Goal: Task Accomplishment & Management: Use online tool/utility

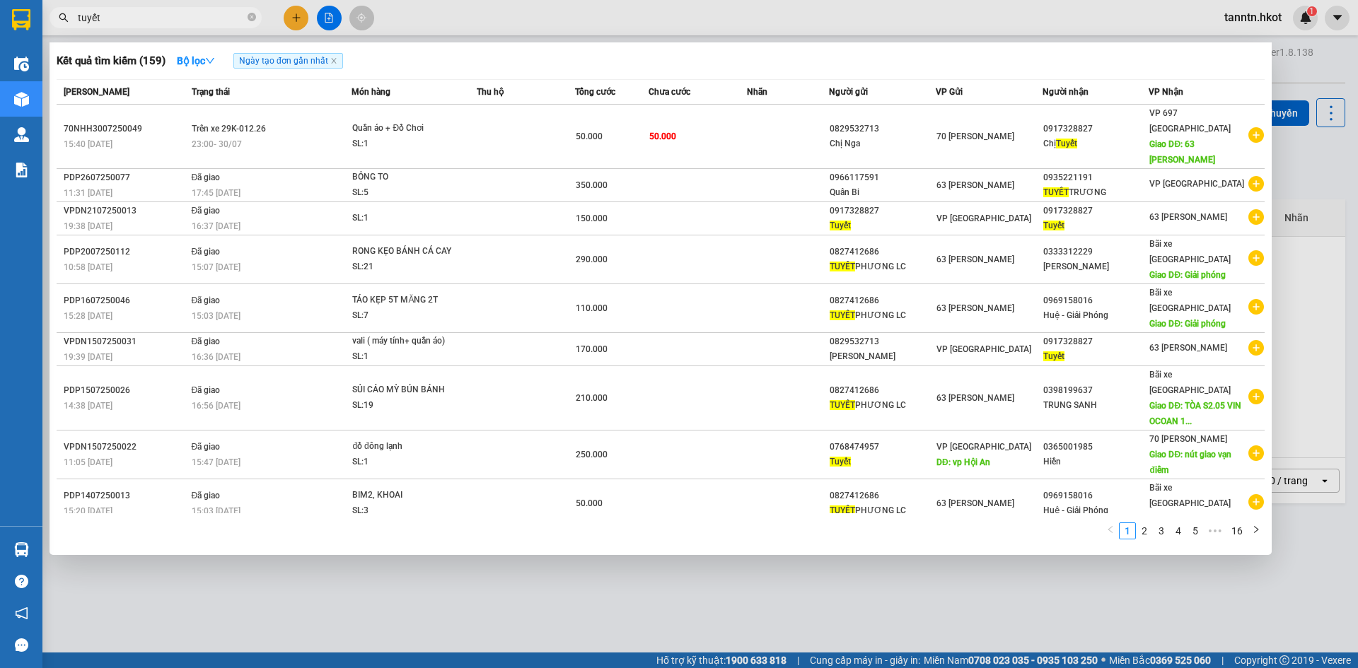
click at [294, 14] on div at bounding box center [679, 334] width 1358 height 668
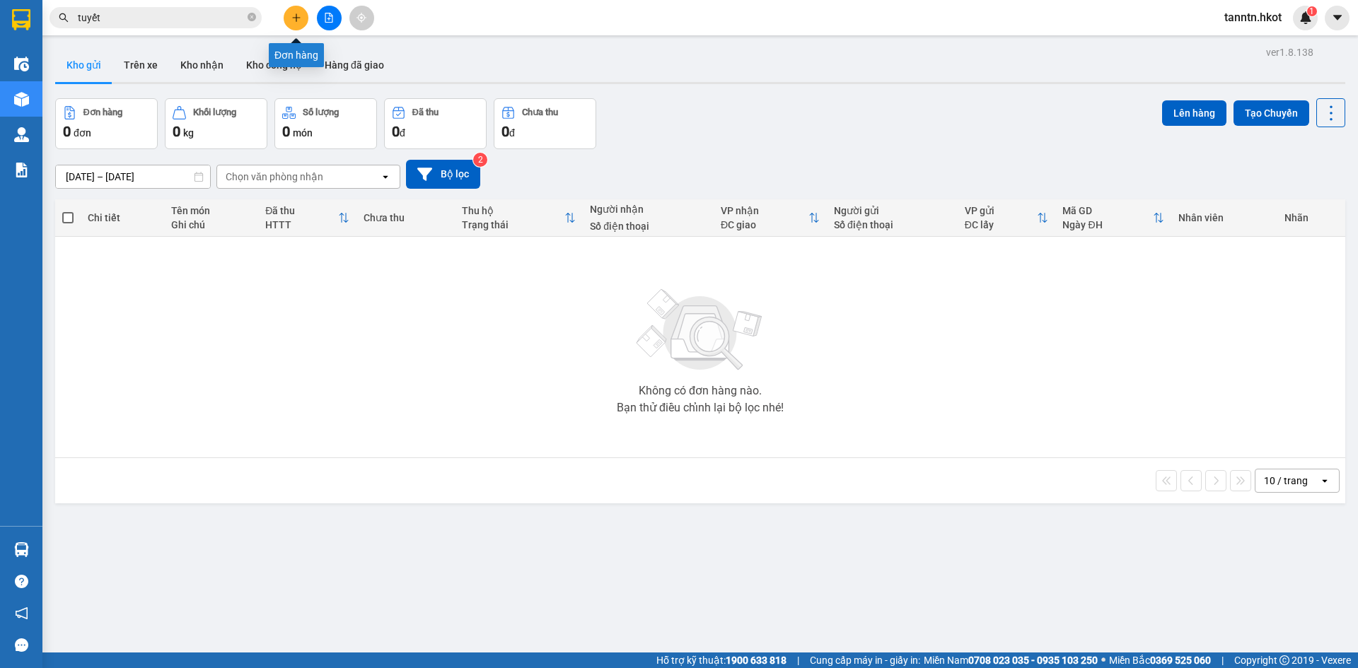
click at [300, 21] on icon "plus" at bounding box center [296, 18] width 10 height 10
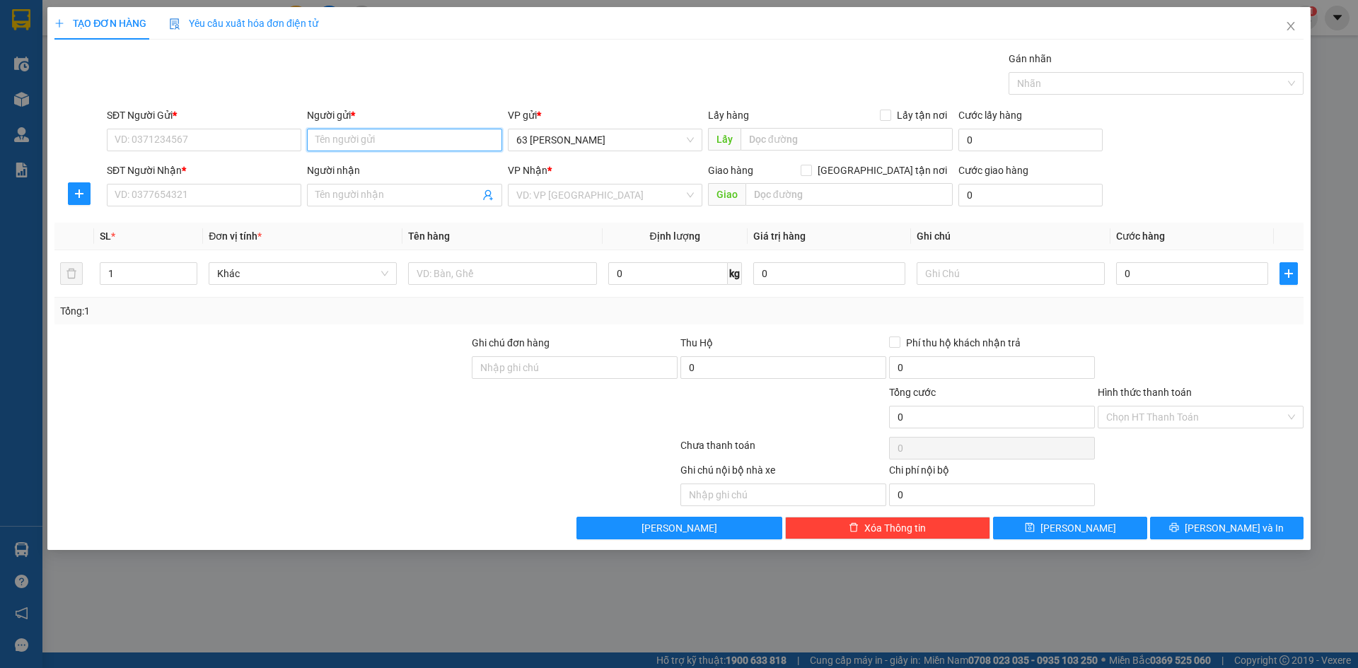
click at [383, 143] on input "Người gửi *" at bounding box center [404, 140] width 195 height 23
type input "tuyển"
click at [433, 196] on div "Tuyển - 0918587878" at bounding box center [404, 191] width 178 height 16
type input "0918587878"
type input "Tuyển"
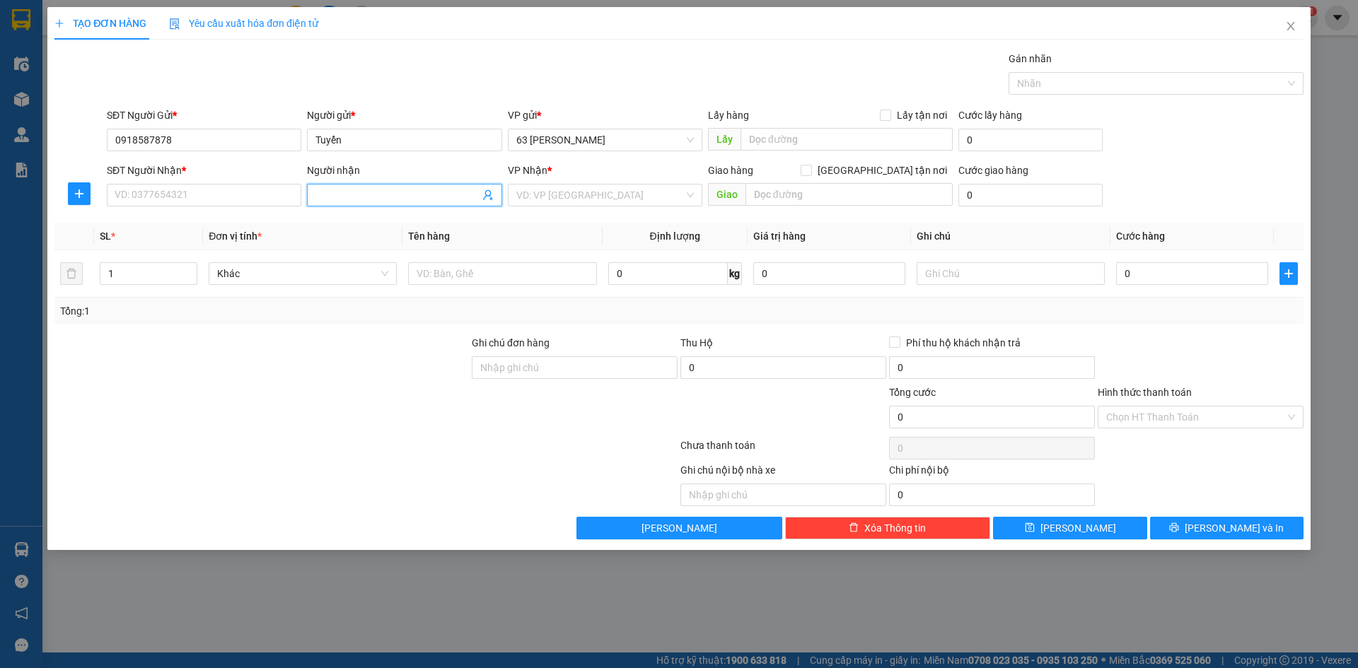
click at [417, 195] on input "Người nhận" at bounding box center [396, 195] width 163 height 16
type input "bắc"
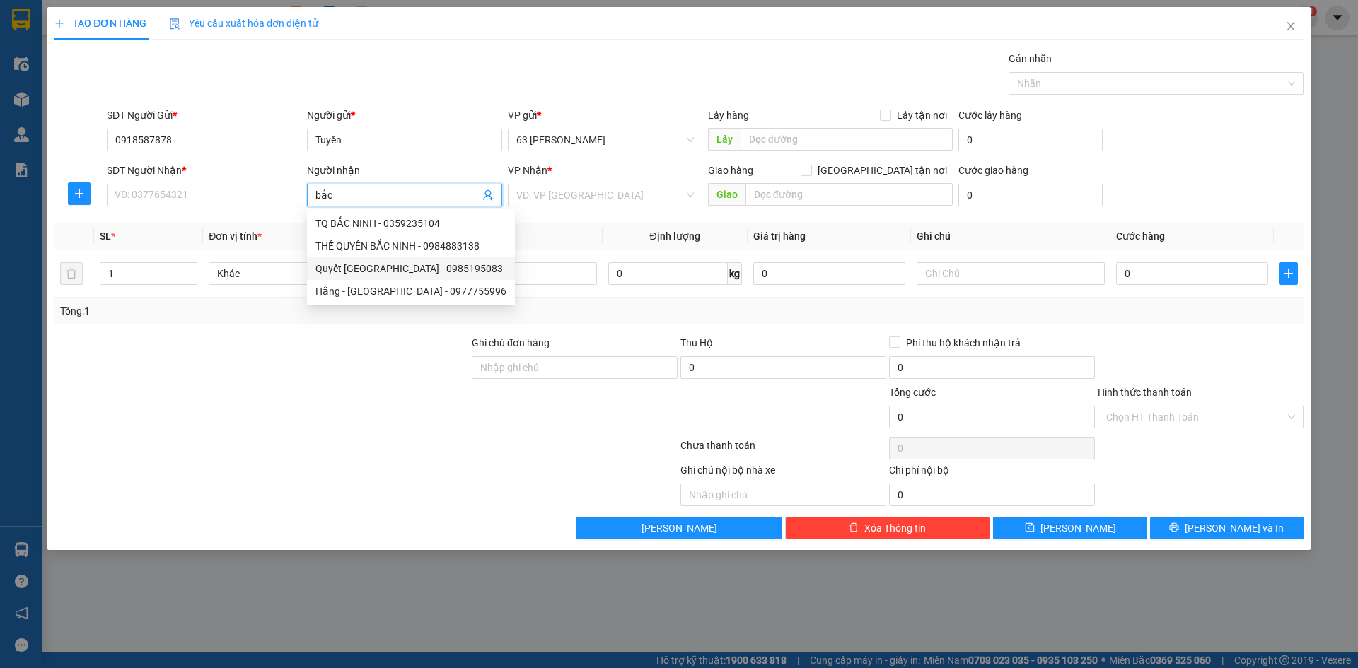
click at [381, 272] on div "Quyết Bắc Ninh - 0985195083" at bounding box center [410, 269] width 191 height 16
type input "0985195083"
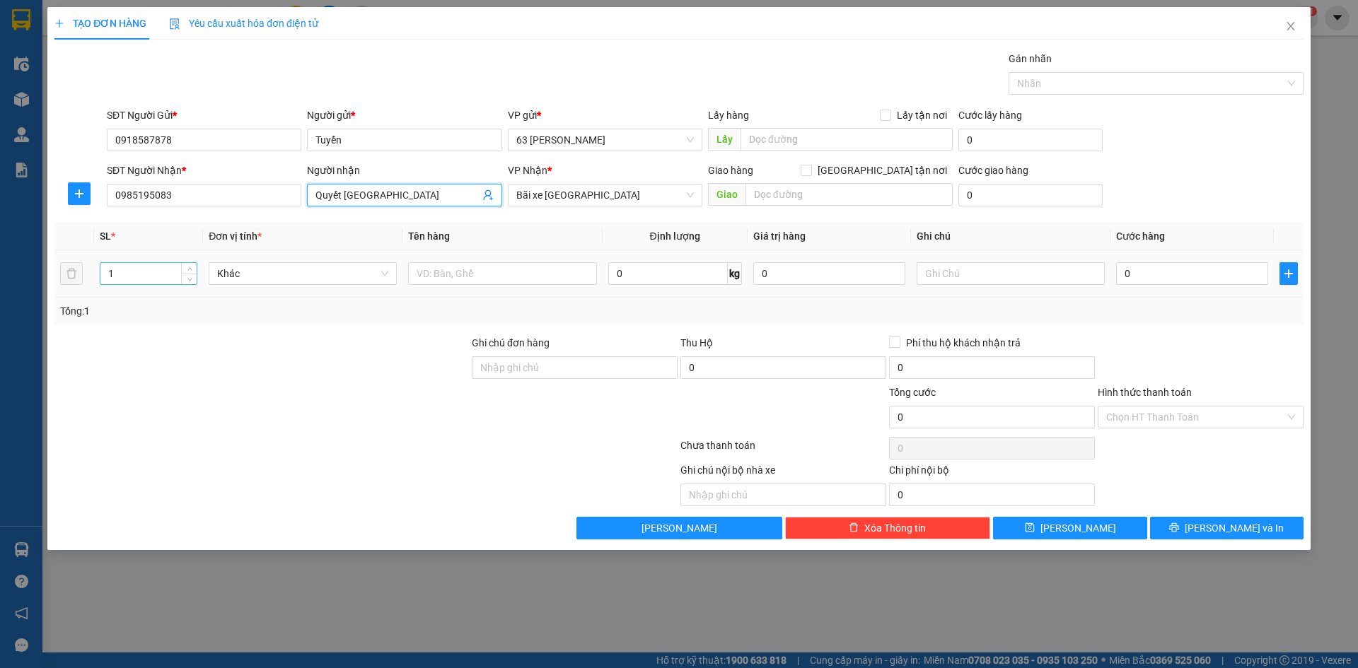
type input "Quyết Bắc Ninh"
click at [158, 271] on input "1" at bounding box center [148, 273] width 96 height 21
type input "330"
click at [474, 273] on input "text" at bounding box center [502, 273] width 188 height 23
type input "n"
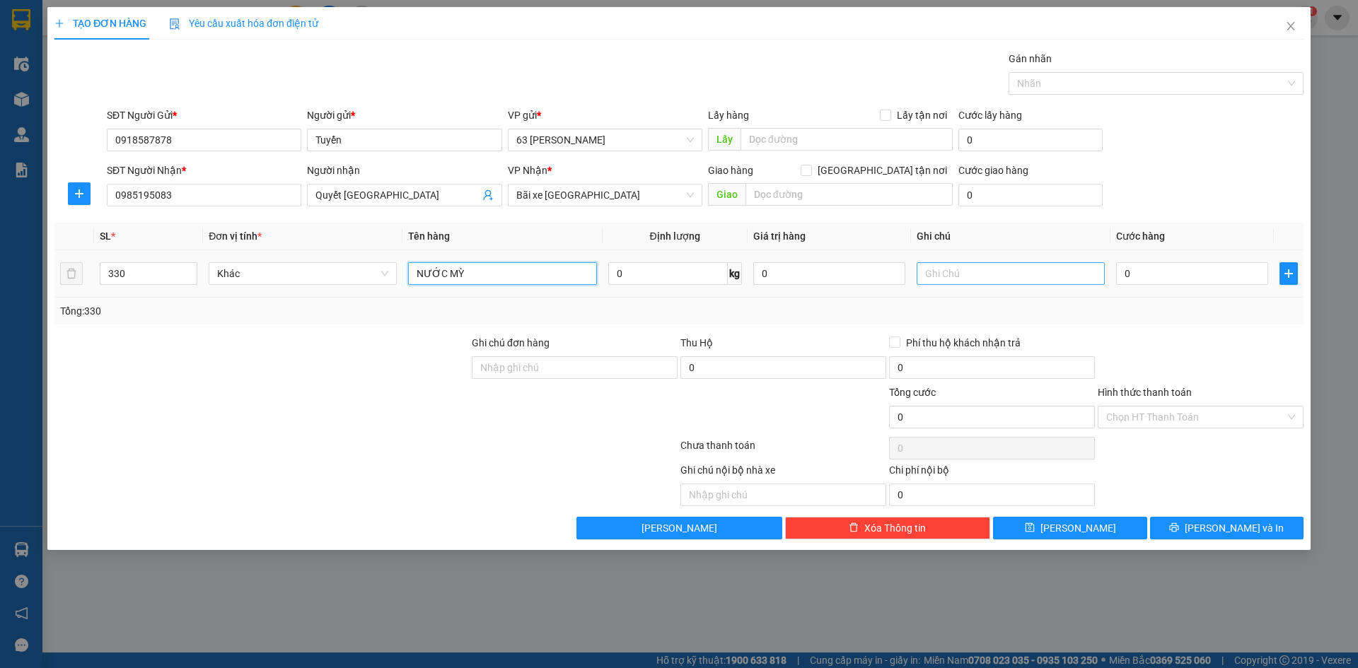
type input "NƯỚC MỲ"
click at [980, 270] on input "text" at bounding box center [1011, 273] width 188 height 23
type input "CƯỚC CN NG GỬI"
click at [1147, 273] on input "0" at bounding box center [1192, 273] width 152 height 23
type input "001"
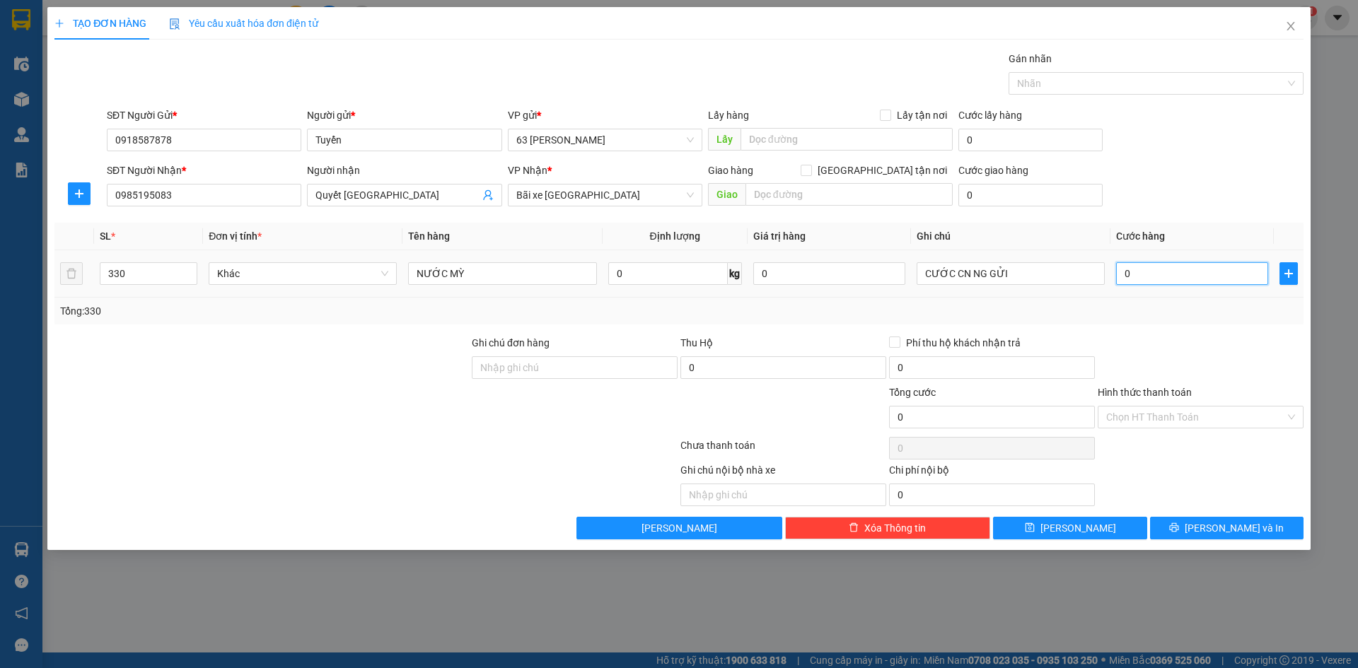
type input "1"
type input "0.018"
type input "18"
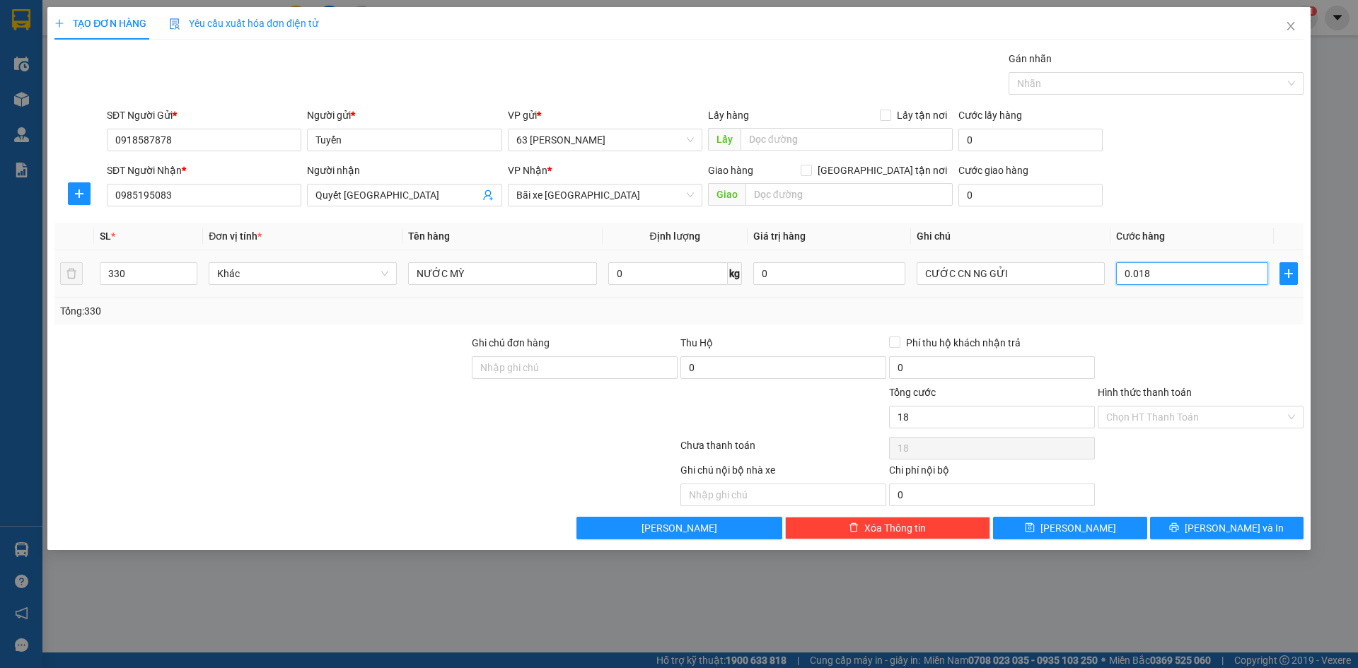
type input "00.186"
type input "186"
type input "0.001.860"
type input "1.860"
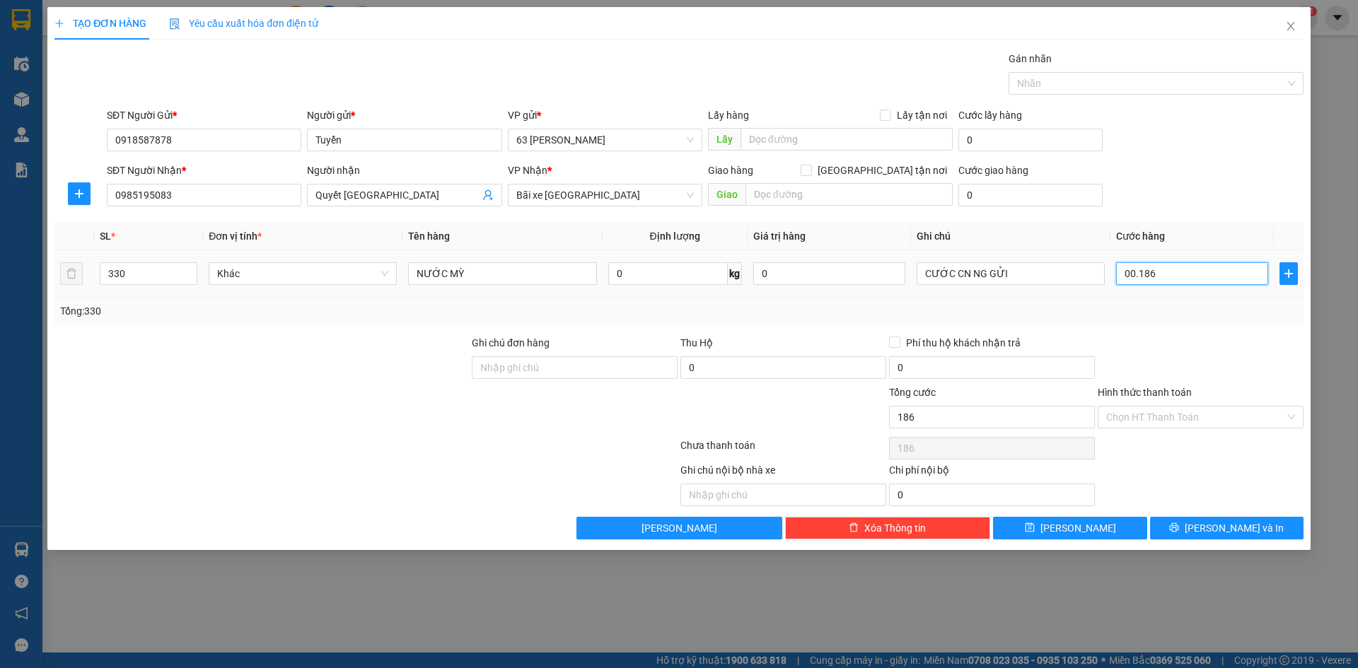
type input "1.860"
type input "000.018.600"
type input "18.600"
type input "00.000.186.000"
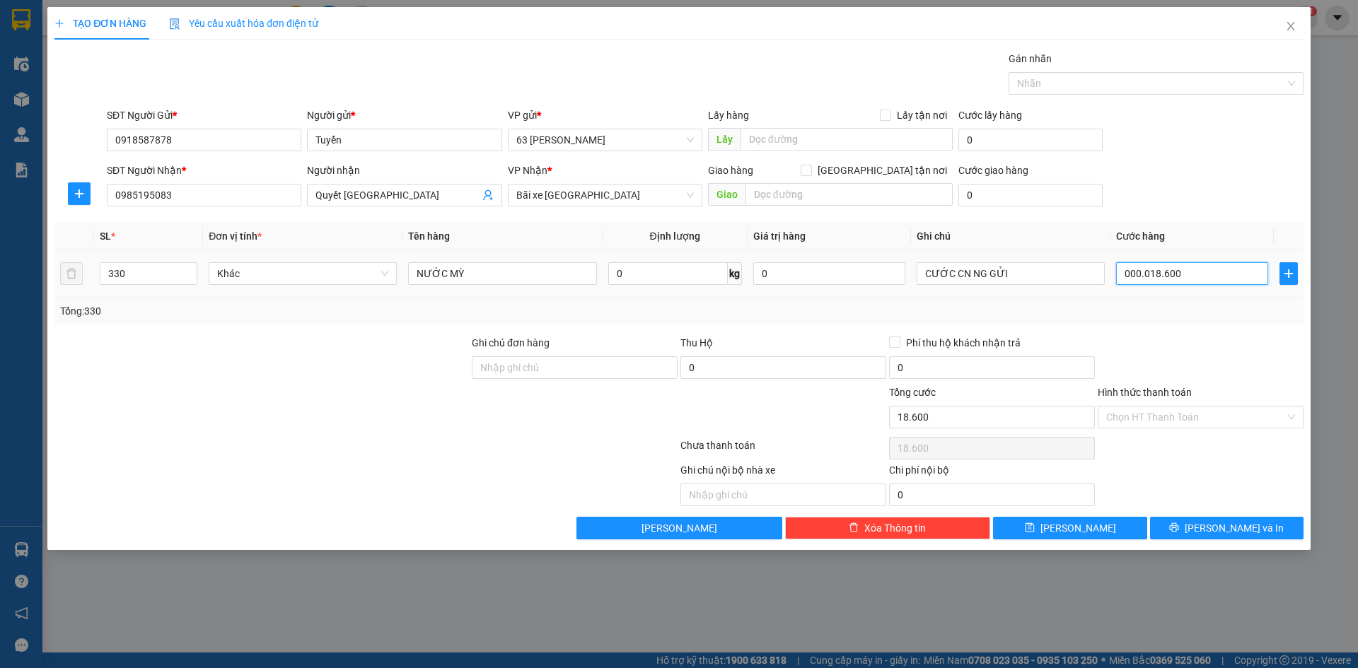
type input "186.000"
type input "0.000.001.860.000"
type input "1.860.000"
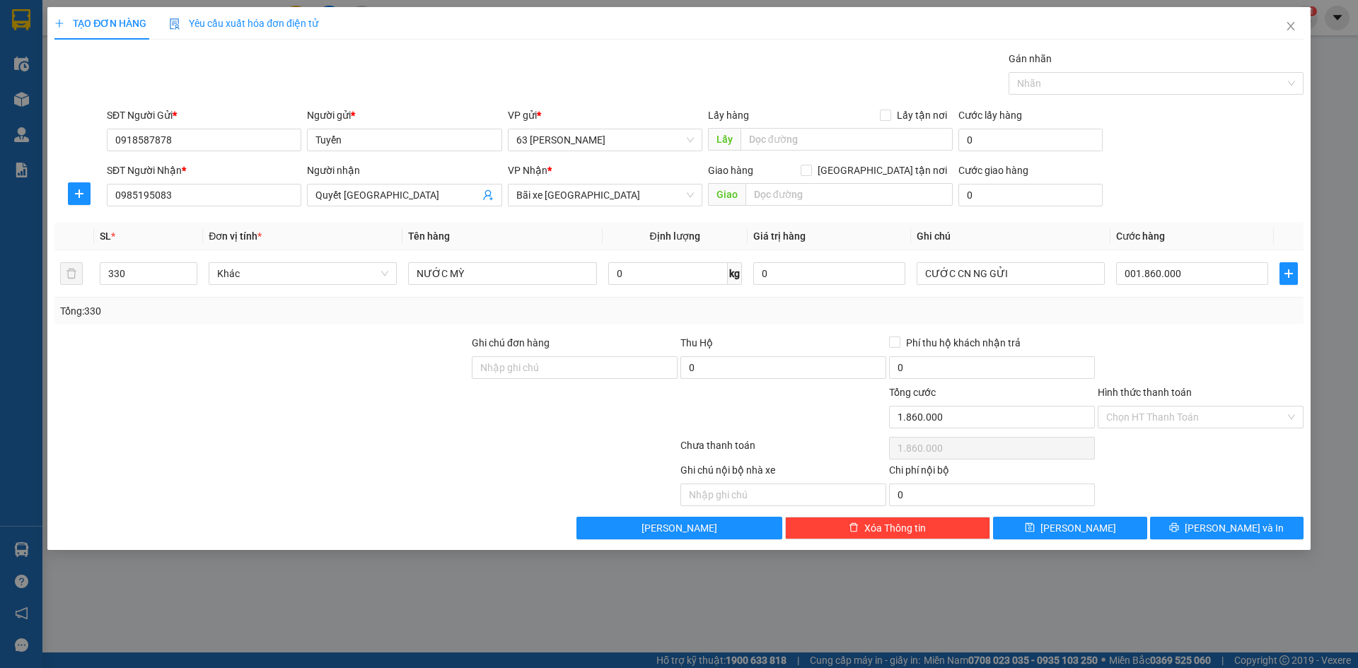
click at [1200, 341] on div at bounding box center [1200, 360] width 209 height 50
type input "1.860.000"
click at [1205, 416] on input "Hình thức thanh toán" at bounding box center [1195, 417] width 179 height 21
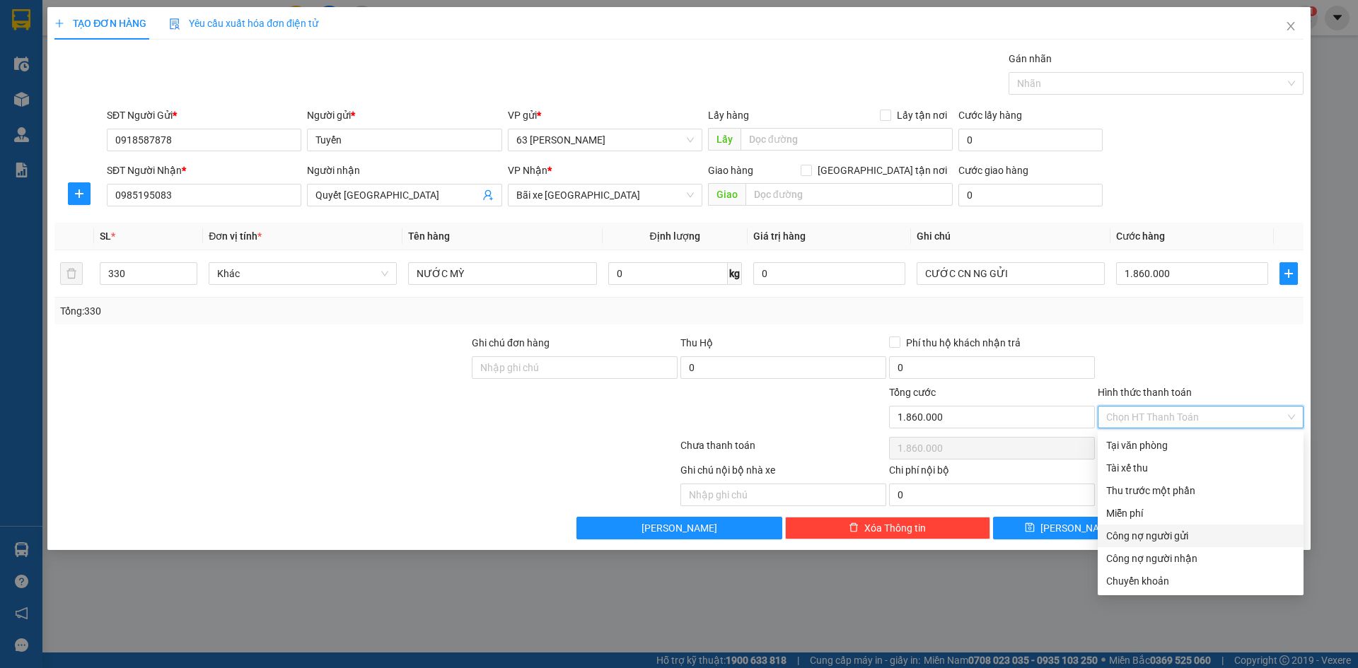
click at [1178, 537] on div "Công nợ người gửi" at bounding box center [1200, 536] width 189 height 16
type input "0"
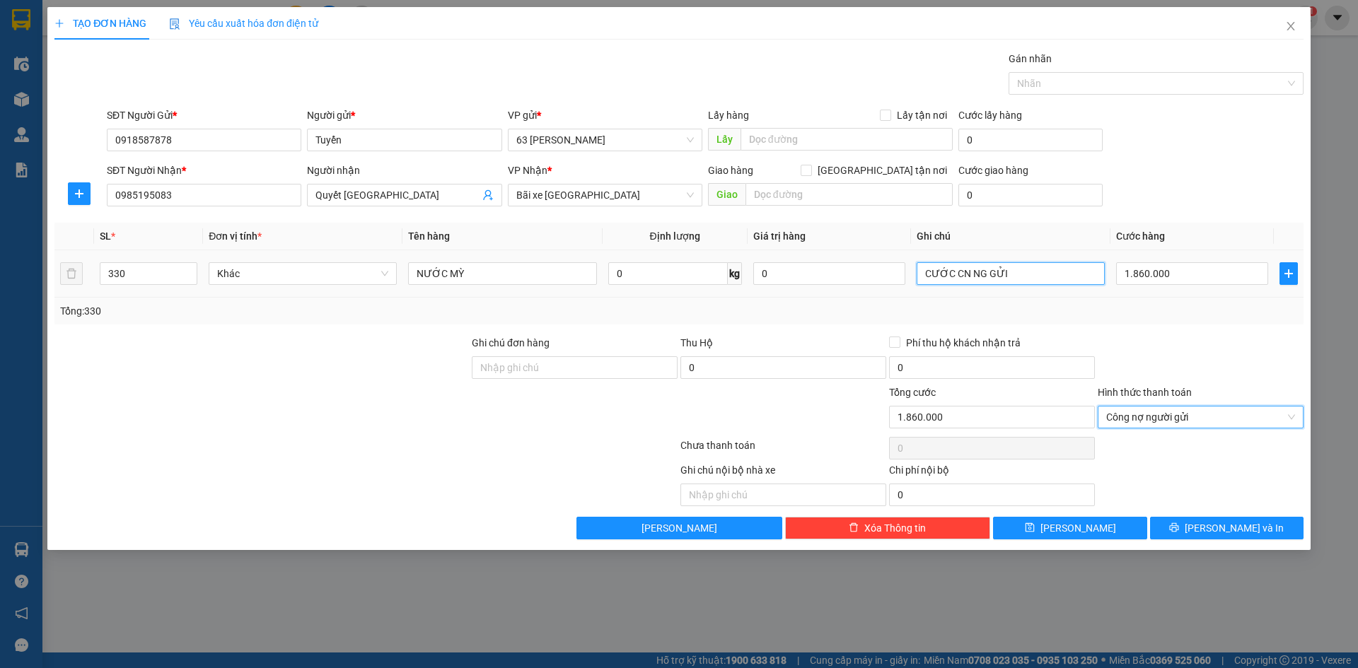
click at [1043, 274] on input "CƯỚC CN NG GỬI" at bounding box center [1011, 273] width 188 height 23
type input "CƯỚC CN NG GỬI (HÀNG ĐI 3/8)"
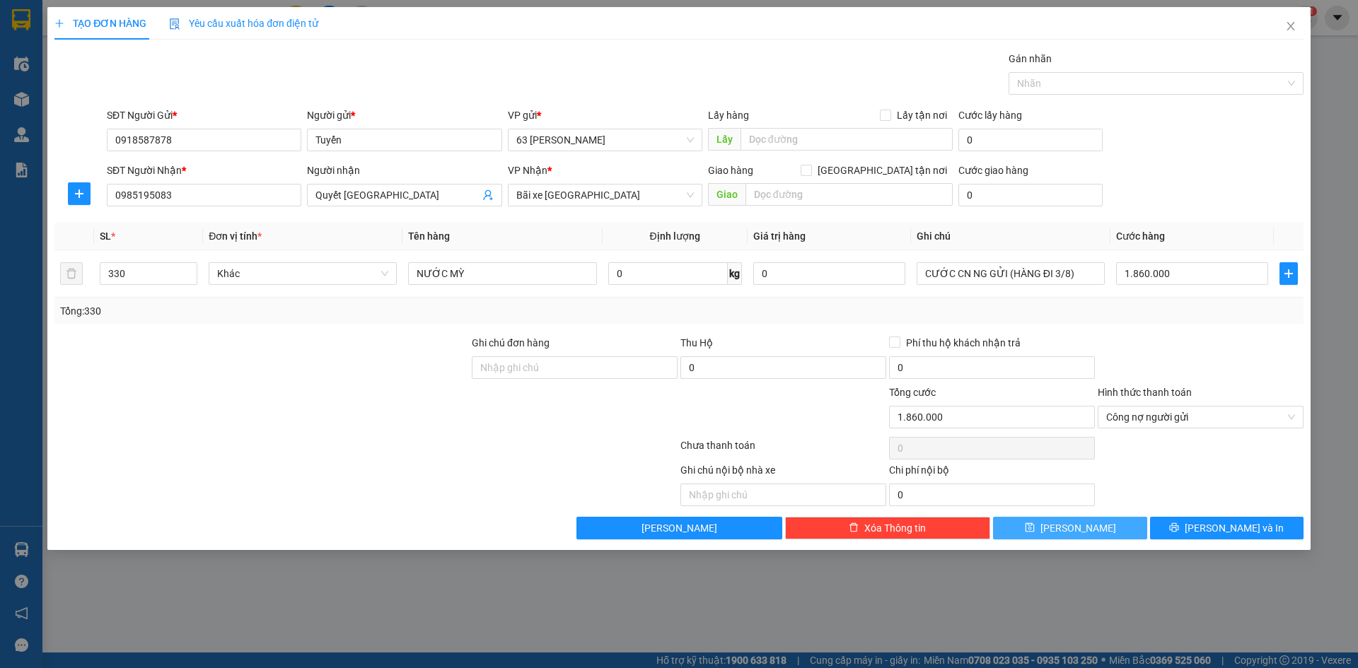
click at [1098, 523] on button "Lưu" at bounding box center [1069, 528] width 153 height 23
type input "1"
type input "0"
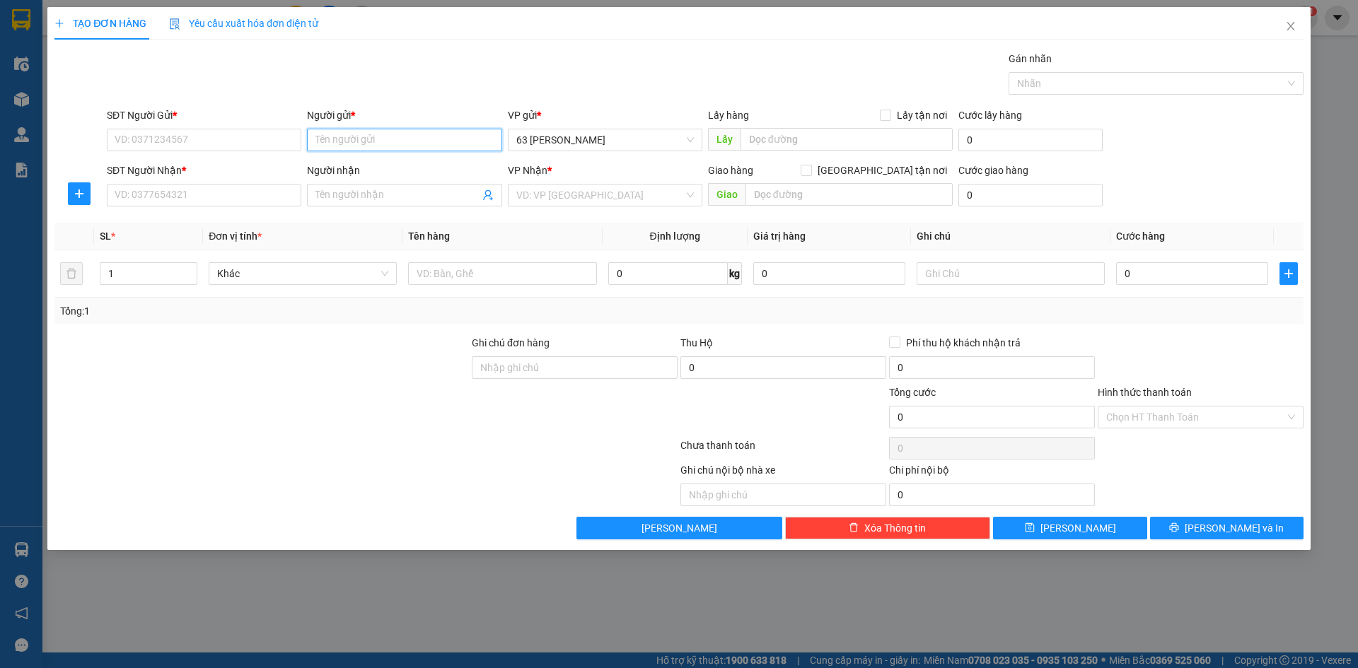
click at [369, 145] on input "Người gửi *" at bounding box center [404, 140] width 195 height 23
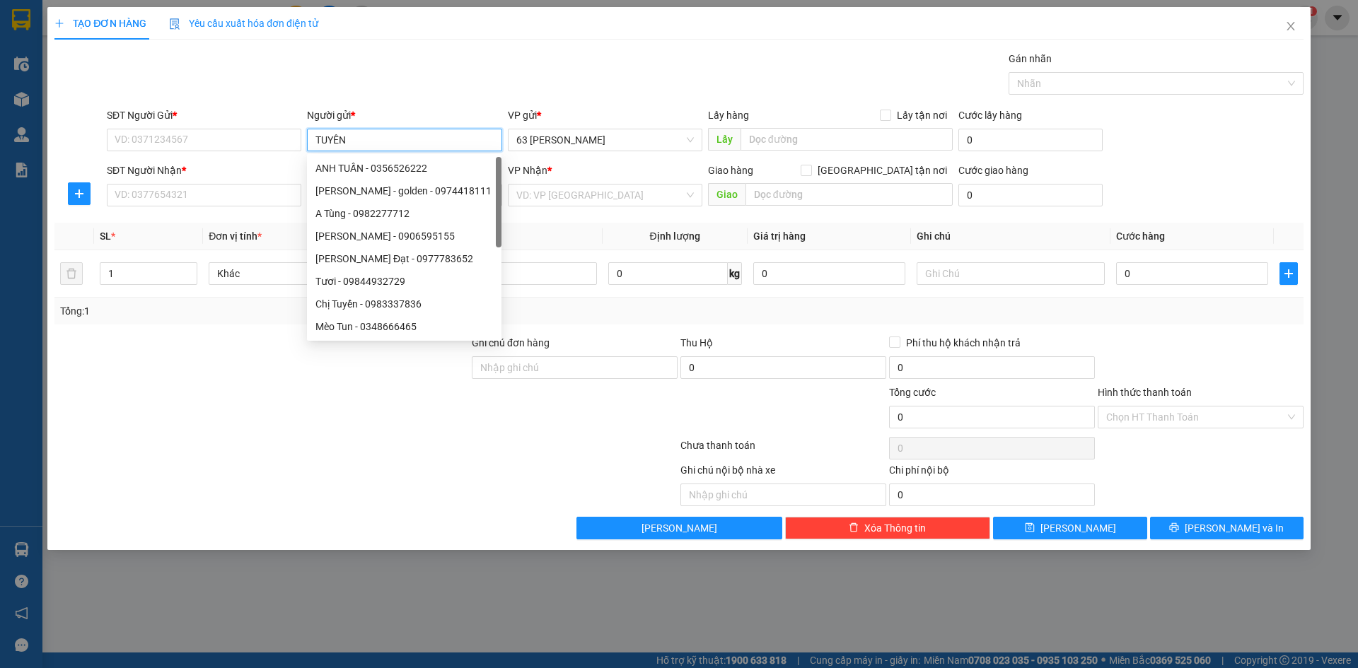
type input "TUYỂN"
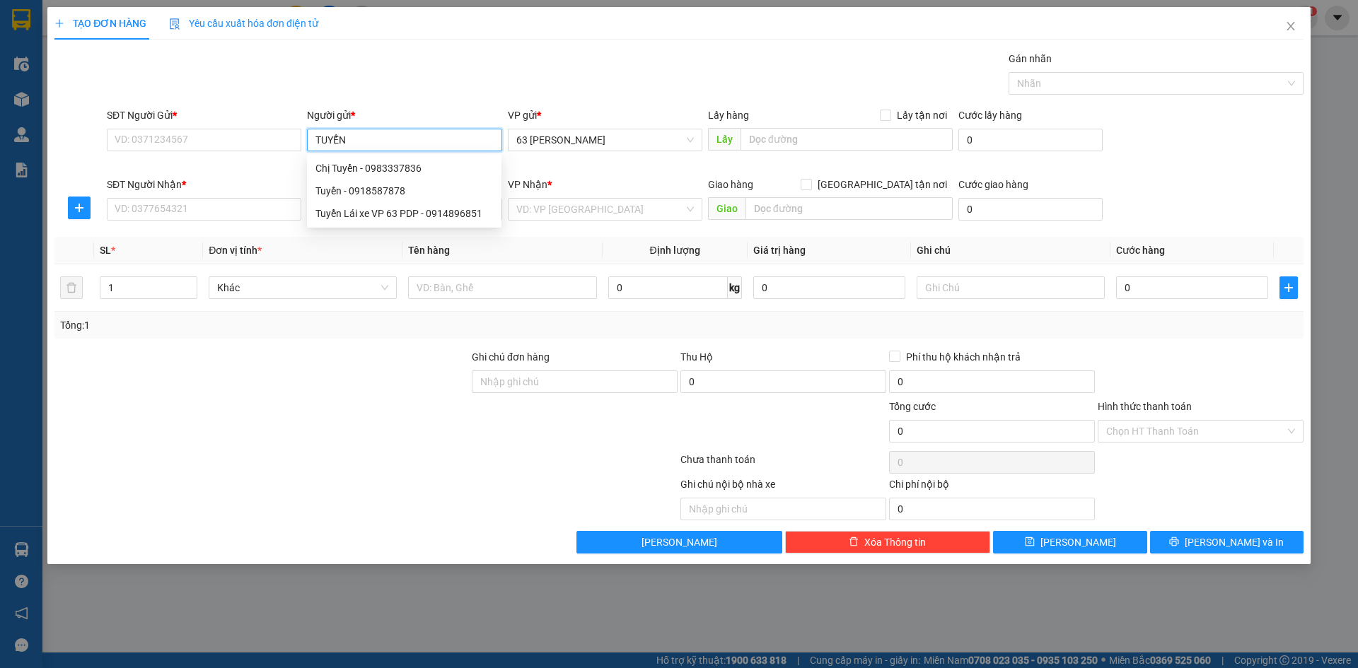
click at [376, 188] on div "Tuyển - 0918587878" at bounding box center [404, 191] width 178 height 16
type input "0918587878"
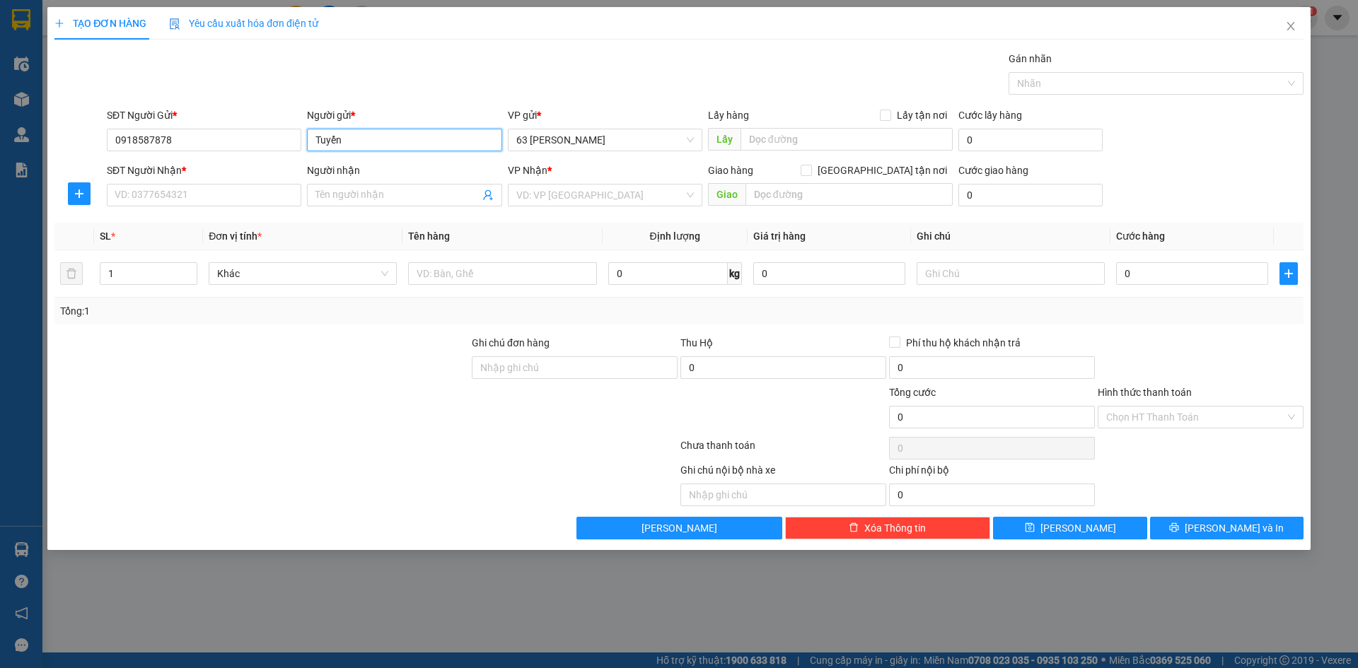
type input "Tuyển"
click at [376, 188] on input "Người nhận" at bounding box center [396, 195] width 163 height 16
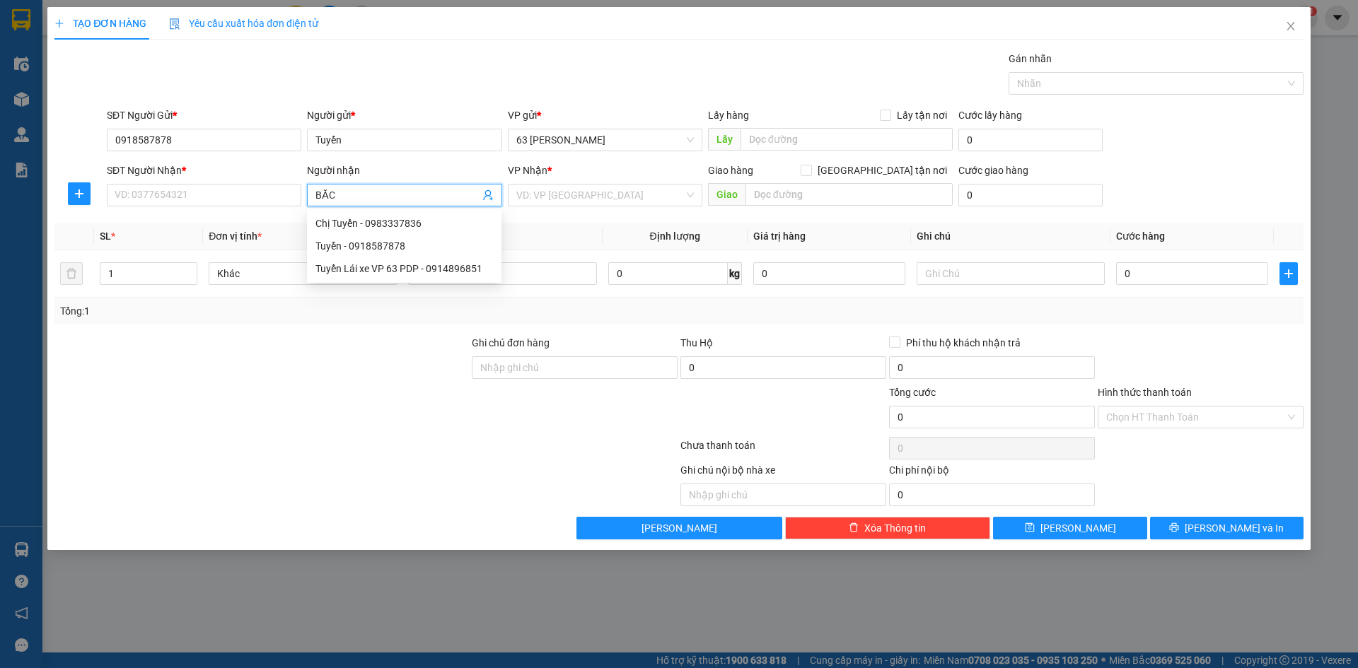
type input "BẮC"
click at [388, 263] on div "Quyết Bắc Ninh - 0985195083" at bounding box center [410, 269] width 191 height 16
type input "0985195083"
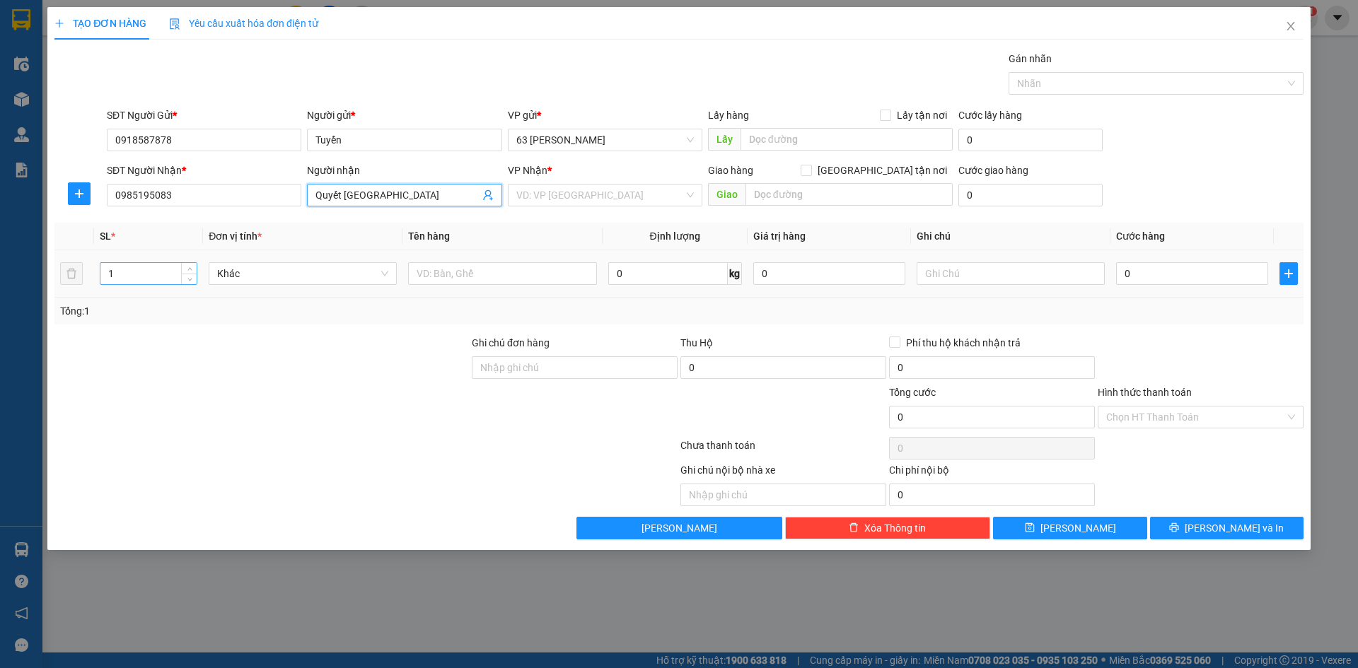
type input "Quyết Bắc Ninh"
click at [161, 275] on input "1" at bounding box center [148, 273] width 96 height 21
type input "520"
click at [470, 277] on input "text" at bounding box center [502, 273] width 188 height 23
type input "TRÀ SỮA NƯỚC"
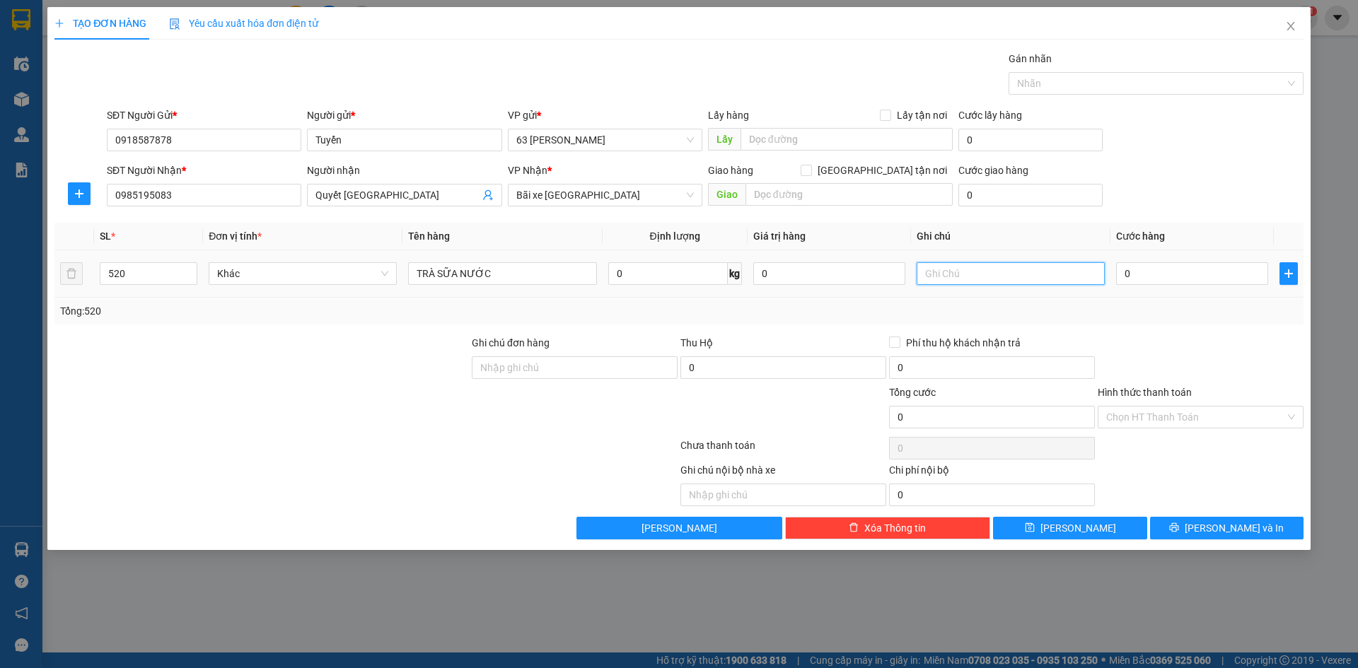
click at [991, 270] on input "text" at bounding box center [1011, 273] width 188 height 23
type input "CƯỚC CN NG GỬI (HÀNG ĐI 4/8)"
click at [1174, 266] on input "0" at bounding box center [1192, 273] width 152 height 23
type input "003"
type input "3"
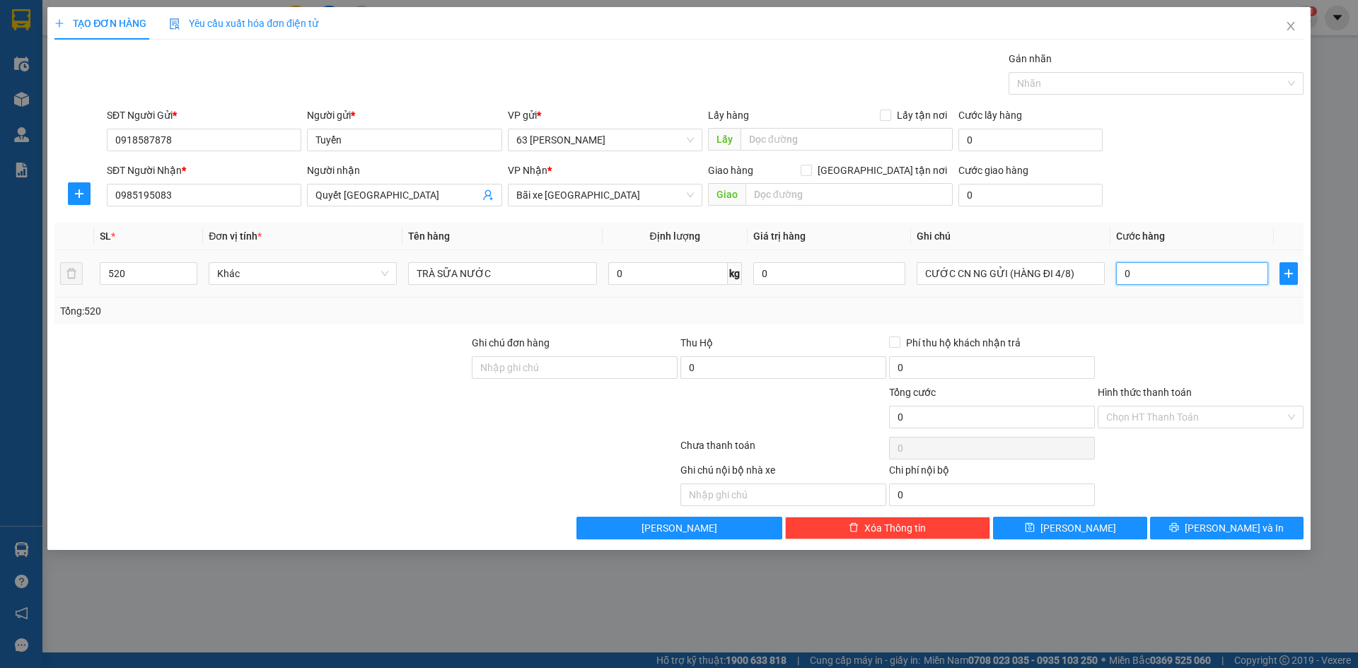
type input "3"
type input "0.036"
type input "36"
type input "00.364"
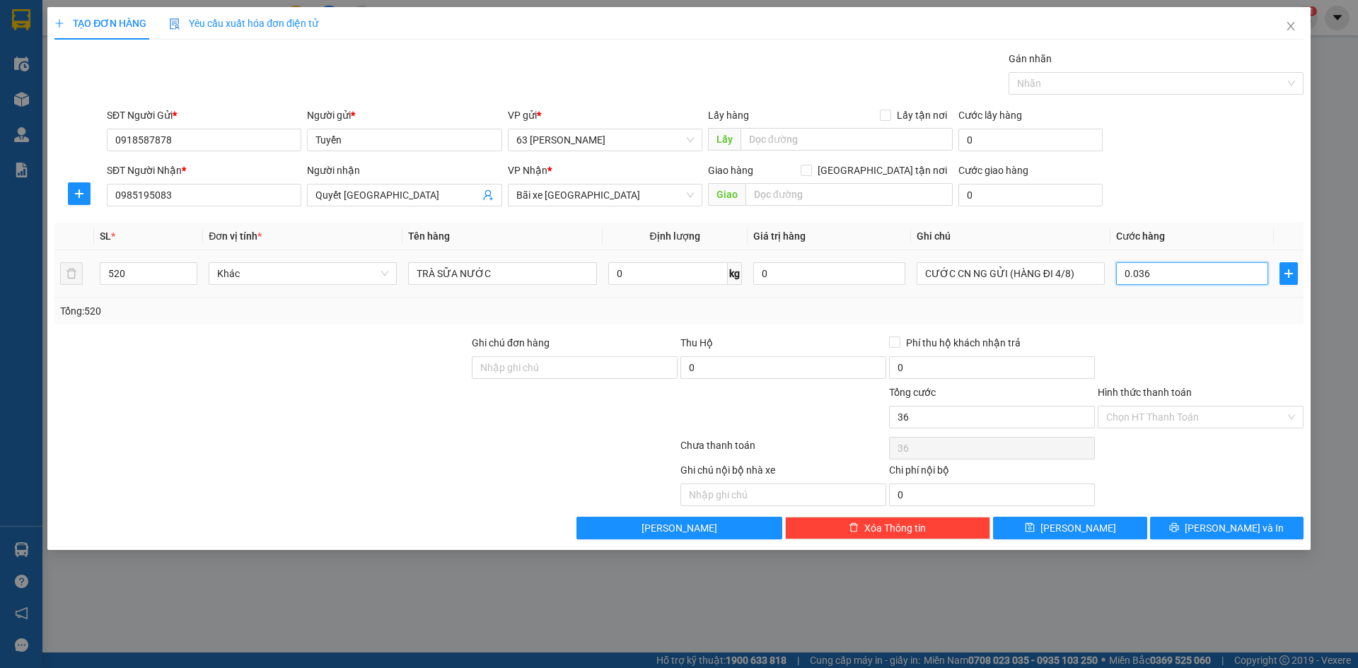
type input "364"
type input "0.003.640"
type input "3.640"
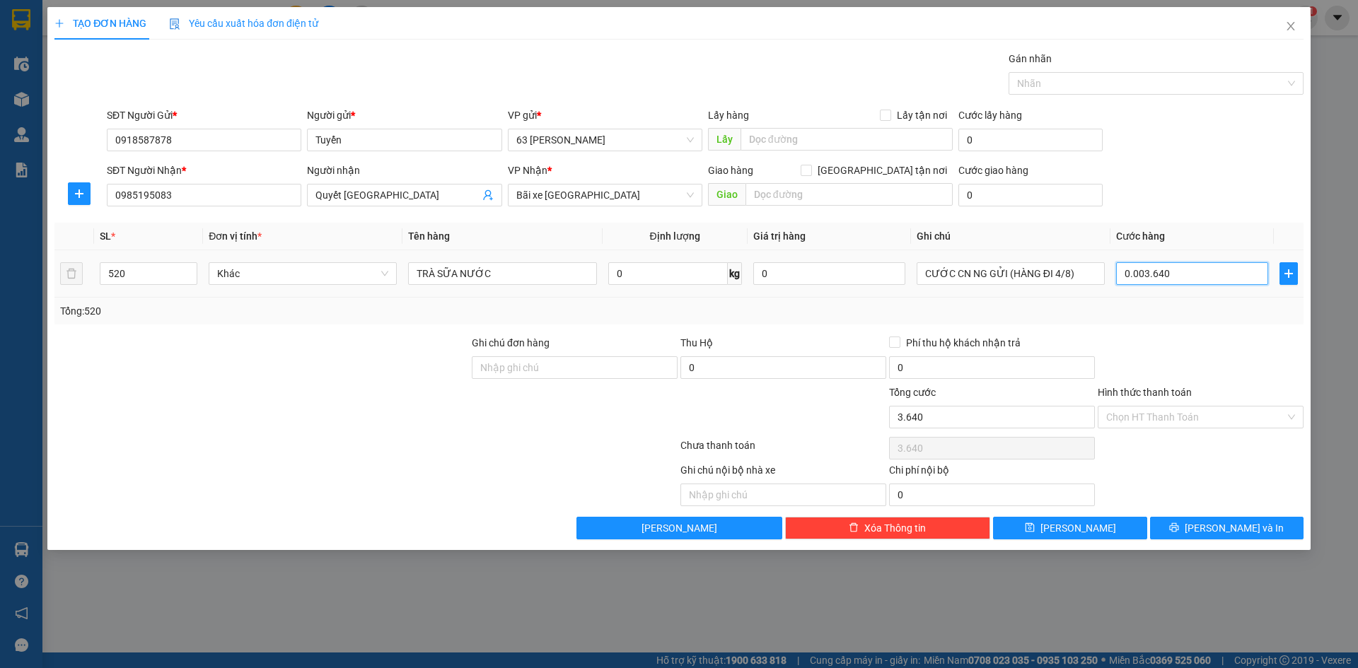
type input "000.036.400"
type input "36.400"
type input "00.000.364.000"
type input "364.000"
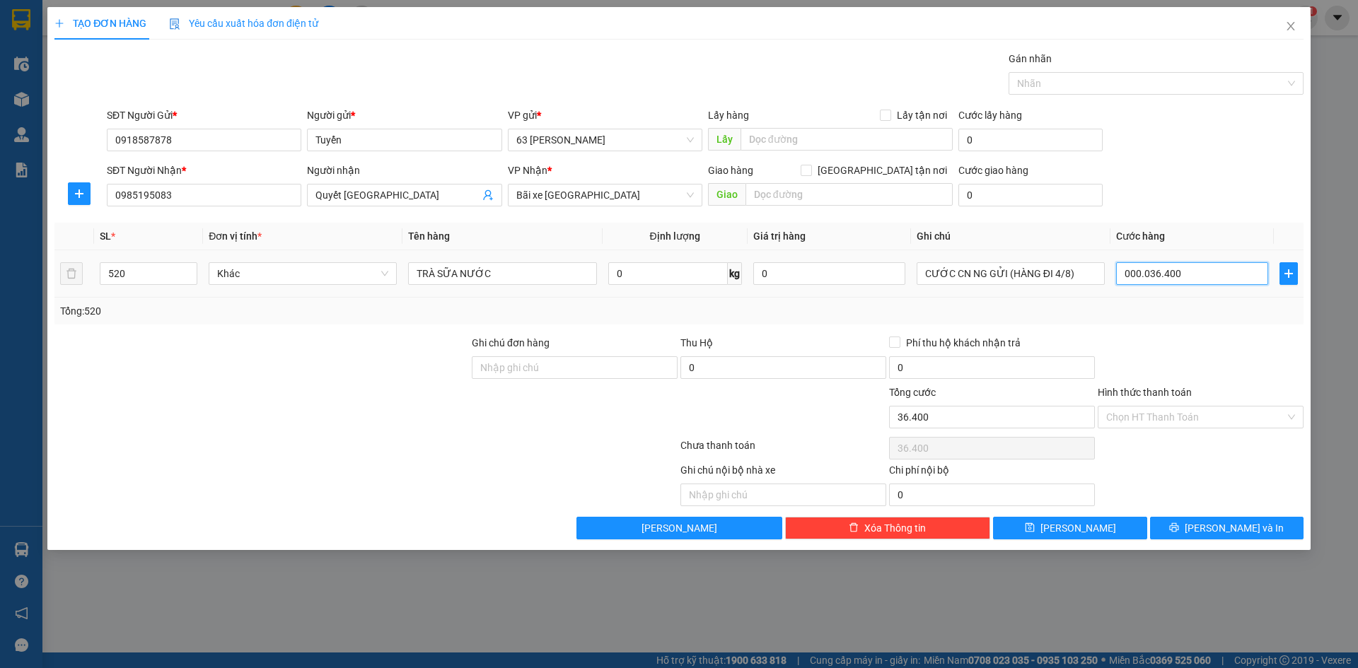
type input "364.000"
type input "0.000.003.640.000"
type input "3.640.000"
click at [1168, 362] on div at bounding box center [1200, 360] width 209 height 50
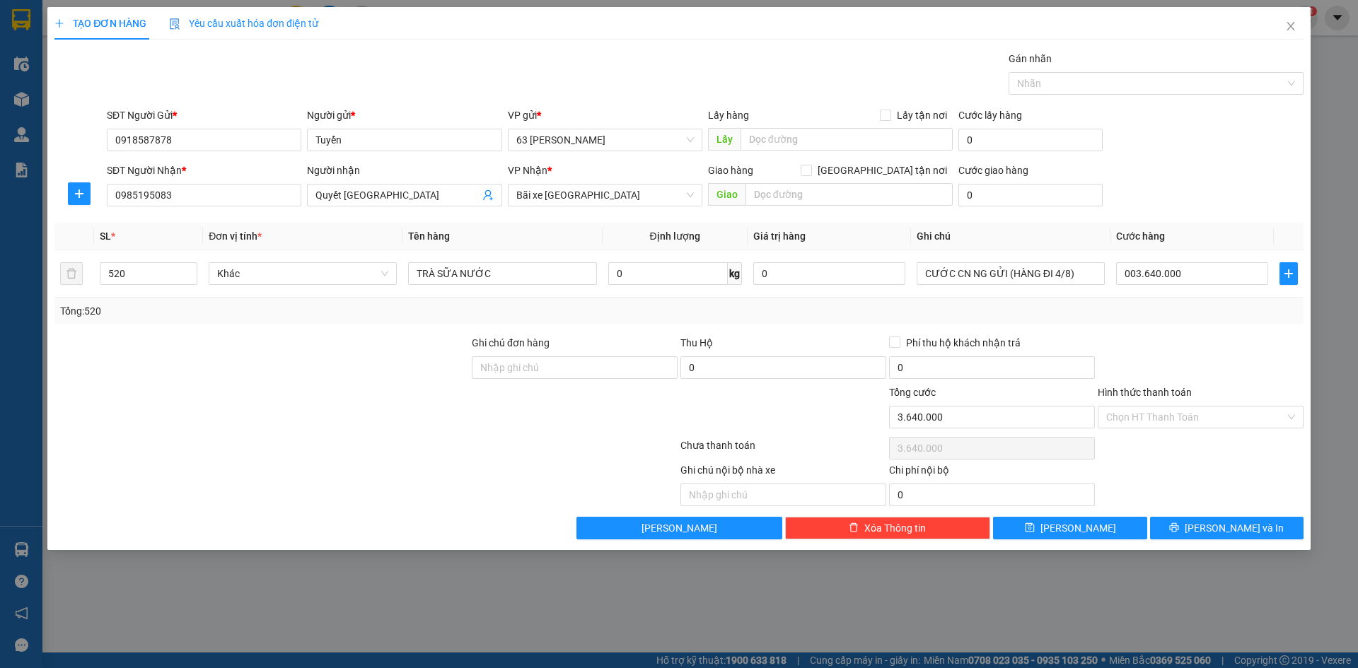
type input "3.640.000"
click at [1186, 417] on input "Hình thức thanh toán" at bounding box center [1195, 417] width 179 height 21
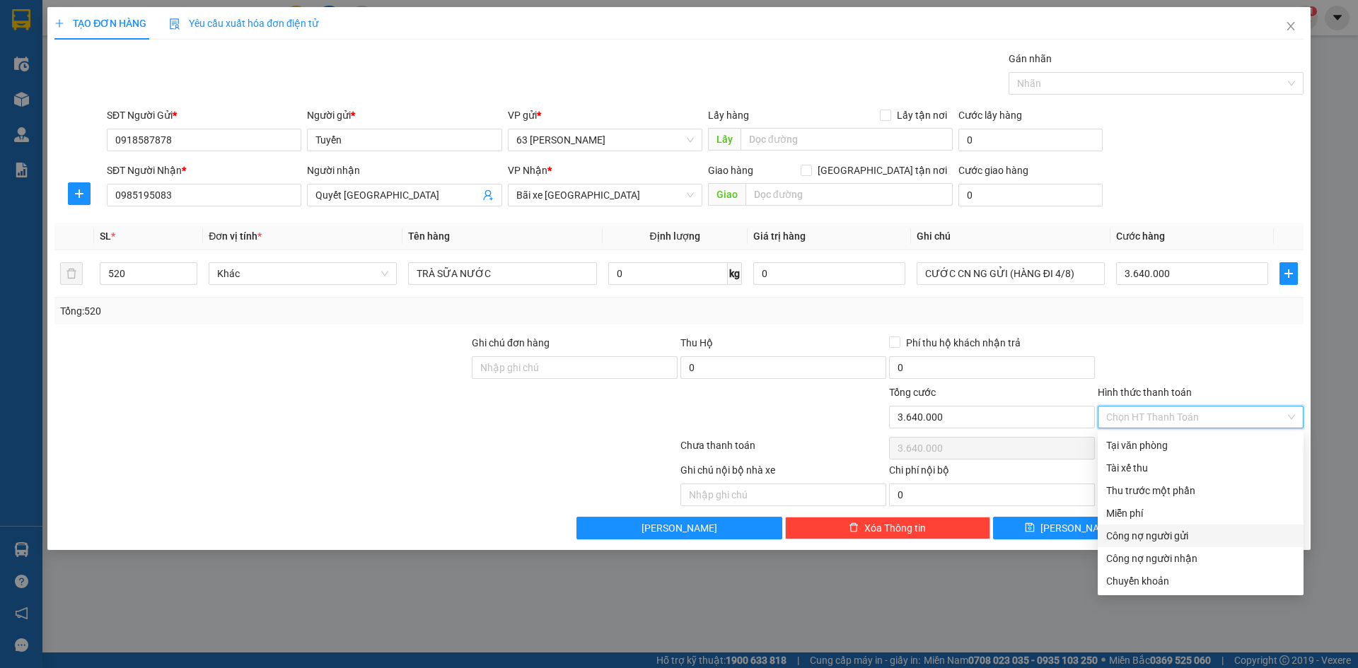
click at [1170, 536] on div "Công nợ người gửi" at bounding box center [1200, 536] width 189 height 16
type input "0"
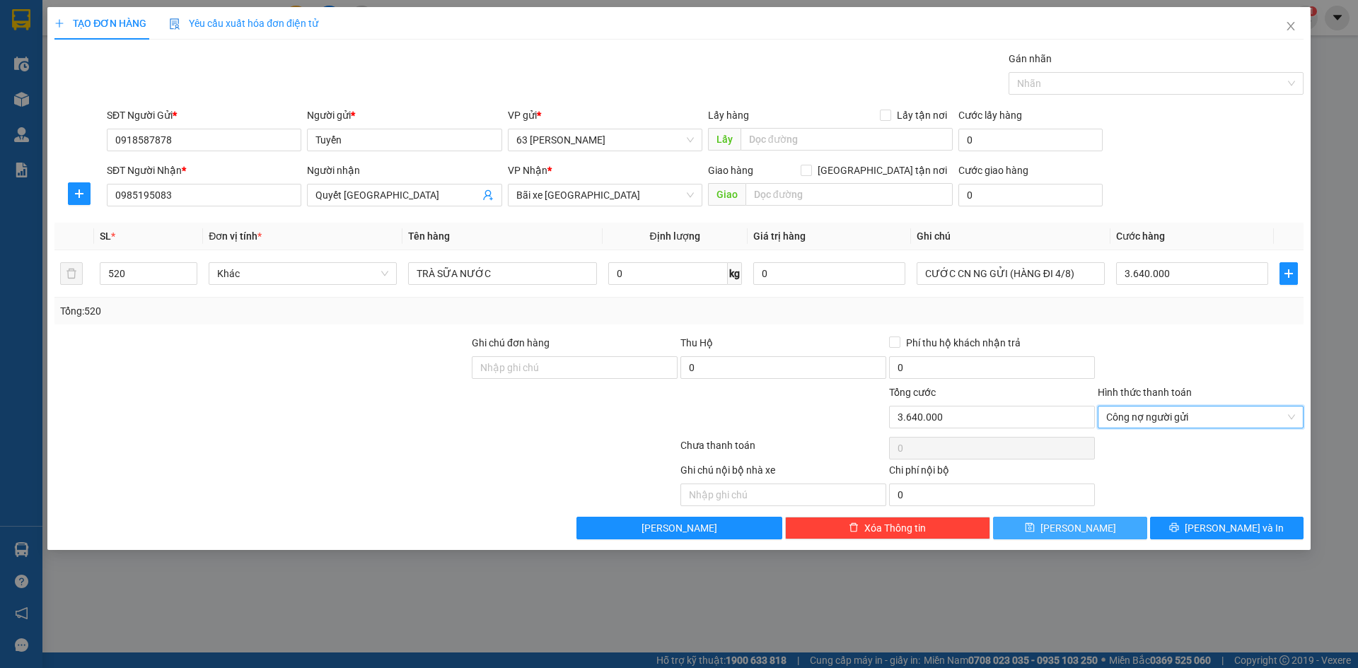
click at [1082, 527] on span "Lưu" at bounding box center [1078, 529] width 76 height 16
type input "1"
type input "0"
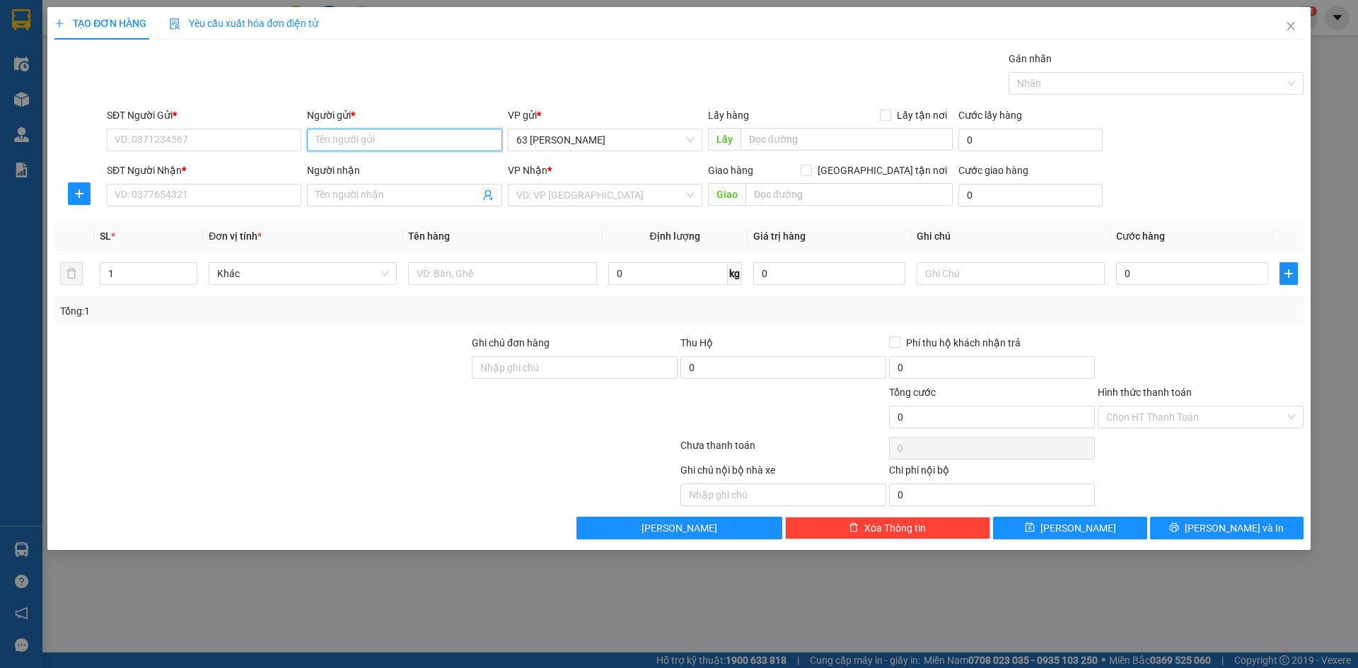
click at [364, 132] on input "Người gửi *" at bounding box center [404, 140] width 195 height 23
type input "TUYỂN"
click at [405, 187] on div "Tuyển - 0918587878" at bounding box center [404, 191] width 178 height 16
type input "0918587878"
type input "Tuyển"
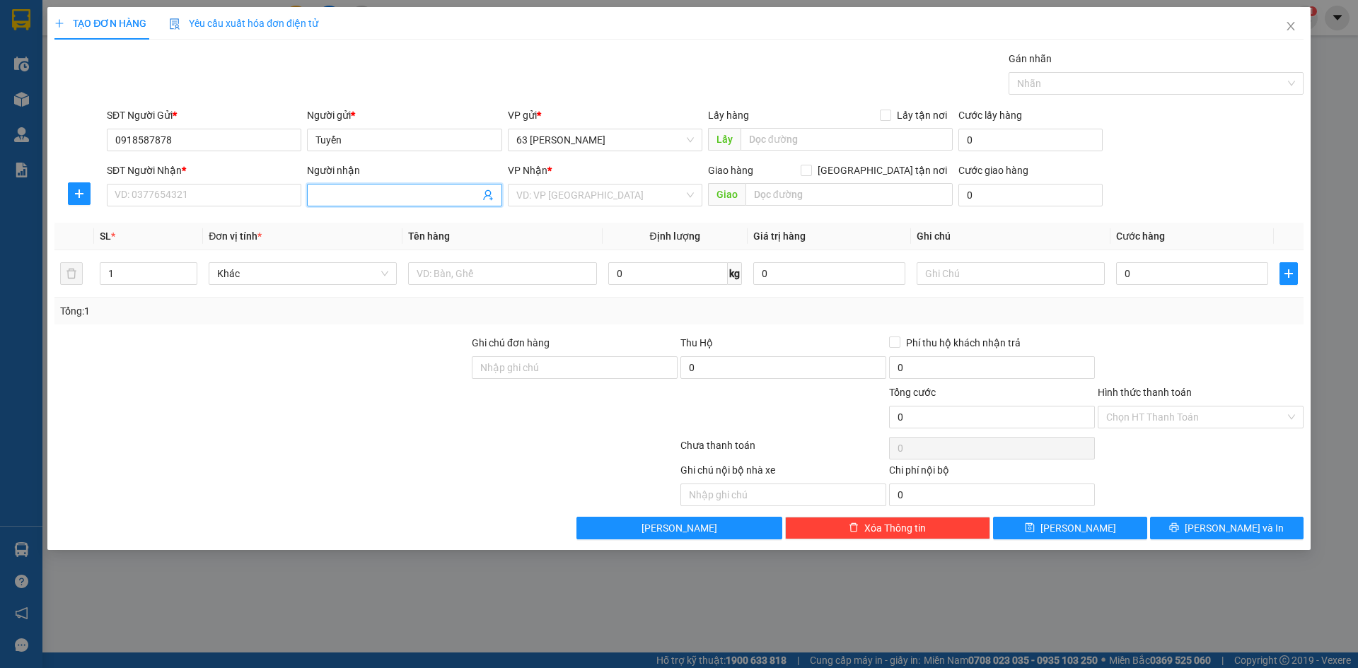
click at [406, 195] on input "Người nhận" at bounding box center [396, 195] width 163 height 16
type input "KYM"
click at [404, 222] on div "KYM - 0392331891" at bounding box center [404, 224] width 178 height 16
type input "0392331891"
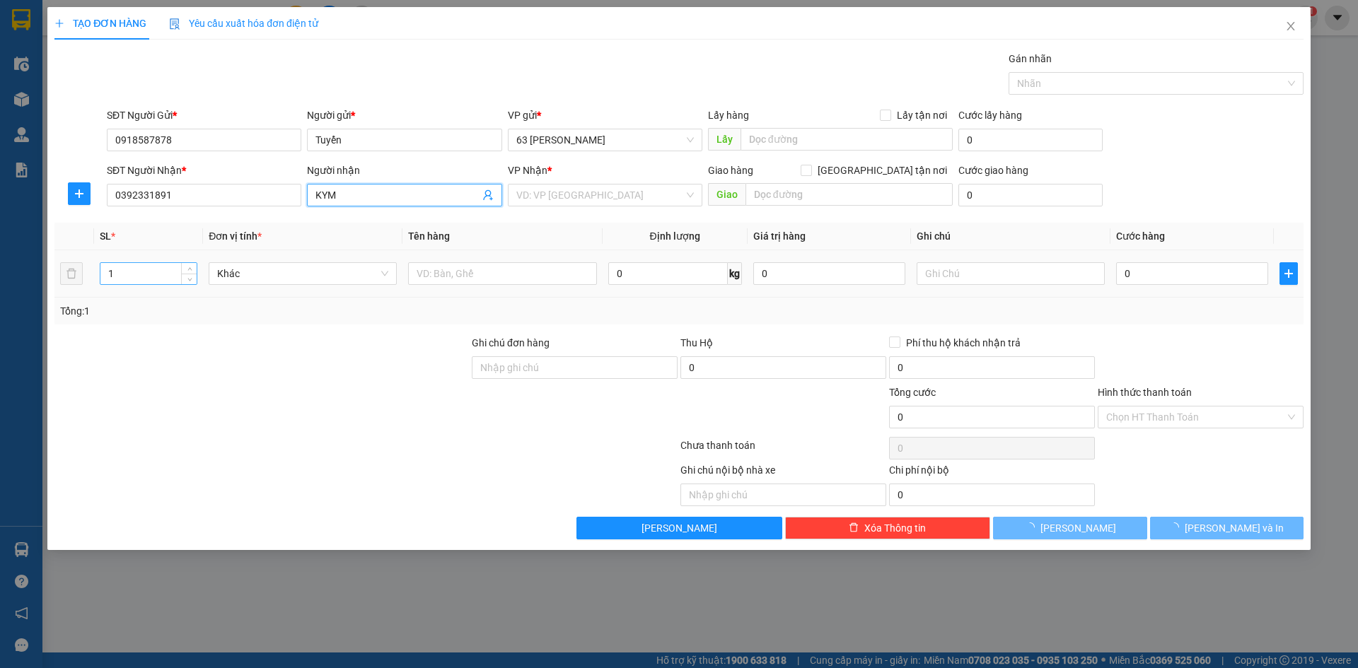
type input "NGÕ 175/5 SỐ 169 ĐỊNH CÔNG, HOÀNG MAI"
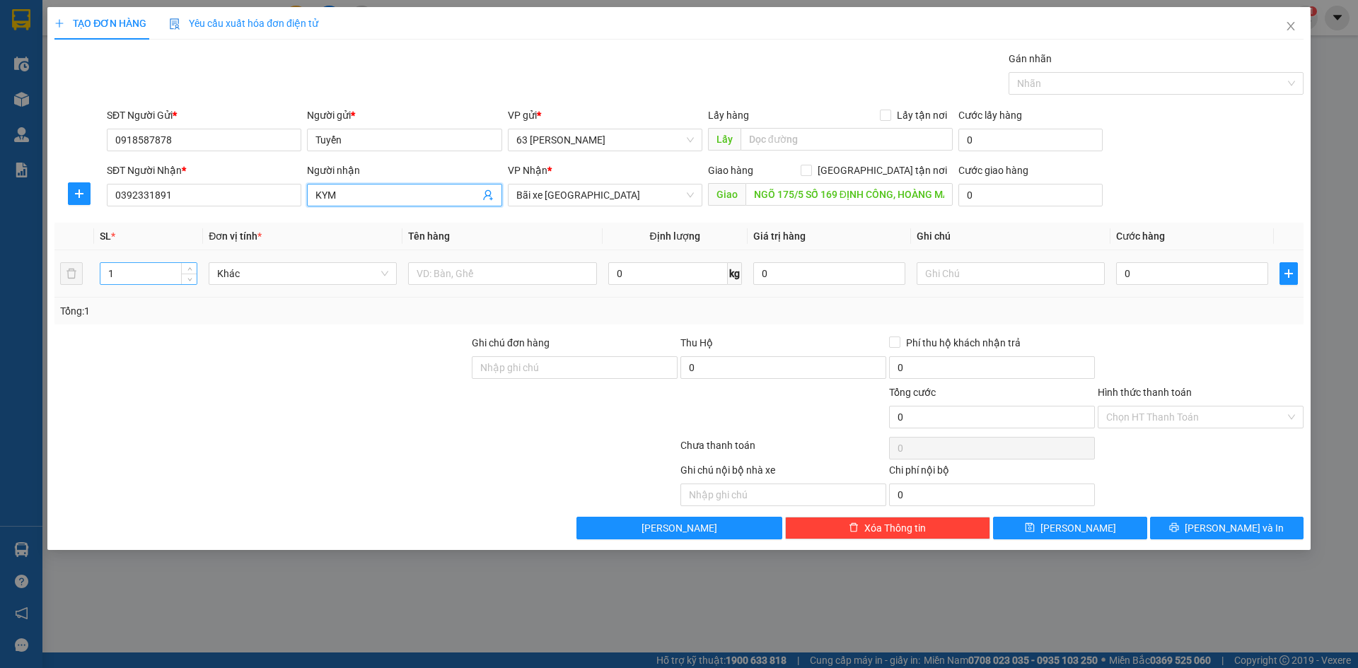
type input "KYM"
click at [127, 279] on input "1" at bounding box center [148, 273] width 96 height 21
type input "200"
click at [448, 269] on input "text" at bounding box center [502, 273] width 188 height 23
type input "NƯỚC"
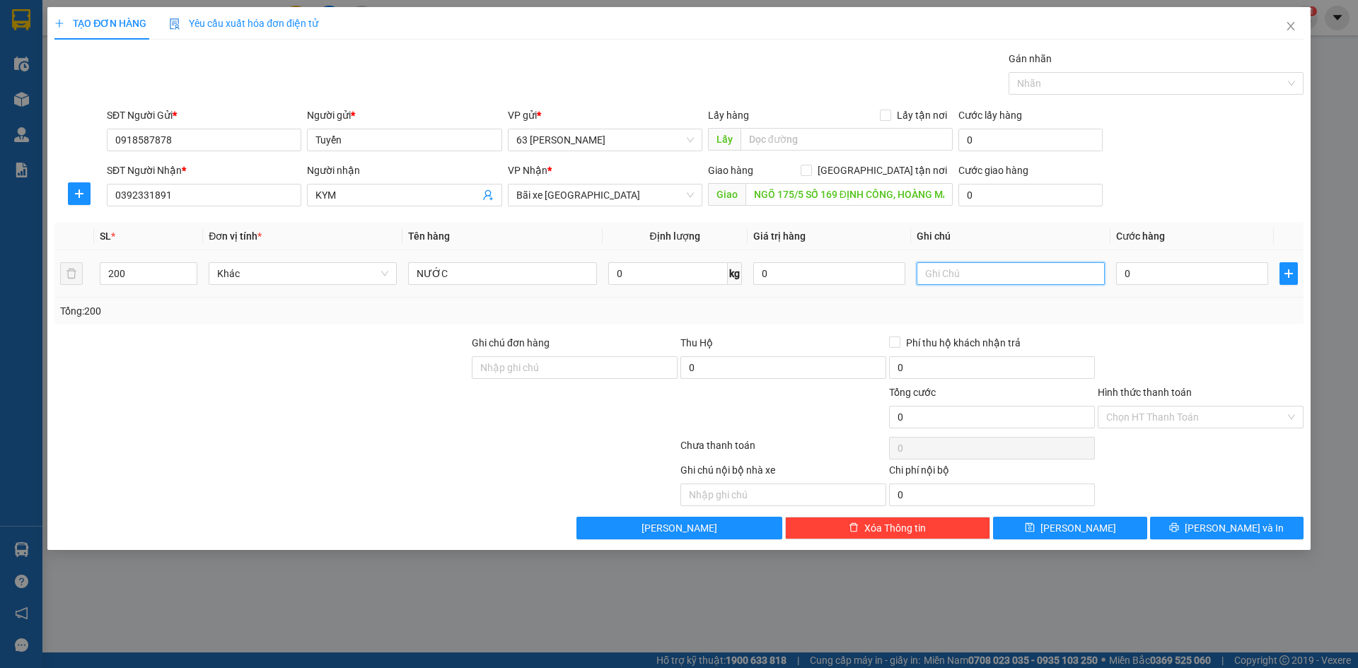
click at [992, 272] on input "text" at bounding box center [1011, 273] width 188 height 23
type input "CƯỚC CN NG GỬI (HÀNG ĐI 4/8)"
click at [1177, 270] on input "0" at bounding box center [1192, 273] width 152 height 23
type input "001"
type input "1"
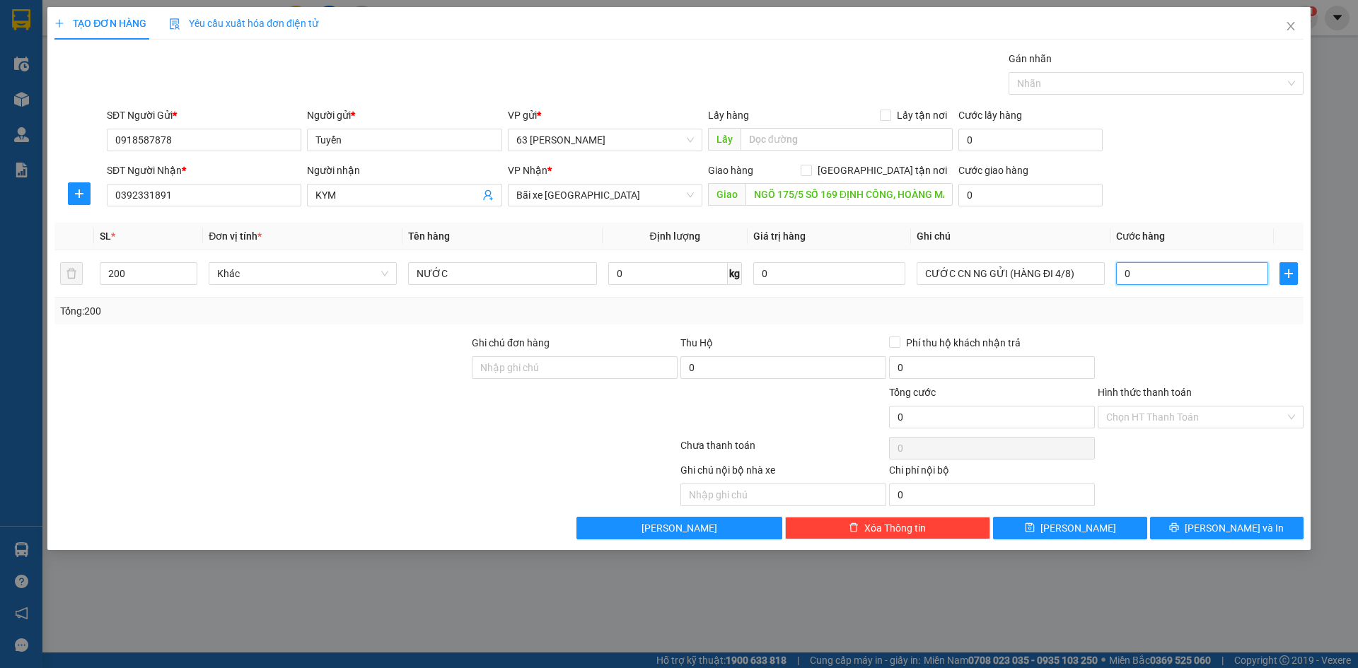
type input "1"
type input "0.010"
type input "10"
type input "00.100"
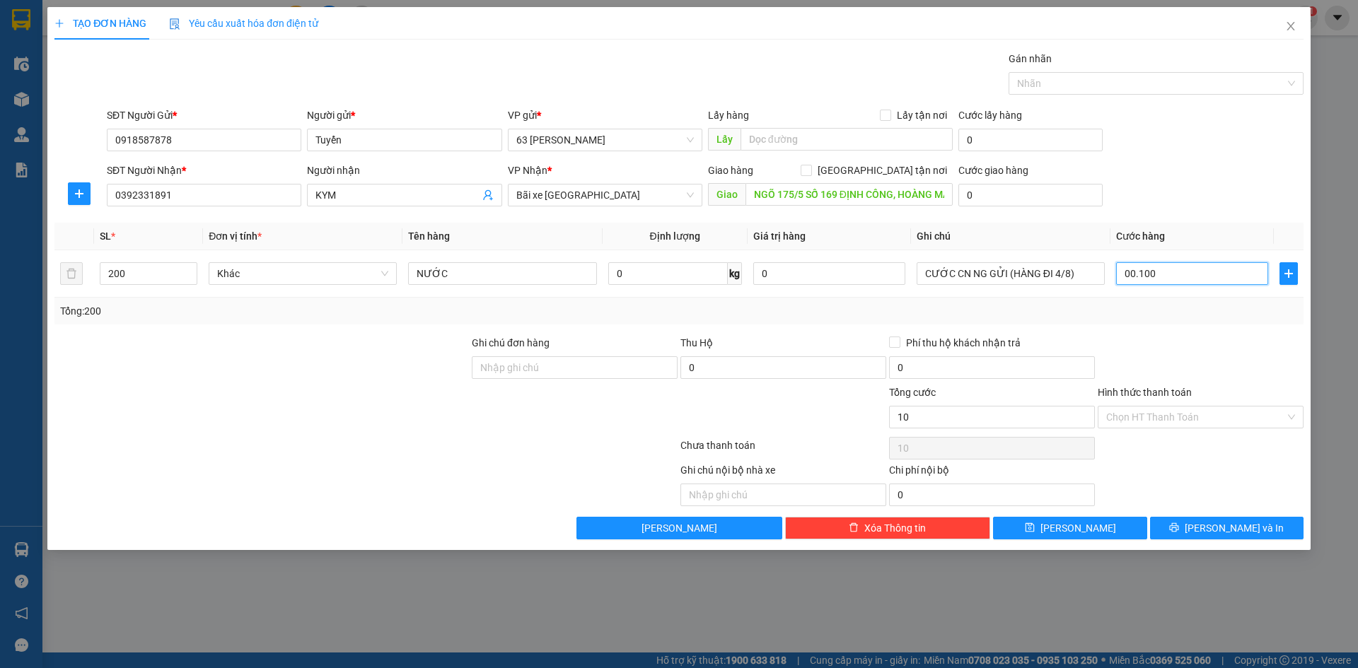
type input "100"
type input "0.001.000"
type input "1.000"
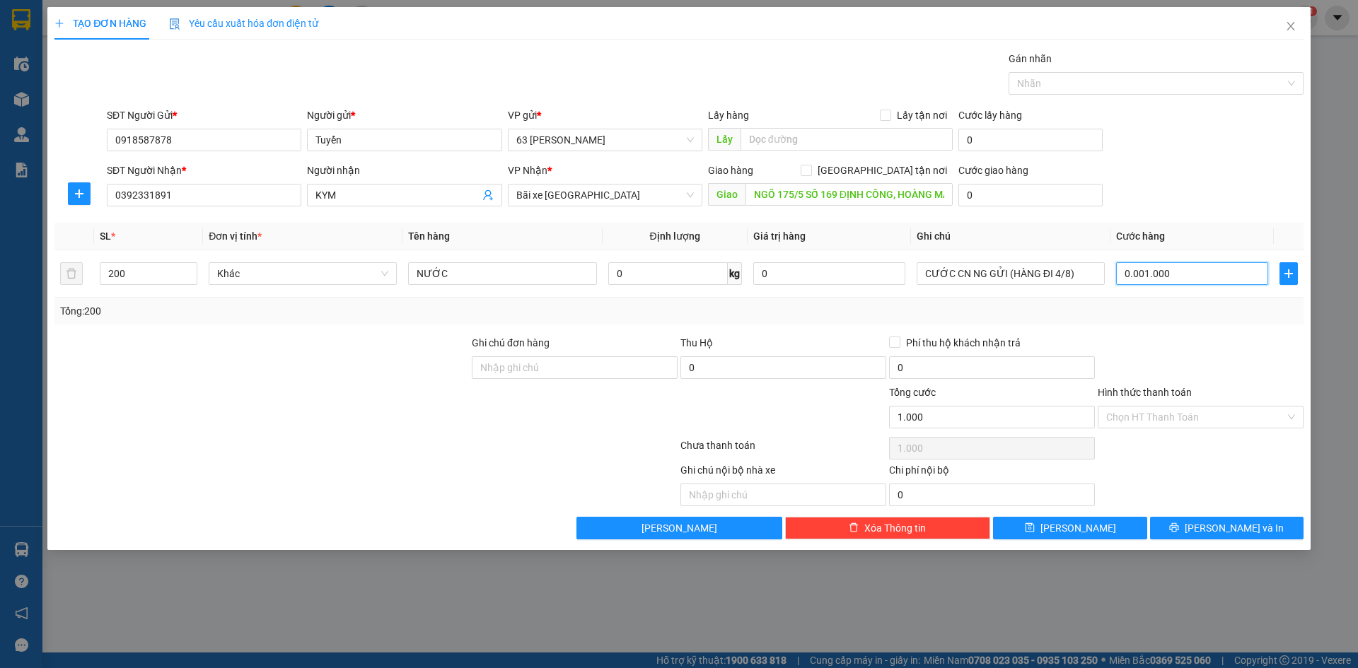
type input "000.010.000"
type input "10.000"
type input "00.000.100.000"
type input "100.000"
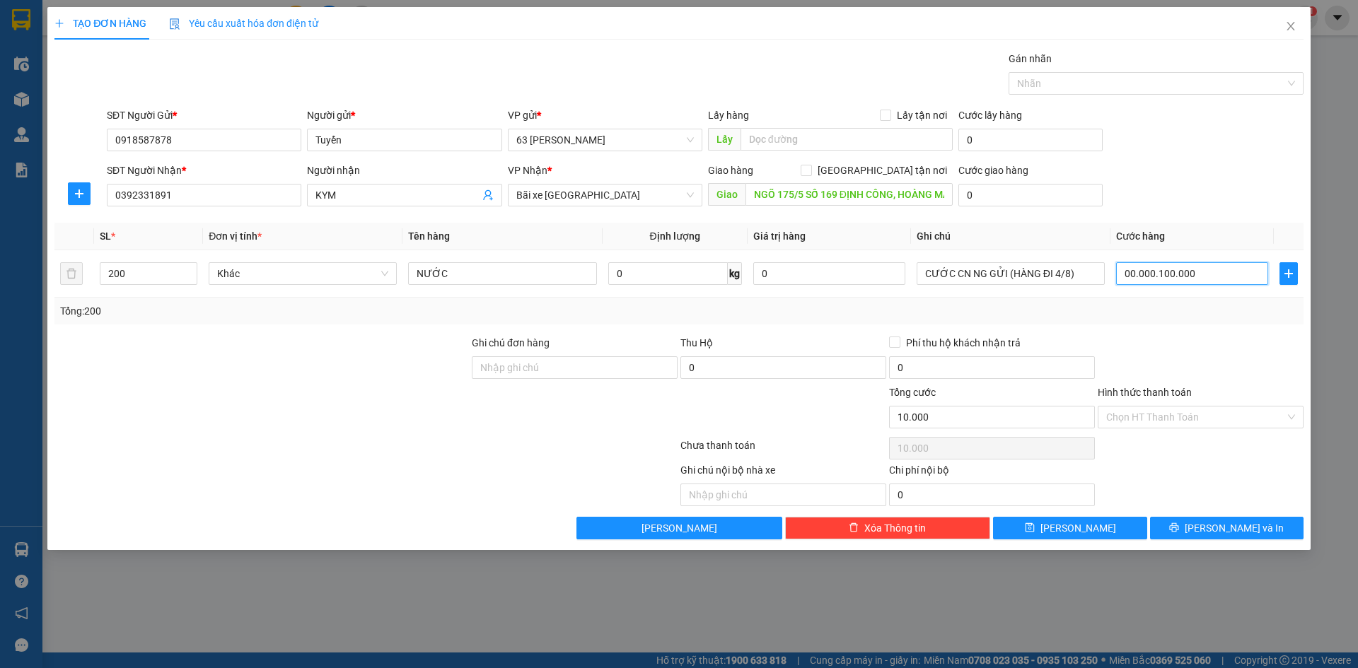
type input "100.000"
type input "0.000.001.000.000"
type input "1.000.000"
click at [1219, 363] on div at bounding box center [1200, 360] width 209 height 50
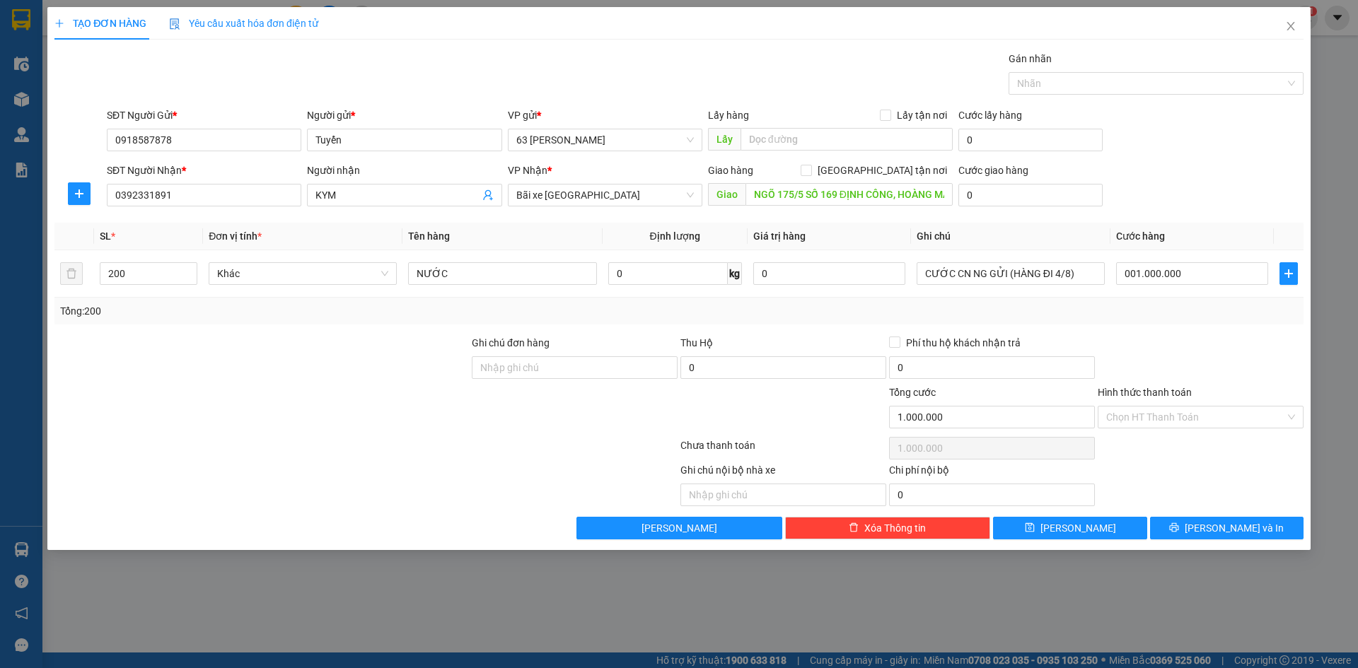
type input "1.000.000"
click at [1210, 421] on input "Hình thức thanh toán" at bounding box center [1195, 417] width 179 height 21
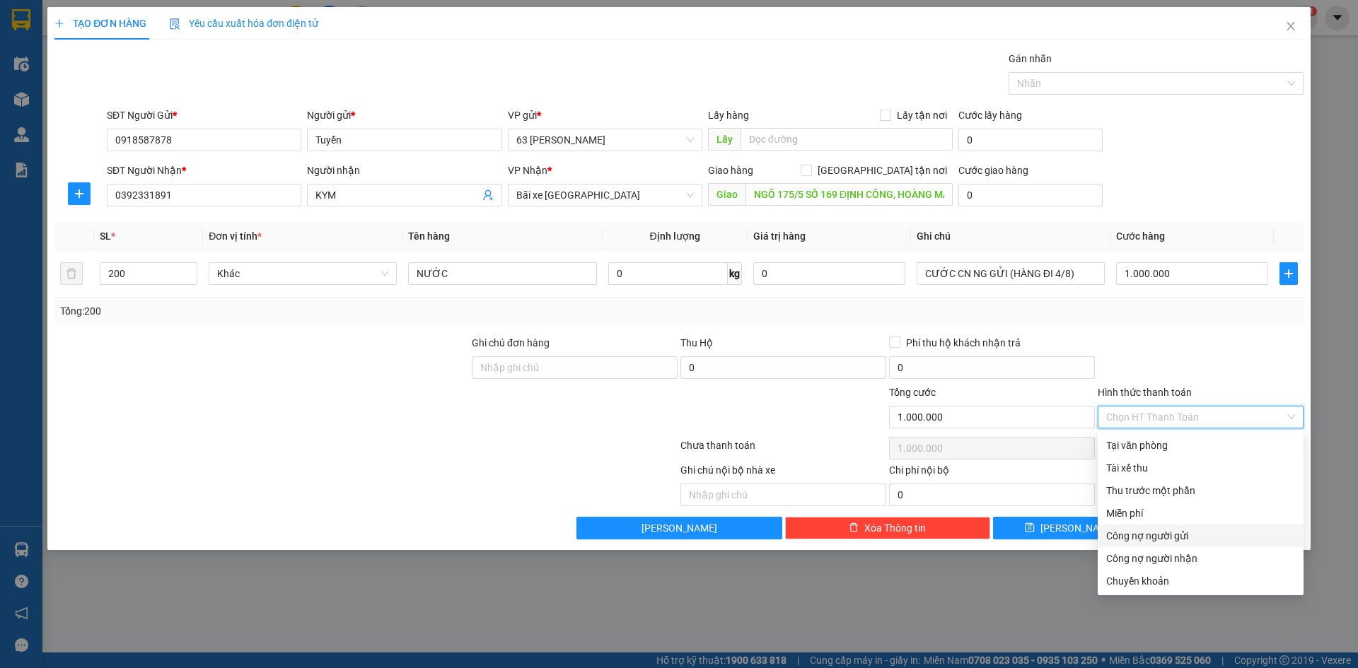
click at [1157, 538] on div "Công nợ người gửi" at bounding box center [1200, 536] width 189 height 16
type input "0"
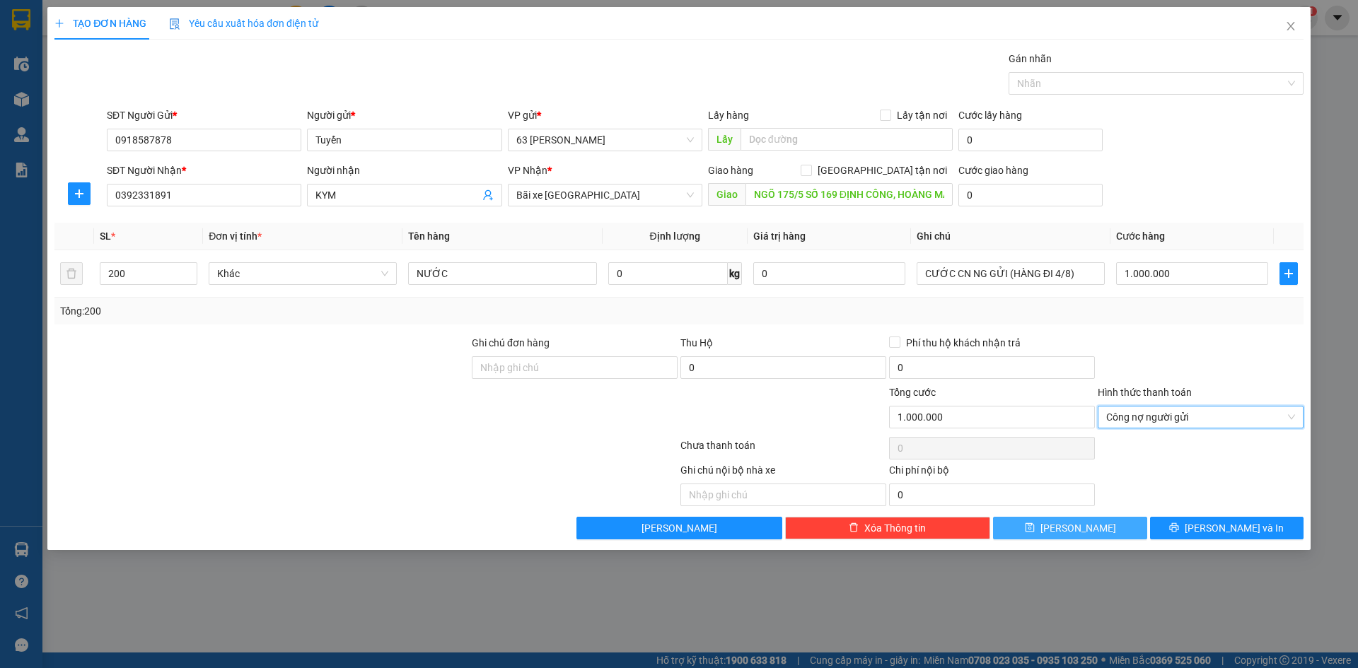
drag, startPoint x: 1103, startPoint y: 526, endPoint x: 1096, endPoint y: 526, distance: 7.1
click at [1103, 526] on button "Lưu" at bounding box center [1069, 528] width 153 height 23
type input "1"
type input "0"
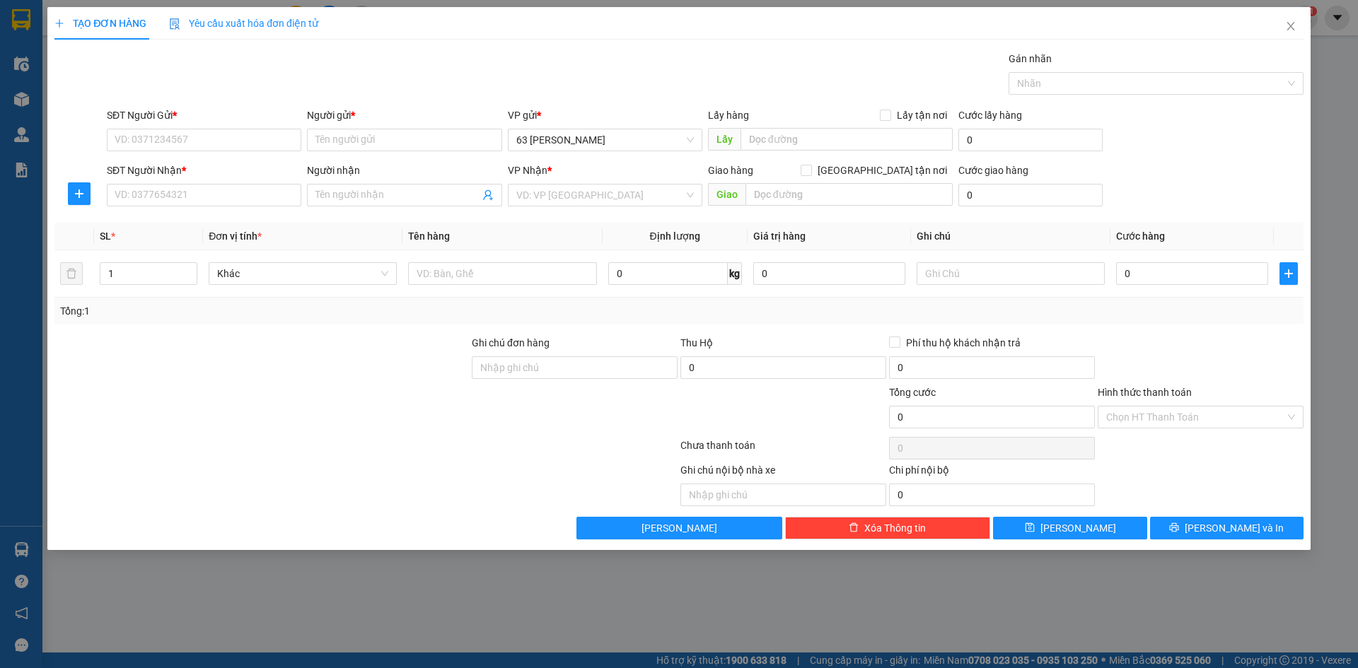
click at [376, 128] on div "Người gửi *" at bounding box center [404, 118] width 195 height 21
click at [377, 137] on input "Người gửi *" at bounding box center [404, 140] width 195 height 23
type input "TUYỂN"
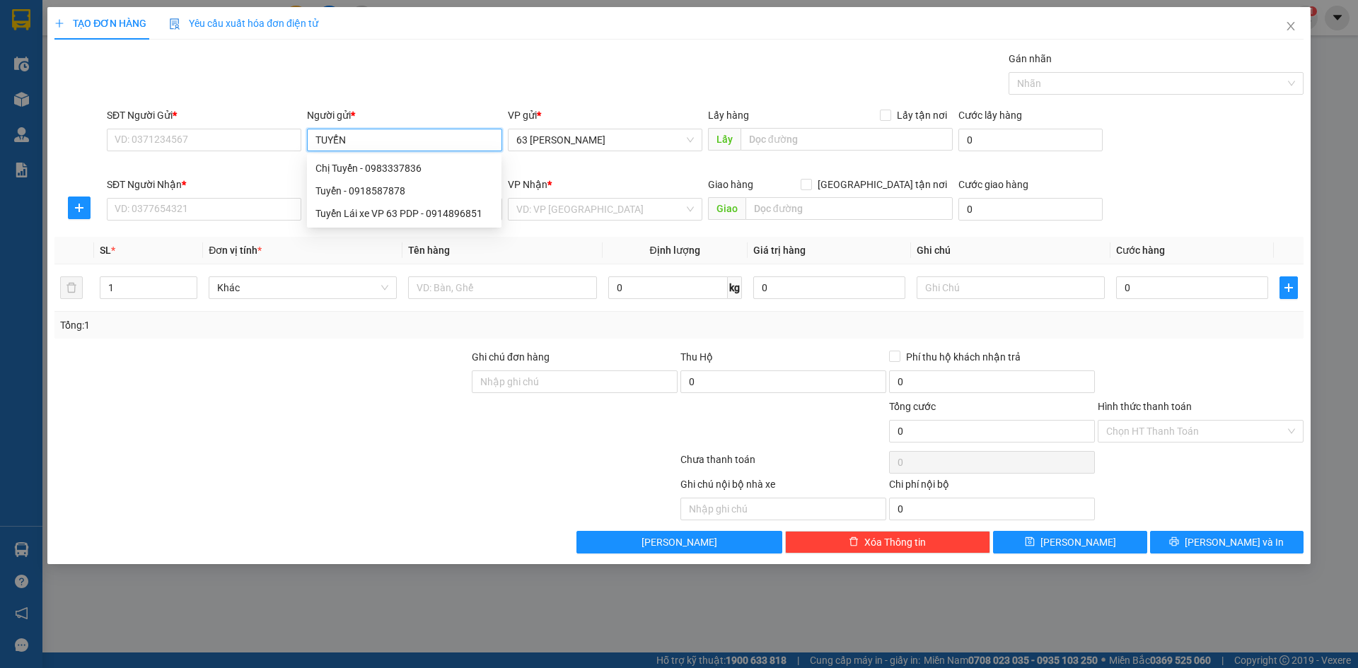
click at [382, 189] on div "Tuyển - 0918587878" at bounding box center [404, 191] width 178 height 16
type input "0918587878"
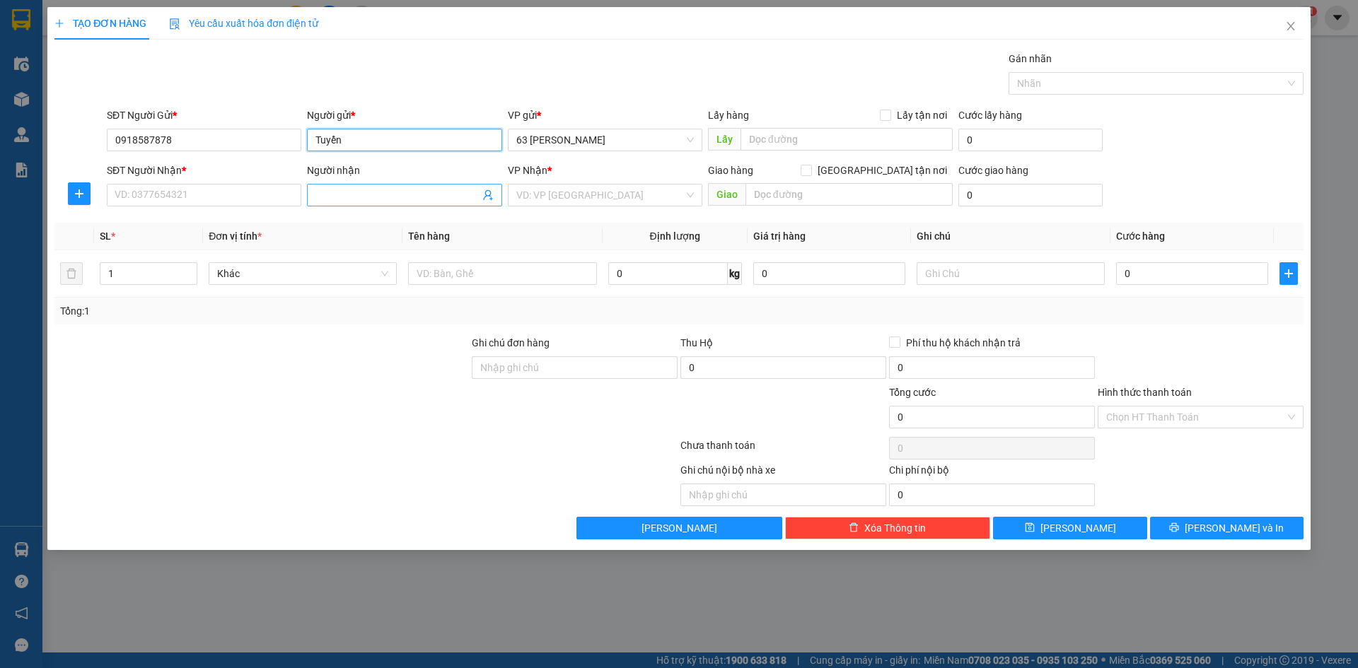
type input "Tuyển"
click at [395, 192] on input "Người nhận" at bounding box center [396, 195] width 163 height 16
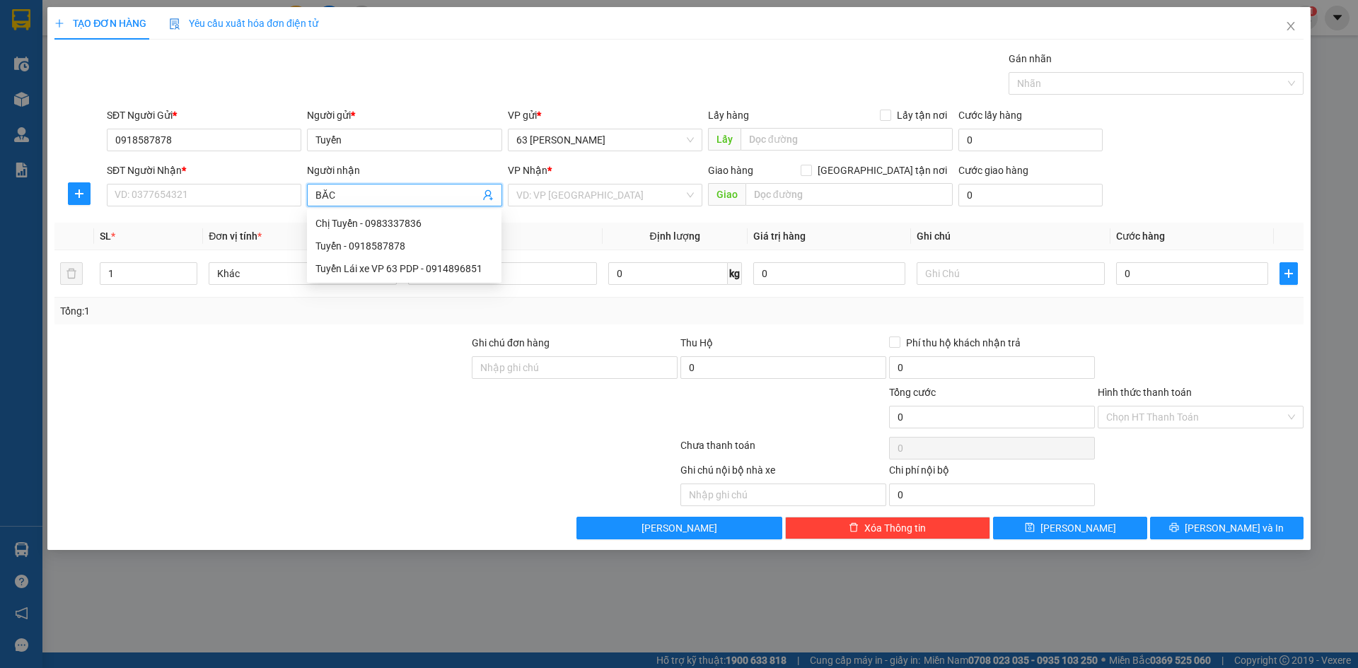
type input "BẮC"
click at [405, 267] on div "Quyết Bắc Ninh - 0985195083" at bounding box center [410, 269] width 191 height 16
type input "0985195083"
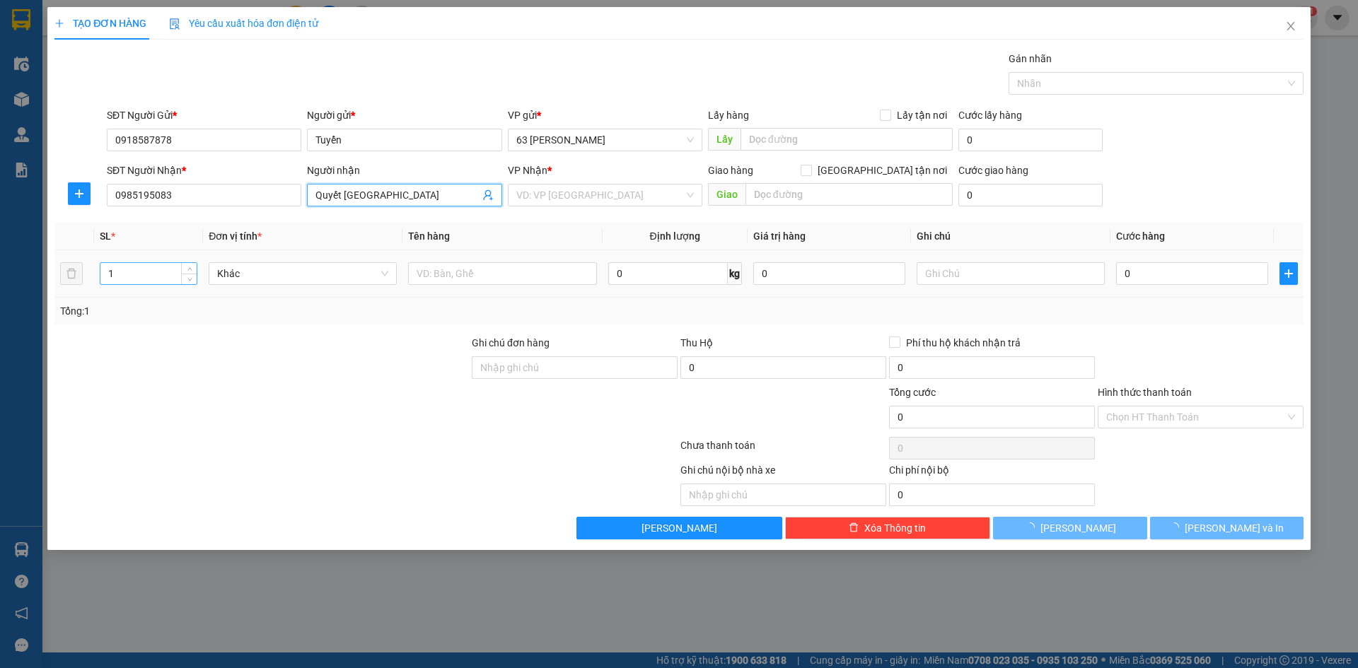
type input "Quyết Bắc Ninh"
click at [158, 273] on input "1" at bounding box center [148, 273] width 96 height 21
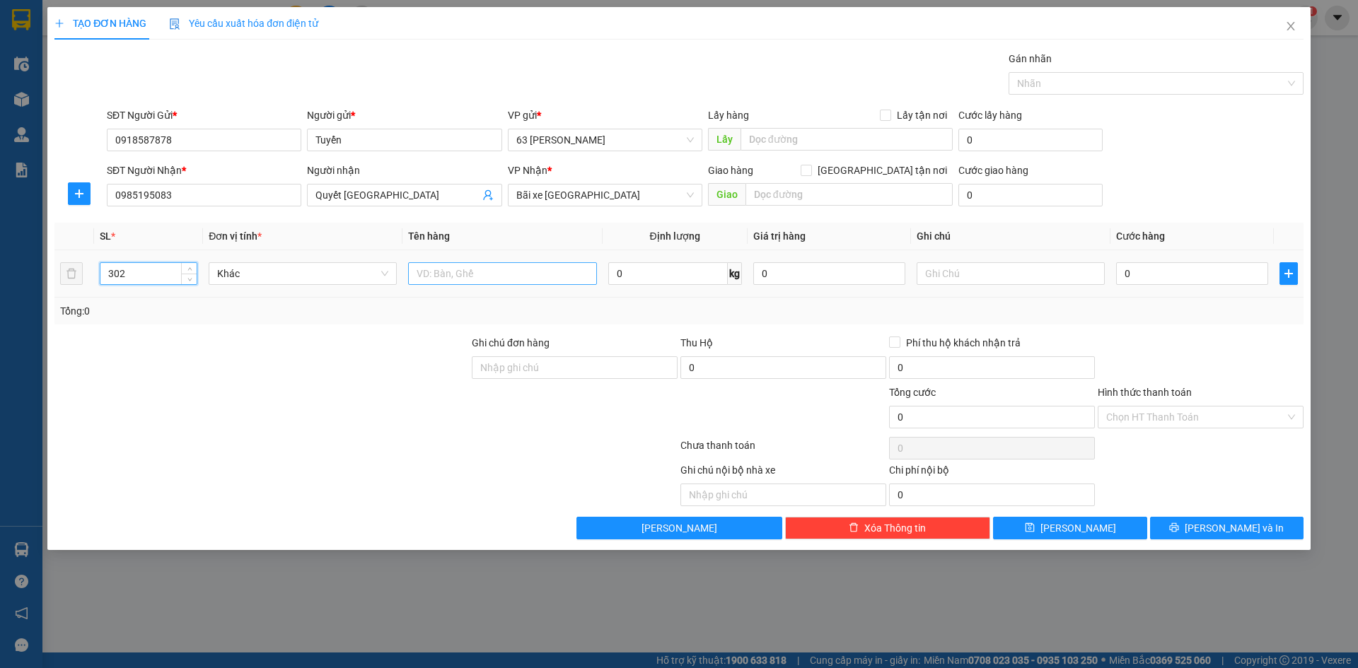
type input "302"
click at [482, 273] on input "text" at bounding box center [502, 273] width 188 height 23
type input "SÂM BIA"
click at [958, 273] on input "text" at bounding box center [1011, 273] width 188 height 23
type input "2"
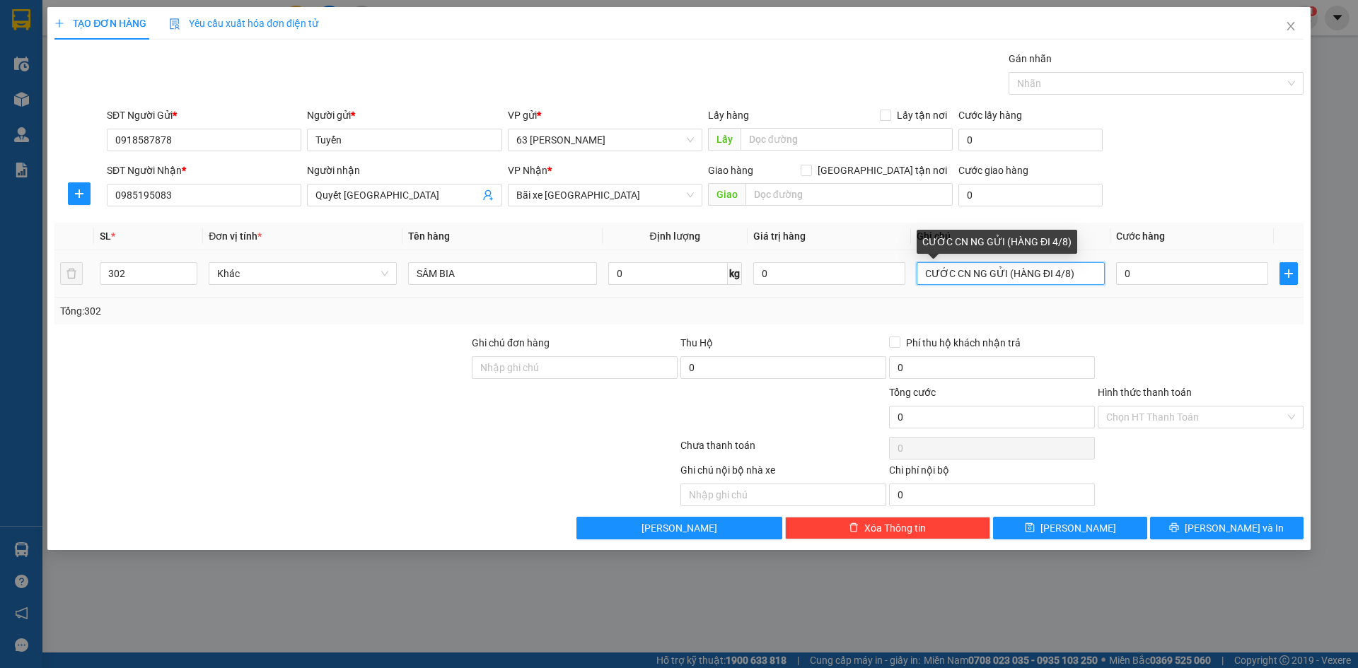
click at [1056, 271] on input "CƯỚC CN NG GỬI (HÀNG ĐI 4/8)" at bounding box center [1011, 273] width 188 height 23
type input "CƯỚC CN NG GỬI (HÀNG ĐI 5/8)"
click at [1182, 277] on input "0" at bounding box center [1192, 273] width 152 height 23
type input "002"
type input "2"
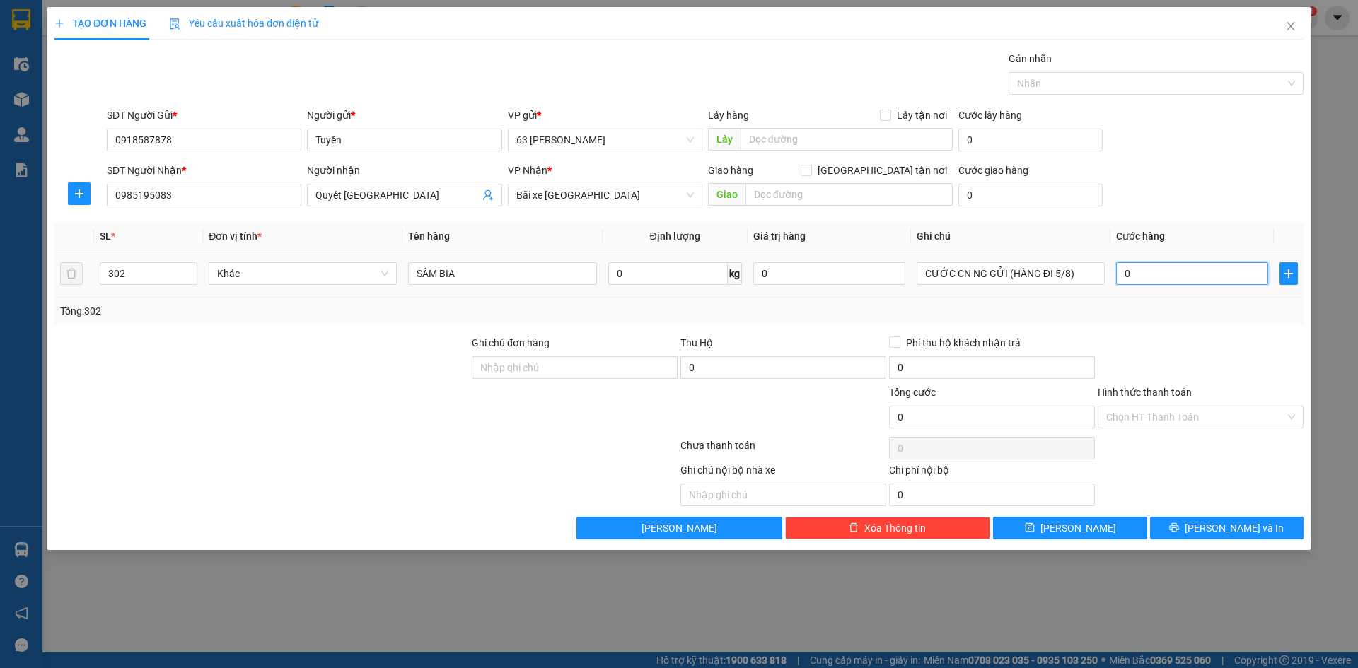
type input "2"
type input "0.021"
type input "21"
type input "00.211"
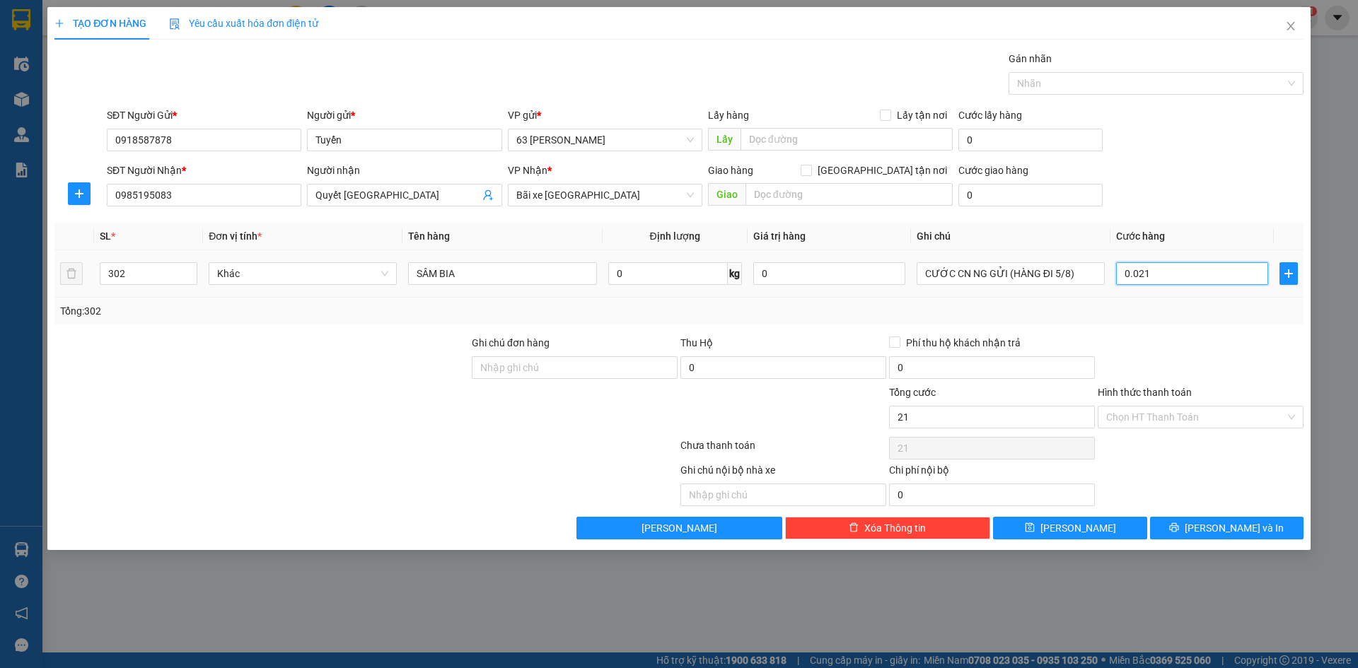
type input "211"
type input "0.002.110"
type input "2.110"
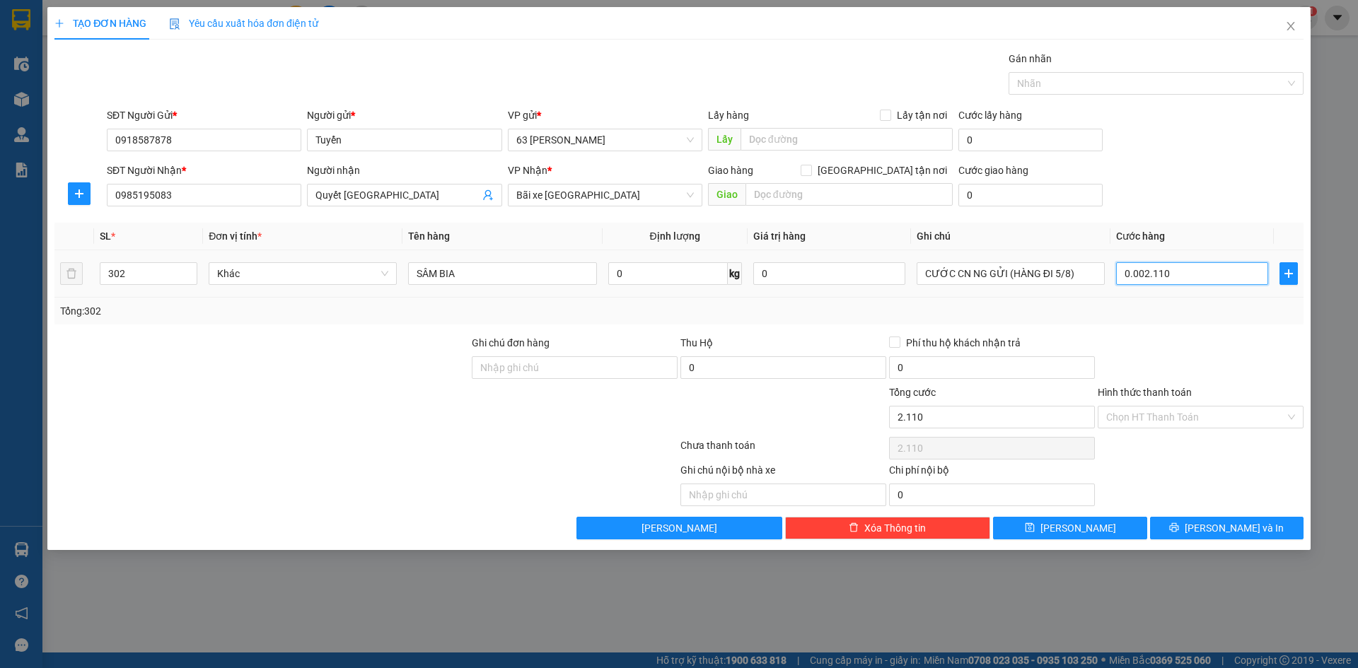
type input "000.021.100"
type input "21.100"
type input "00.000.211.000"
type input "211.000"
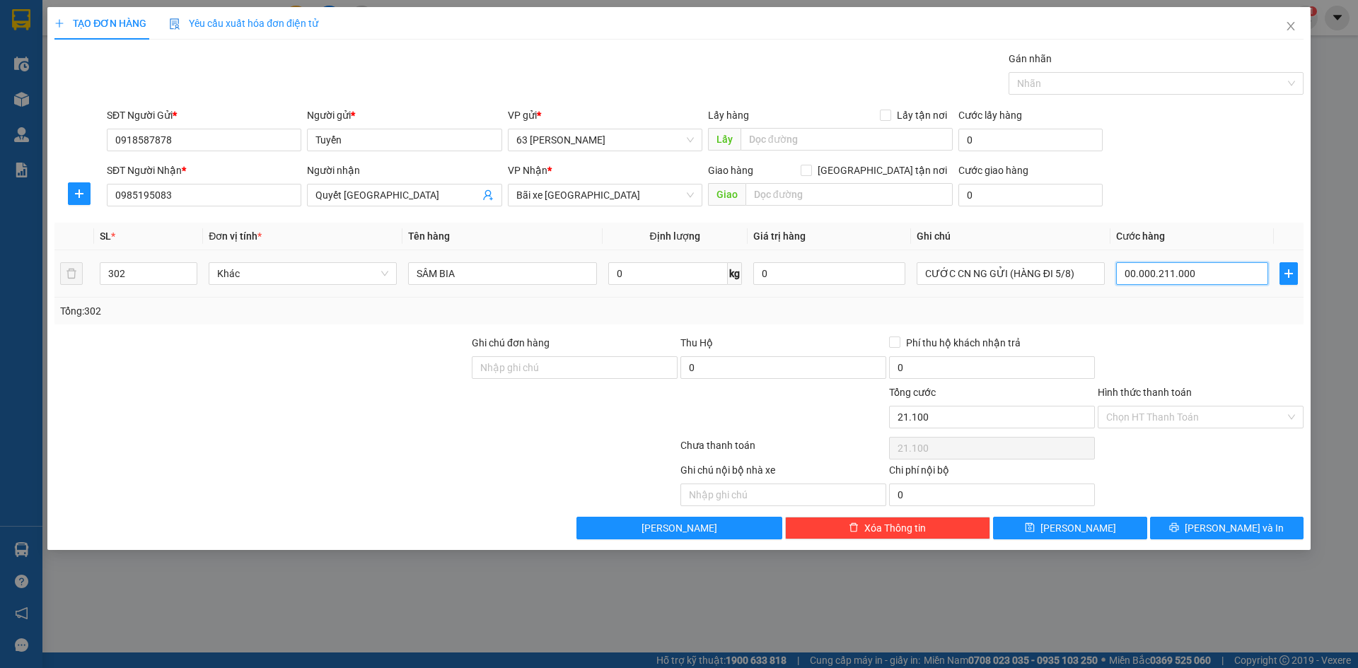
type input "211.000"
type input "0.000.002.110.000"
type input "2.110.000"
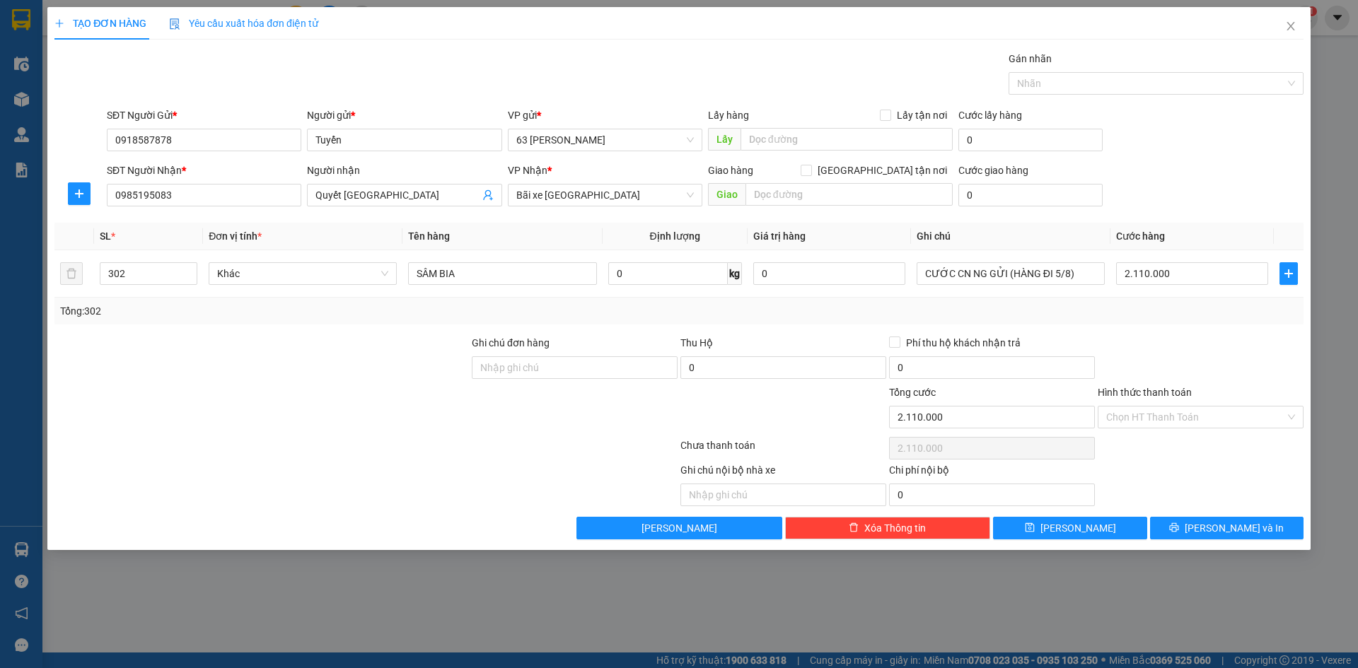
type input "2.110.000"
click at [1223, 340] on div at bounding box center [1200, 360] width 209 height 50
click at [1191, 406] on div "Chọn HT Thanh Toán" at bounding box center [1201, 417] width 206 height 23
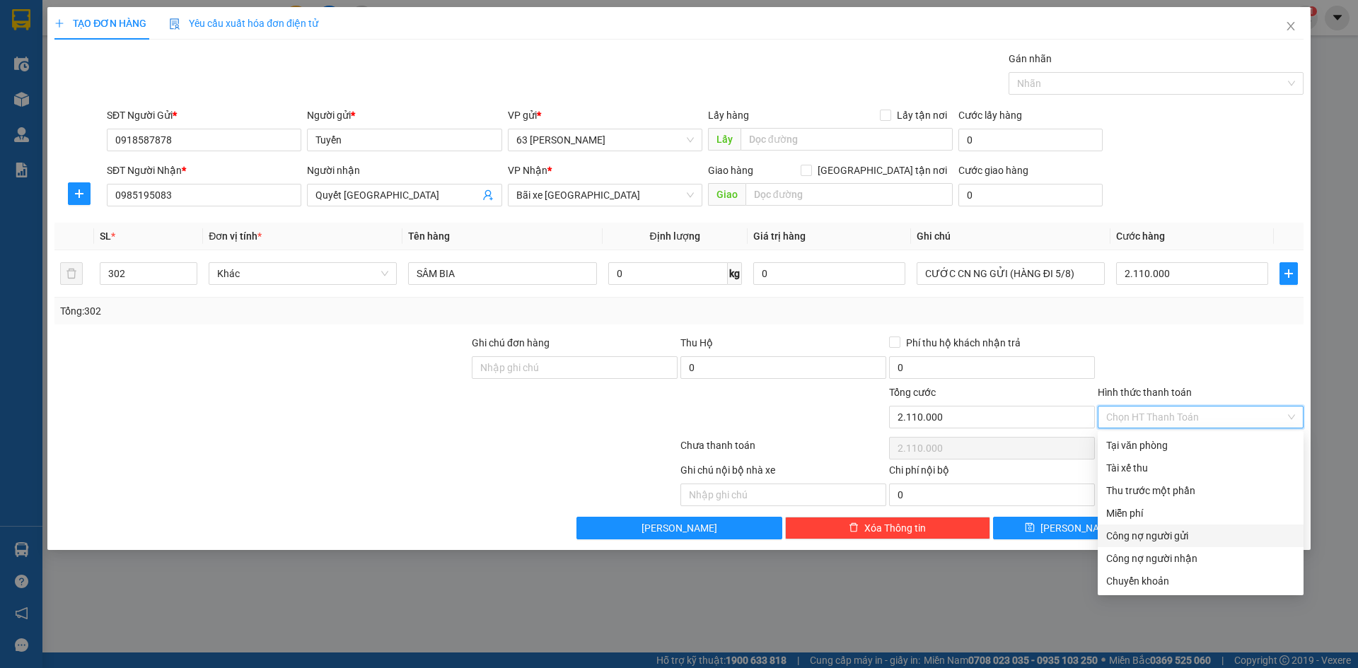
click at [1178, 540] on div "Công nợ người gửi" at bounding box center [1200, 536] width 189 height 16
type input "0"
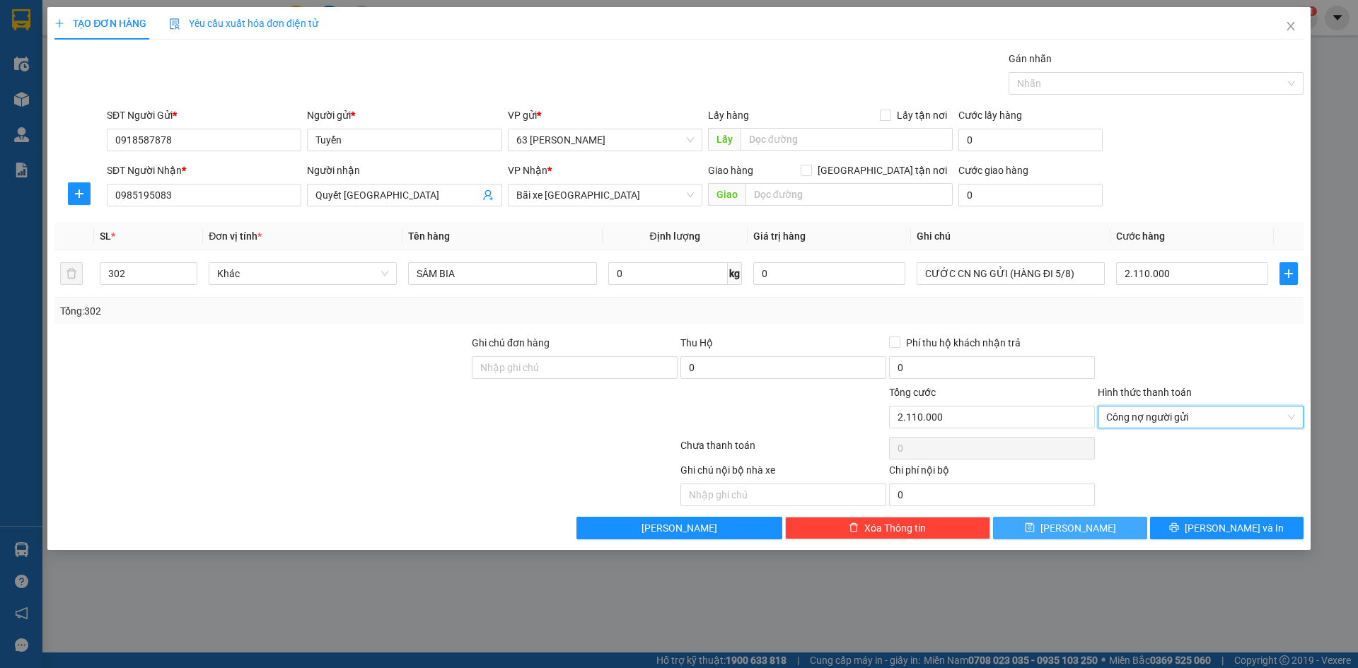
drag, startPoint x: 1092, startPoint y: 526, endPoint x: 1086, endPoint y: 521, distance: 8.0
click at [1092, 526] on button "Lưu" at bounding box center [1069, 528] width 153 height 23
type input "1"
type input "0"
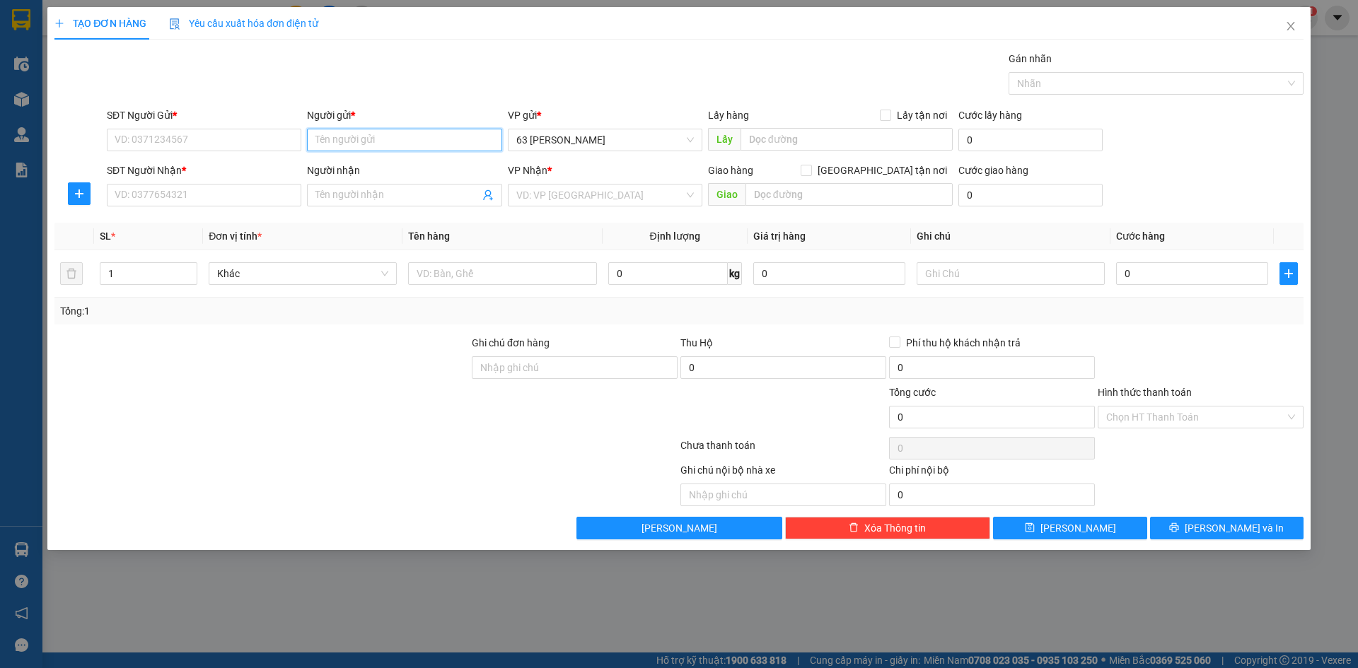
click at [419, 138] on input "Người gửi *" at bounding box center [404, 140] width 195 height 23
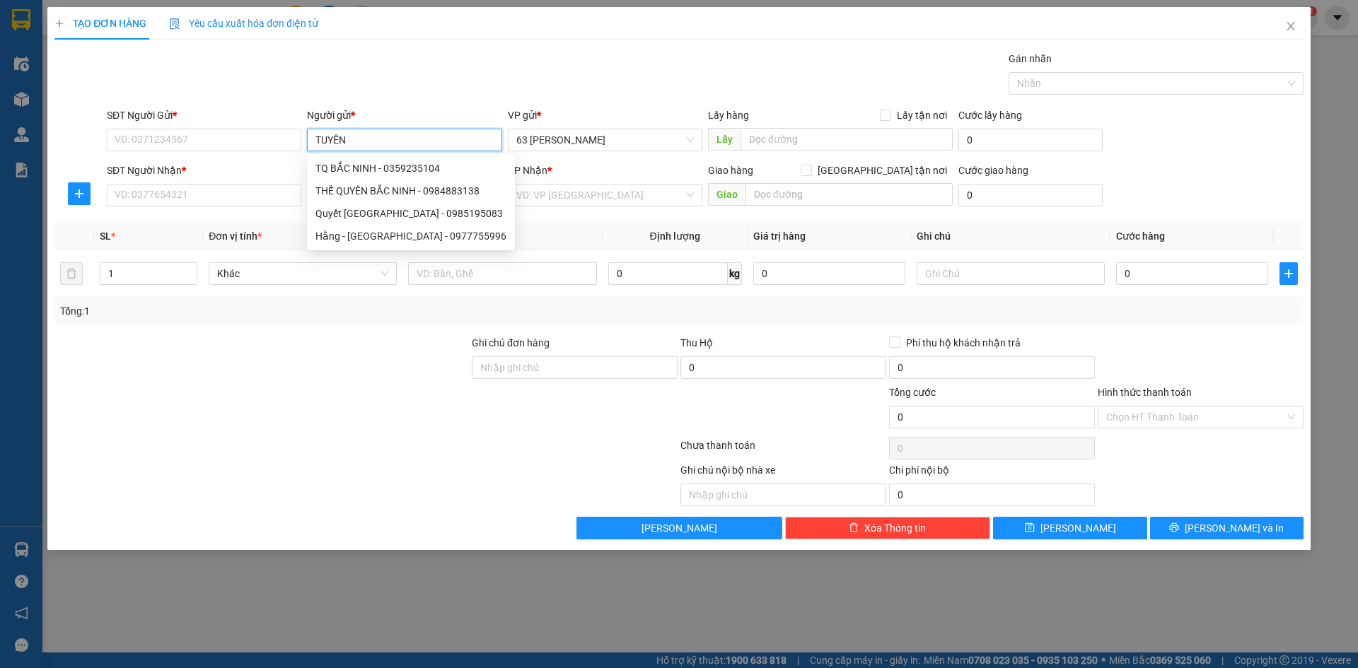
type input "TUYỂN"
click at [405, 192] on div "Tuyển - 0918587878" at bounding box center [404, 191] width 178 height 16
type input "0918587878"
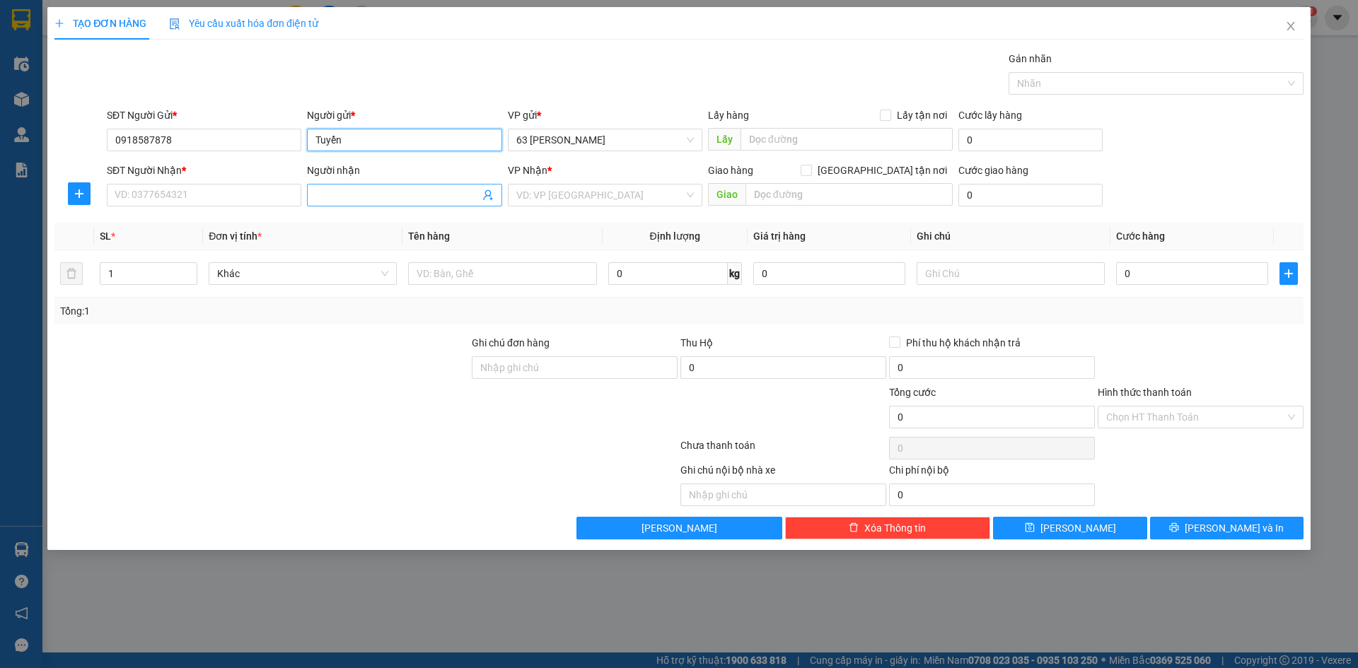
type input "Tuyển"
click at [403, 197] on input "Người nhận" at bounding box center [396, 195] width 163 height 16
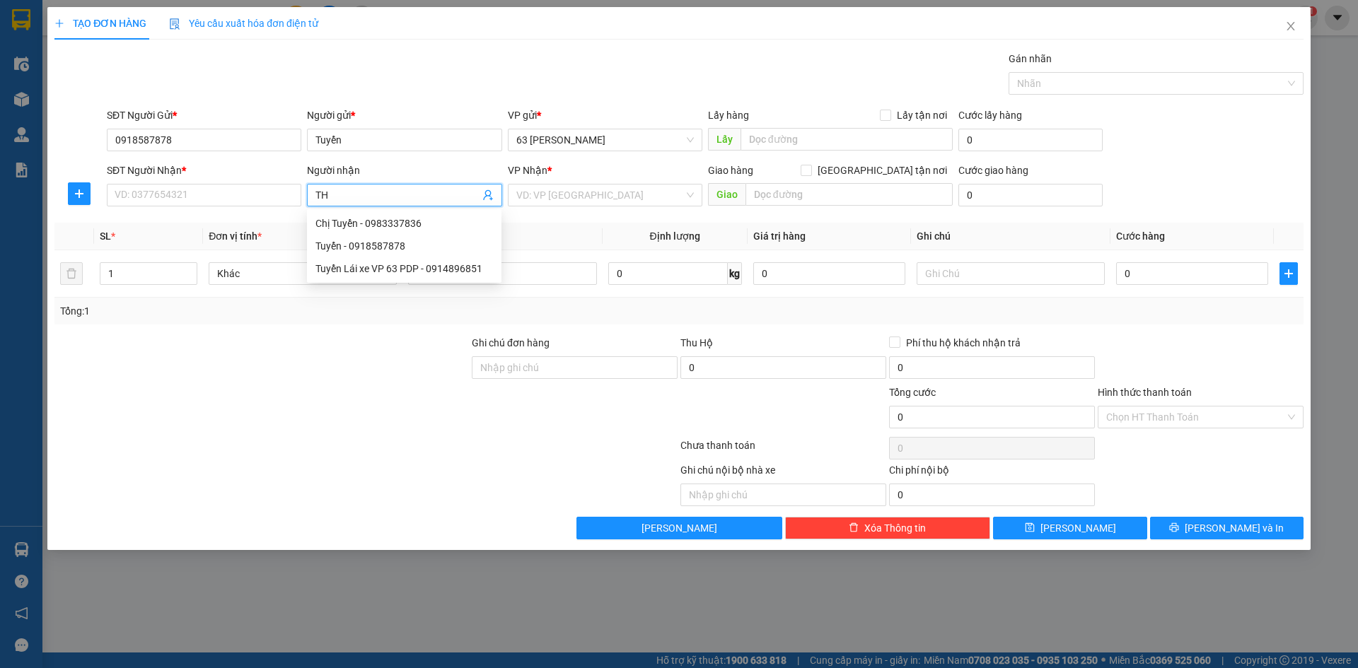
type input "T"
type input "BẮC"
click at [416, 248] on div "THẾ QUYÊN BẮC NINH - 0984883138" at bounding box center [410, 246] width 191 height 16
type input "0984883138"
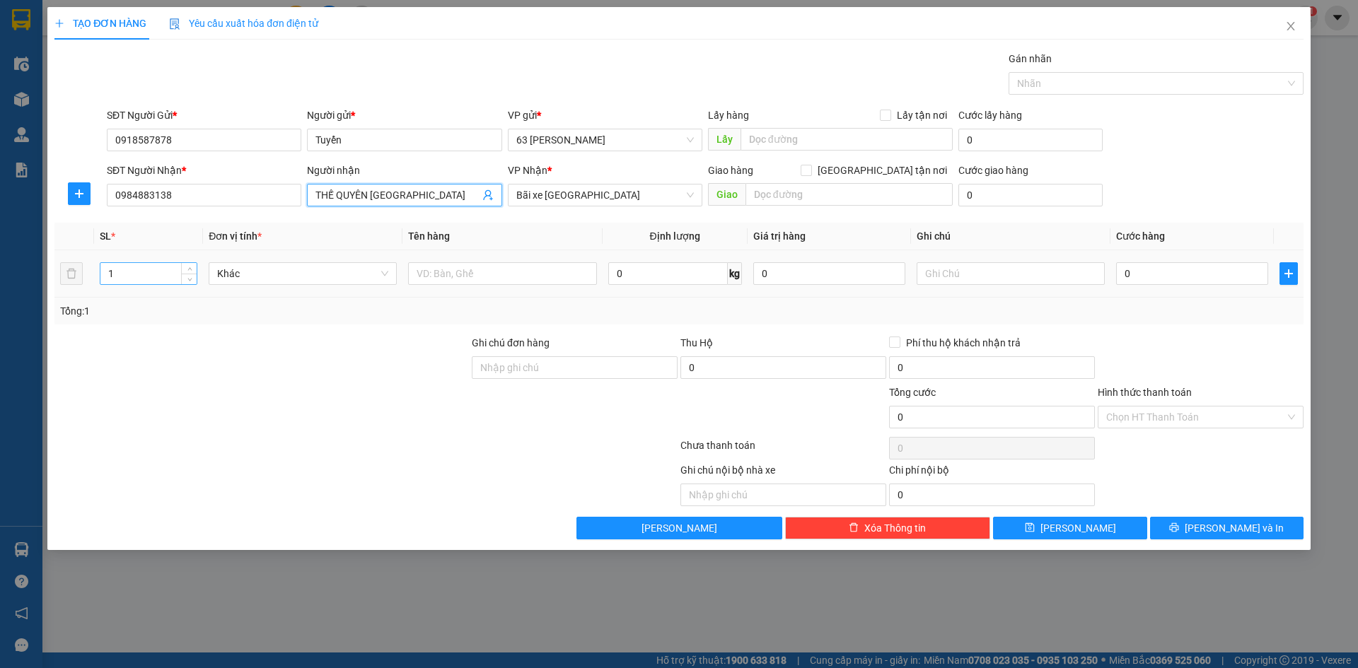
type input "THẾ QUYÊN BẮC NINH"
click at [147, 272] on input "1" at bounding box center [148, 273] width 96 height 21
type input "270"
click at [555, 267] on input "text" at bounding box center [502, 273] width 188 height 23
type input "MỲ NƯỚC"
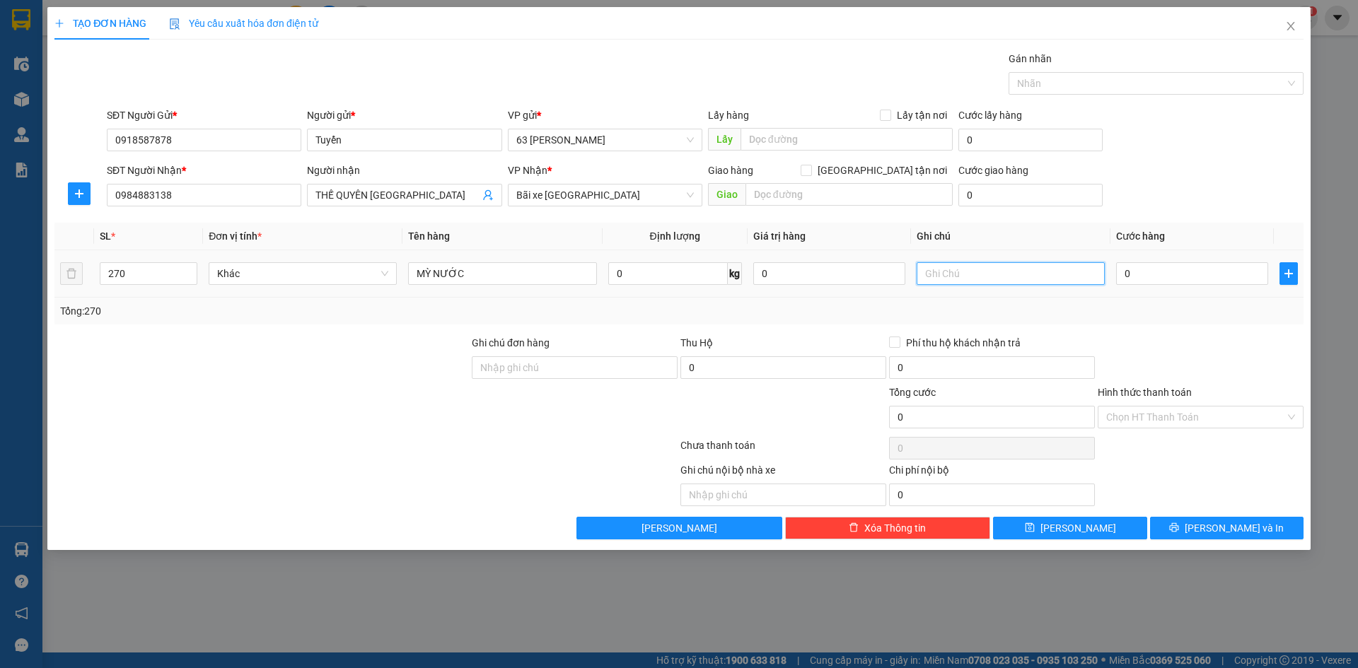
click at [953, 273] on input "text" at bounding box center [1011, 273] width 188 height 23
type input "CƯỚC CN NG GỬI (HÀNG ĐI 5/8)"
click at [1186, 275] on input "0" at bounding box center [1192, 273] width 152 height 23
type input "001"
type input "1"
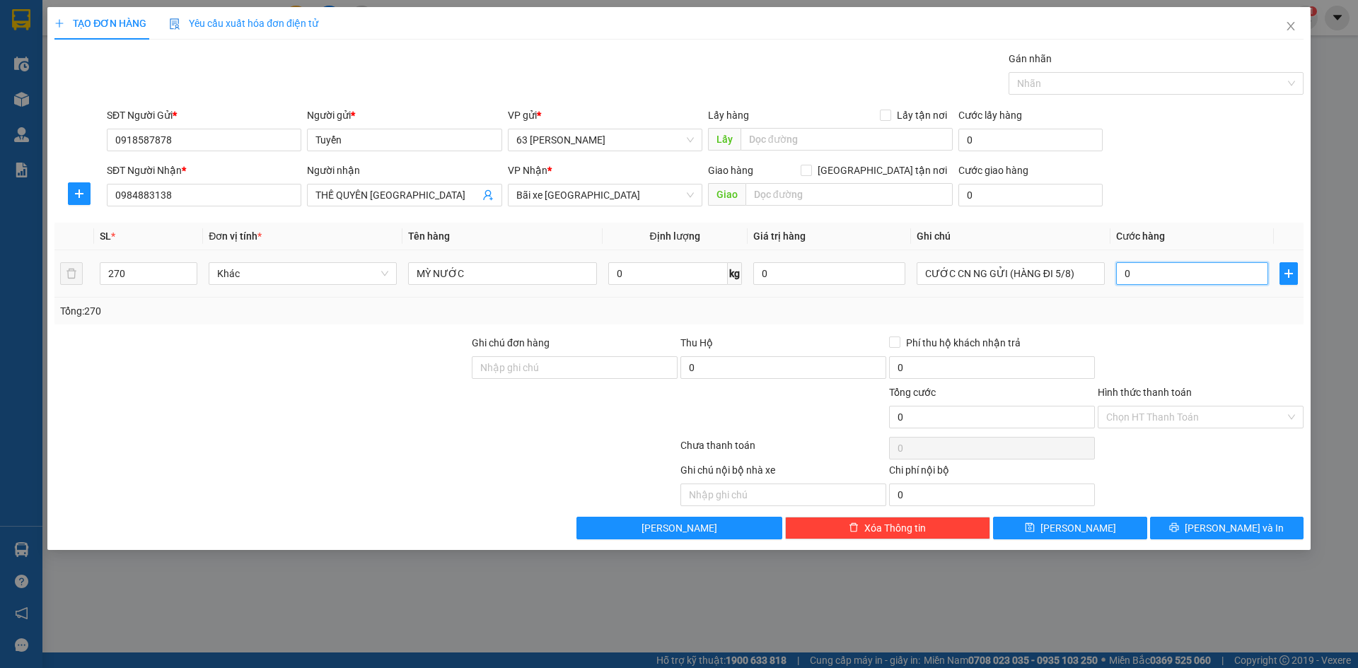
type input "1"
type input "0.017"
type input "17"
type input "00.177"
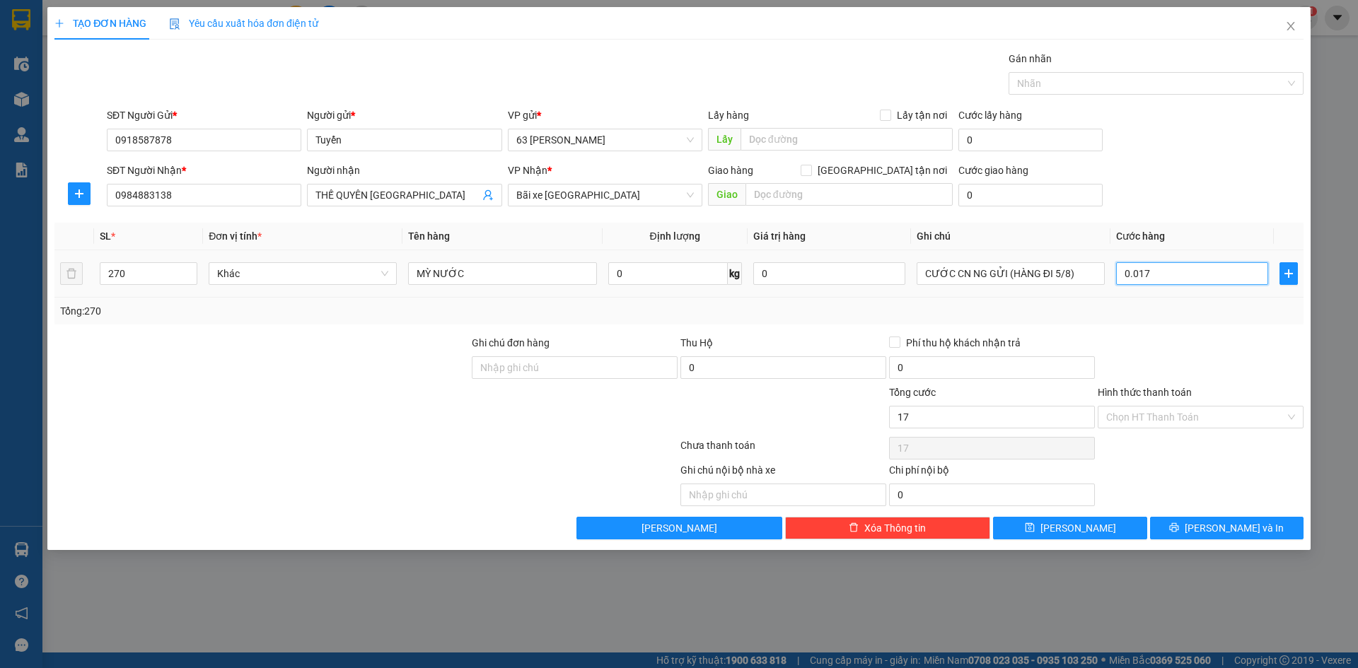
type input "177"
type input "0.001.770"
type input "1.770"
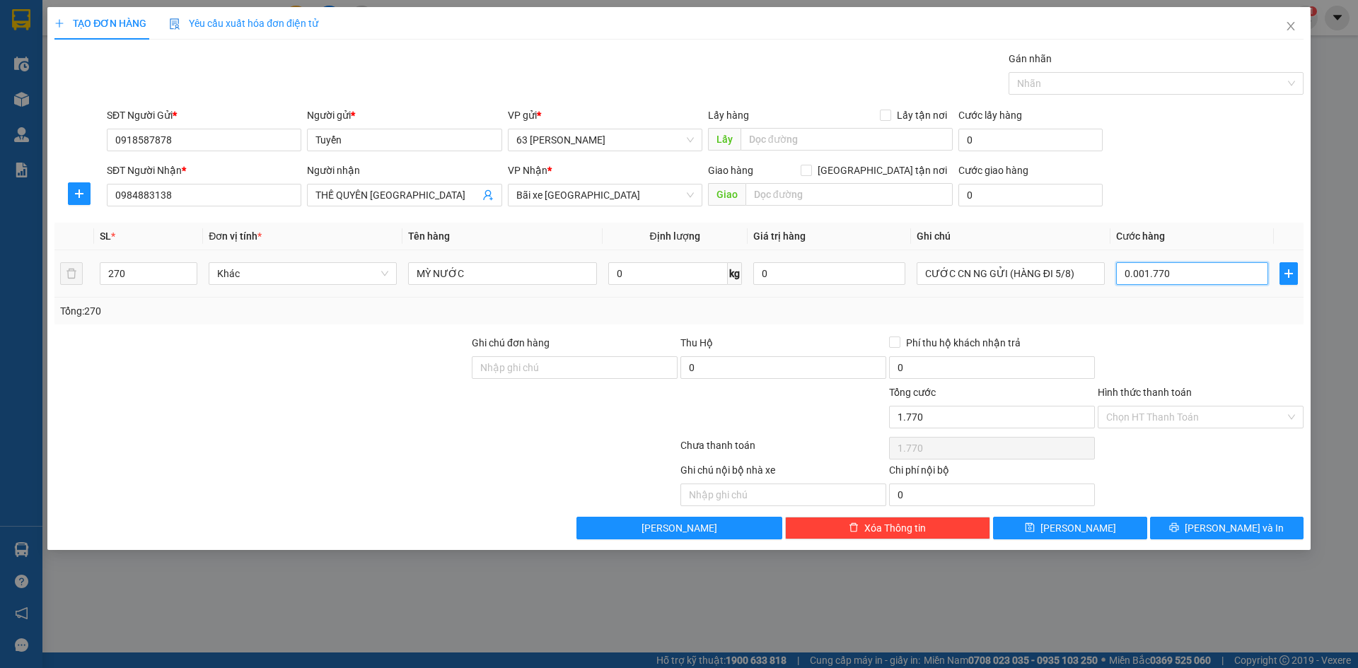
type input "000.017.700"
type input "17.700"
type input "00.000.177.000"
type input "177.000"
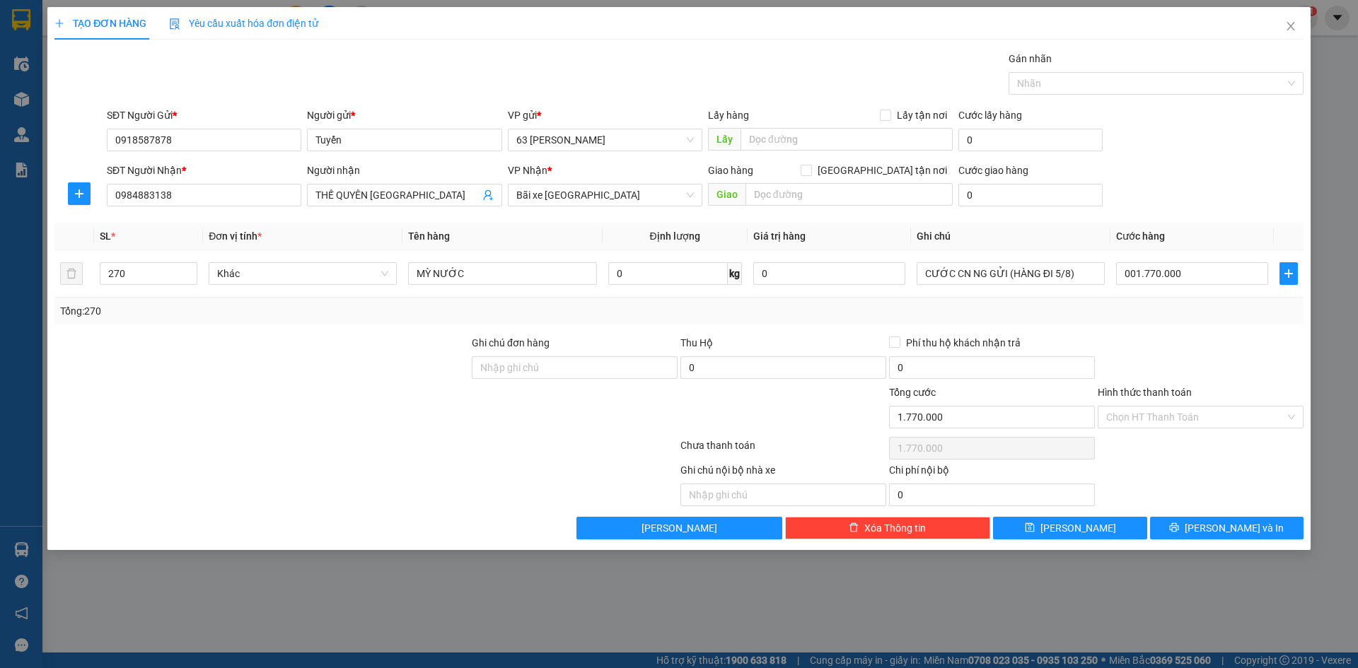
click at [1207, 358] on div at bounding box center [1200, 360] width 209 height 50
click at [1205, 416] on input "Hình thức thanh toán" at bounding box center [1195, 417] width 179 height 21
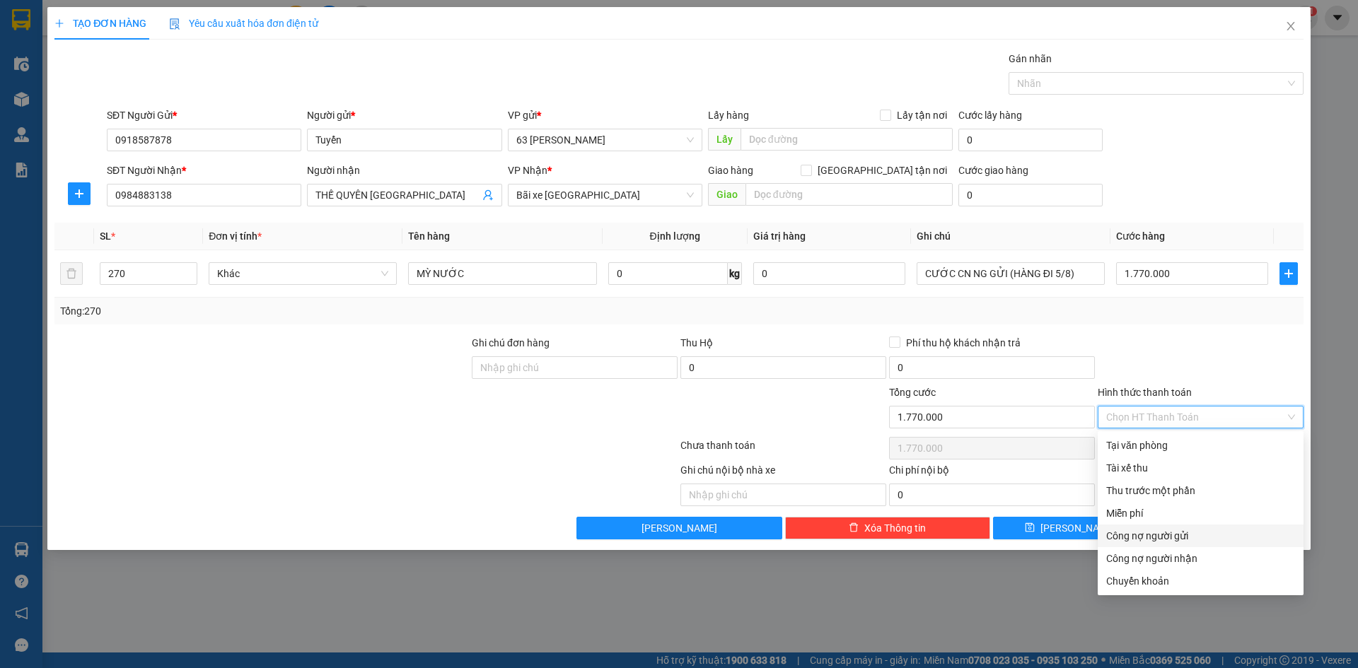
click at [1182, 540] on div "Công nợ người gửi" at bounding box center [1200, 536] width 189 height 16
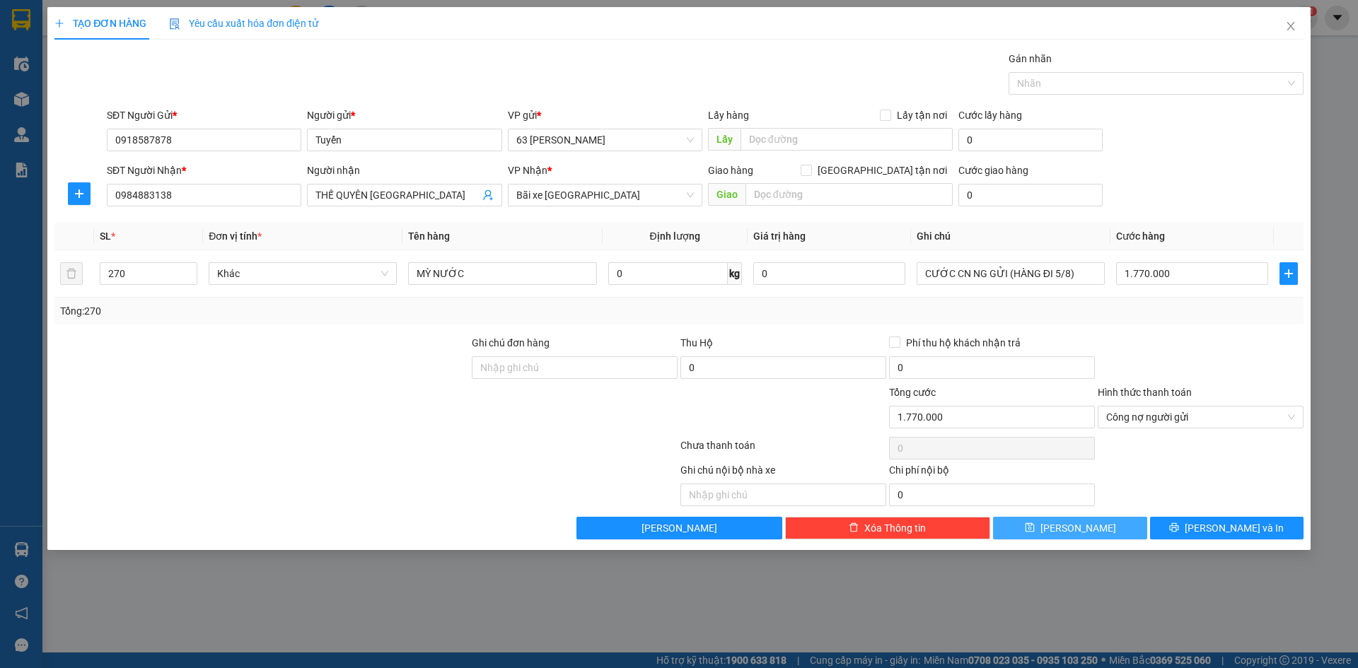
click at [1101, 525] on button "Lưu" at bounding box center [1069, 528] width 153 height 23
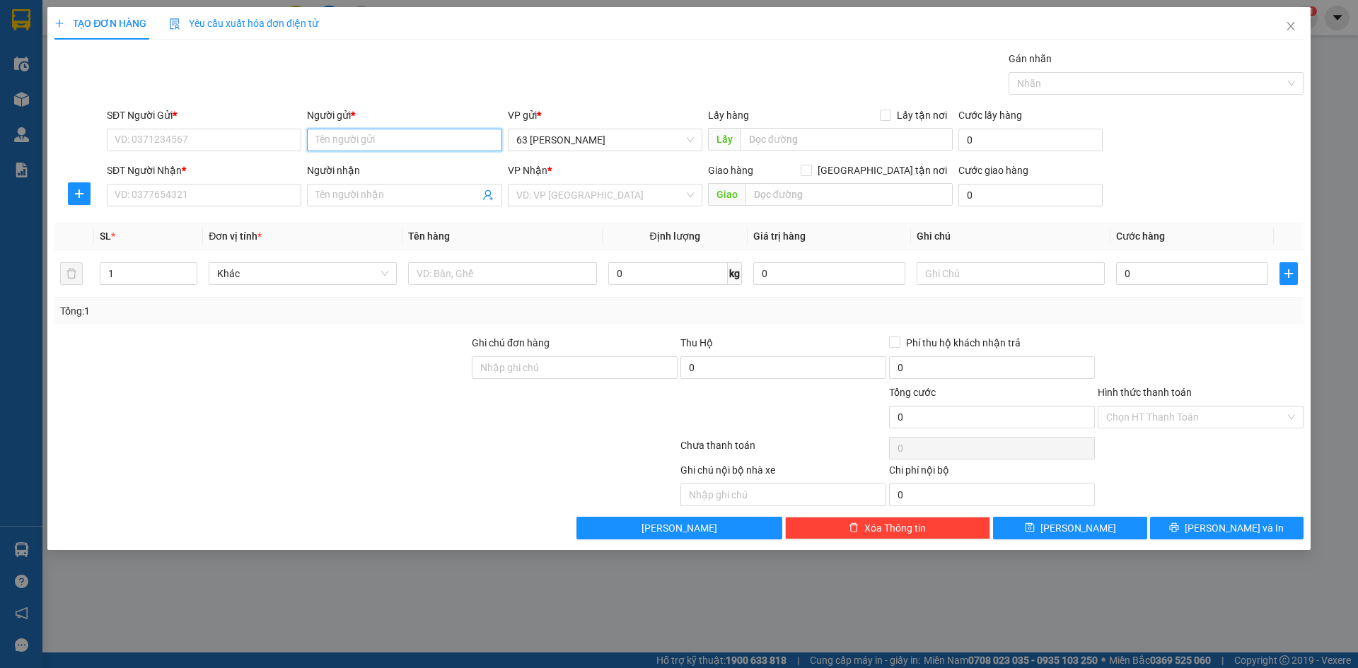
click at [393, 138] on input "Người gửi *" at bounding box center [404, 140] width 195 height 23
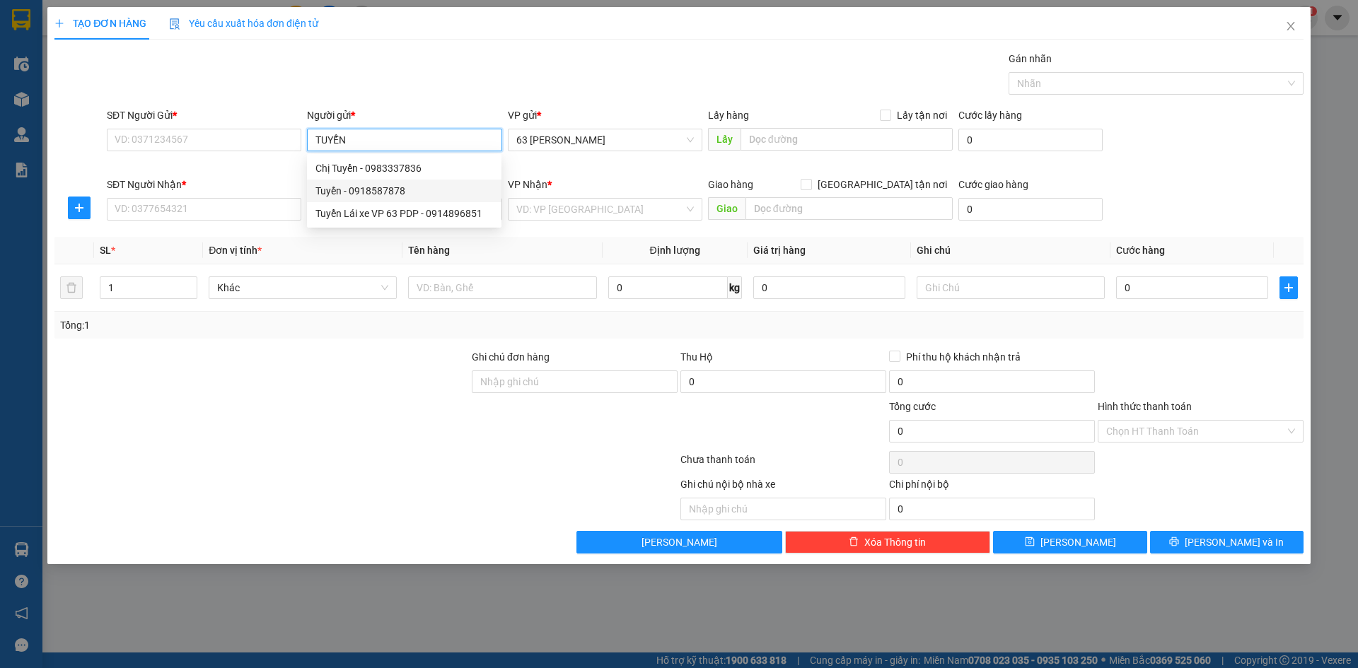
click at [373, 188] on div "Tuyển - 0918587878" at bounding box center [404, 191] width 178 height 16
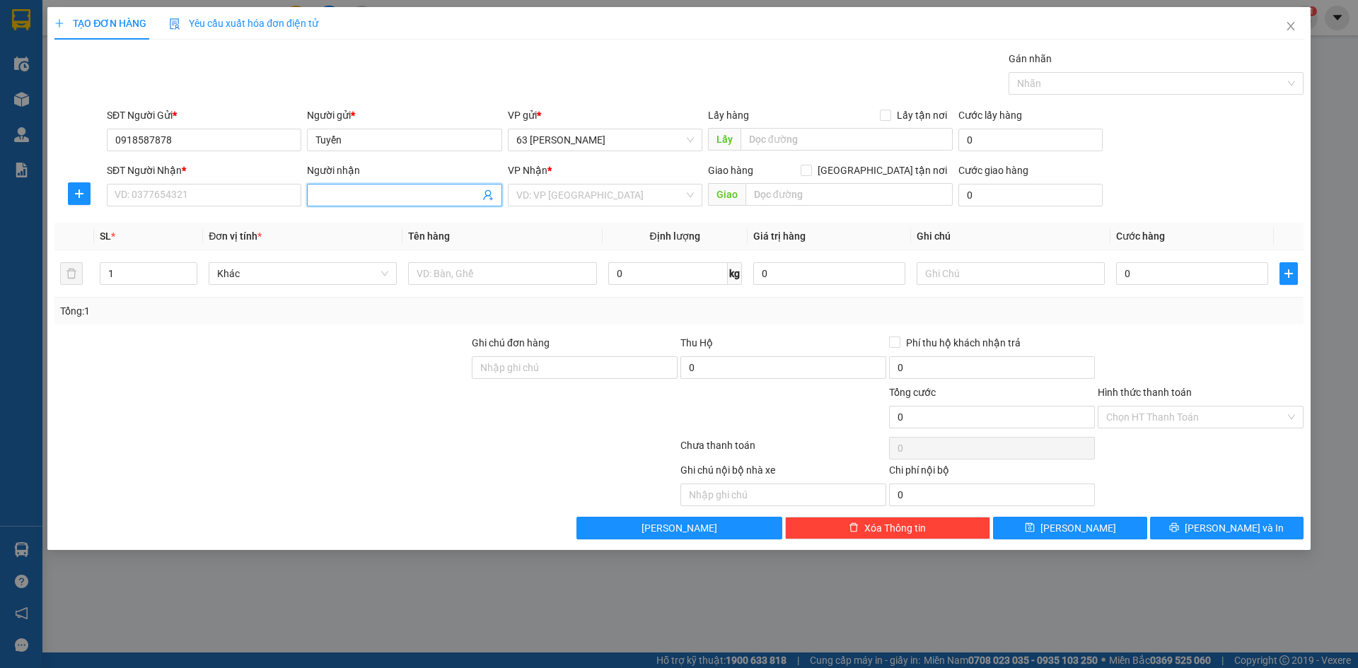
click at [384, 195] on input "Người nhận" at bounding box center [396, 195] width 163 height 16
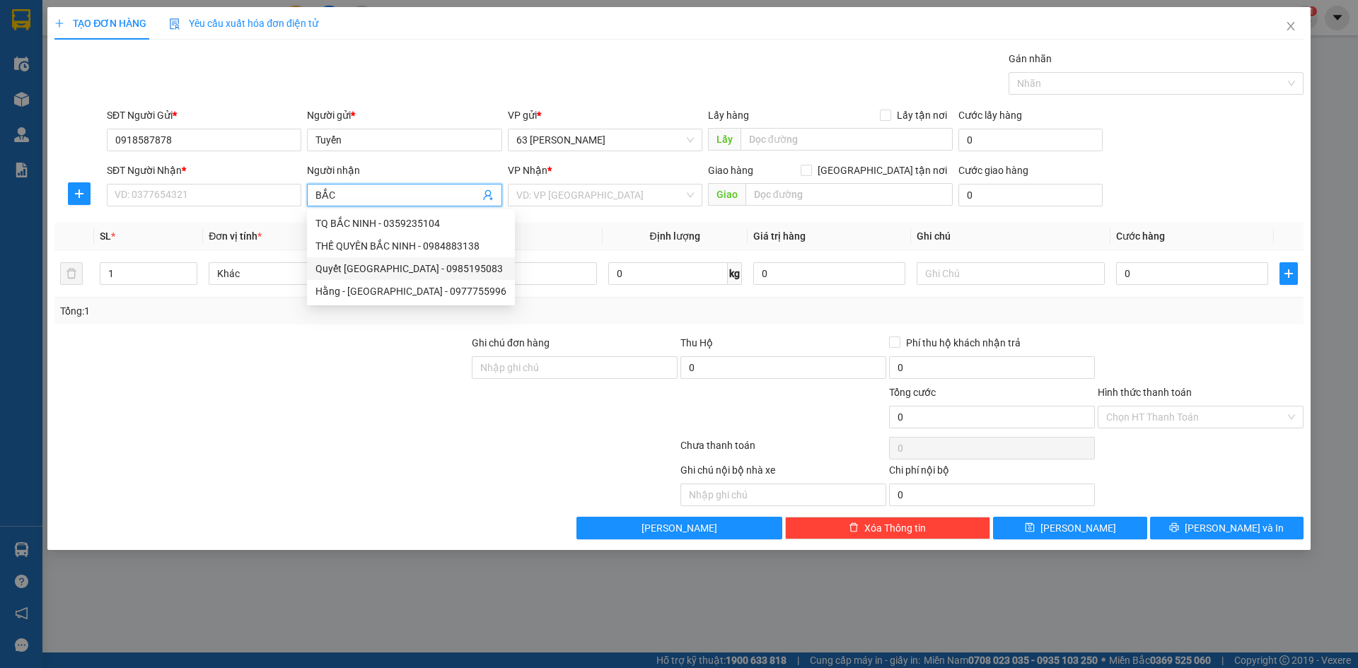
click at [401, 267] on div "Quyết Bắc Ninh - 0985195083" at bounding box center [410, 269] width 191 height 16
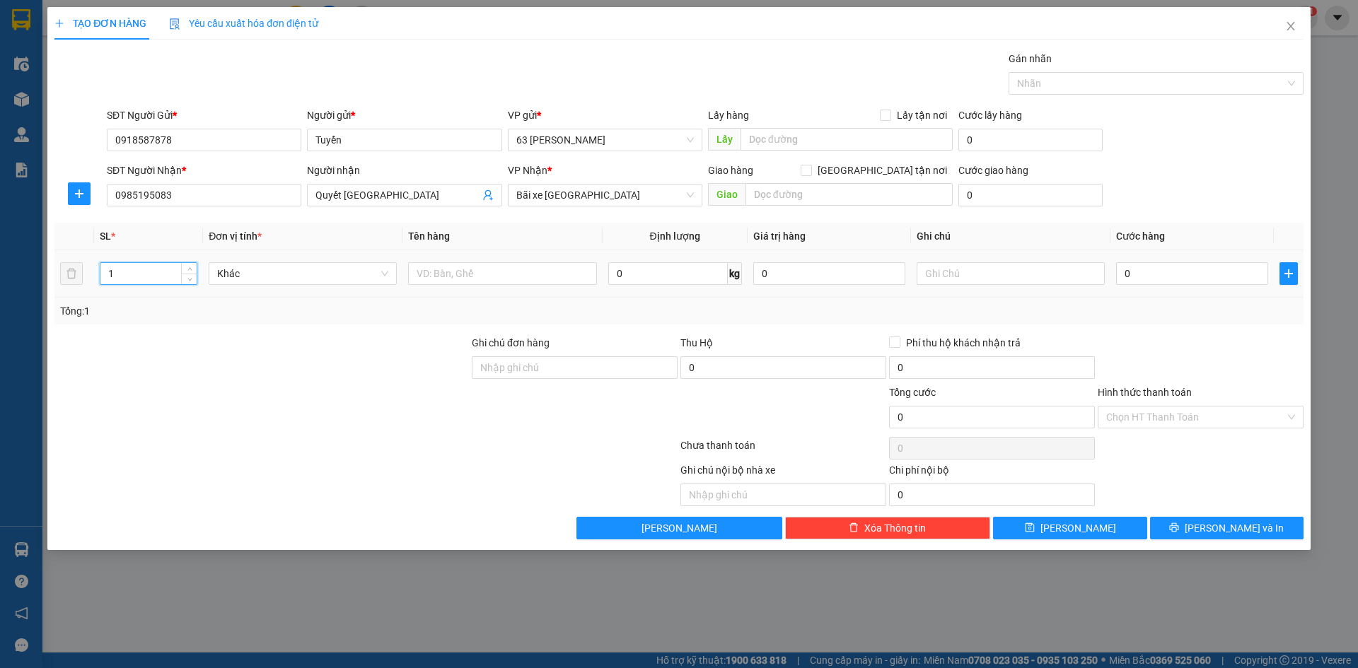
click at [141, 269] on input "1" at bounding box center [148, 273] width 96 height 21
click at [446, 274] on input "text" at bounding box center [502, 273] width 188 height 23
click at [972, 268] on input "text" at bounding box center [1011, 273] width 188 height 23
click at [1222, 269] on input "0" at bounding box center [1192, 273] width 152 height 23
click at [1156, 341] on div at bounding box center [1200, 360] width 209 height 50
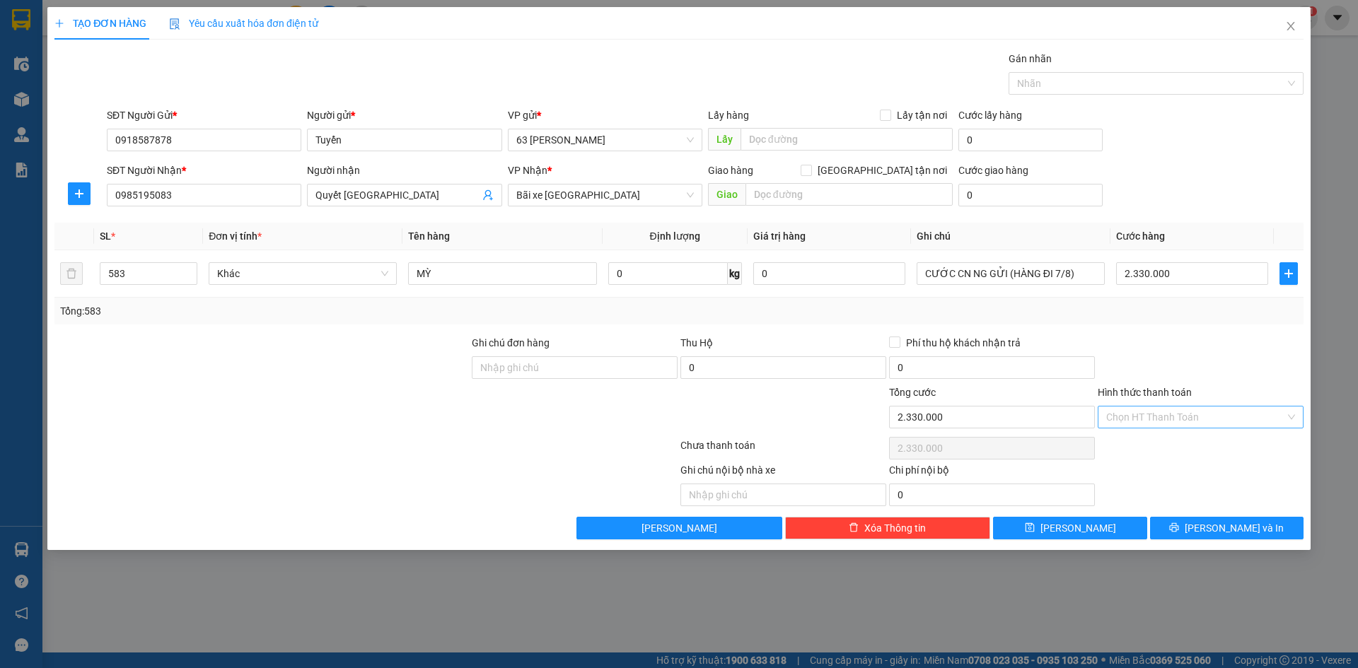
click at [1169, 416] on input "Hình thức thanh toán" at bounding box center [1195, 417] width 179 height 21
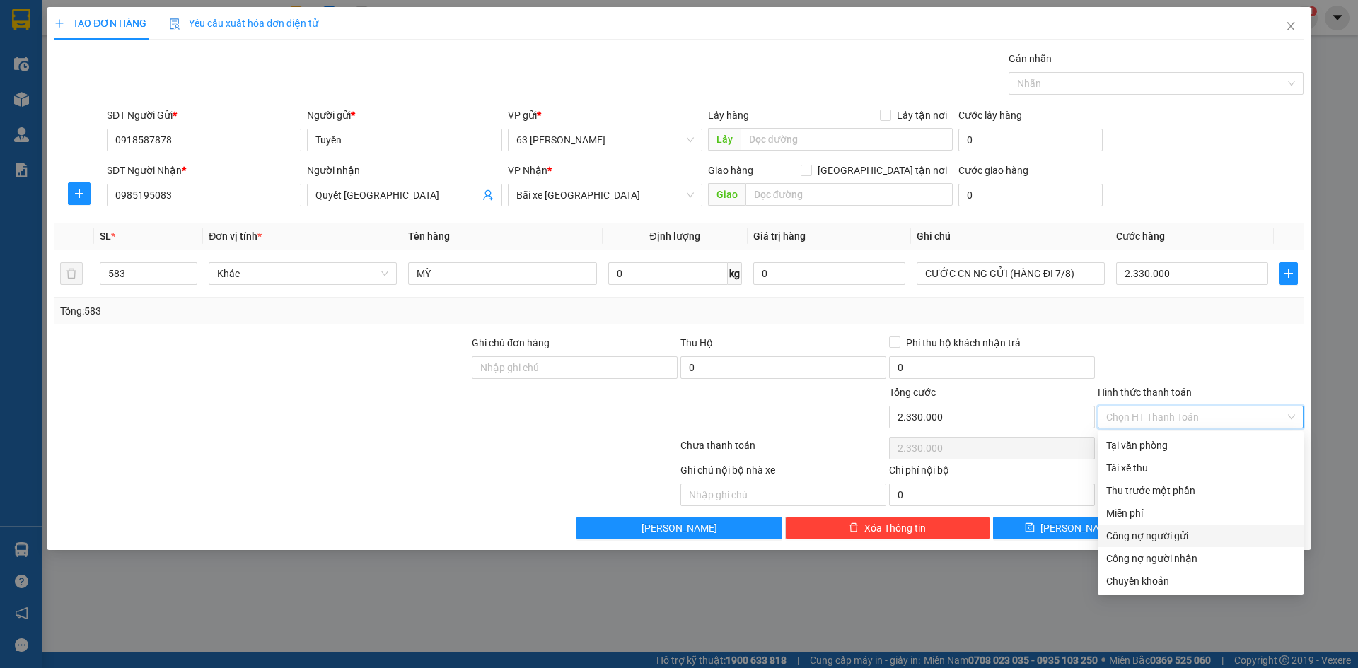
click at [1169, 538] on div "Công nợ người gửi" at bounding box center [1200, 536] width 189 height 16
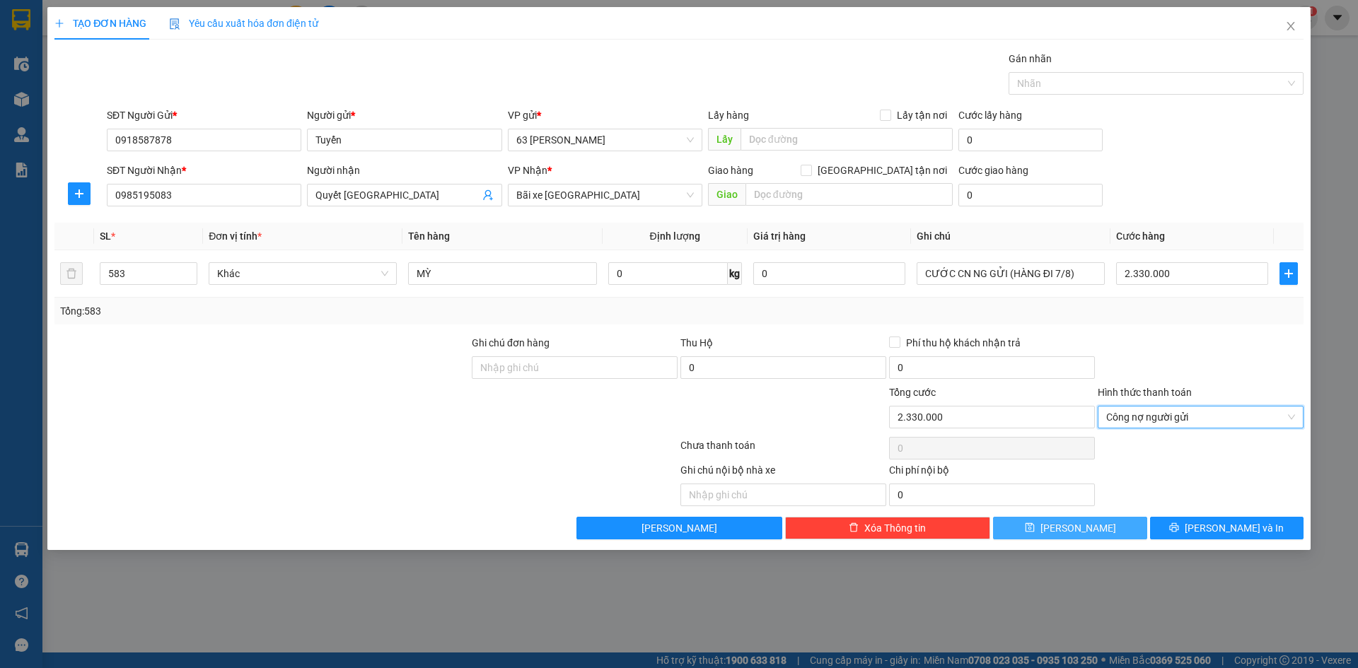
click at [1082, 528] on span "Lưu" at bounding box center [1078, 529] width 76 height 16
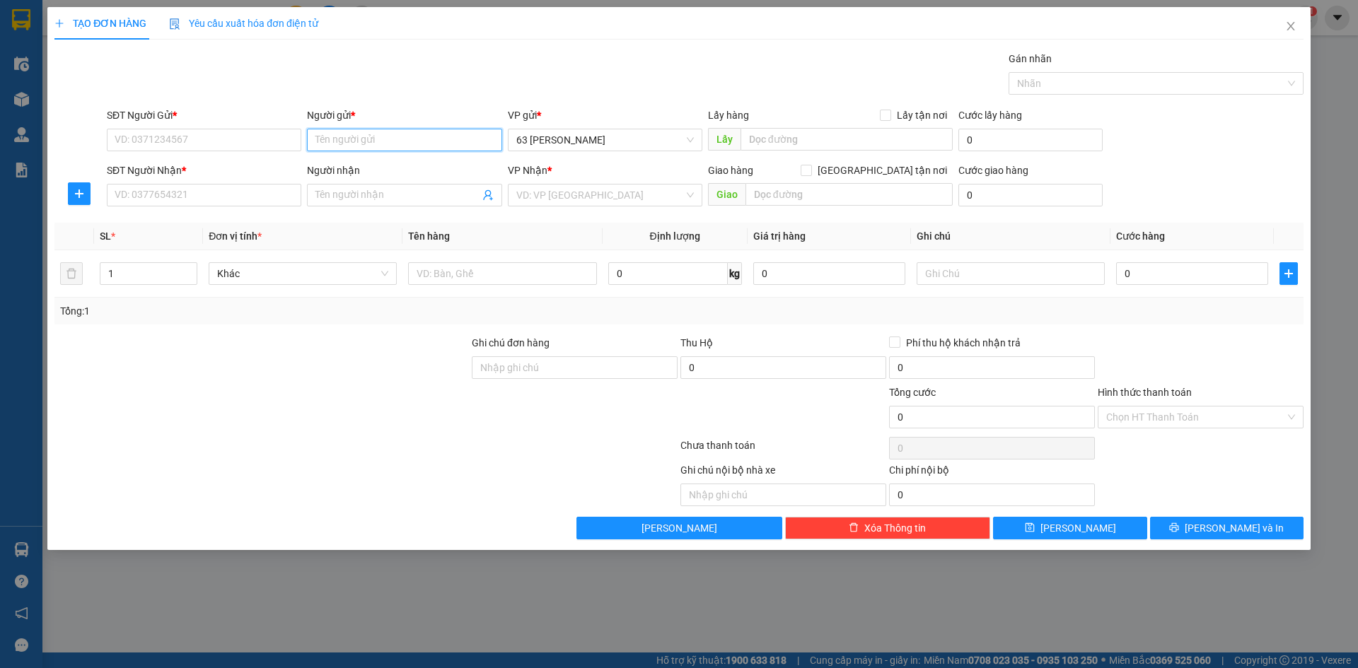
click at [379, 143] on input "Người gửi *" at bounding box center [404, 140] width 195 height 23
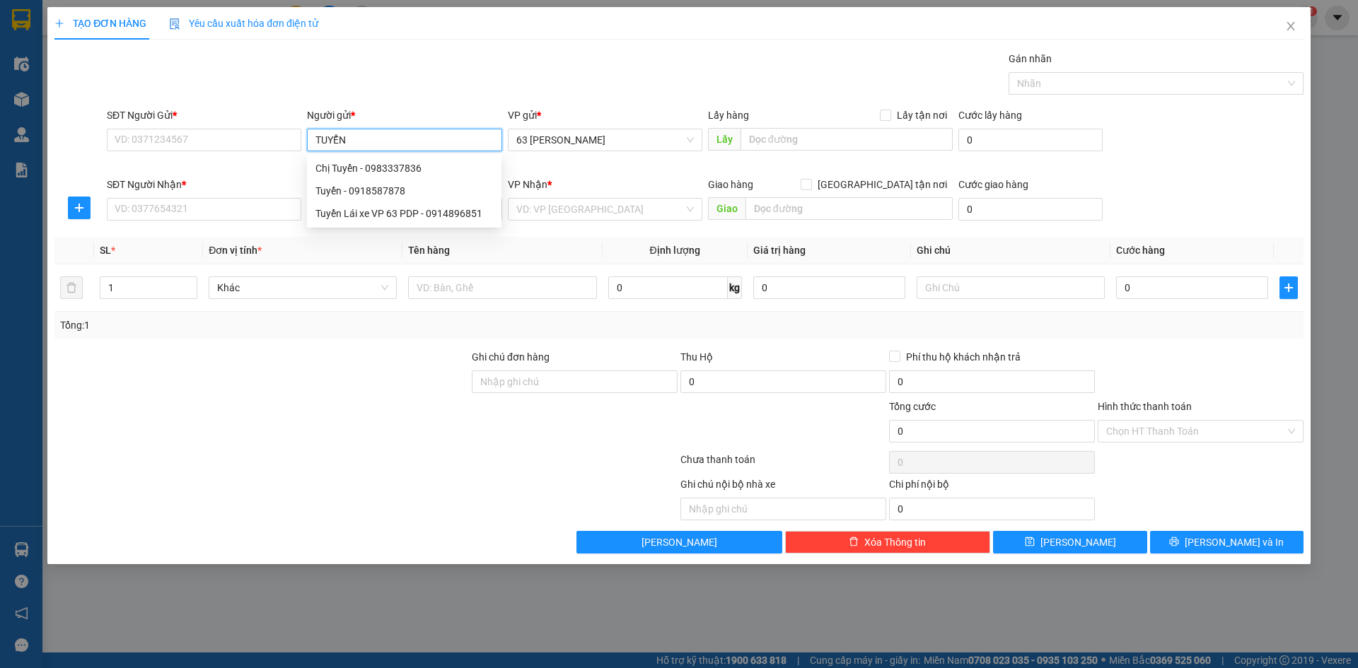
click at [380, 188] on div "Tuyển - 0918587878" at bounding box center [404, 191] width 178 height 16
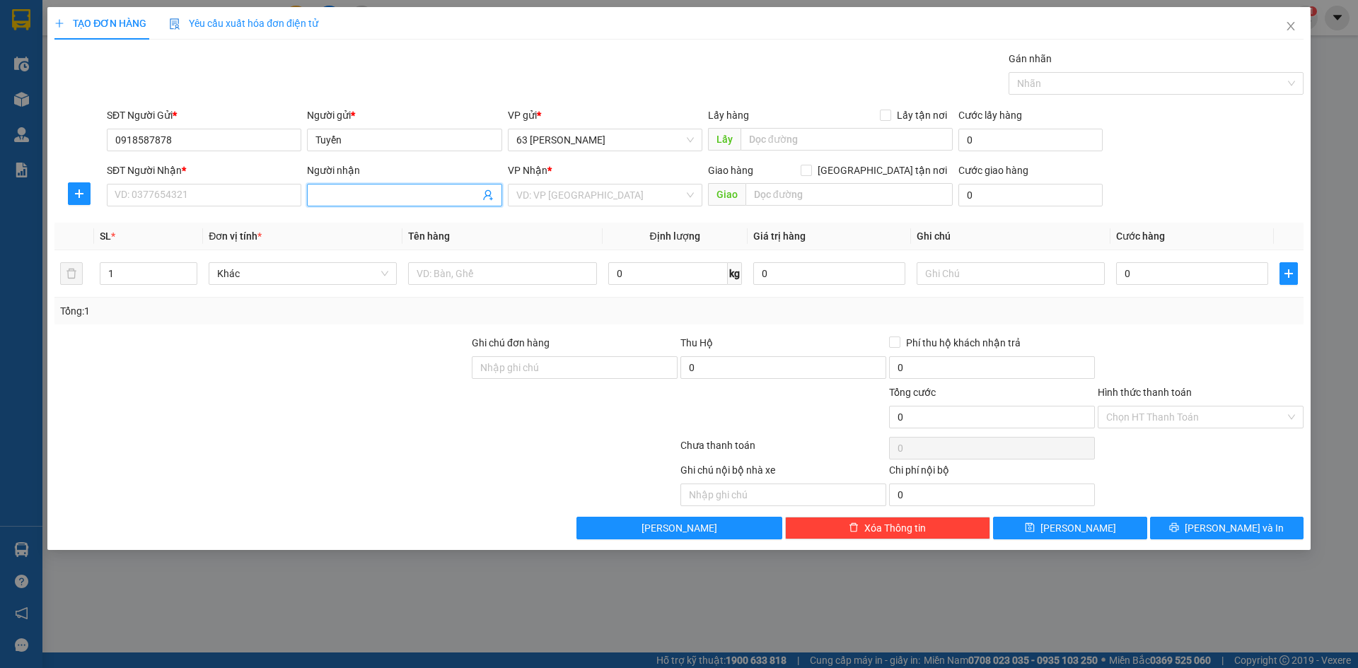
click at [376, 200] on input "Người nhận" at bounding box center [396, 195] width 163 height 16
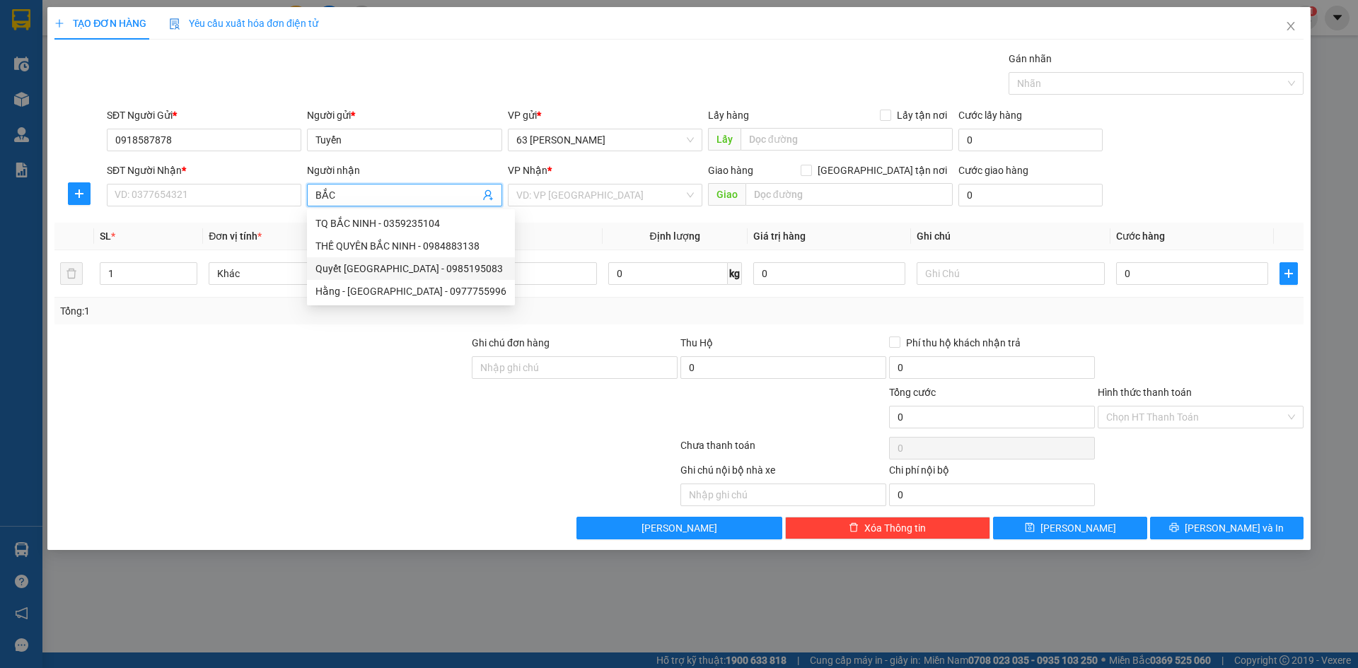
click at [369, 268] on div "Quyết Bắc Ninh - 0985195083" at bounding box center [410, 269] width 191 height 16
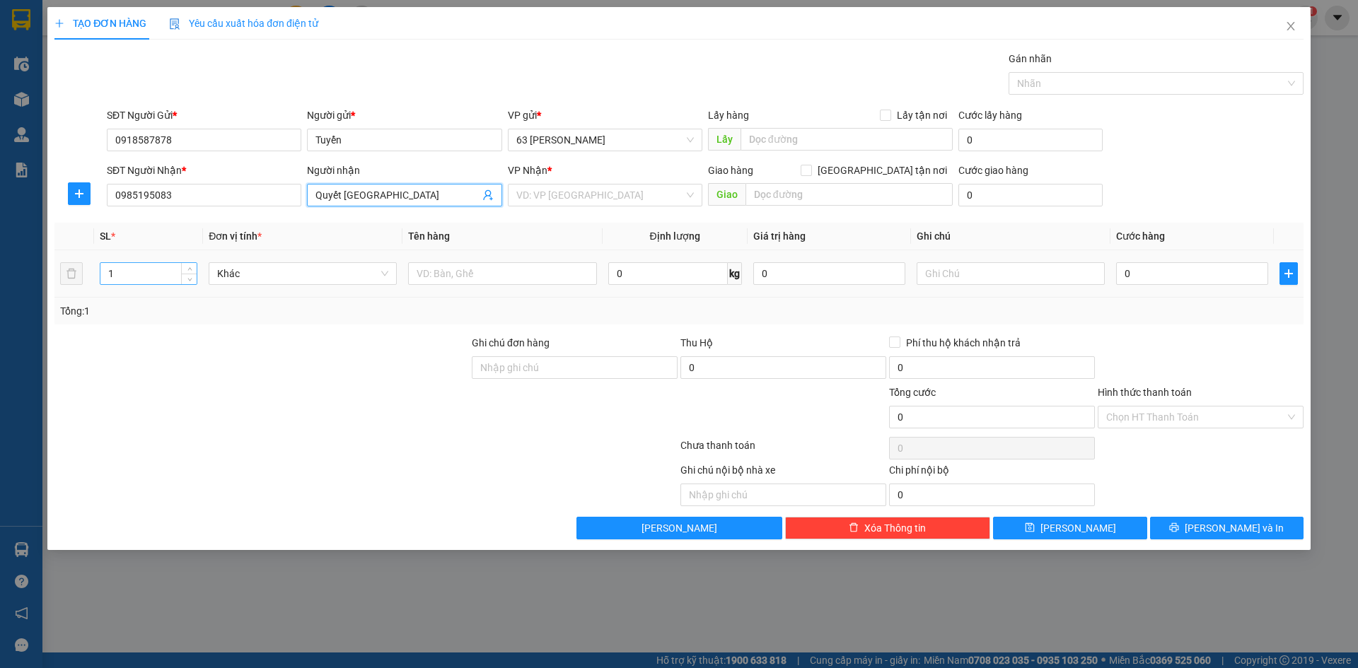
click at [152, 271] on input "1" at bounding box center [148, 273] width 96 height 21
click at [492, 271] on input "text" at bounding box center [502, 273] width 188 height 23
click at [1019, 271] on input "text" at bounding box center [1011, 273] width 188 height 23
click at [1159, 277] on input "0" at bounding box center [1192, 273] width 152 height 23
click at [1169, 359] on div at bounding box center [1200, 360] width 209 height 50
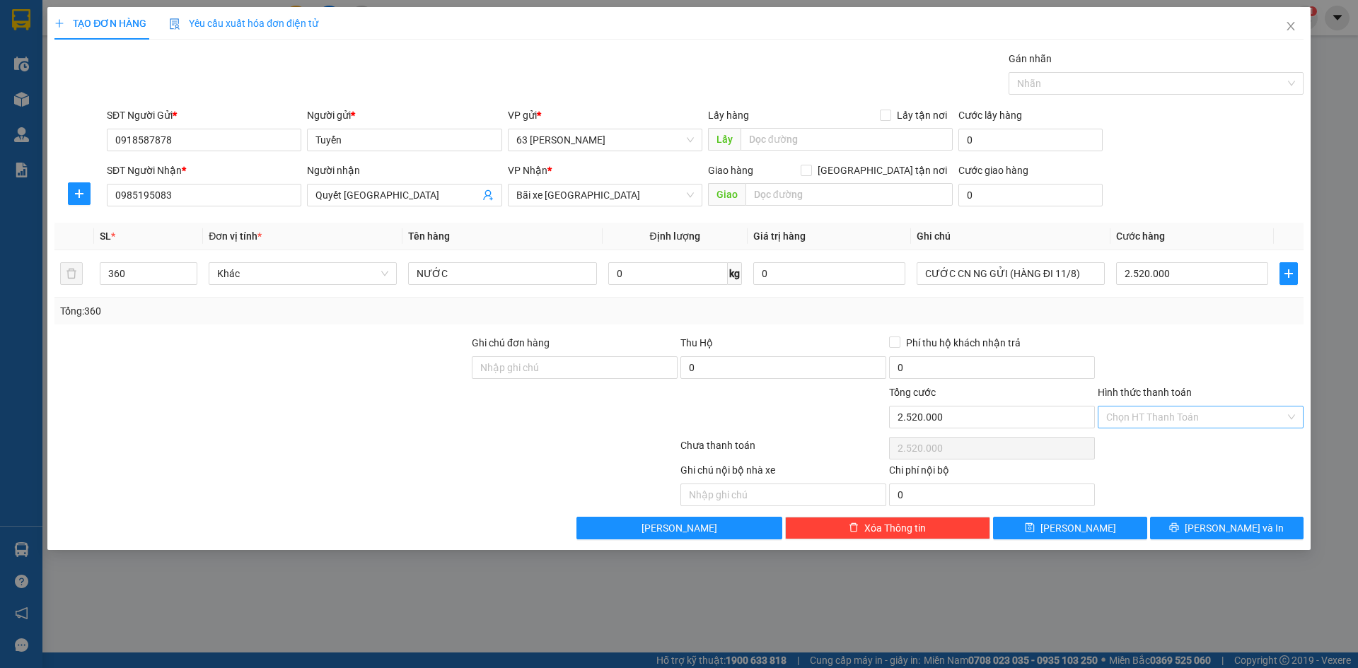
click at [1206, 419] on input "Hình thức thanh toán" at bounding box center [1195, 417] width 179 height 21
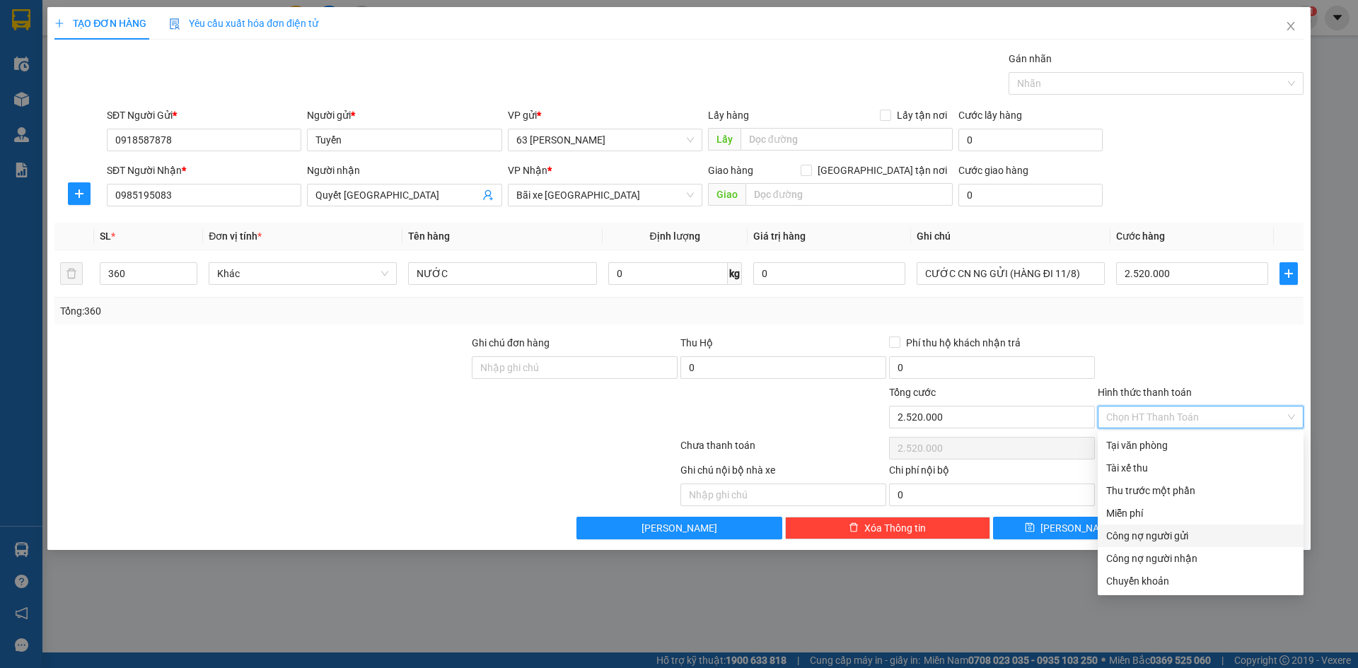
click at [1178, 540] on div "Công nợ người gửi" at bounding box center [1200, 536] width 189 height 16
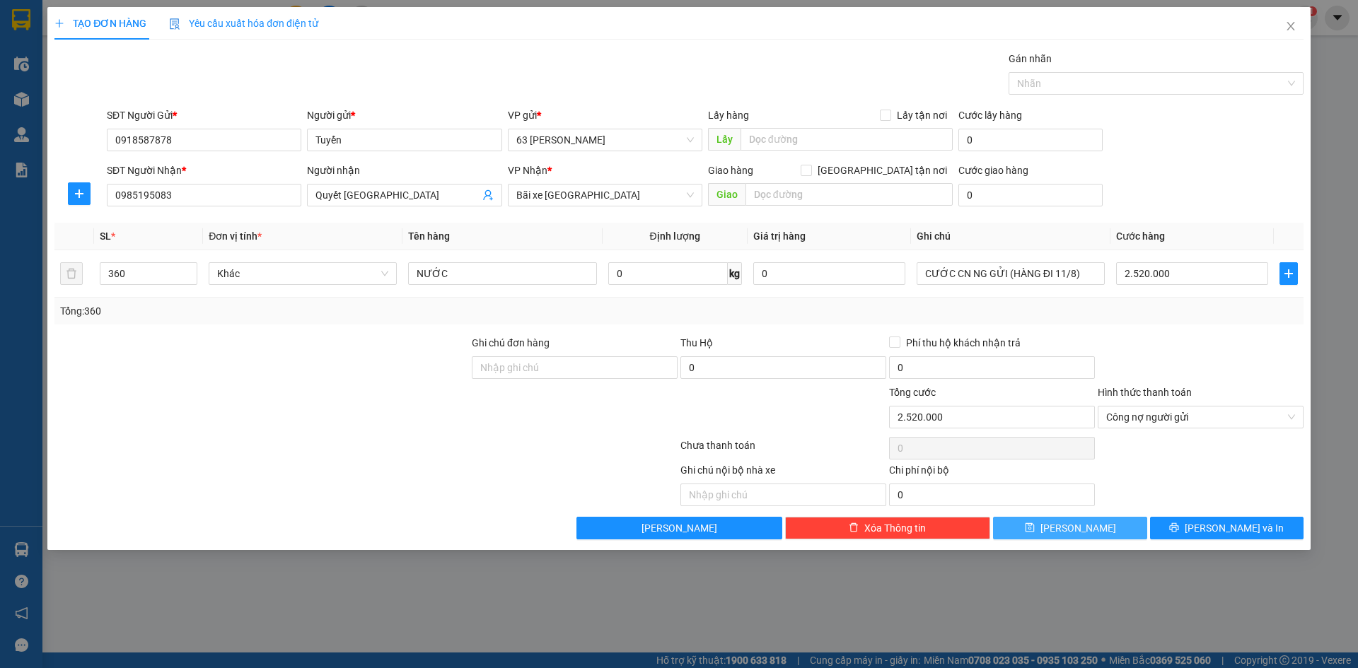
click at [1091, 533] on button "Lưu" at bounding box center [1069, 528] width 153 height 23
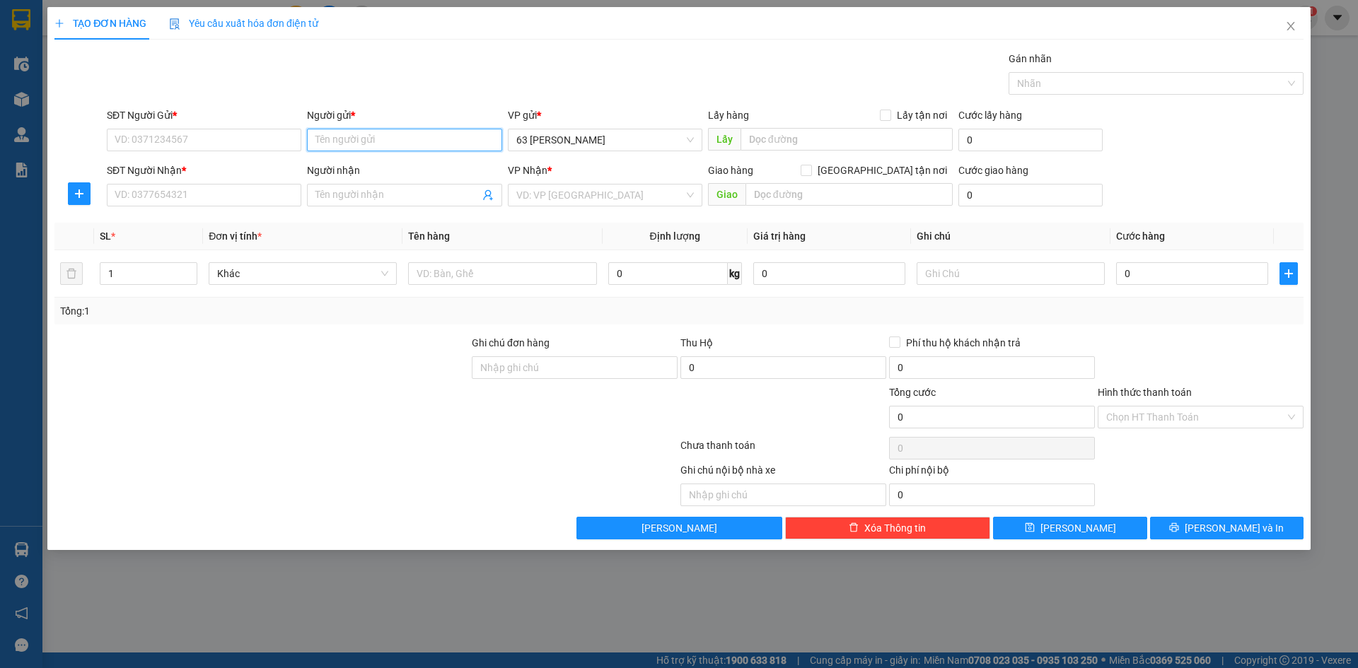
click at [400, 135] on input "Người gửi *" at bounding box center [404, 140] width 195 height 23
click at [393, 189] on div "Tuyển - 0918587878" at bounding box center [404, 191] width 178 height 16
click at [388, 200] on input "Người nhận" at bounding box center [396, 195] width 163 height 16
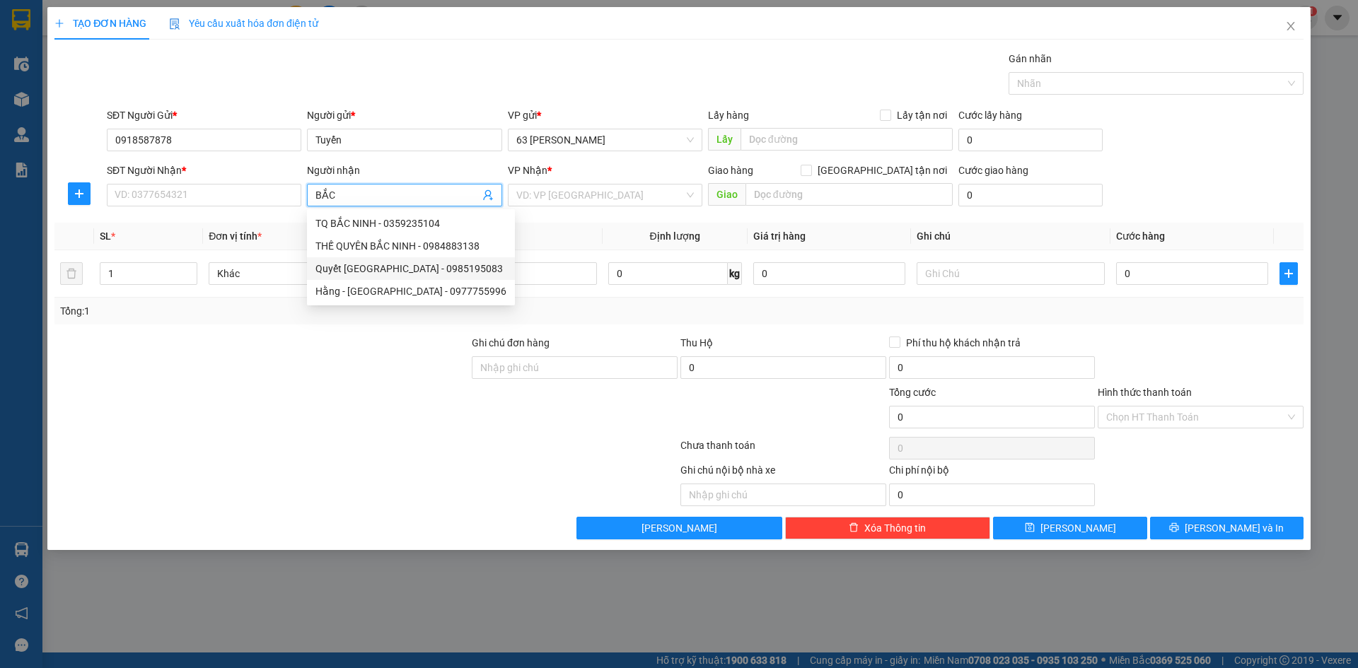
click at [376, 274] on div "Quyết Bắc Ninh - 0985195083" at bounding box center [410, 269] width 191 height 16
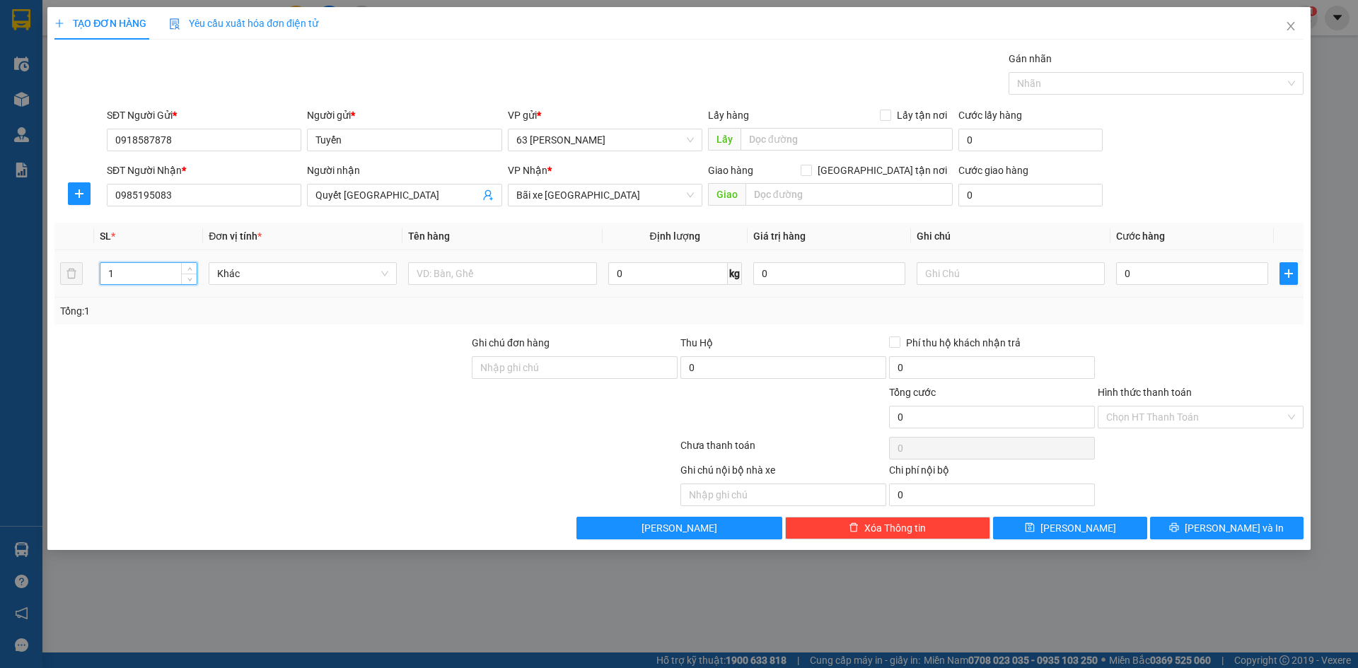
click at [139, 277] on input "1" at bounding box center [148, 273] width 96 height 21
click at [460, 273] on input "text" at bounding box center [502, 273] width 188 height 23
click at [1014, 282] on input "text" at bounding box center [1011, 273] width 188 height 23
click at [1163, 277] on input "0" at bounding box center [1192, 273] width 152 height 23
click at [1183, 325] on div "Transit Pickup Surcharge Ids Transit Deliver Surcharge Ids Transit Deliver Surc…" at bounding box center [678, 295] width 1249 height 489
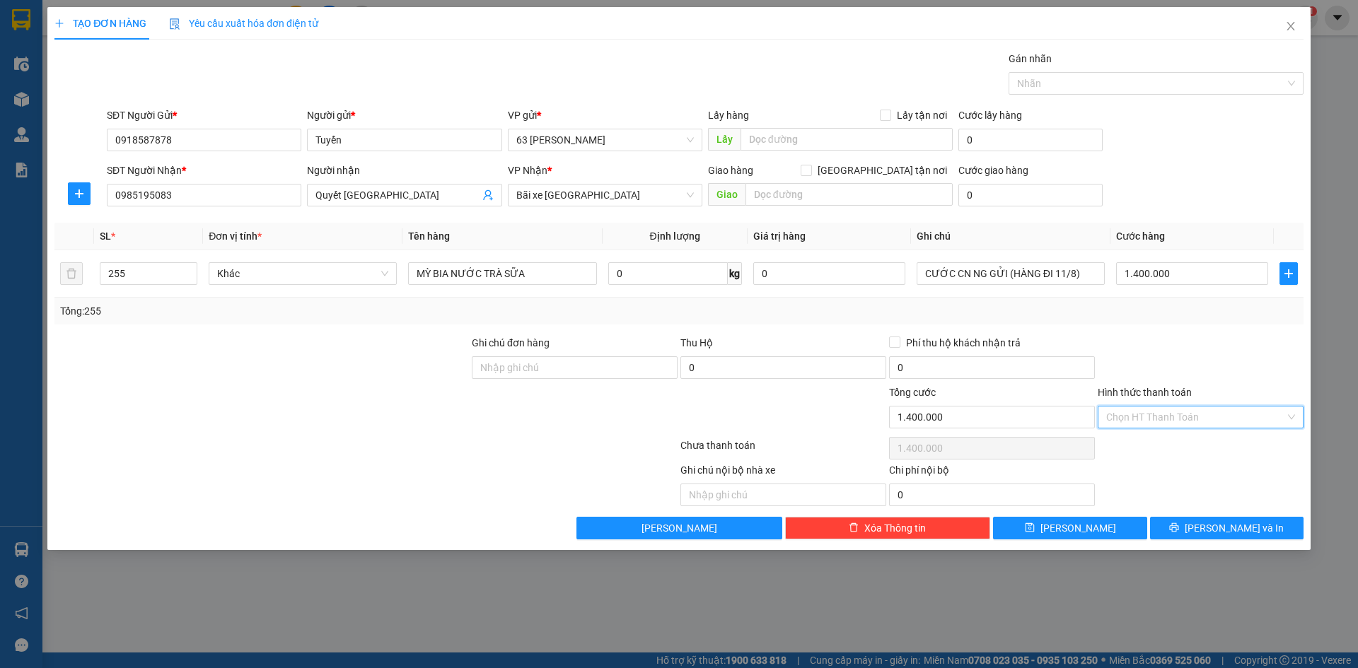
click at [1207, 415] on input "Hình thức thanh toán" at bounding box center [1195, 417] width 179 height 21
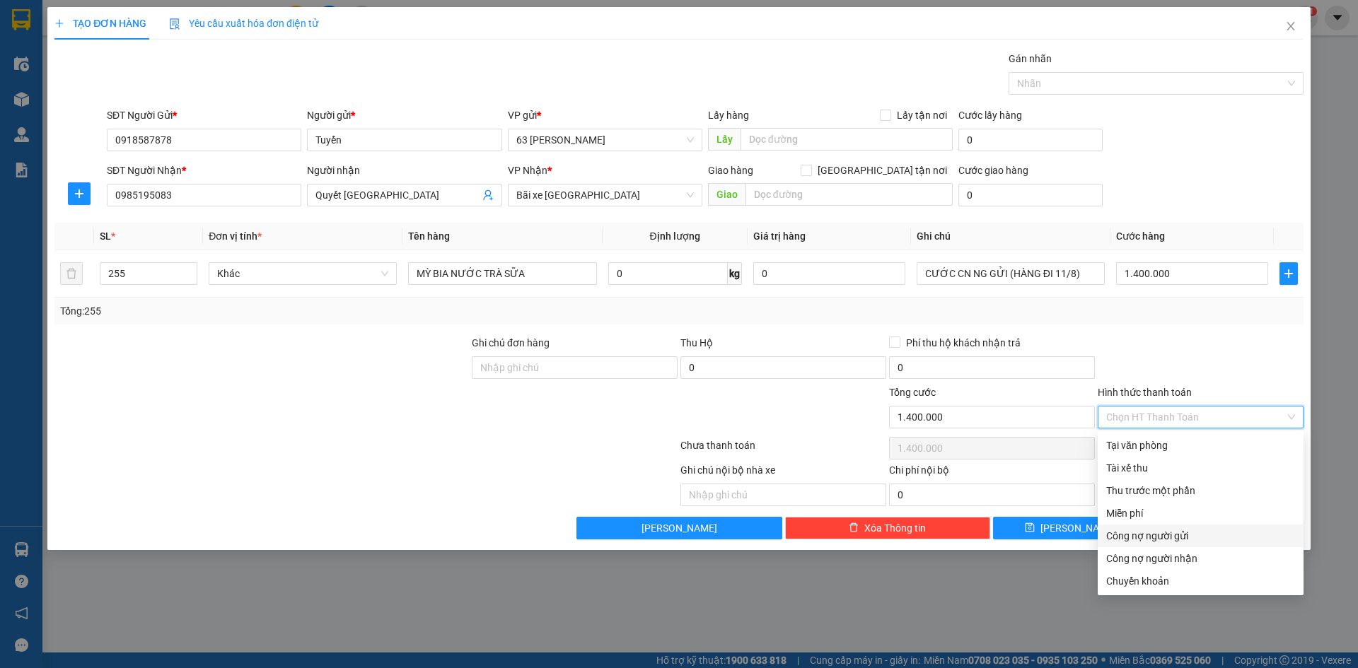
click at [1180, 540] on div "Công nợ người gửi" at bounding box center [1200, 536] width 189 height 16
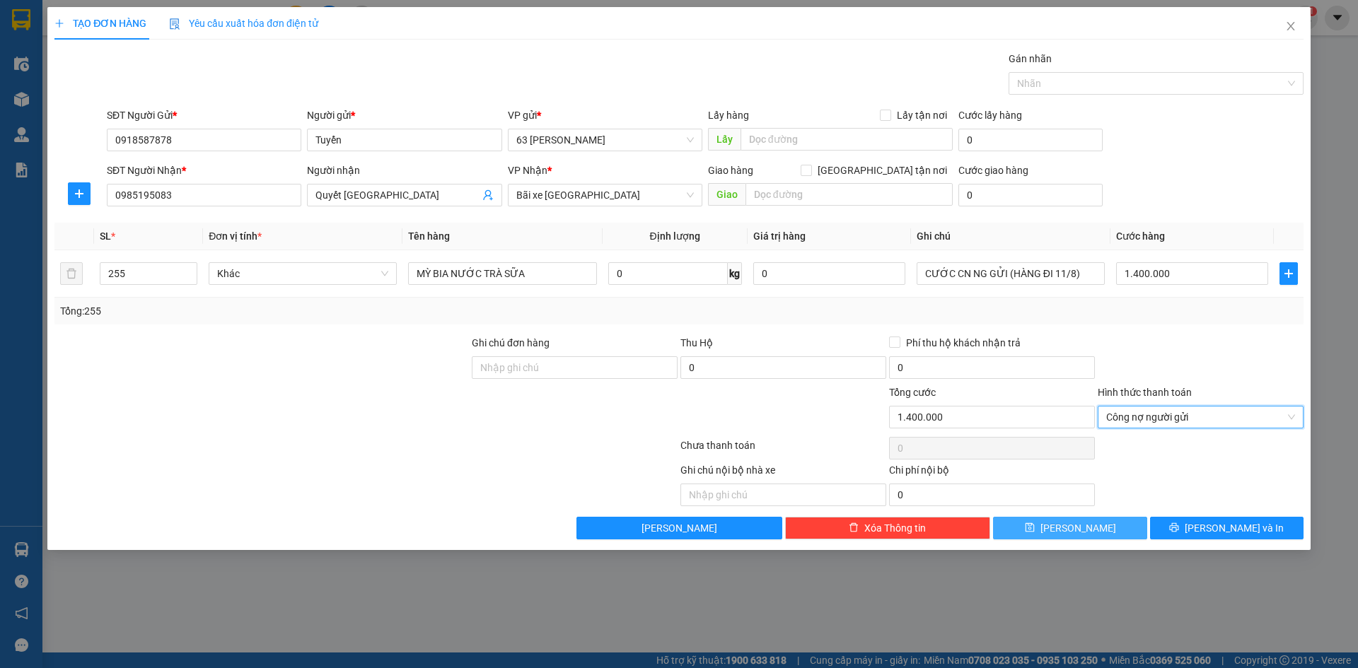
click at [1093, 527] on button "Lưu" at bounding box center [1069, 528] width 153 height 23
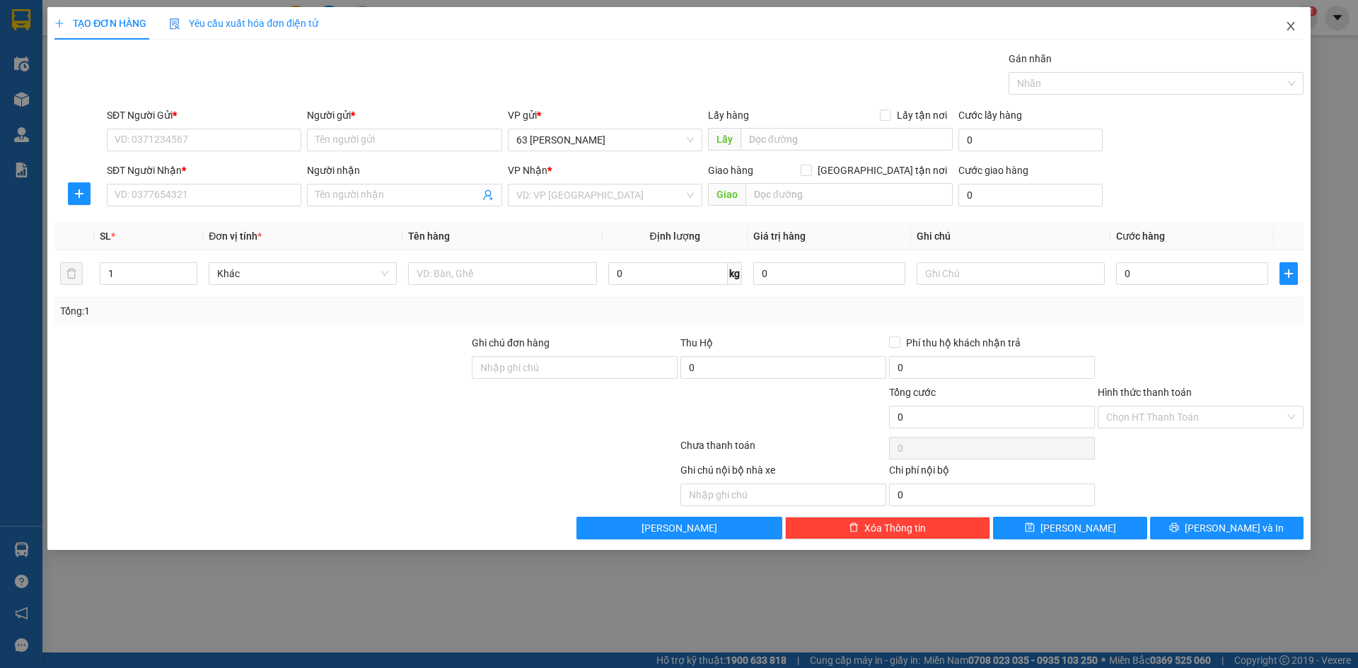
click at [1297, 25] on span "Close" at bounding box center [1291, 27] width 40 height 40
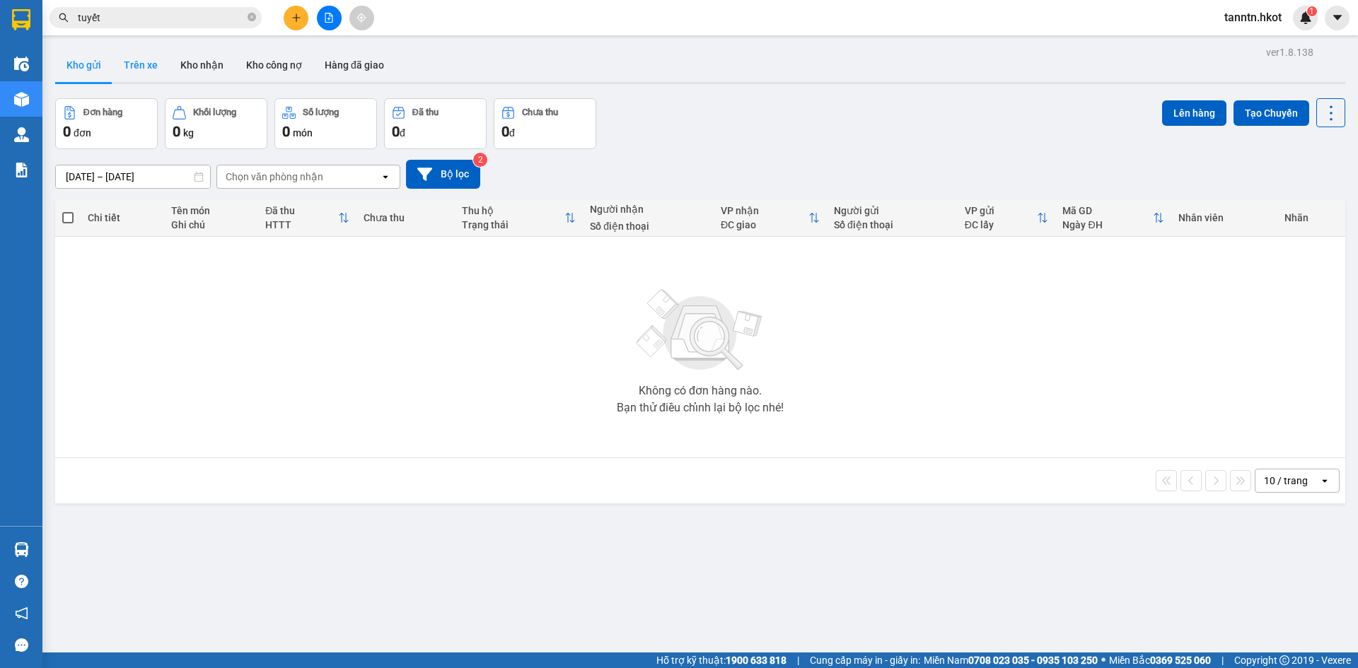
click at [132, 69] on button "Trên xe" at bounding box center [140, 65] width 57 height 34
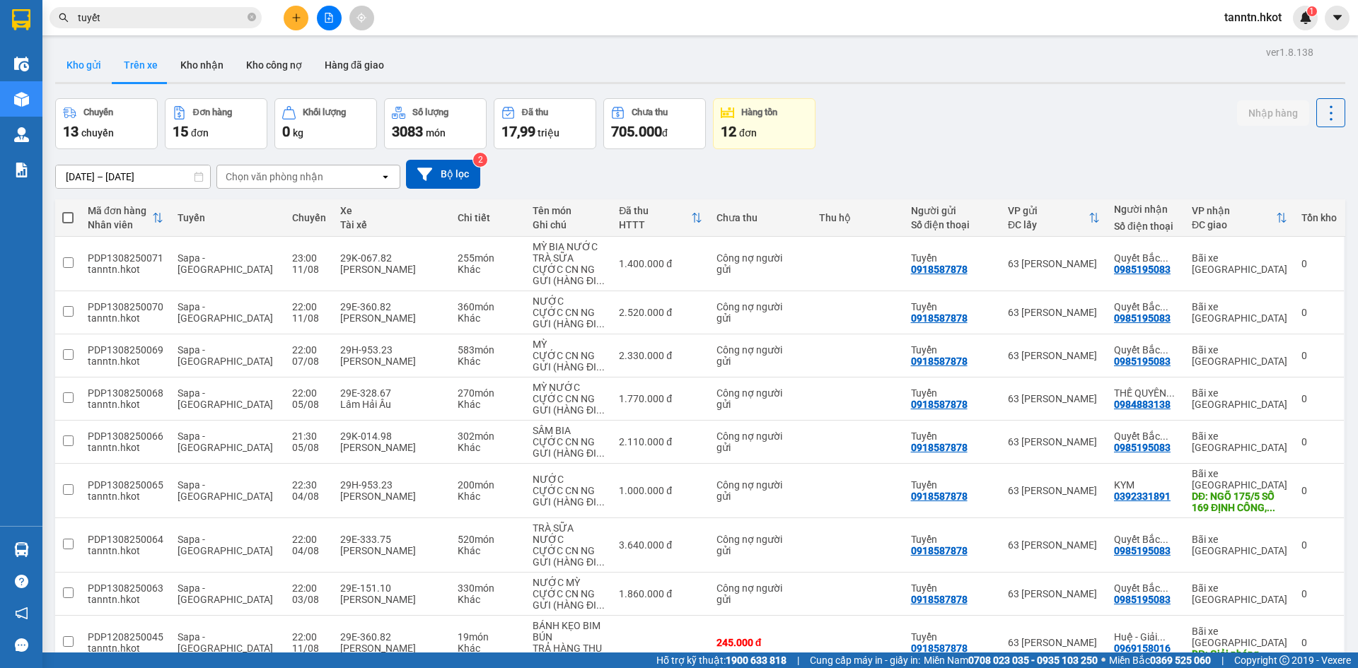
click at [88, 60] on button "Kho gửi" at bounding box center [83, 65] width 57 height 34
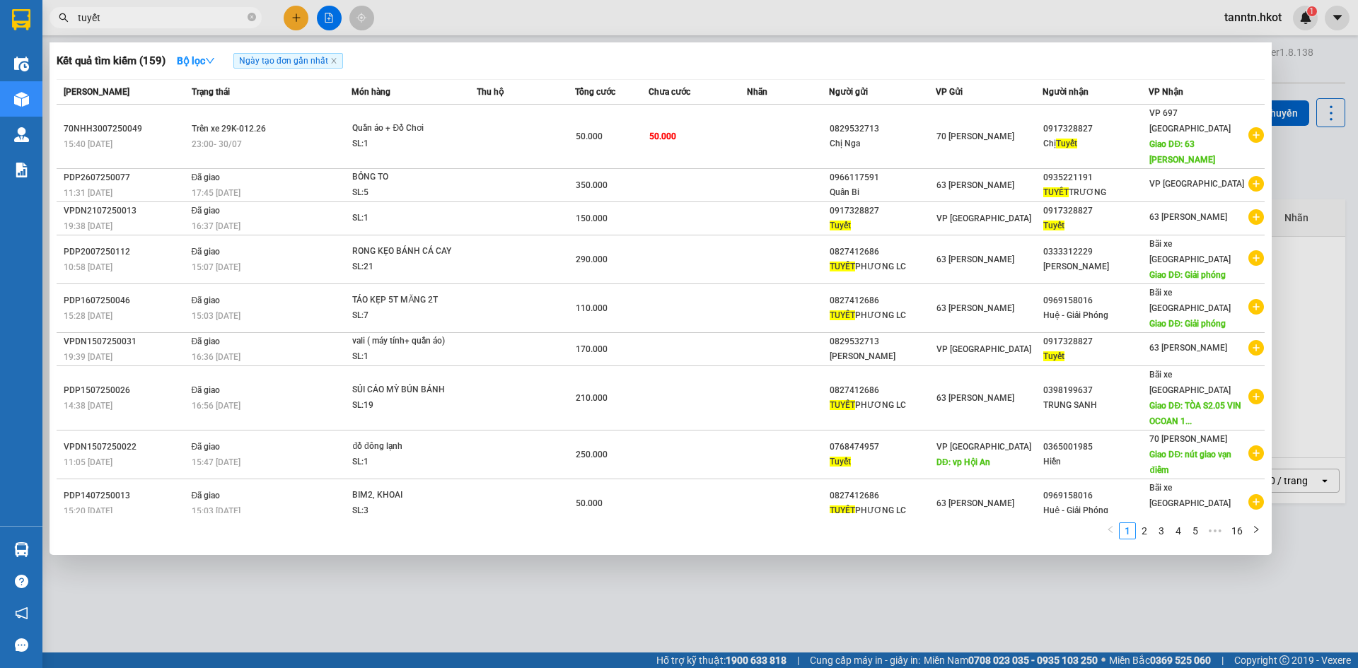
click at [218, 16] on input "tuyết" at bounding box center [161, 18] width 167 height 16
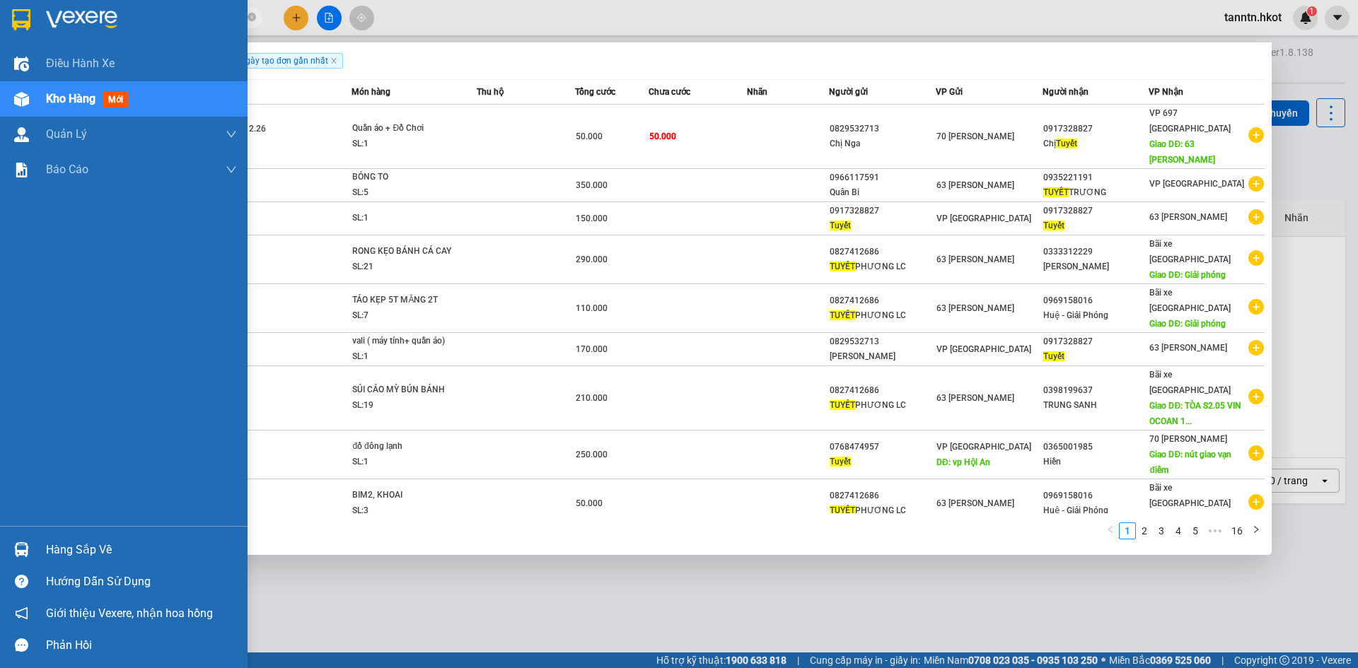
drag, startPoint x: 182, startPoint y: 18, endPoint x: 73, endPoint y: 25, distance: 109.1
click at [10, 13] on section "Kết quả tìm kiếm ( 159 ) Bộ lọc Ngày tạo đơn gần nhất Mã ĐH Trạng thái Món hàng…" at bounding box center [679, 334] width 1358 height 668
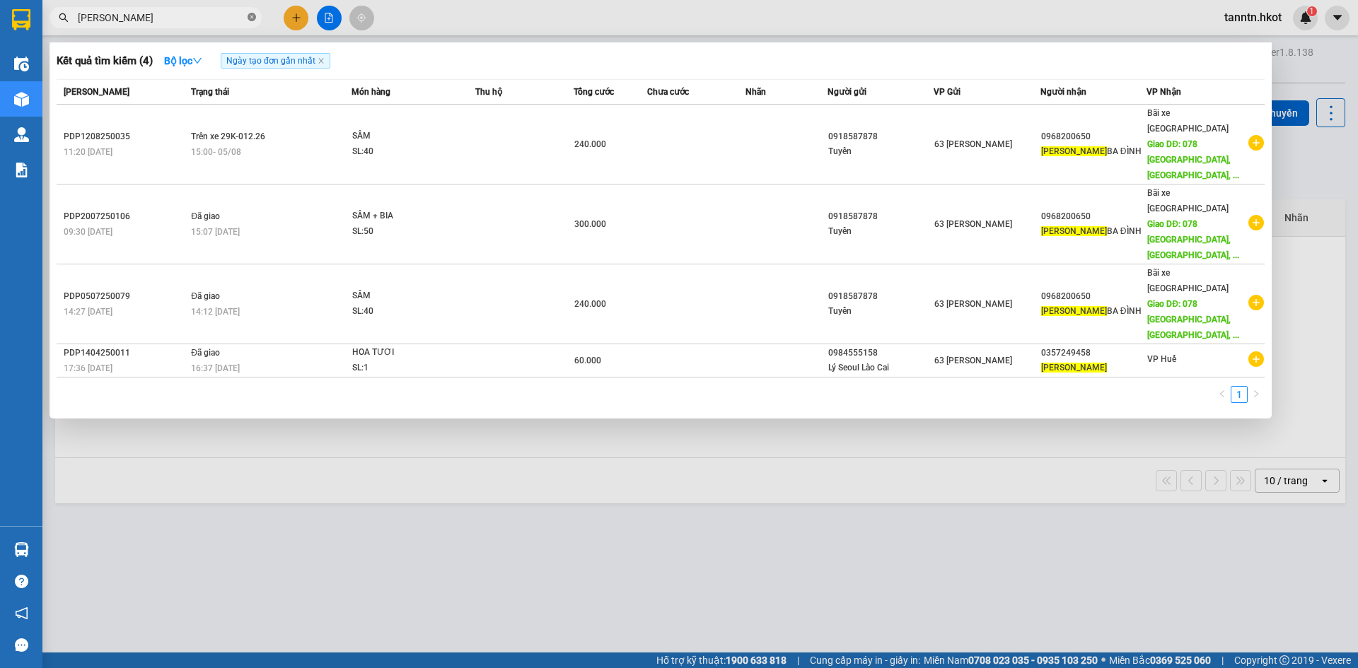
click at [250, 16] on icon "close-circle" at bounding box center [252, 17] width 8 height 8
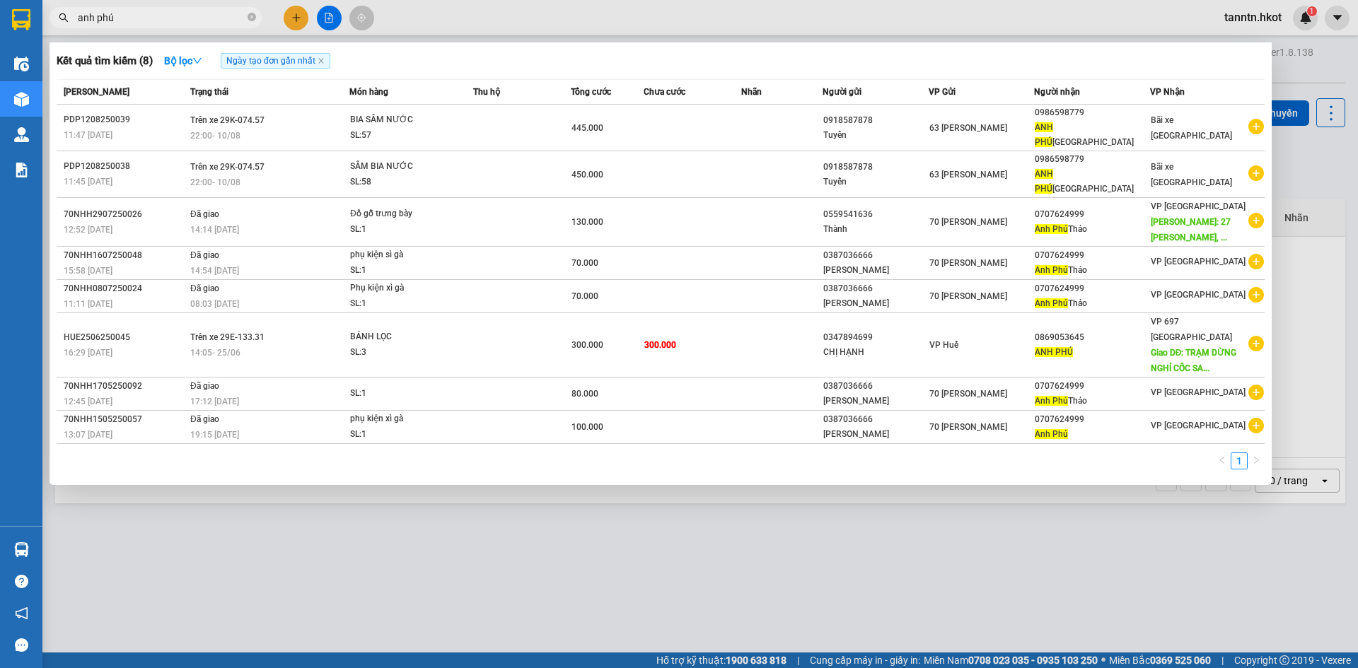
drag, startPoint x: 165, startPoint y: 18, endPoint x: 54, endPoint y: 17, distance: 110.3
click at [45, 11] on div "anh phú" at bounding box center [138, 17] width 276 height 21
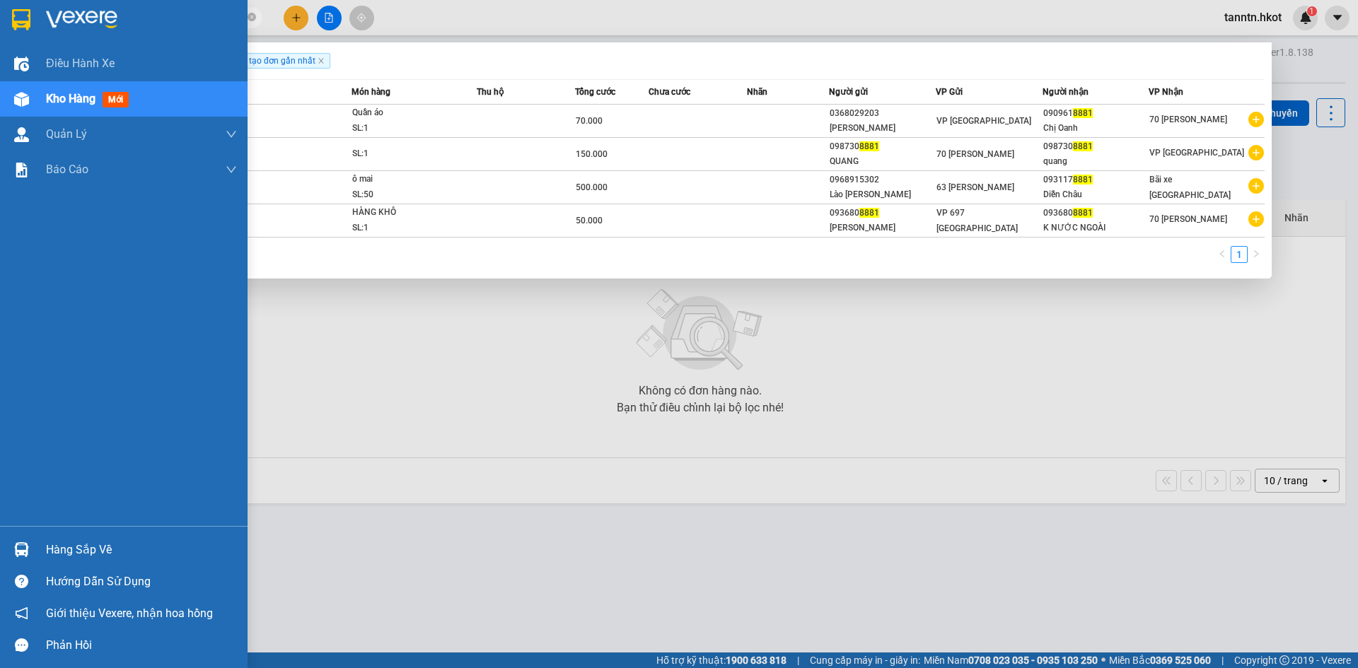
drag, startPoint x: 116, startPoint y: 19, endPoint x: 18, endPoint y: 16, distance: 98.4
click at [18, 16] on section "Kết quả tìm kiếm ( 4 ) Bộ lọc Ngày tạo đơn gần nhất Mã ĐH Trạng thái Món hàng T…" at bounding box center [679, 334] width 1358 height 668
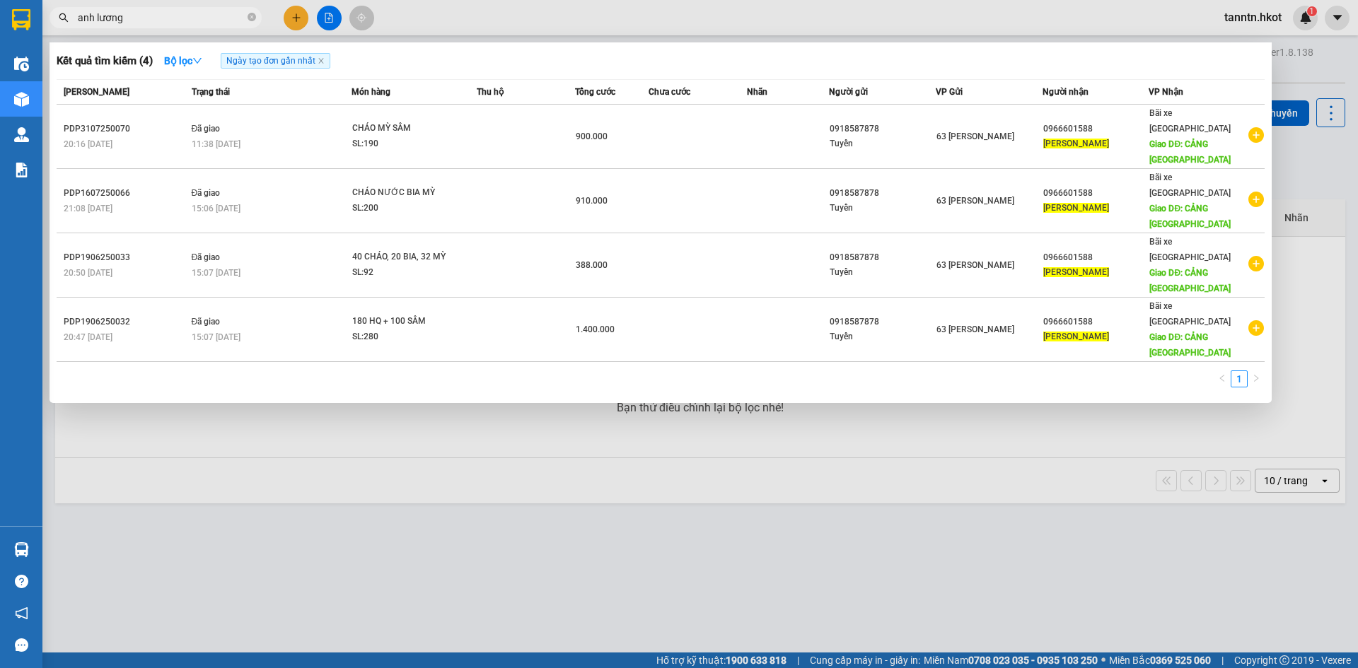
drag, startPoint x: 141, startPoint y: 17, endPoint x: 44, endPoint y: 15, distance: 97.6
click at [44, 15] on div "anh lương" at bounding box center [138, 17] width 276 height 21
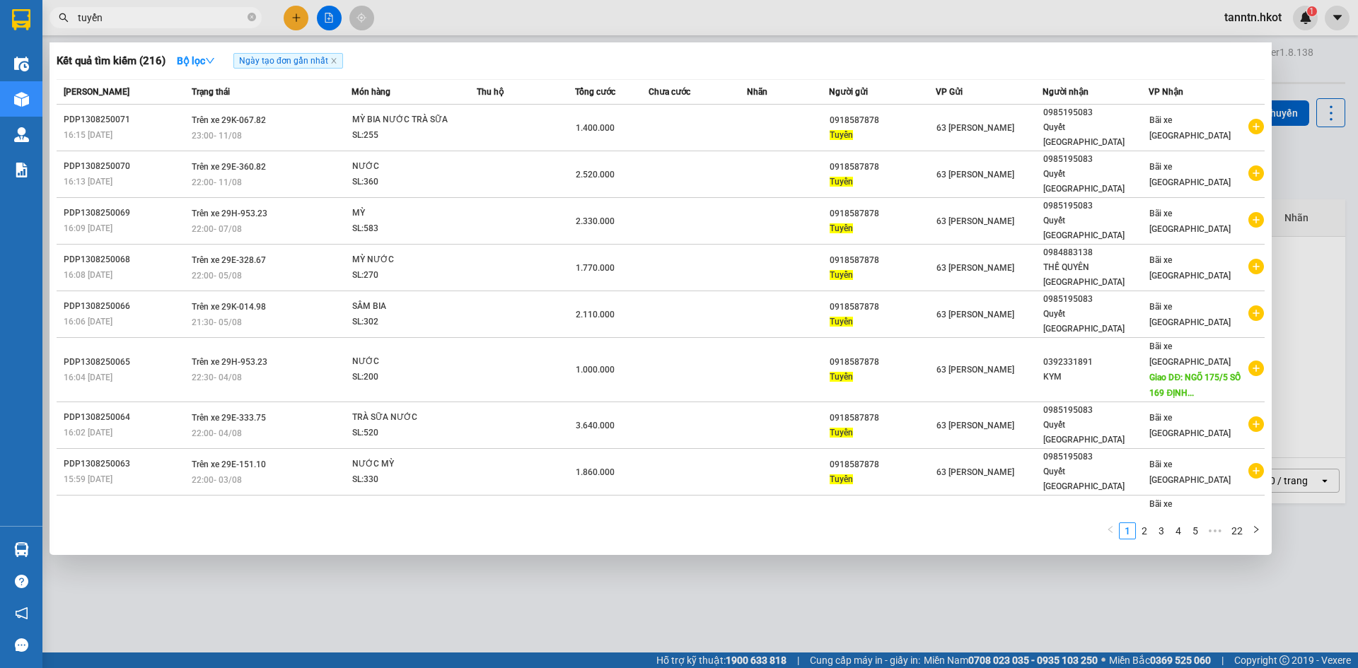
click at [1145, 523] on link "2" at bounding box center [1145, 531] width 16 height 16
click at [1157, 523] on link "3" at bounding box center [1162, 531] width 16 height 16
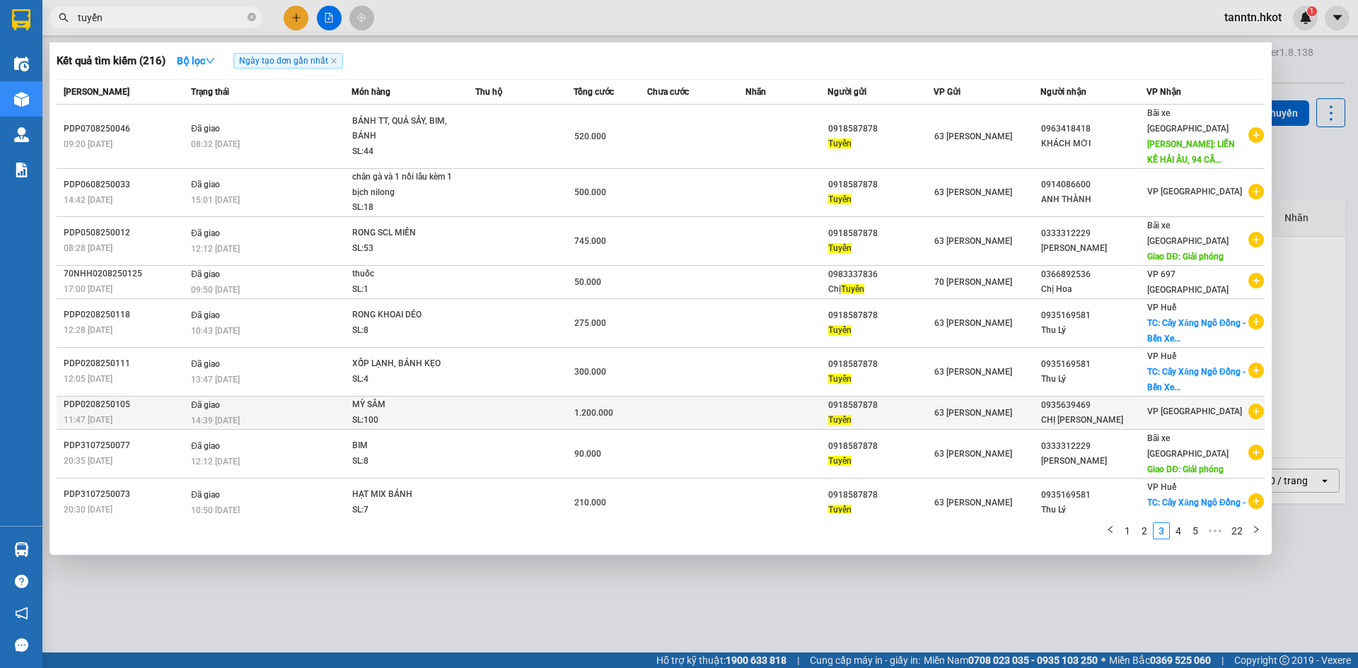
scroll to position [16, 0]
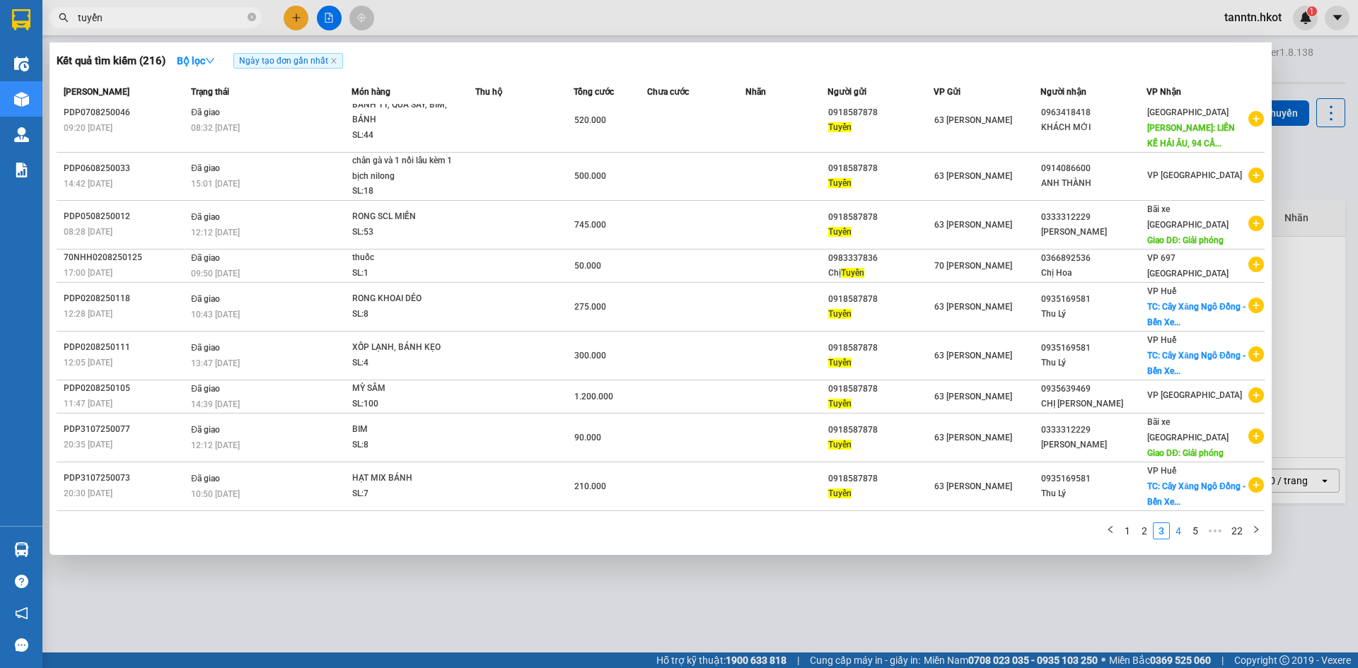
click at [1173, 530] on link "4" at bounding box center [1179, 531] width 16 height 16
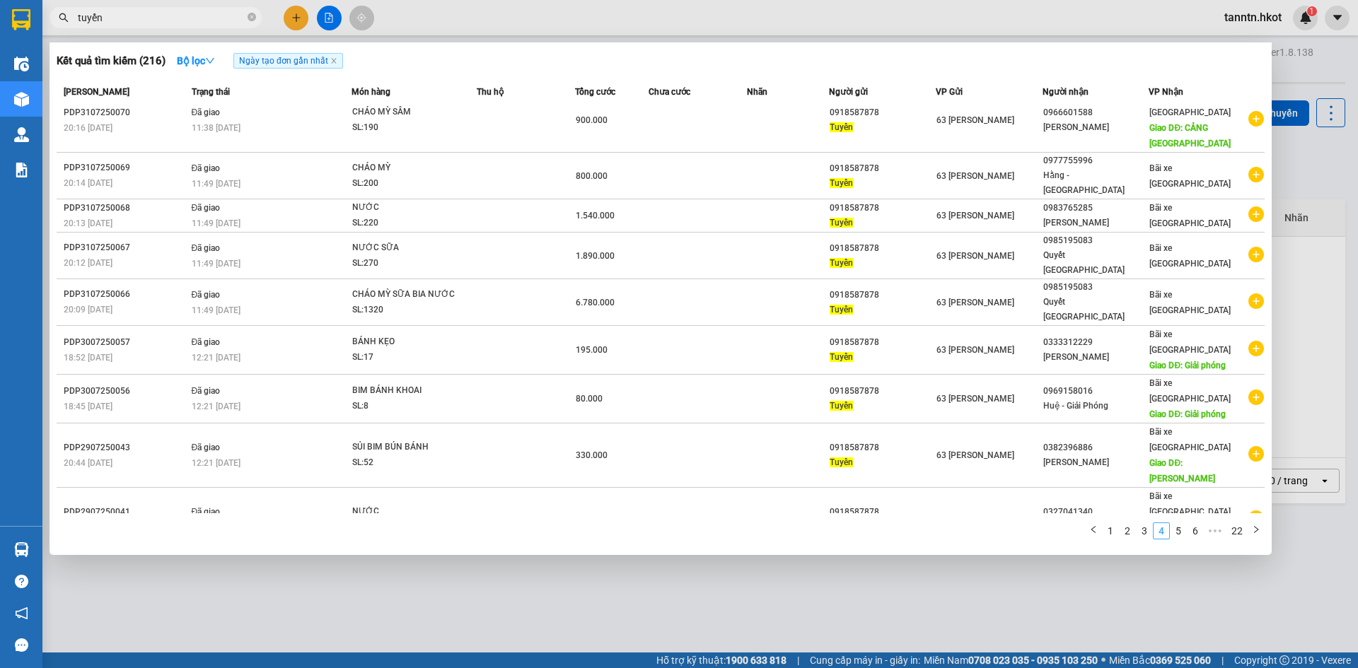
scroll to position [0, 0]
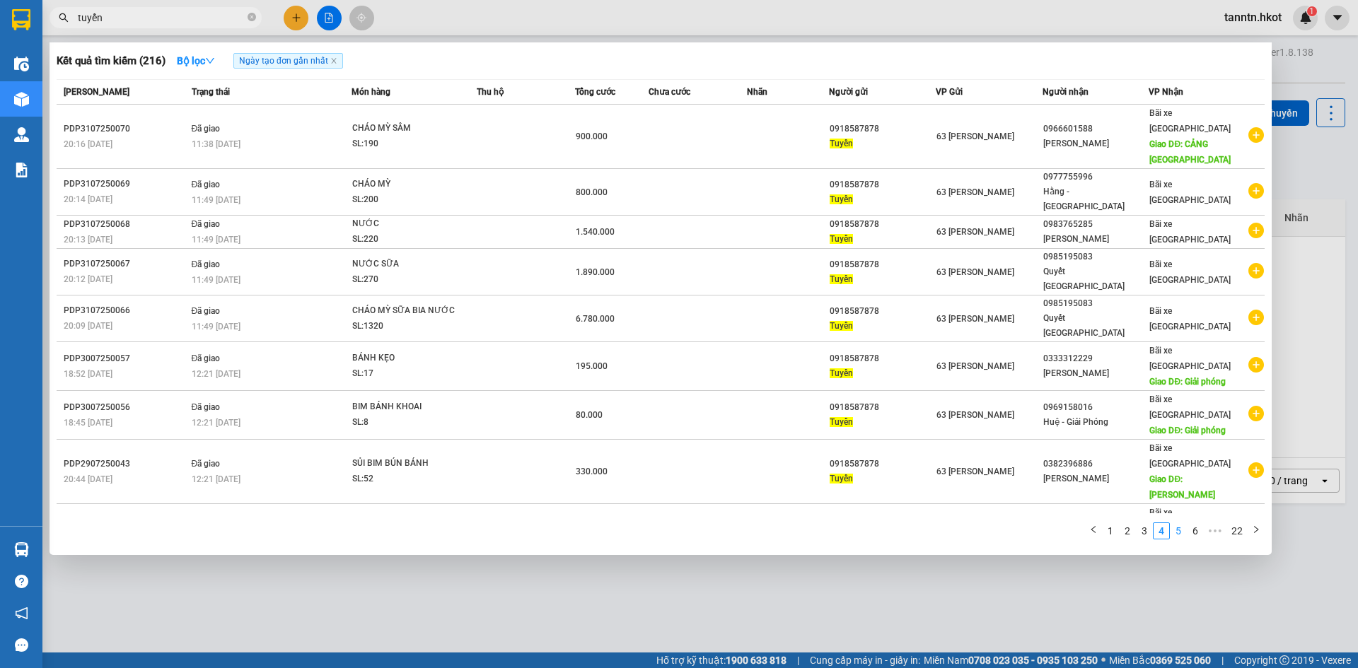
click at [1179, 523] on link "5" at bounding box center [1179, 531] width 16 height 16
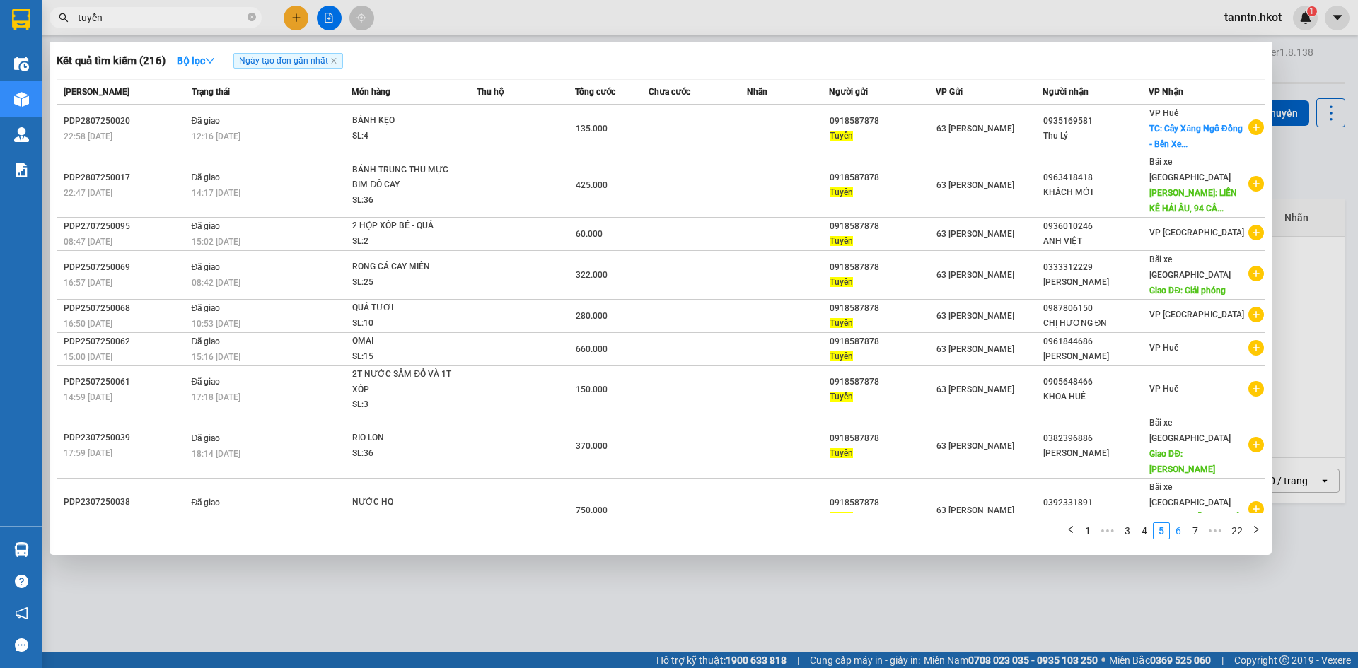
click at [1181, 523] on link "6" at bounding box center [1179, 531] width 16 height 16
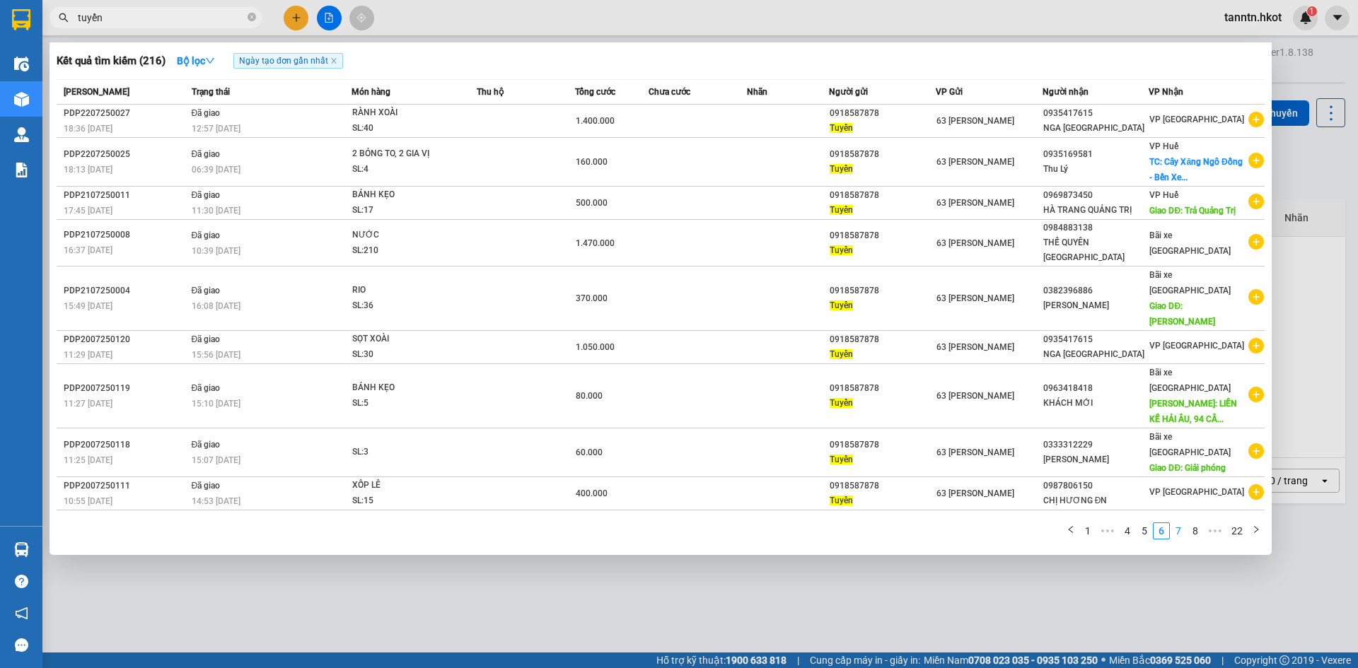
click at [1179, 523] on link "7" at bounding box center [1179, 531] width 16 height 16
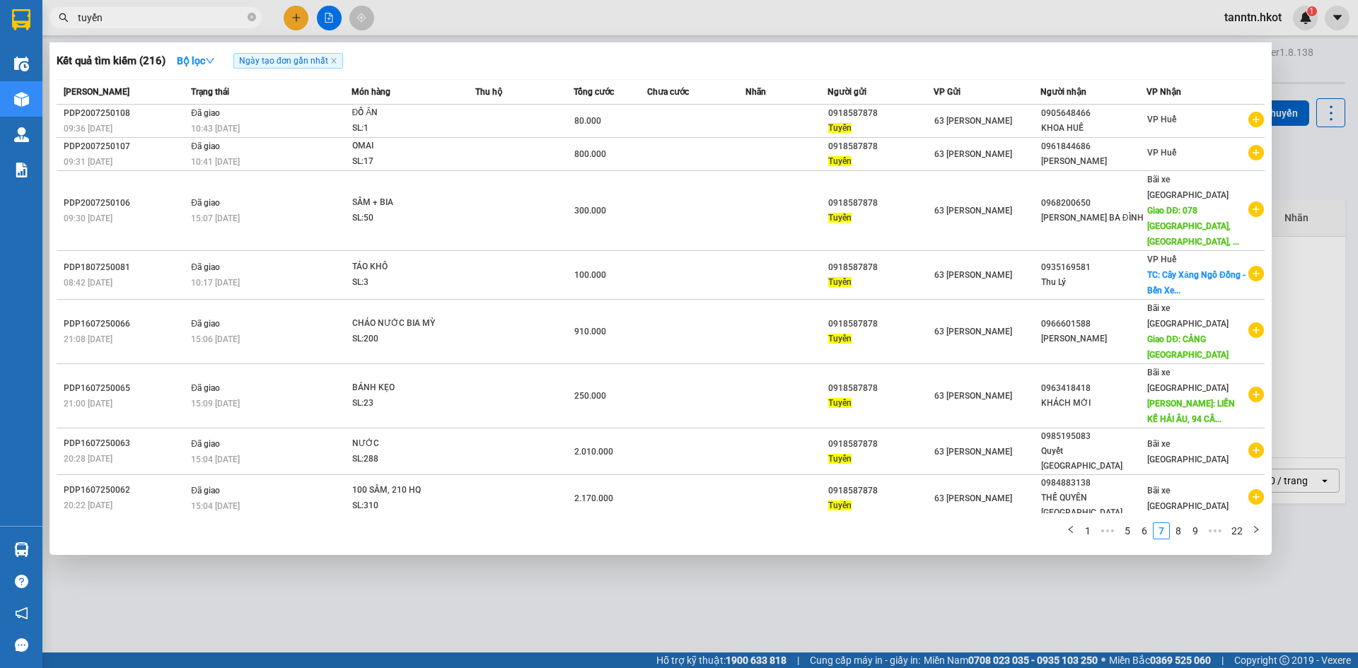
click at [701, 569] on td at bounding box center [696, 585] width 98 height 33
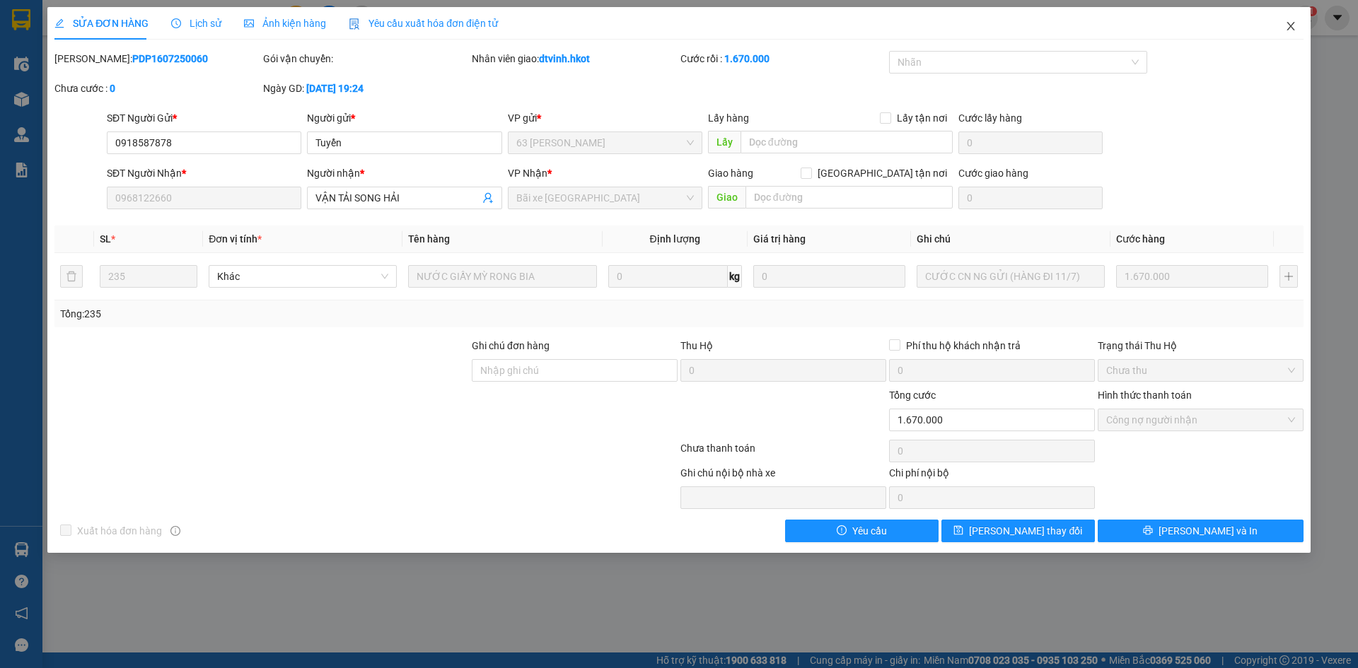
click at [1293, 21] on span "Close" at bounding box center [1291, 27] width 40 height 40
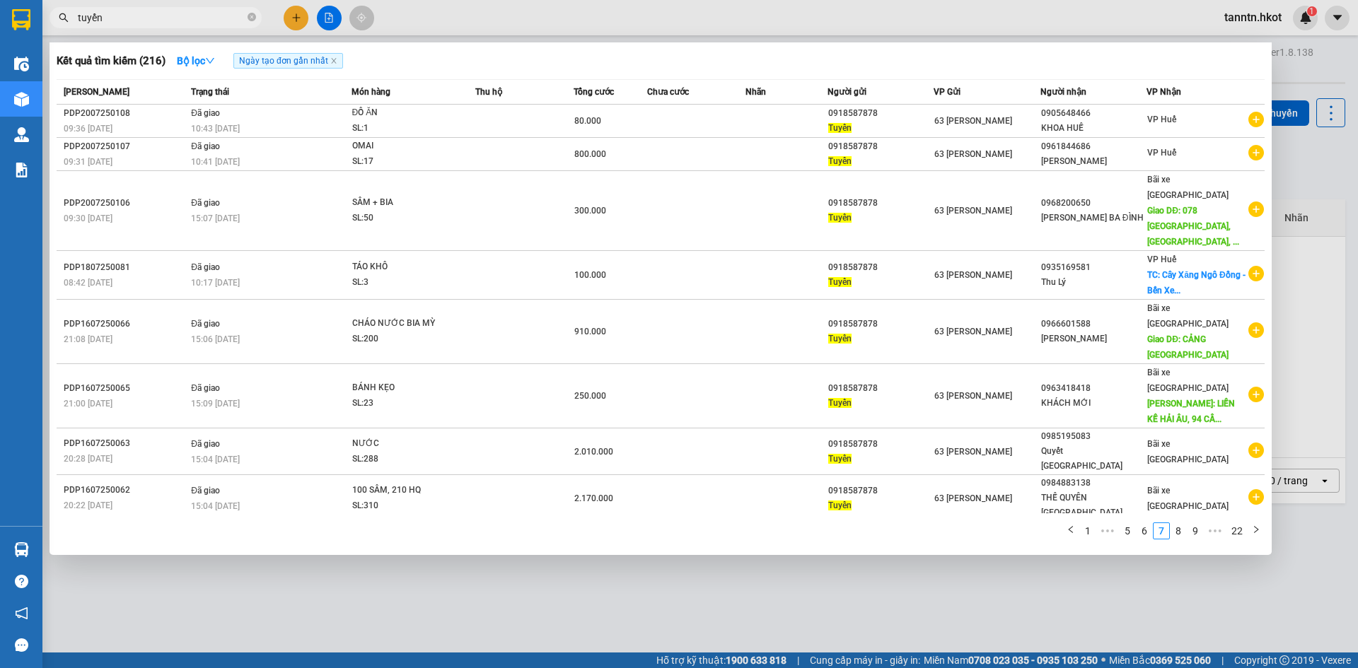
drag, startPoint x: 159, startPoint y: 14, endPoint x: 42, endPoint y: 11, distance: 117.5
click at [42, 10] on div "tuyển" at bounding box center [138, 17] width 276 height 21
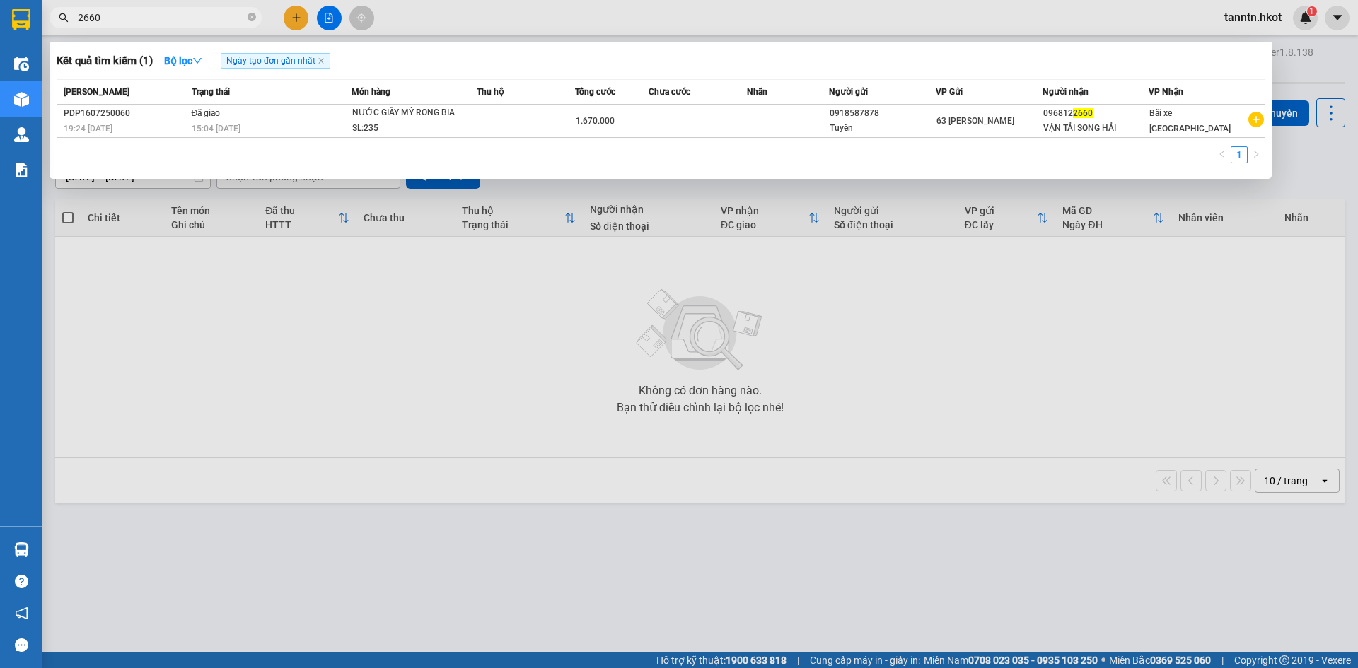
click at [301, 13] on div at bounding box center [679, 334] width 1358 height 668
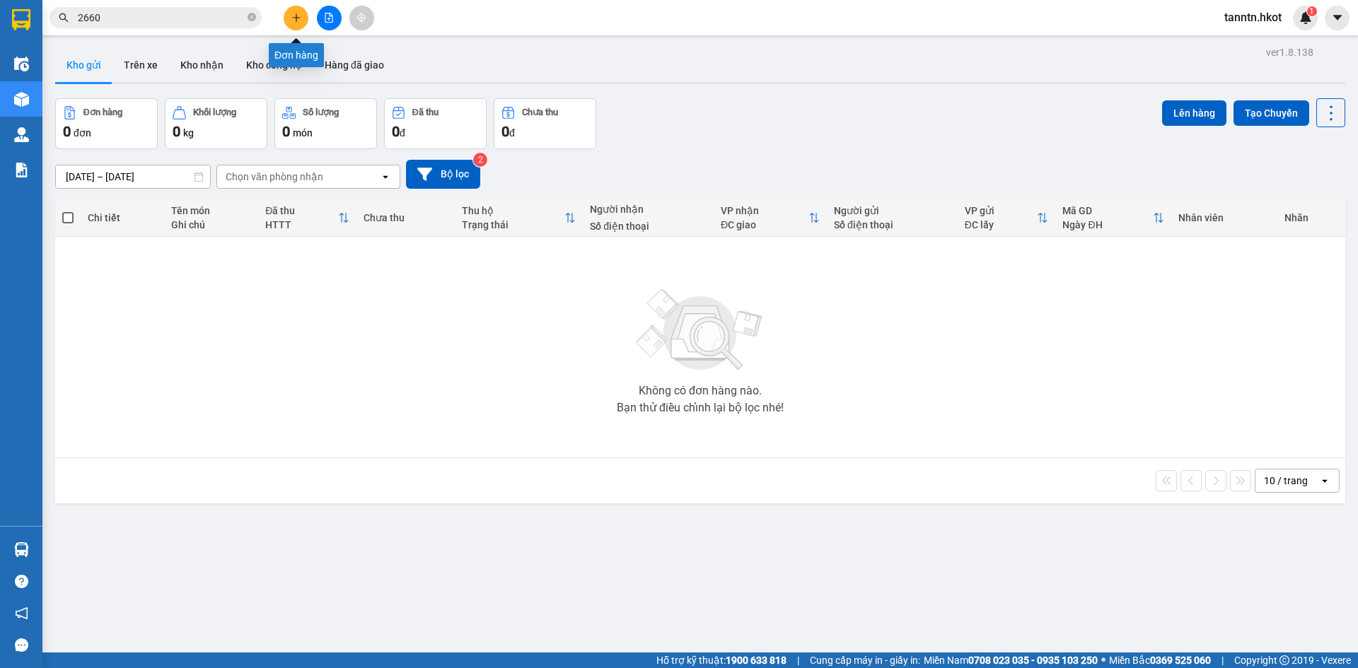
click at [301, 13] on button at bounding box center [296, 18] width 25 height 25
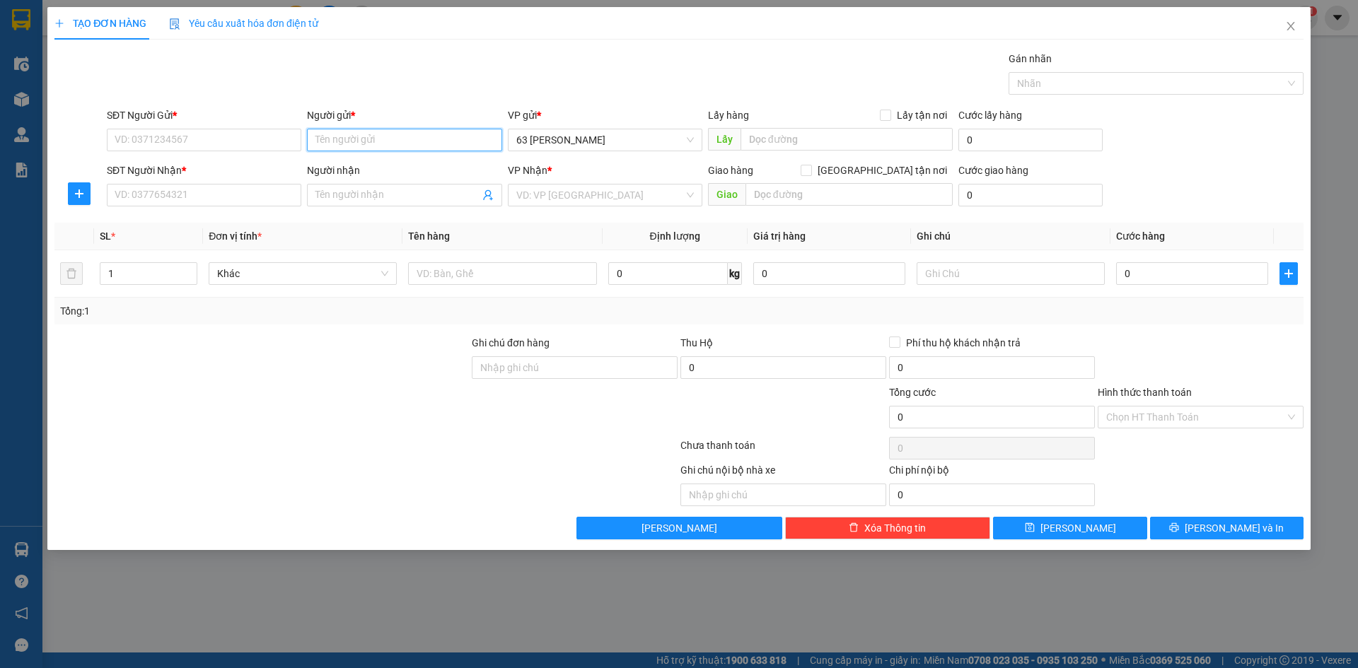
click at [344, 132] on input "Người gửi *" at bounding box center [404, 140] width 195 height 23
click at [377, 187] on div "Tuyển - 0918587878" at bounding box center [404, 191] width 178 height 16
click at [391, 202] on input "Người nhận" at bounding box center [396, 195] width 163 height 16
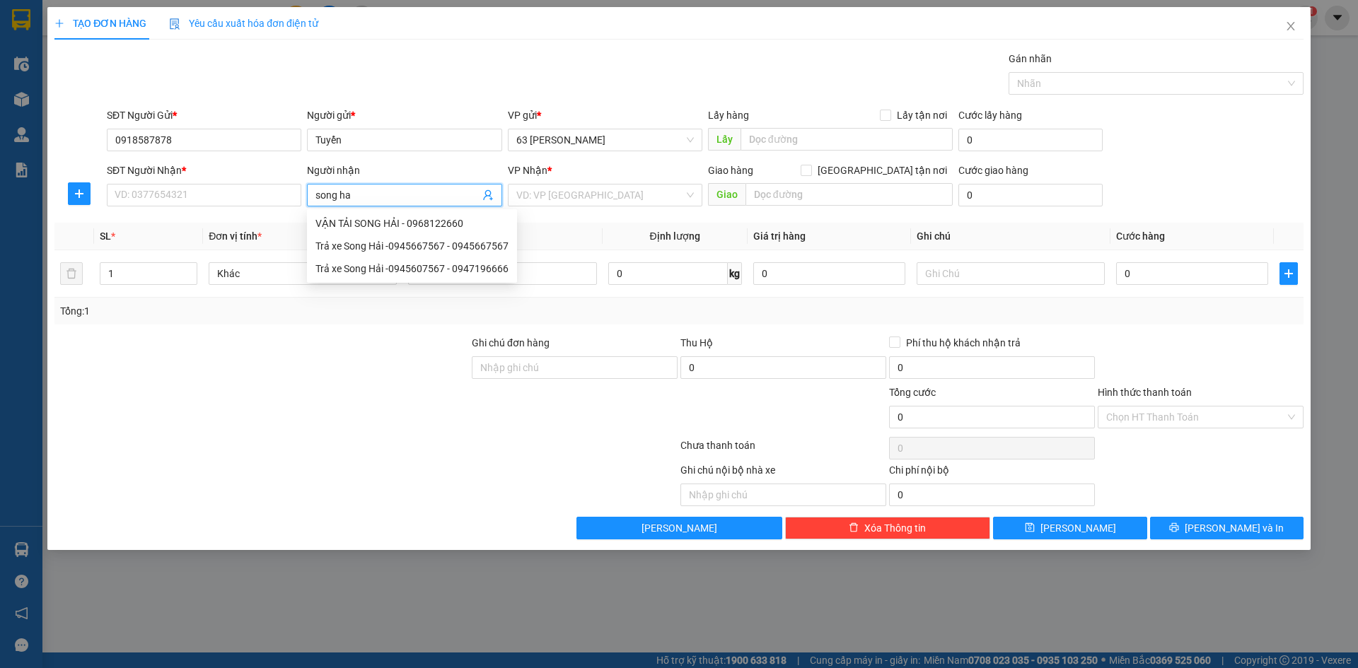
click at [395, 224] on div "VẬN TẢI SONG HẢI - 0968122660" at bounding box center [411, 224] width 193 height 16
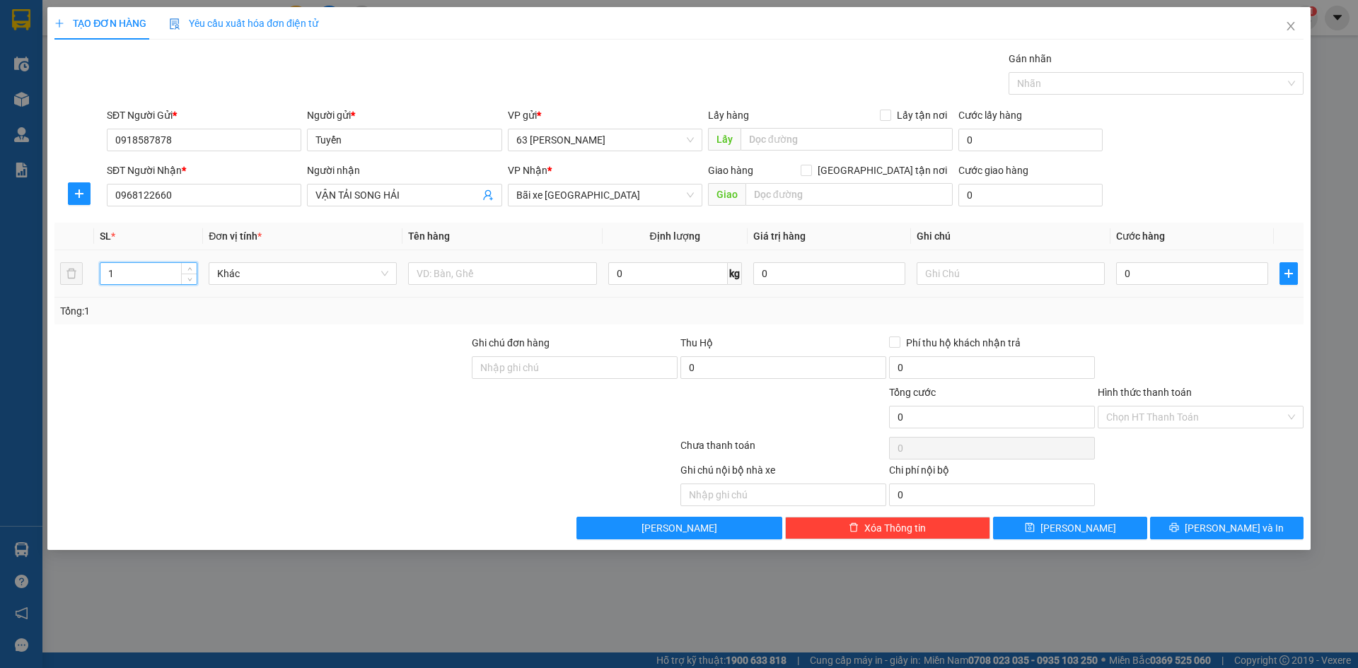
click at [125, 274] on input "1" at bounding box center [148, 273] width 96 height 21
click at [502, 270] on input "text" at bounding box center [502, 273] width 188 height 23
click at [1003, 265] on input "text" at bounding box center [1011, 273] width 188 height 23
click at [1144, 274] on input "0" at bounding box center [1192, 273] width 152 height 23
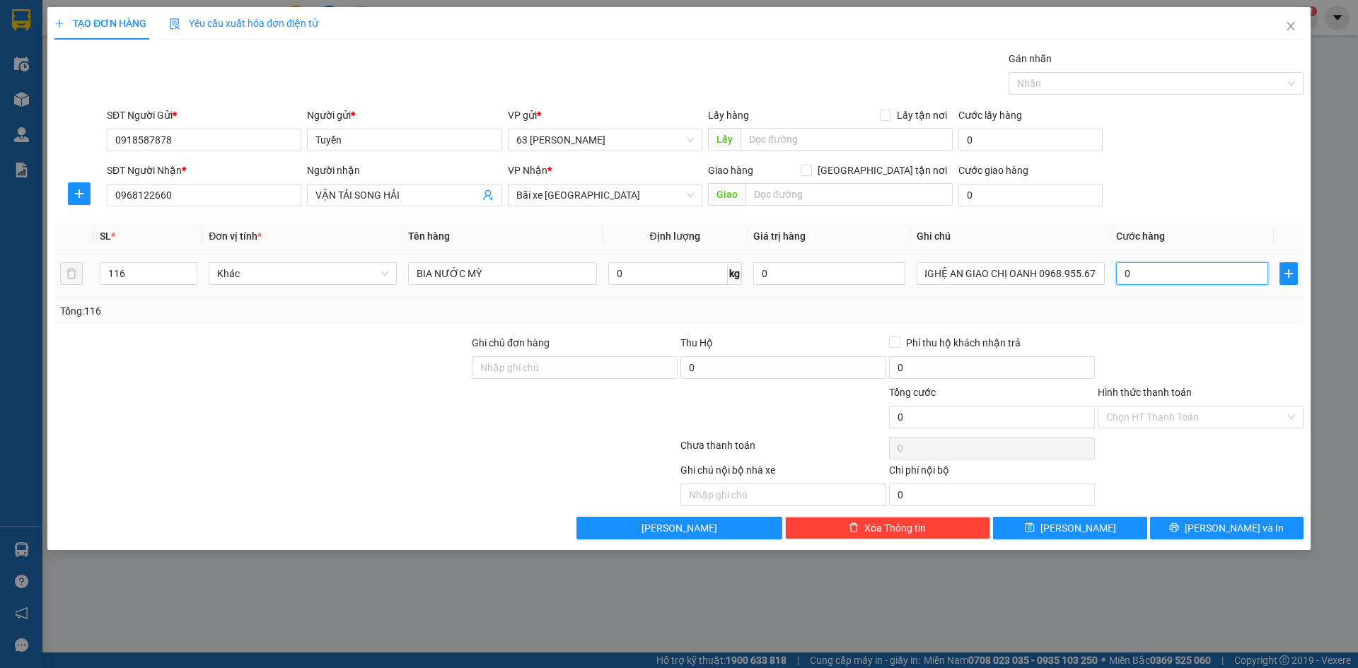
scroll to position [0, 0]
click at [1157, 344] on div at bounding box center [1200, 360] width 209 height 50
click at [1173, 408] on input "Hình thức thanh toán" at bounding box center [1195, 417] width 179 height 21
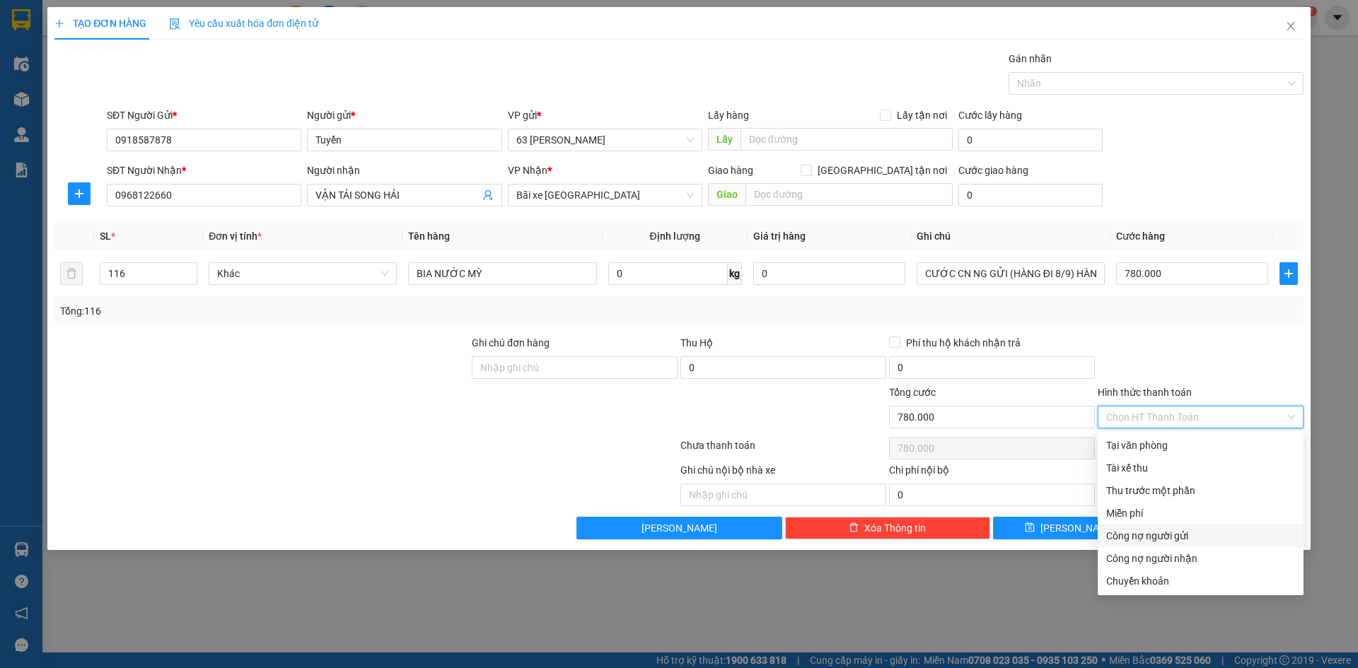
click at [1191, 536] on div "Công nợ người gửi" at bounding box center [1200, 536] width 189 height 16
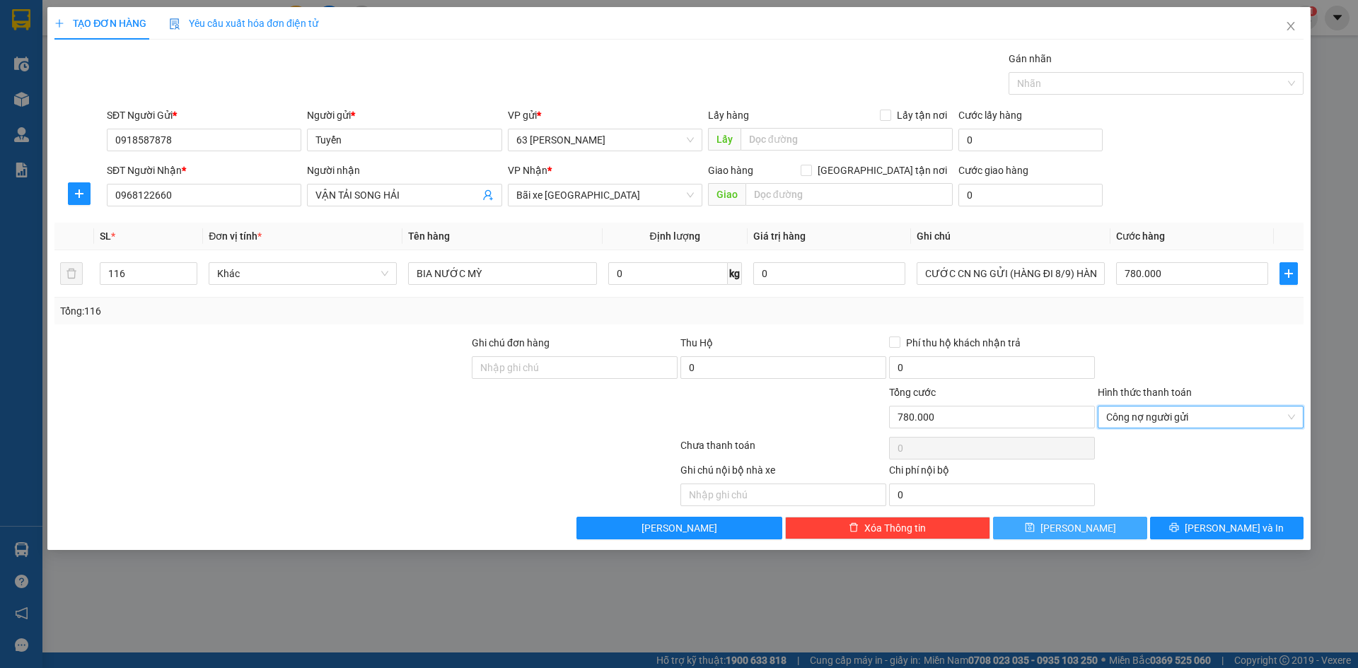
click at [1078, 523] on span "Lưu" at bounding box center [1078, 529] width 76 height 16
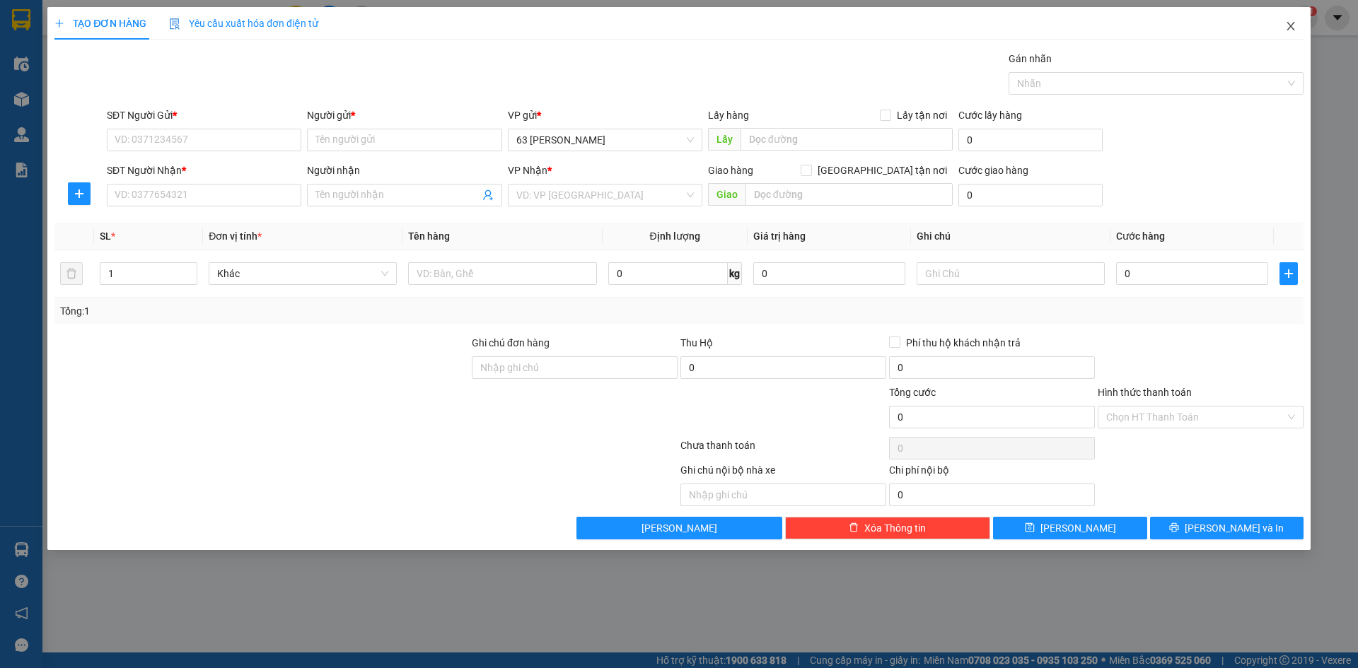
click at [1290, 29] on icon "close" at bounding box center [1290, 26] width 11 height 11
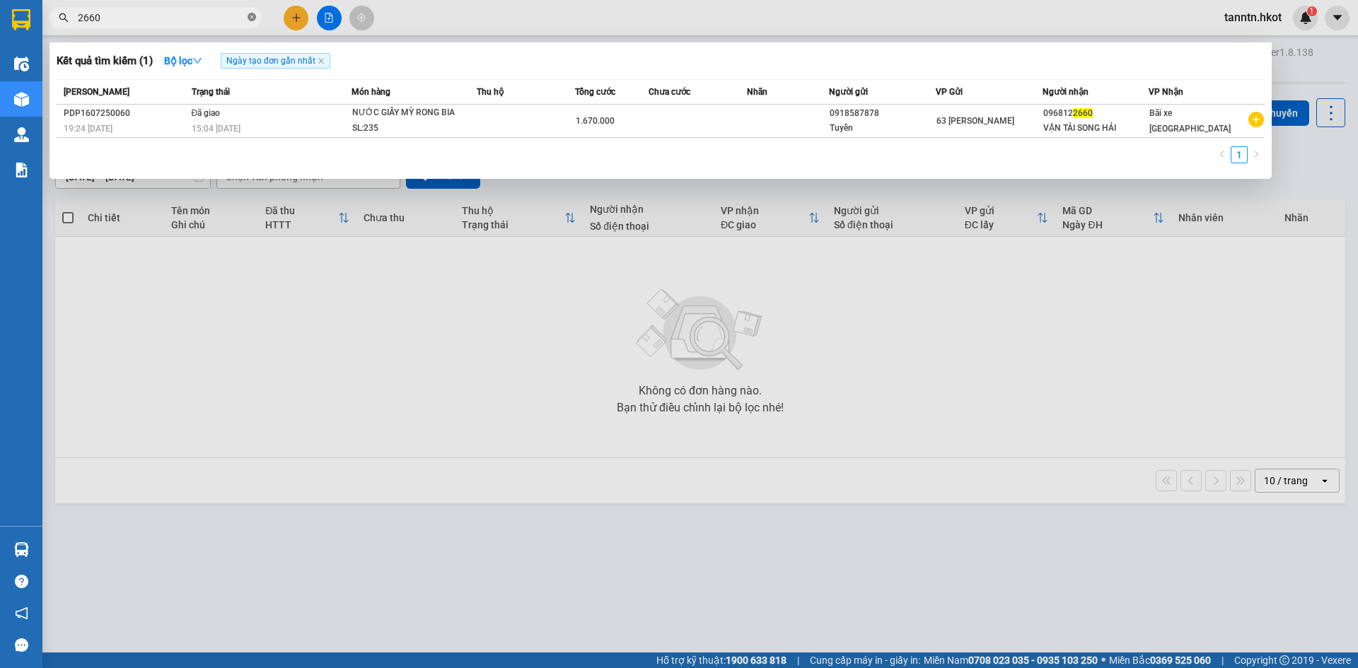
click at [253, 17] on icon "close-circle" at bounding box center [252, 17] width 8 height 8
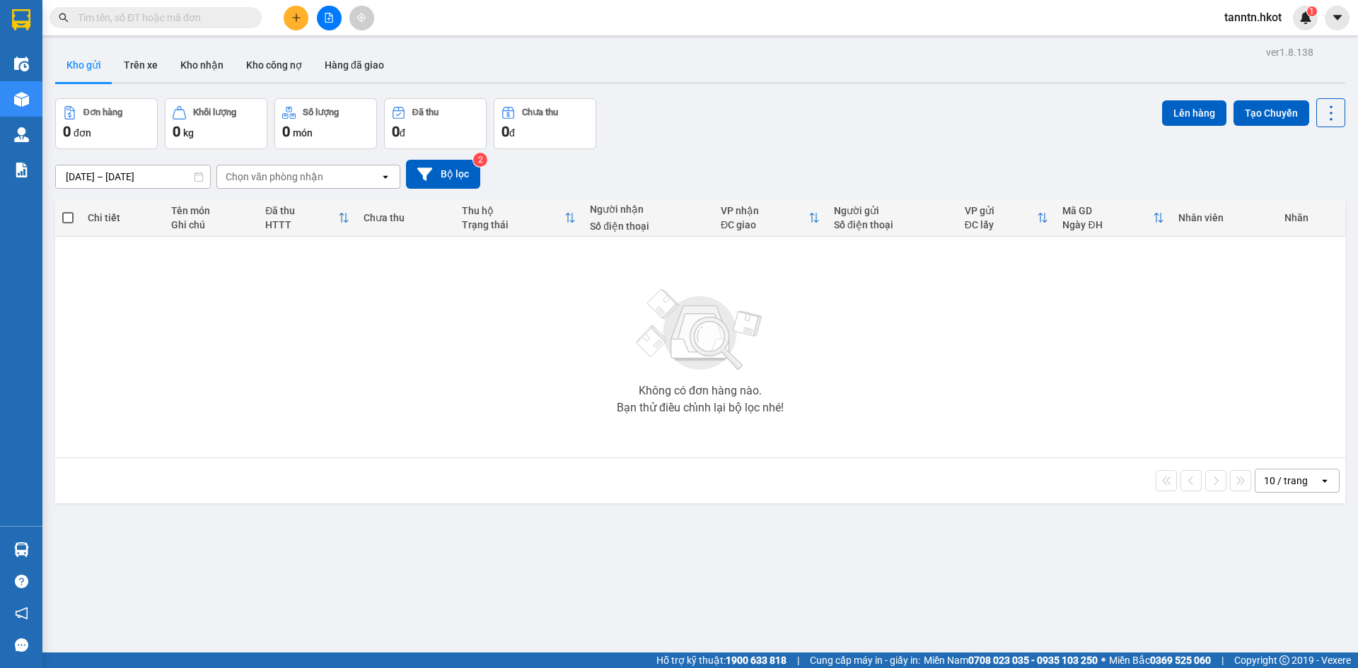
click at [216, 16] on input "text" at bounding box center [161, 18] width 167 height 16
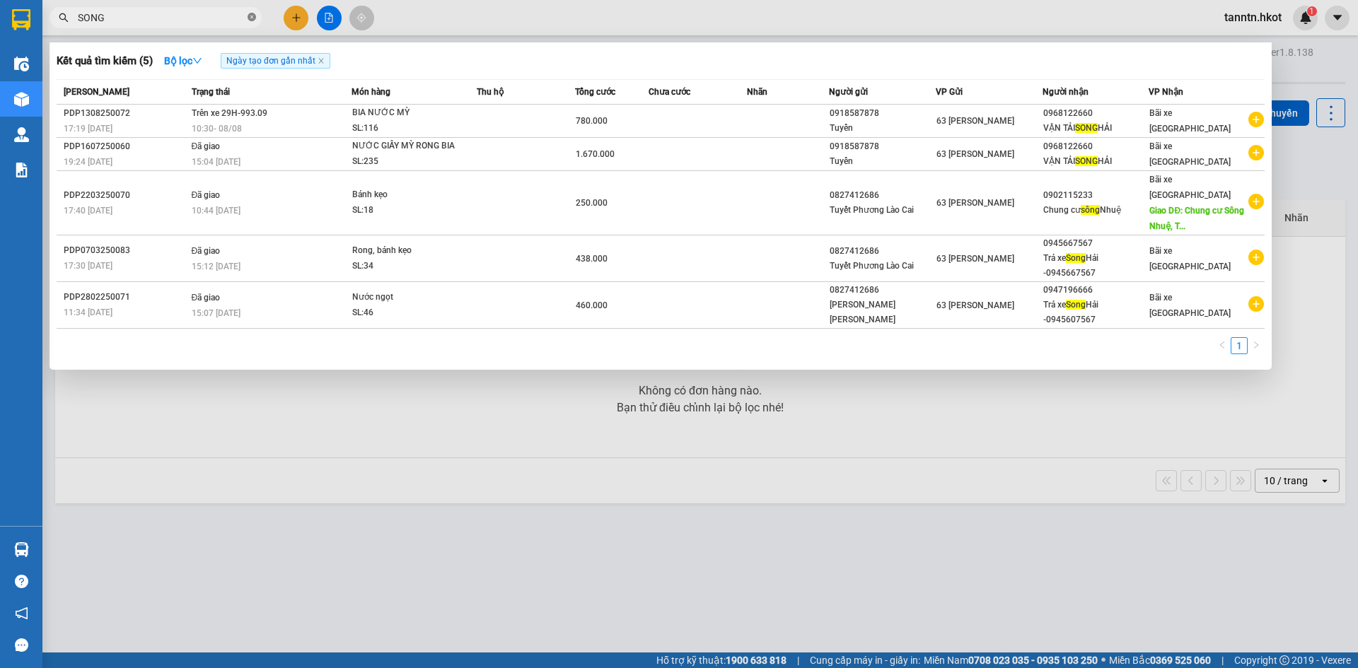
click at [255, 14] on icon "close-circle" at bounding box center [252, 17] width 8 height 8
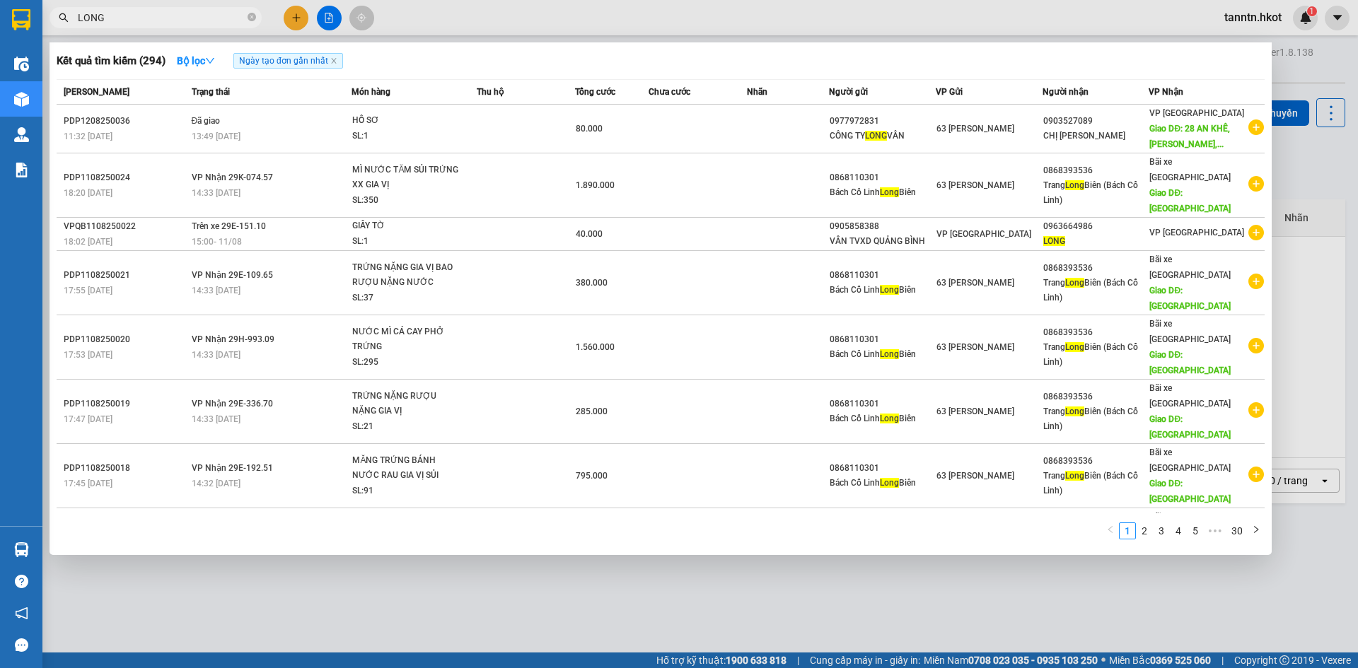
drag, startPoint x: 170, startPoint y: 13, endPoint x: 0, endPoint y: 27, distance: 171.1
click at [0, 27] on section "Kết quả tìm kiếm ( 294 ) Bộ lọc Ngày tạo đơn gần nhất Mã ĐH Trạng thái Món hàng…" at bounding box center [679, 334] width 1358 height 668
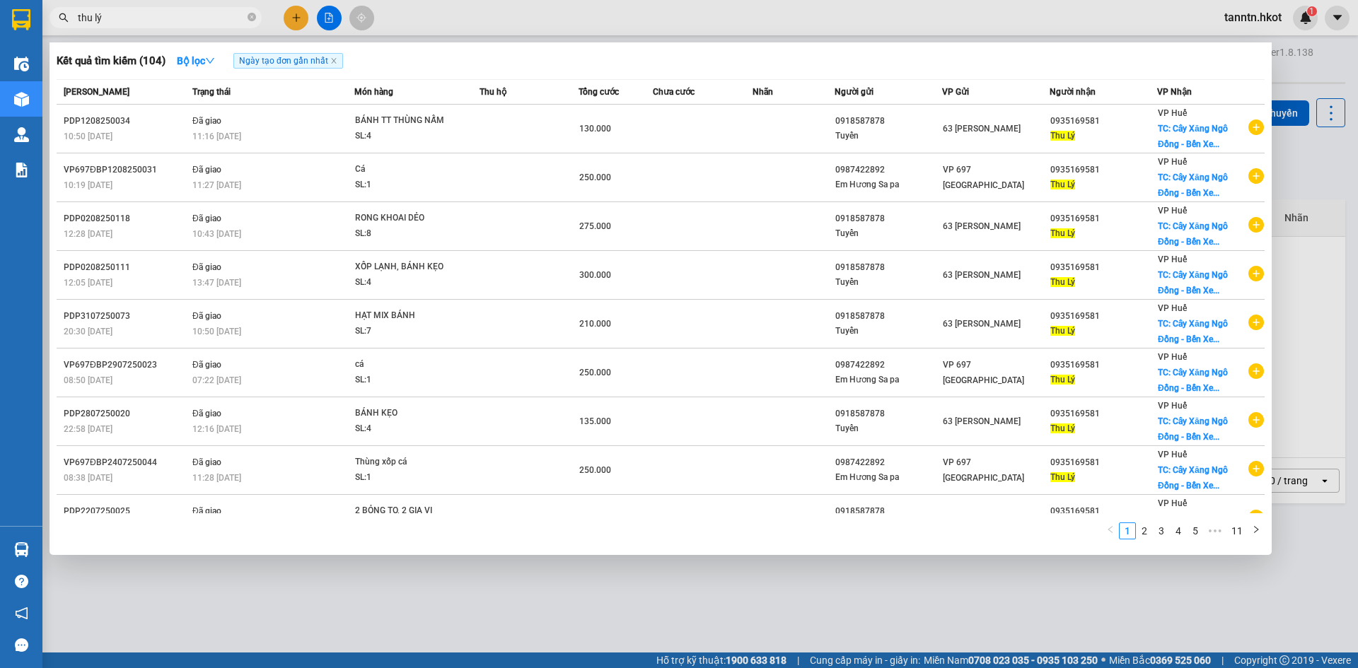
click at [214, 20] on input "thu lý" at bounding box center [161, 18] width 167 height 16
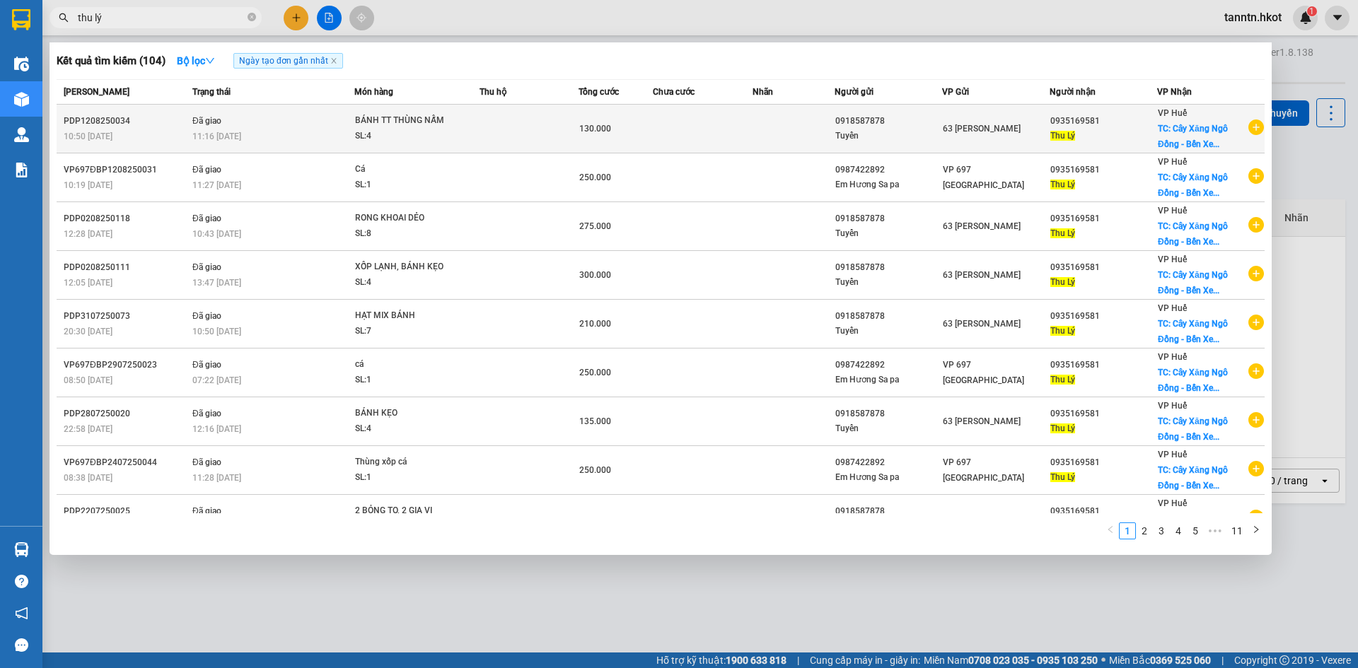
click at [737, 124] on td at bounding box center [702, 129] width 99 height 49
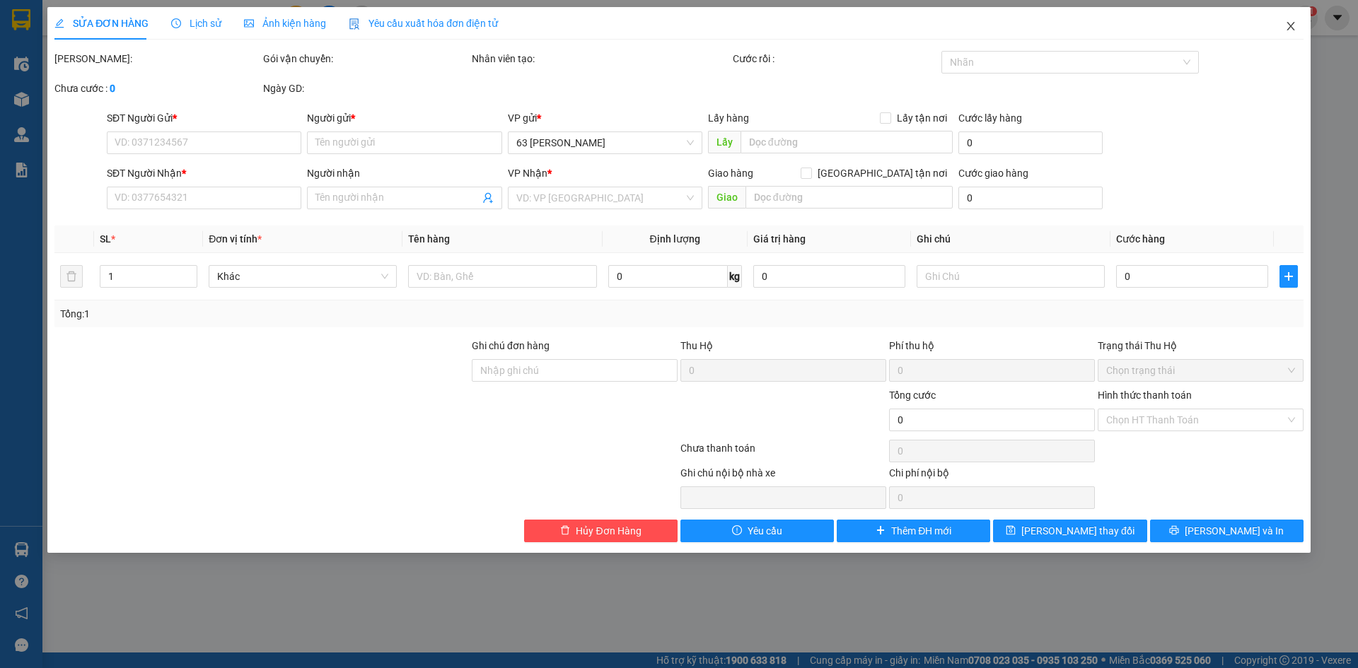
click at [1287, 26] on icon "close" at bounding box center [1290, 26] width 11 height 11
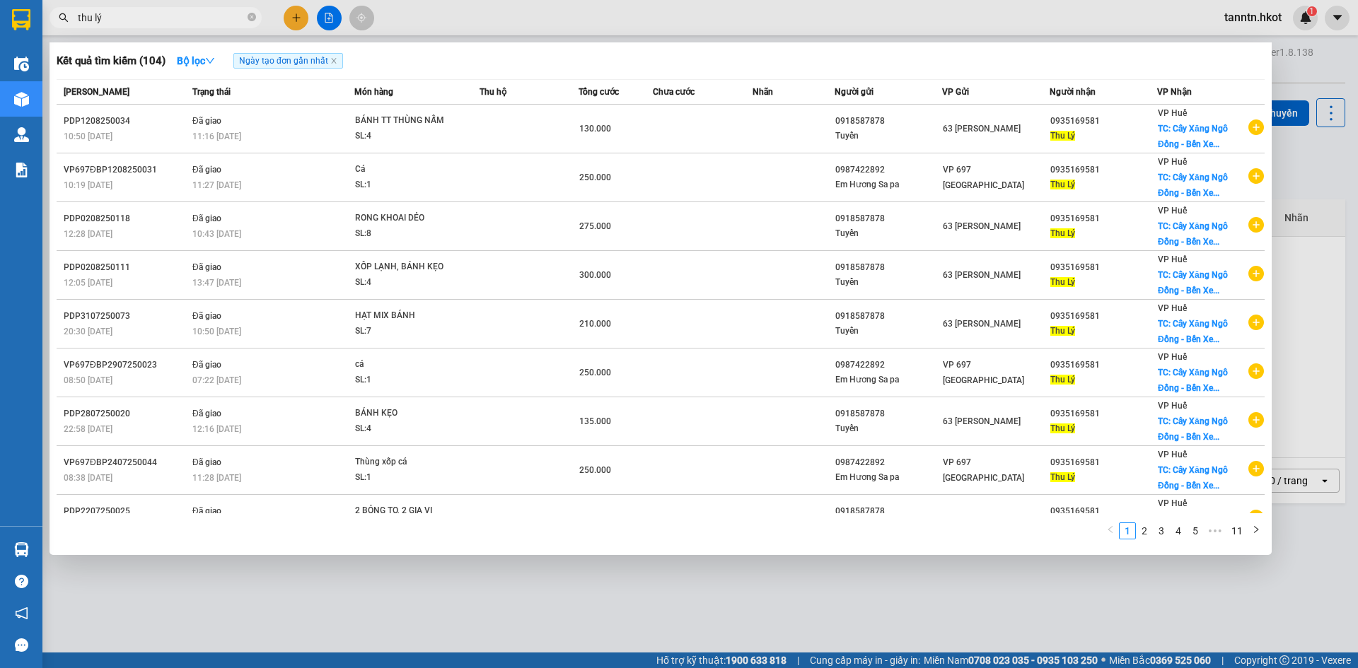
click at [228, 9] on span "thu lý" at bounding box center [156, 17] width 212 height 21
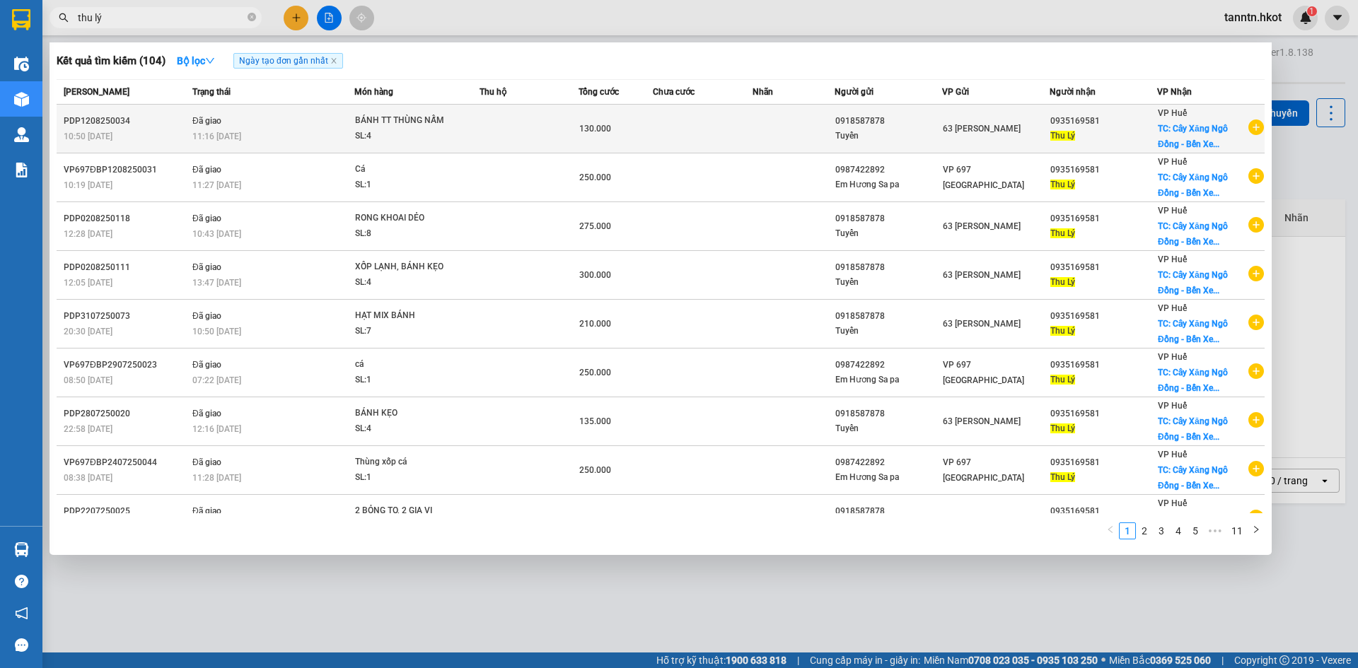
click at [719, 130] on td at bounding box center [702, 129] width 99 height 49
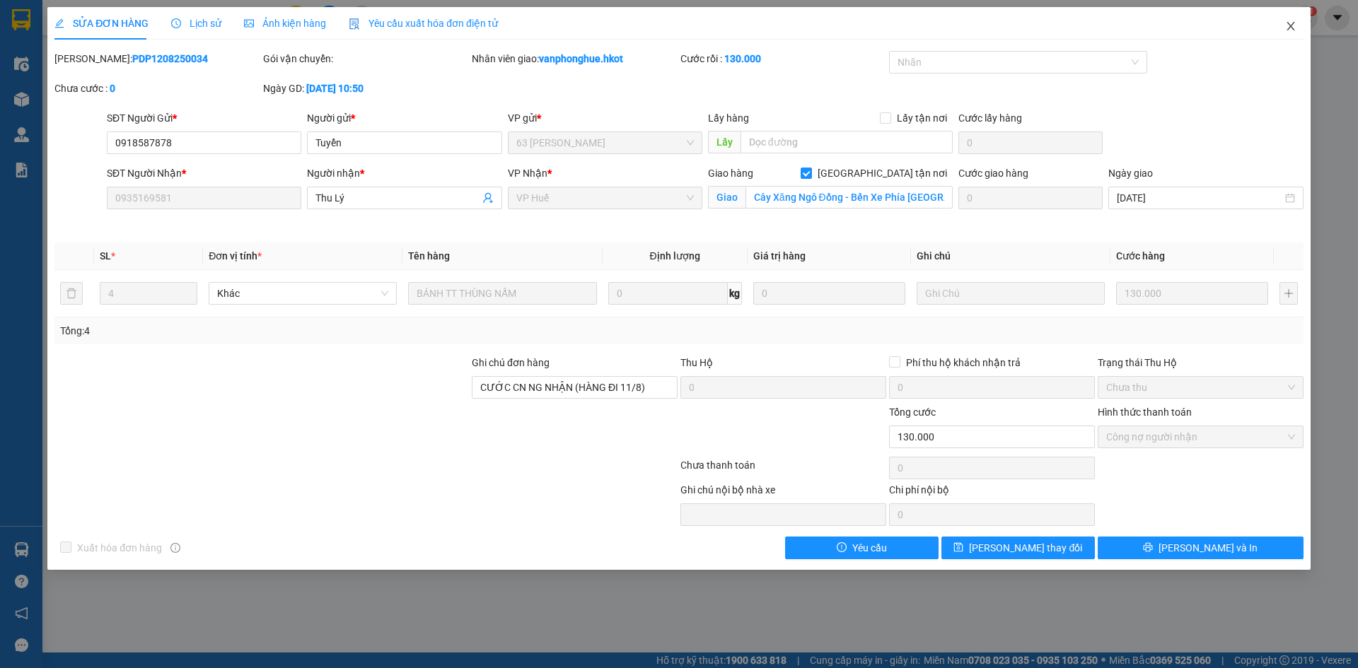
click at [1291, 28] on icon "close" at bounding box center [1291, 26] width 8 height 8
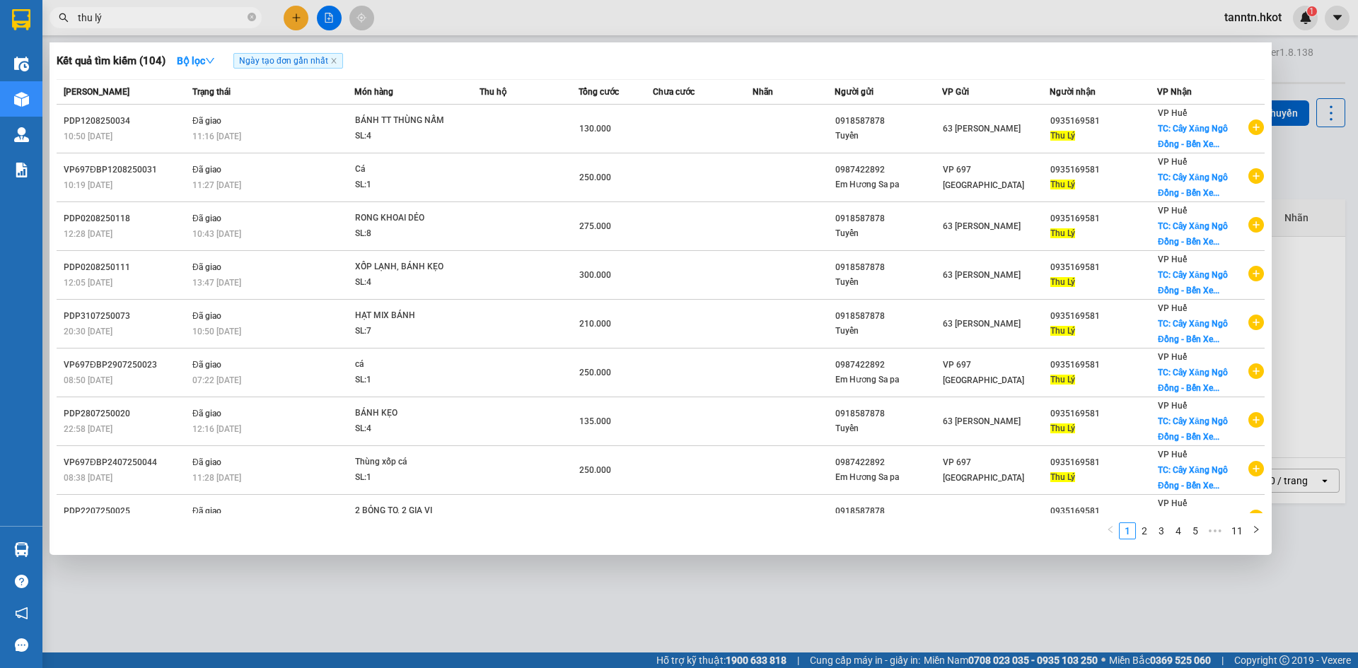
drag, startPoint x: 67, startPoint y: 6, endPoint x: 86, endPoint y: 22, distance: 24.6
click at [30, 6] on section "Kết quả tìm kiếm ( 104 ) Bộ lọc Ngày tạo đơn gần nhất Mã ĐH Trạng thái Món hàng…" at bounding box center [679, 334] width 1358 height 668
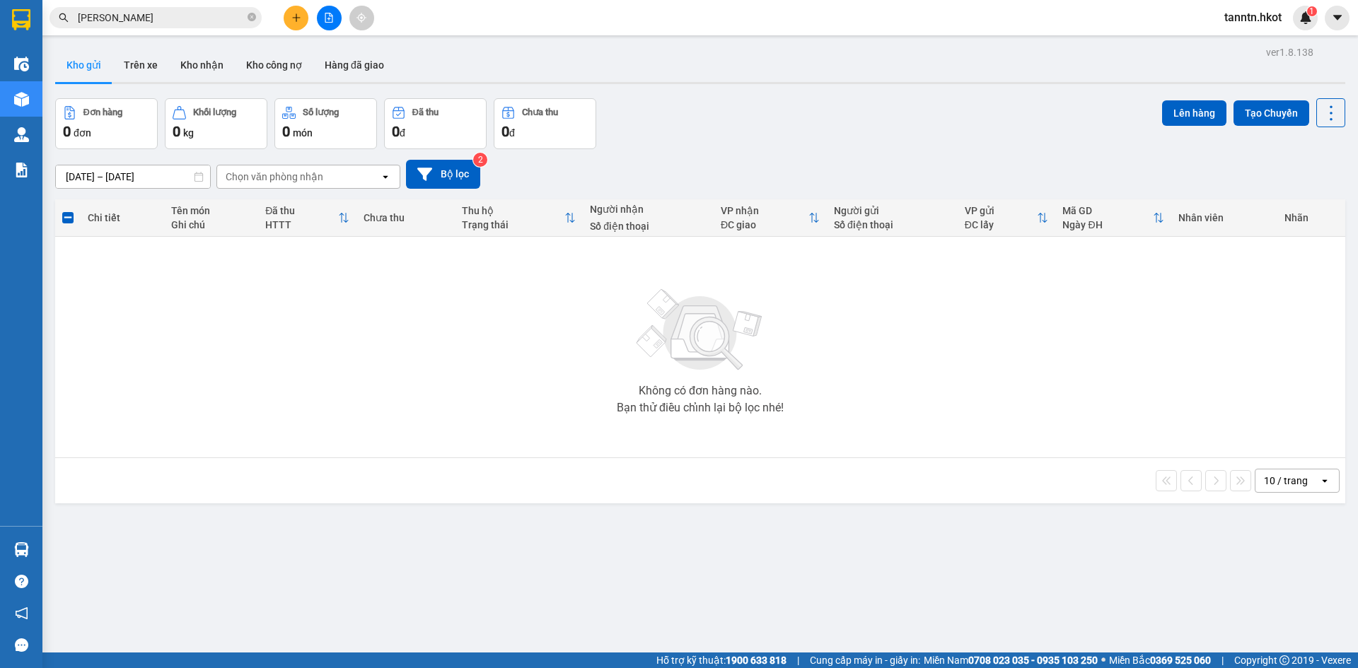
click at [140, 62] on button "Trên xe" at bounding box center [140, 65] width 57 height 34
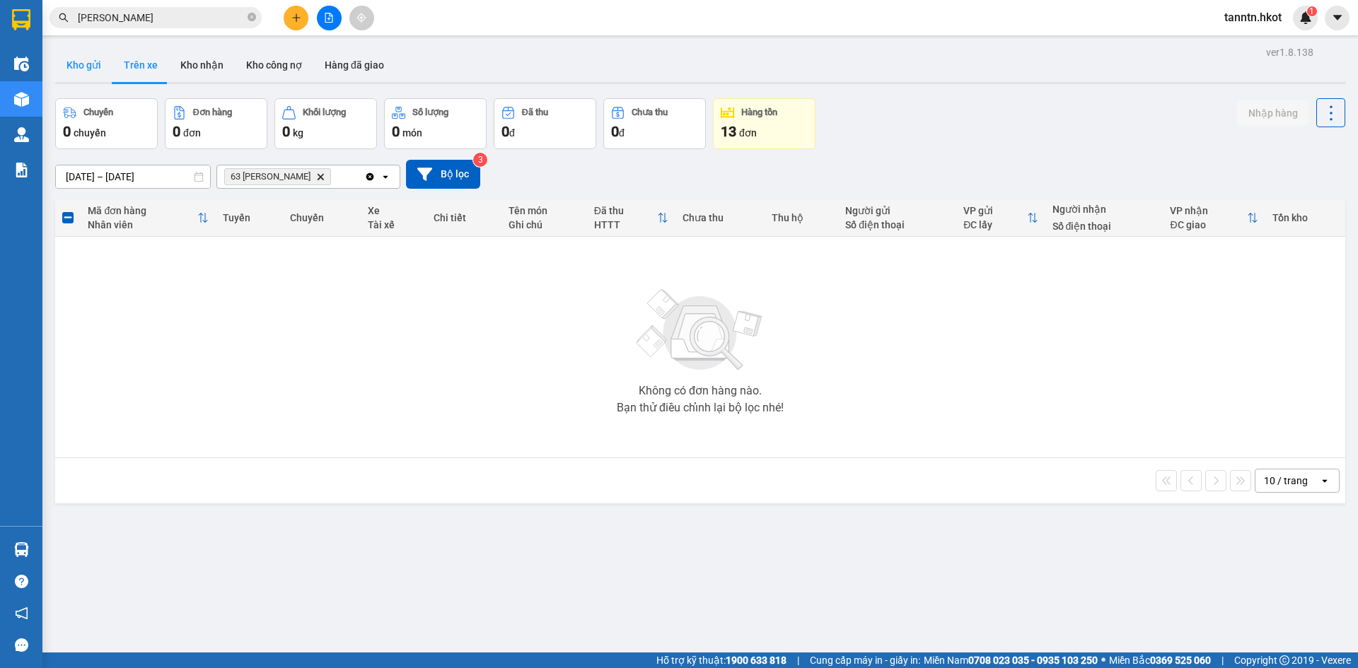
click at [83, 67] on button "Kho gửi" at bounding box center [83, 65] width 57 height 34
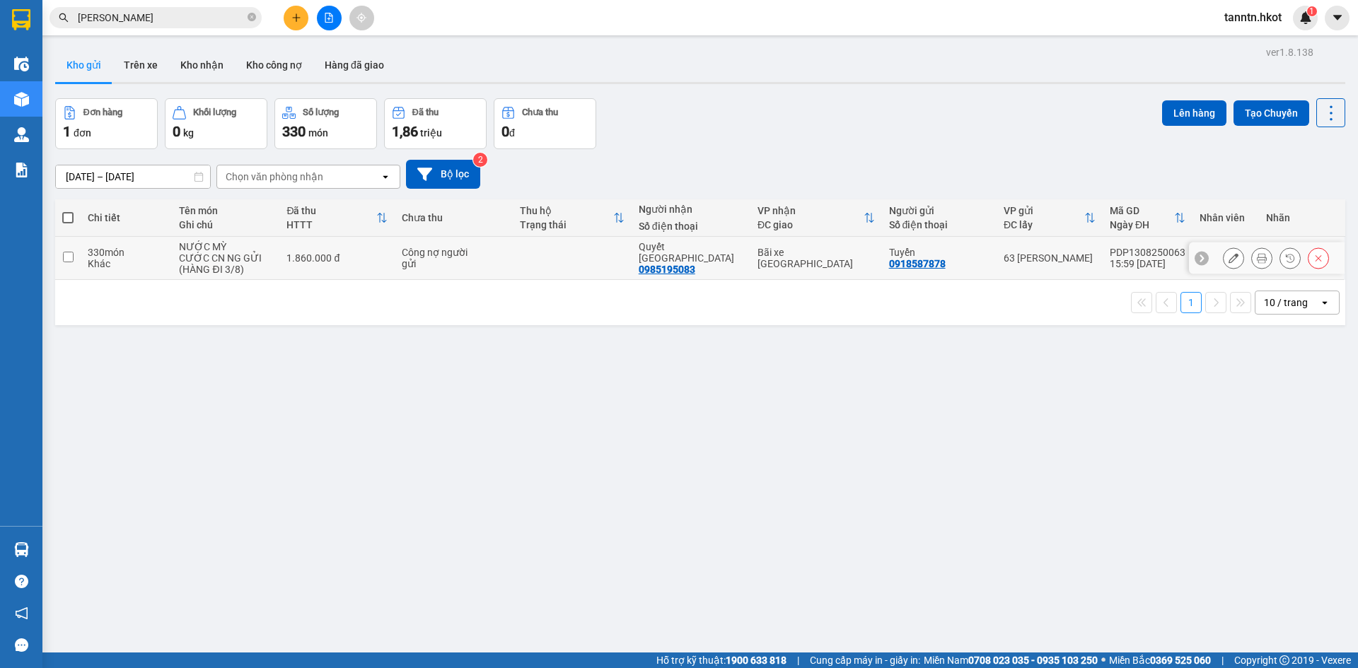
click at [187, 263] on div "CƯỚC CN NG GỬI (HÀNG ĐI 3/8)" at bounding box center [225, 264] width 93 height 23
checkbox input "true"
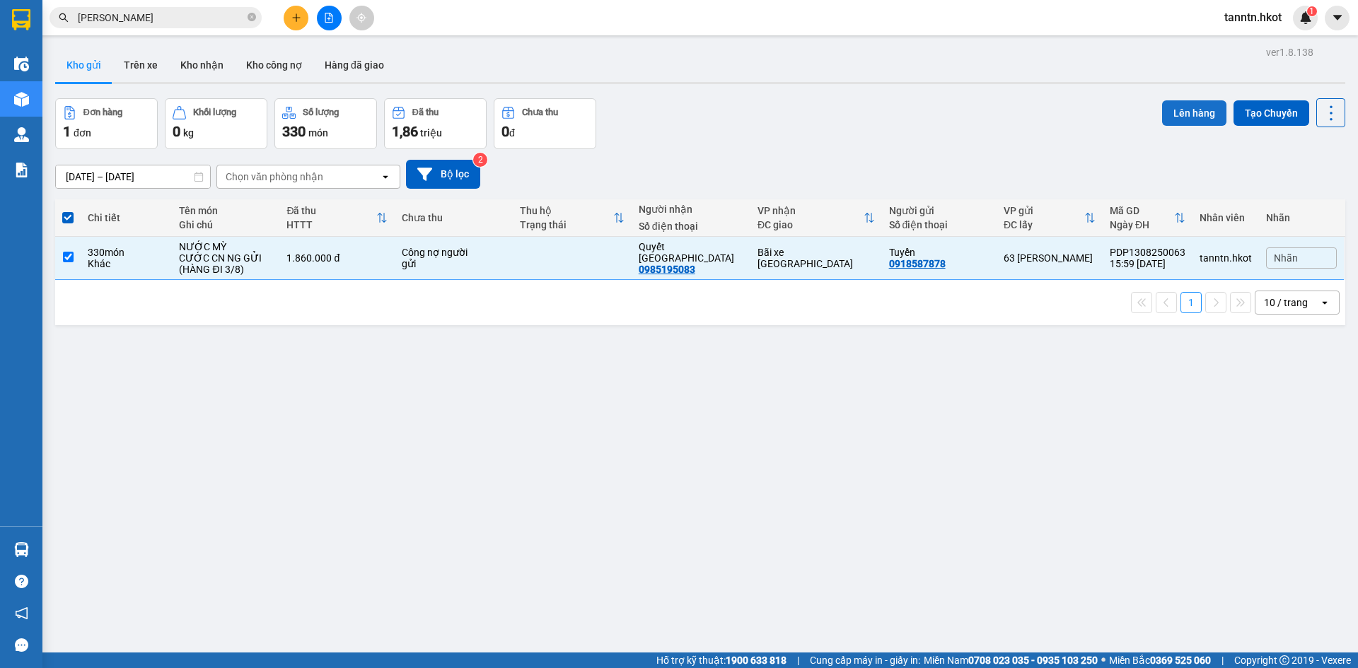
click at [1173, 106] on button "Lên hàng" at bounding box center [1194, 112] width 64 height 25
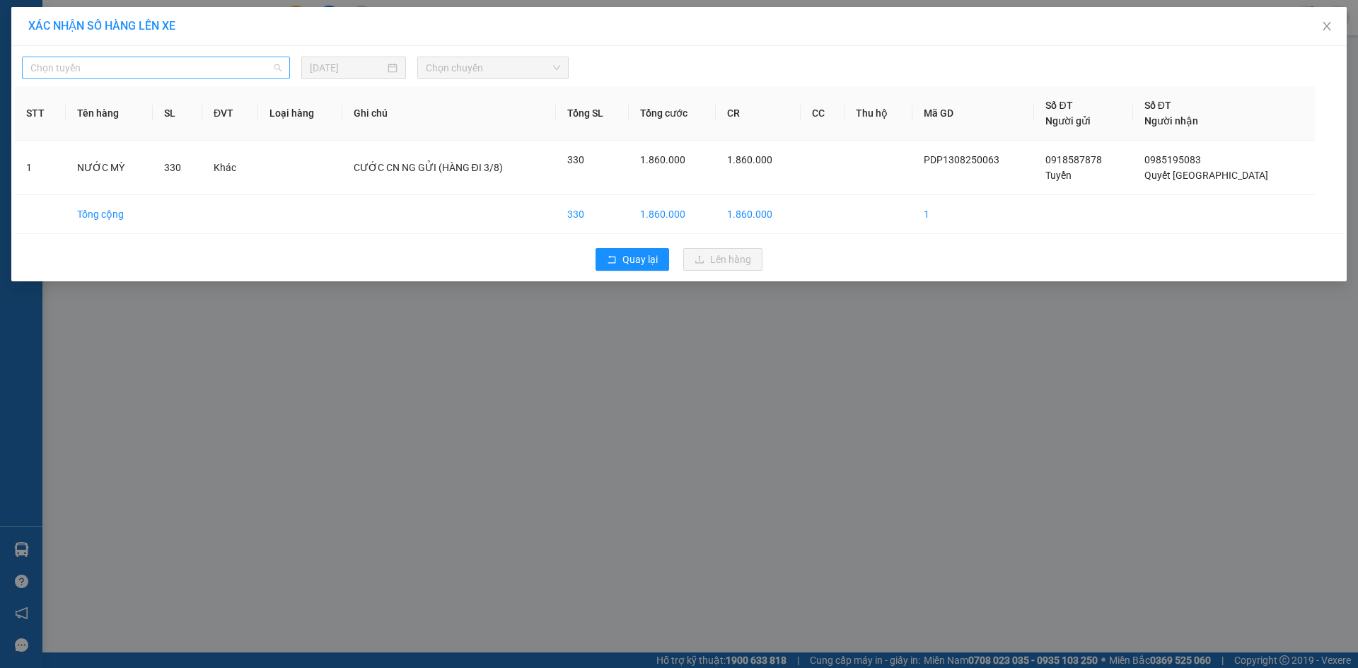
click at [202, 67] on span "Chọn tuyến" at bounding box center [155, 67] width 251 height 21
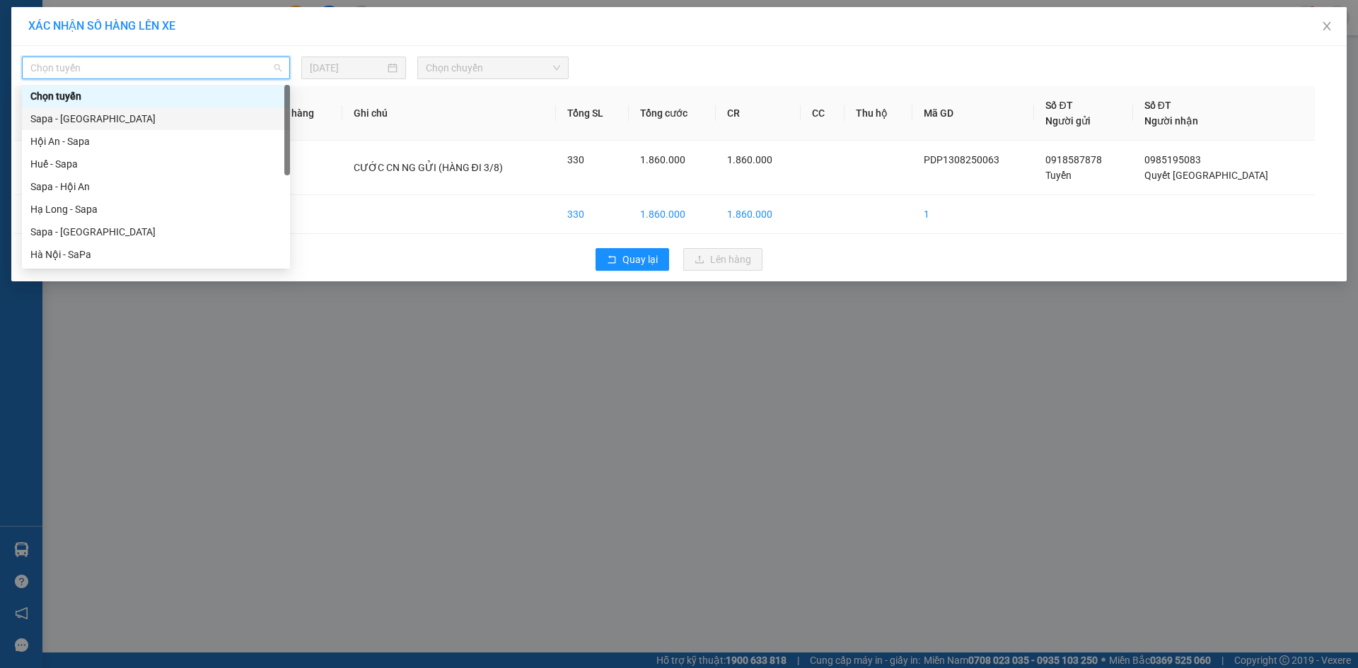
click at [189, 120] on div "Sapa - [GEOGRAPHIC_DATA]" at bounding box center [155, 119] width 251 height 16
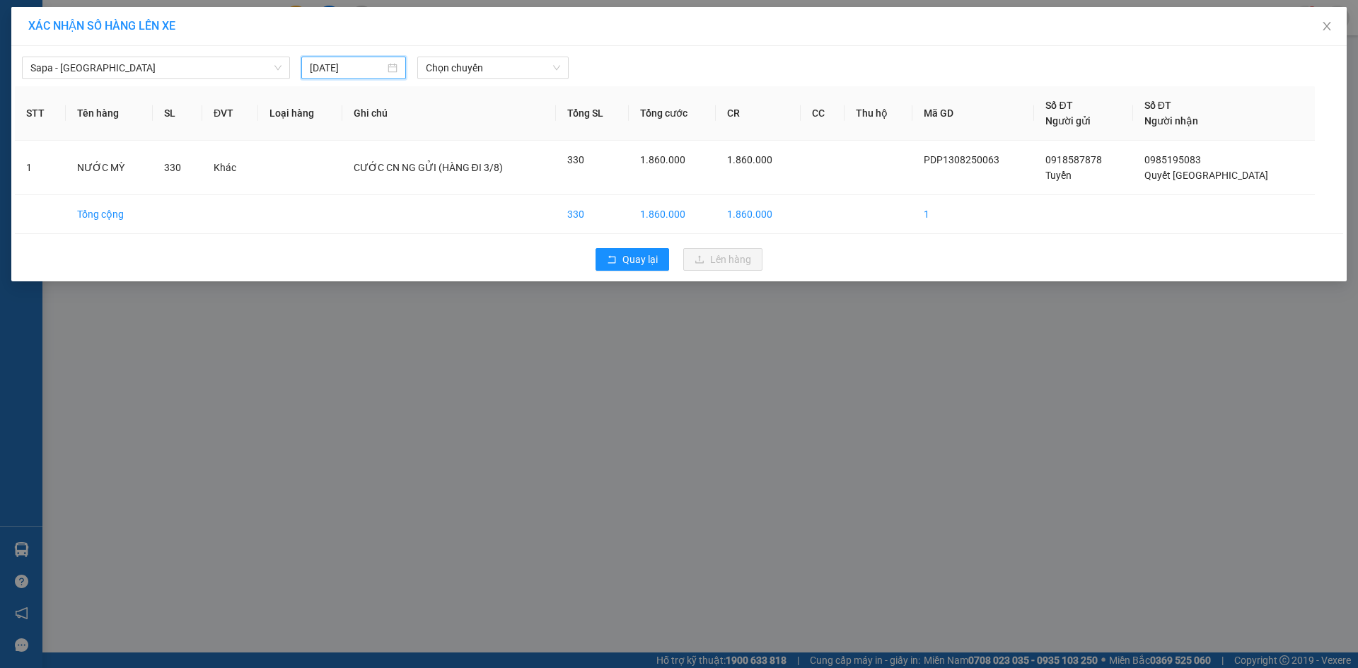
click at [352, 67] on input "[DATE]" at bounding box center [347, 68] width 75 height 16
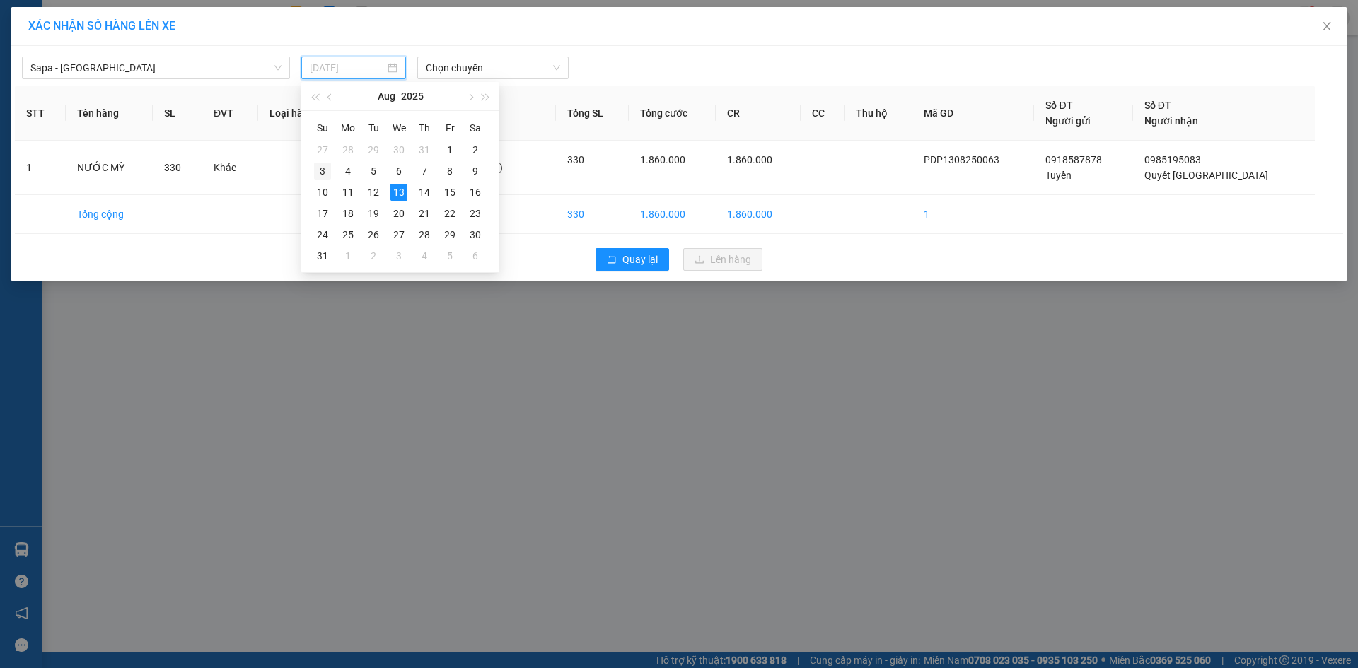
click at [324, 169] on div "3" at bounding box center [322, 171] width 17 height 17
type input "03/08/2025"
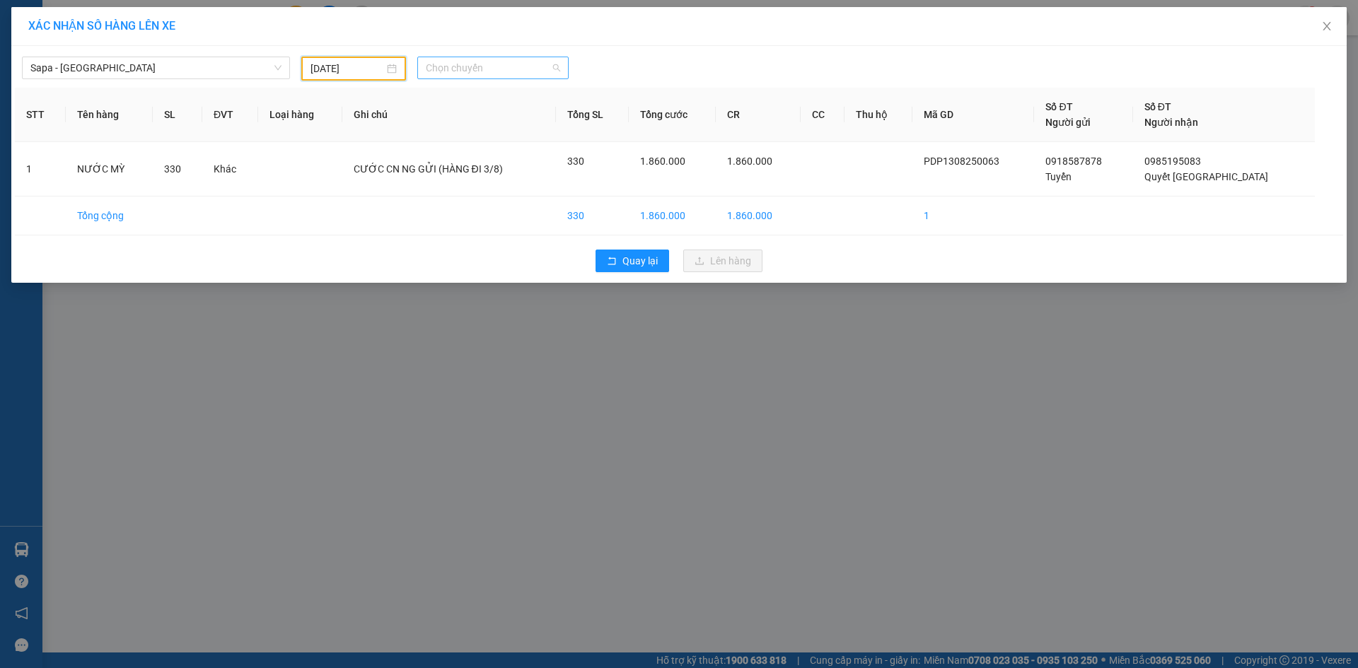
click at [499, 69] on span "Chọn chuyến" at bounding box center [493, 67] width 134 height 21
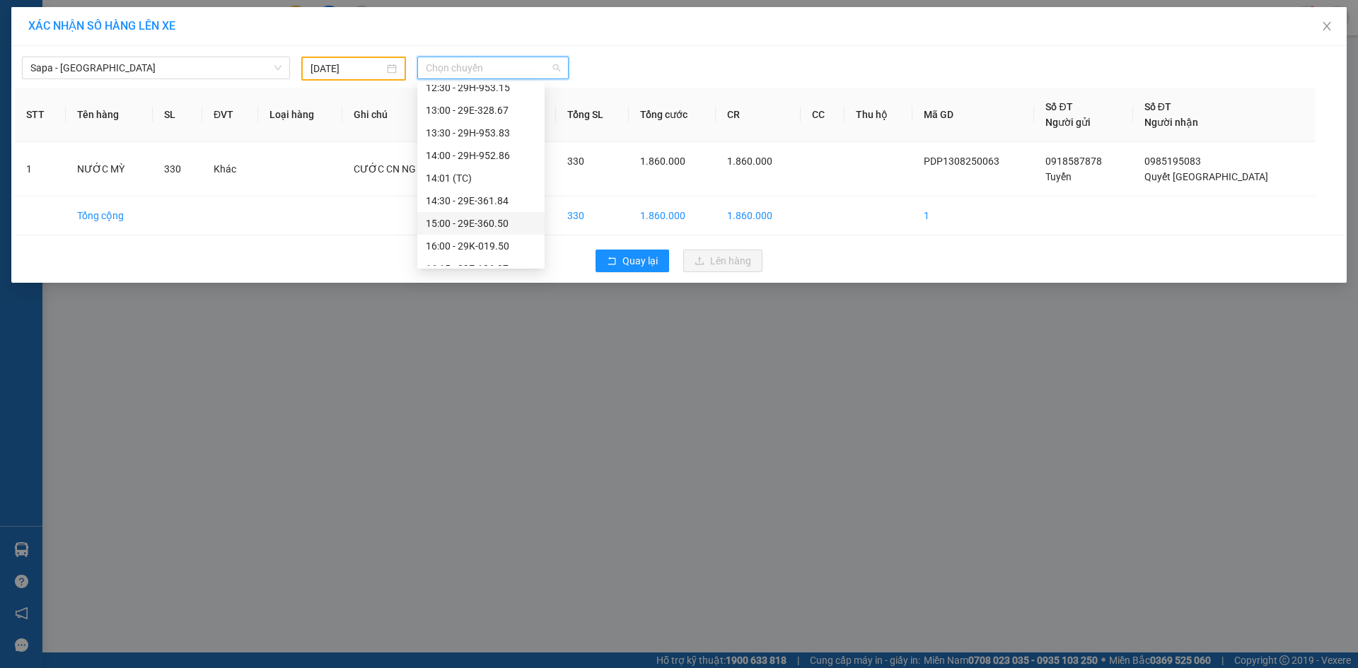
scroll to position [354, 0]
click at [472, 218] on div "22:00 - 29E-151.10" at bounding box center [481, 218] width 110 height 16
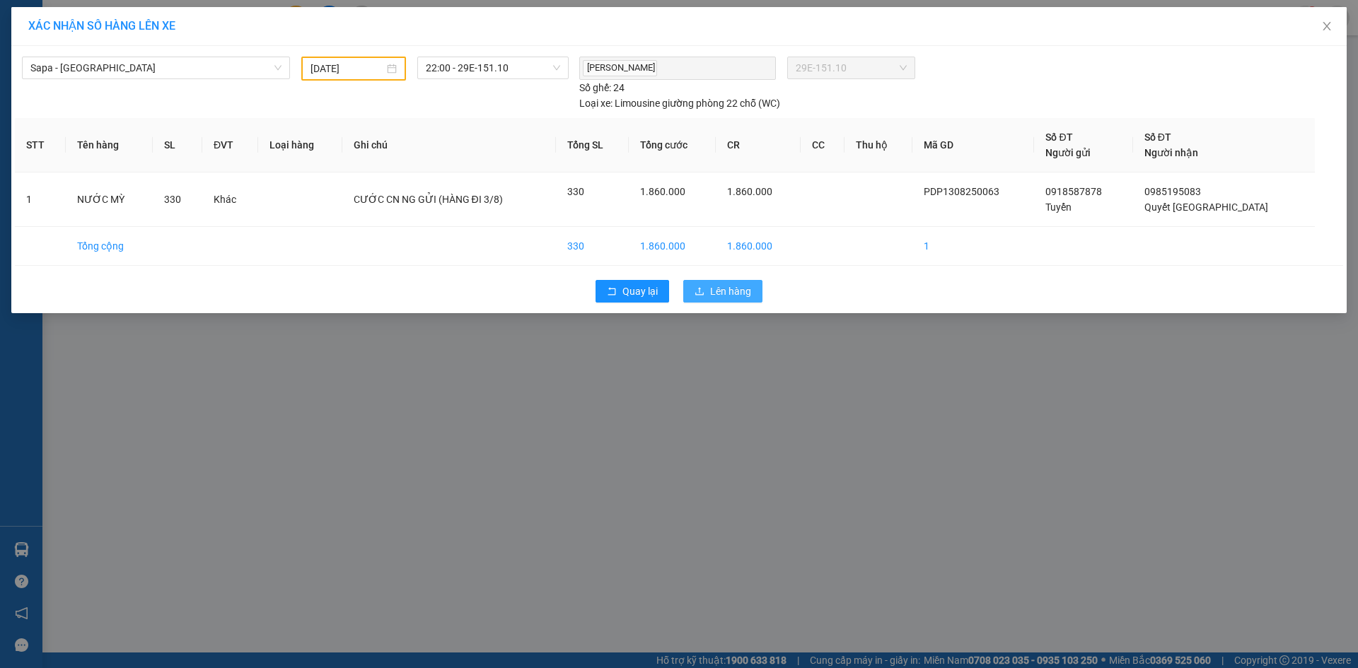
click at [741, 286] on span "Lên hàng" at bounding box center [730, 292] width 41 height 16
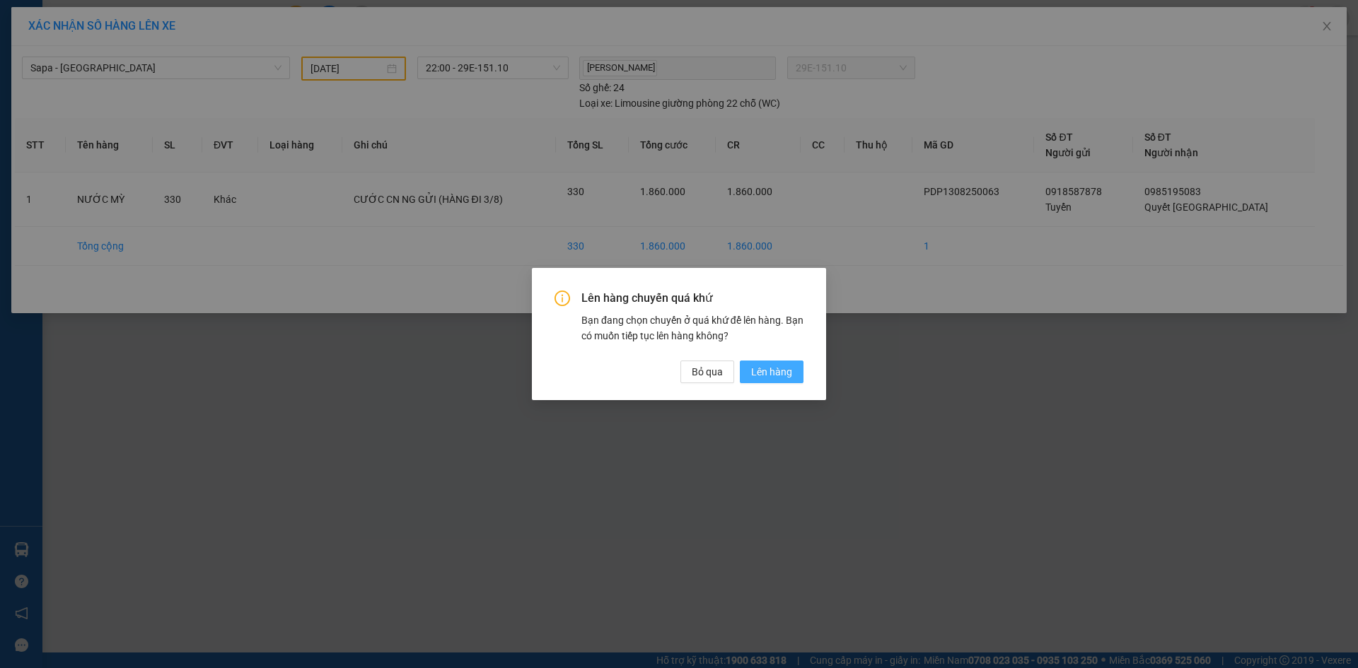
click at [774, 371] on span "Lên hàng" at bounding box center [771, 372] width 41 height 16
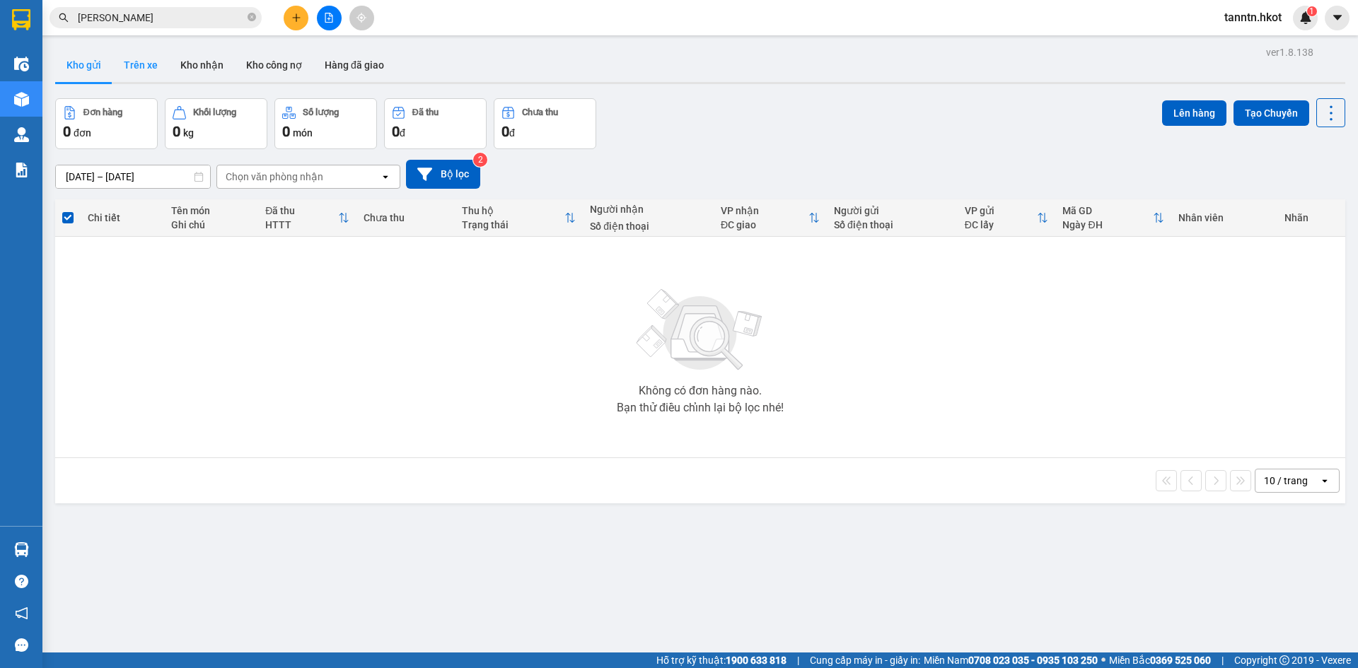
click at [146, 66] on button "Trên xe" at bounding box center [140, 65] width 57 height 34
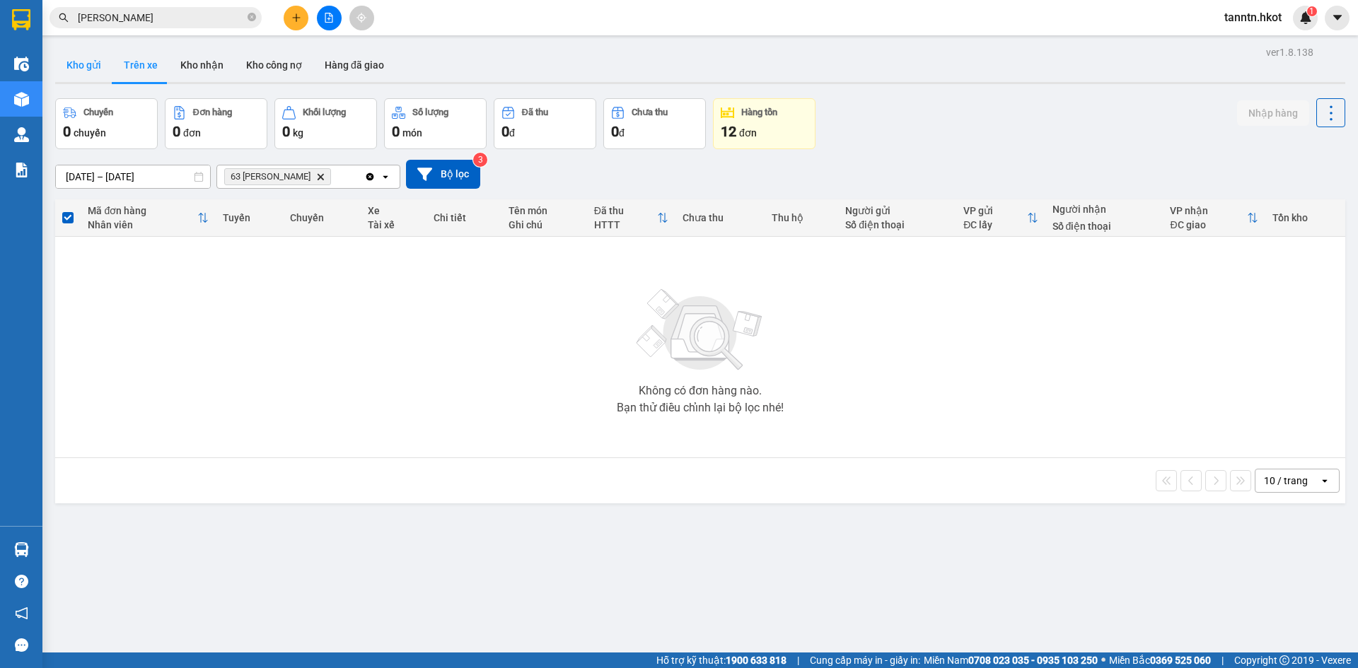
click at [76, 63] on button "Kho gửi" at bounding box center [83, 65] width 57 height 34
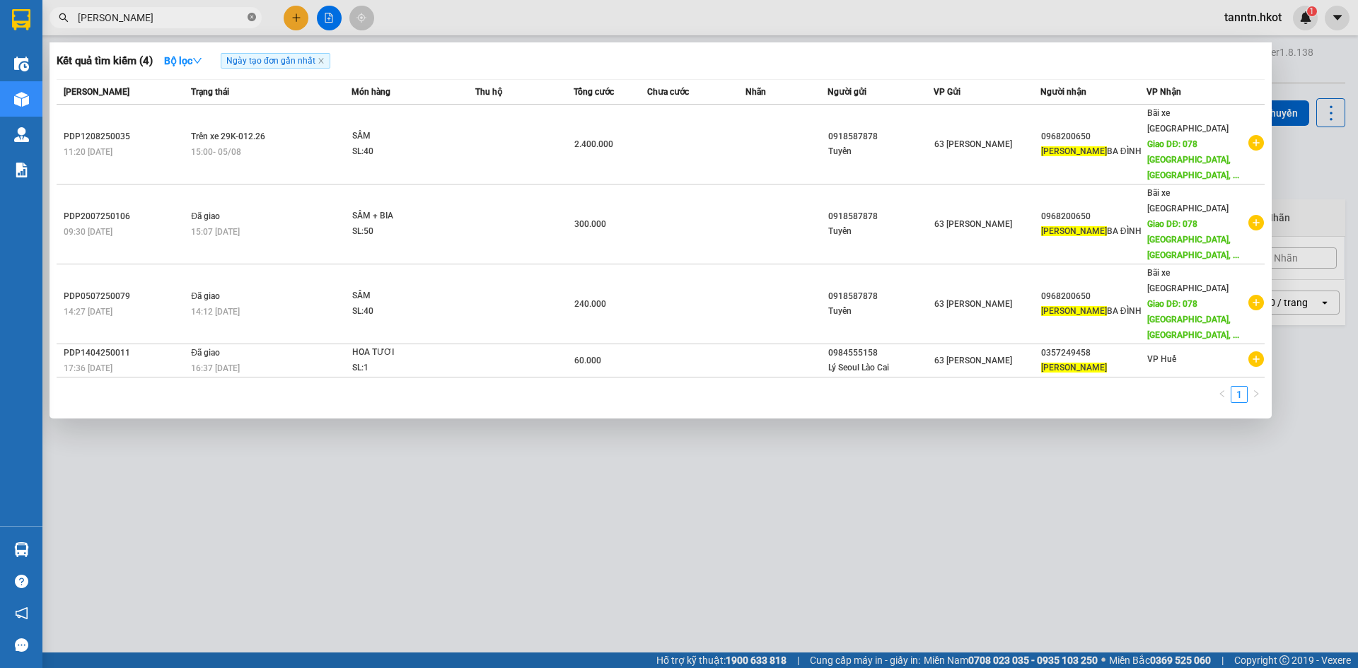
click at [255, 18] on icon "close-circle" at bounding box center [252, 17] width 8 height 8
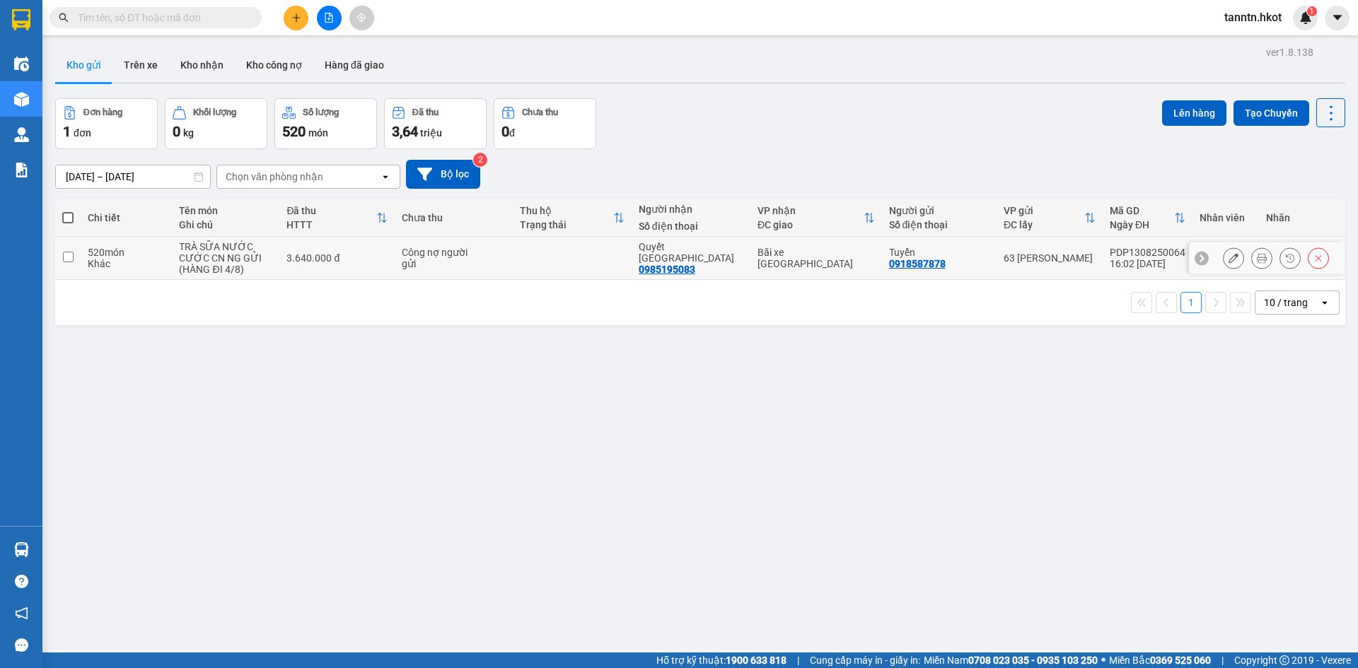
click at [298, 257] on div "3.640.000 đ" at bounding box center [336, 258] width 100 height 11
checkbox input "true"
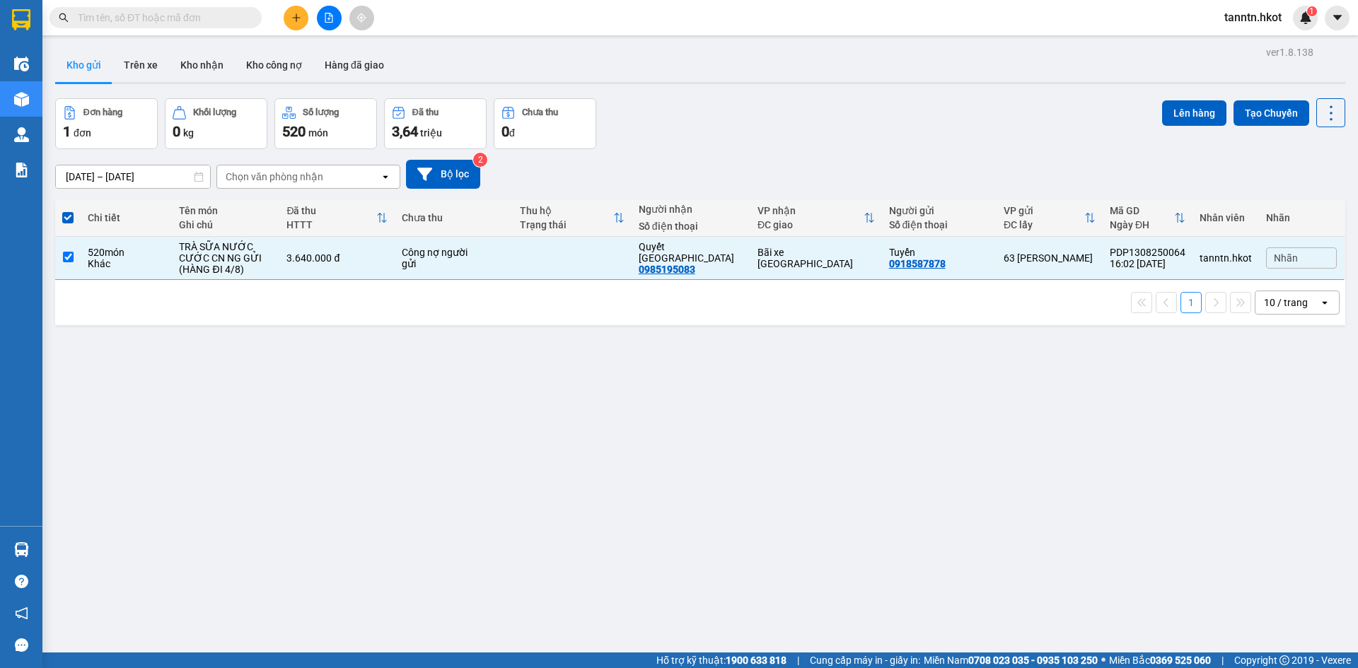
click at [1207, 98] on div "ver 1.8.138 Kho gửi Trên xe Kho nhận Kho công nợ Hàng đã giao Đơn hàng 1 đơn Kh…" at bounding box center [701, 376] width 1302 height 668
click at [1196, 108] on button "Lên hàng" at bounding box center [1194, 112] width 64 height 25
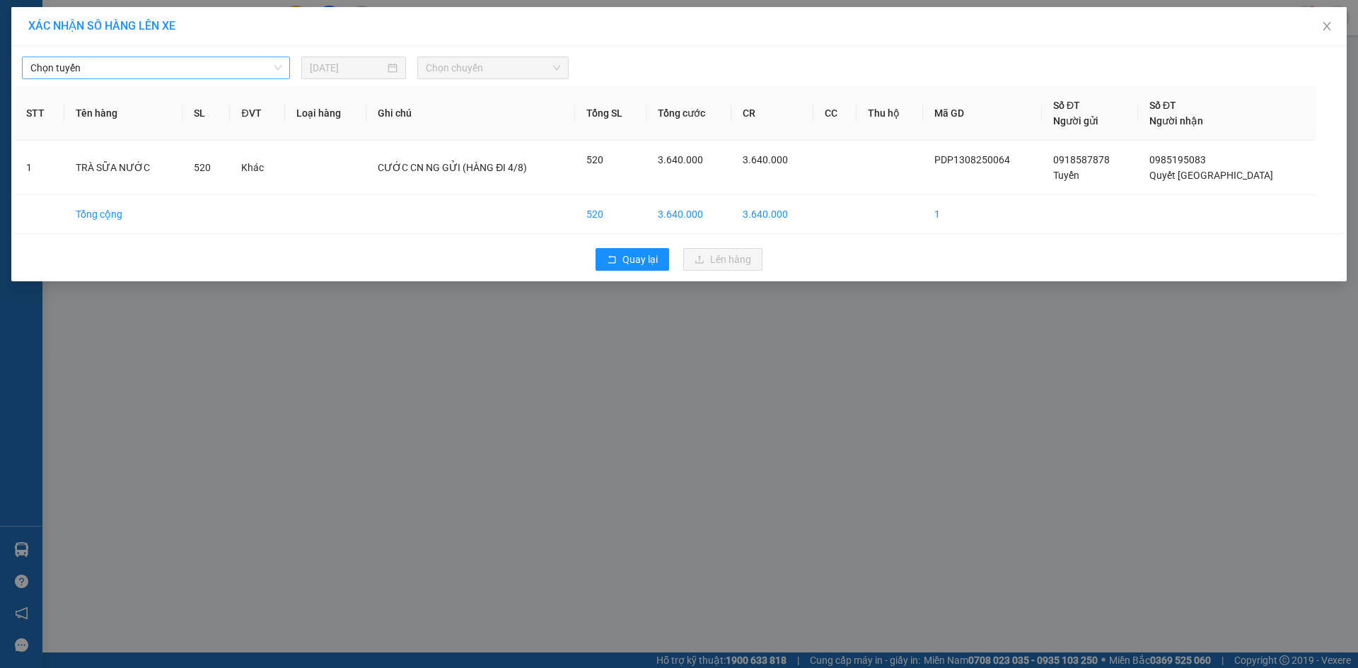
click at [265, 63] on span "Chọn tuyến" at bounding box center [155, 67] width 251 height 21
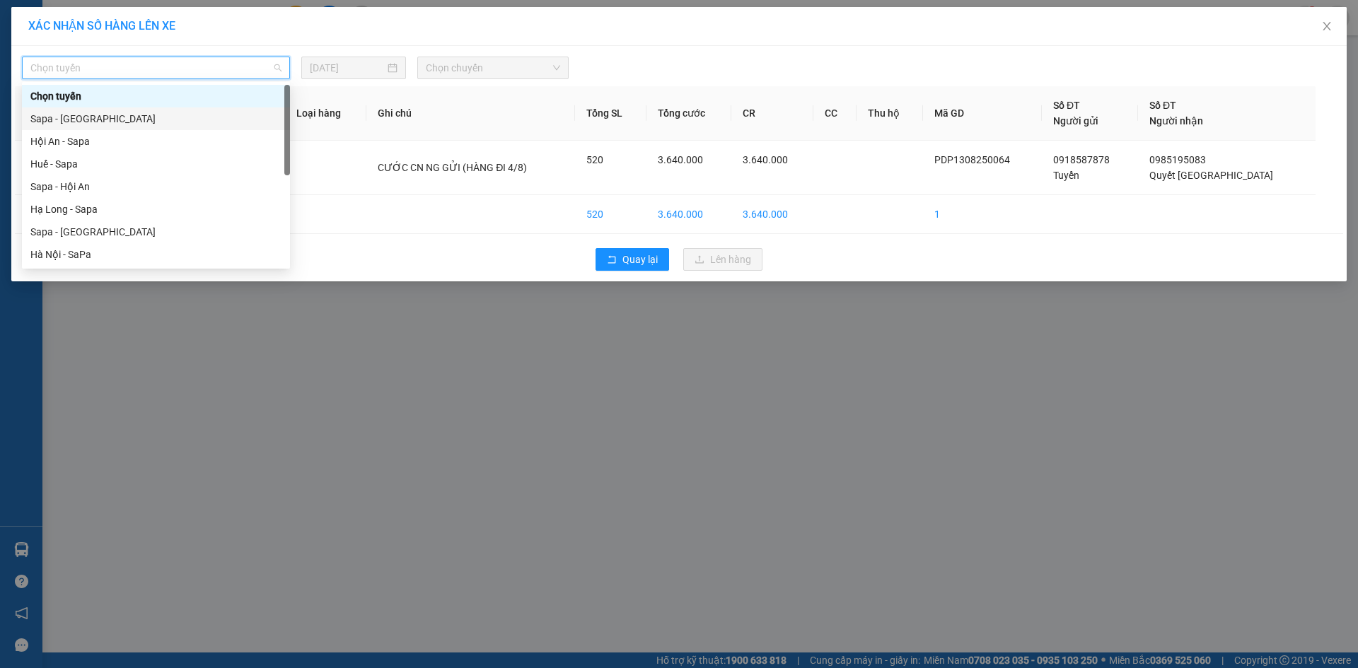
click at [221, 113] on div "Sapa - [GEOGRAPHIC_DATA]" at bounding box center [155, 119] width 251 height 16
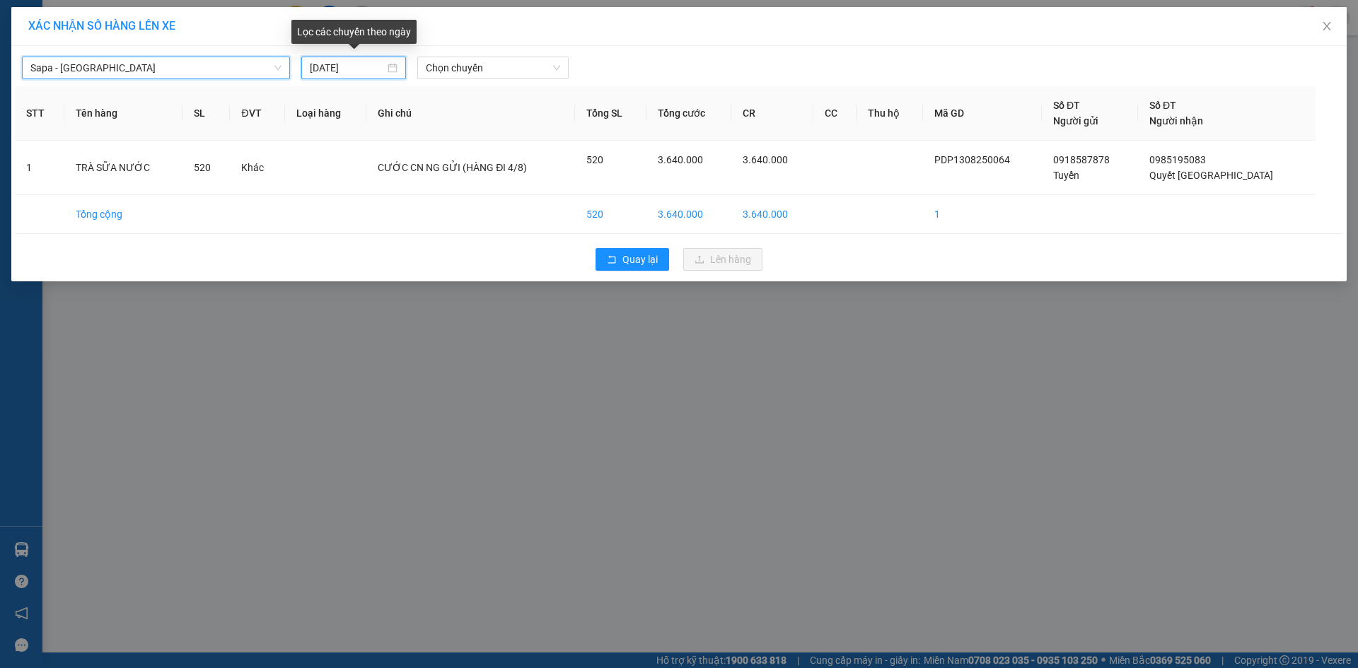
click at [350, 65] on input "[DATE]" at bounding box center [347, 68] width 75 height 16
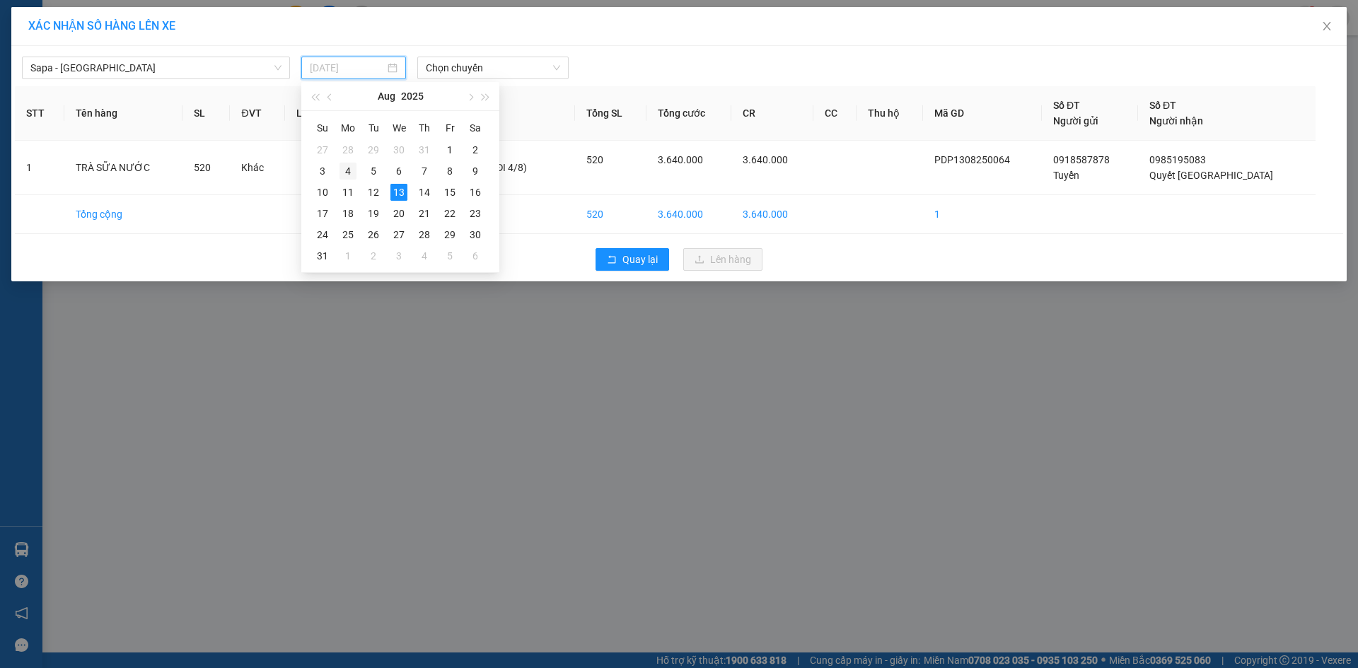
click at [349, 168] on div "4" at bounding box center [348, 171] width 17 height 17
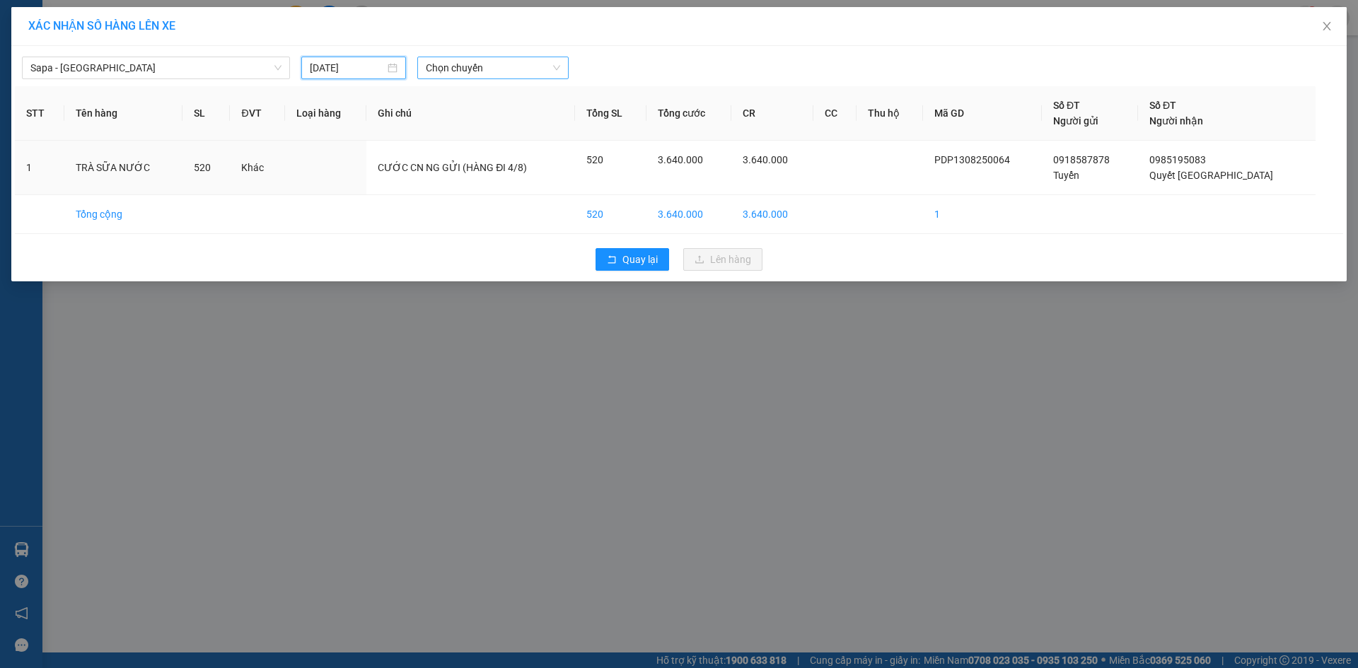
type input "04/08/2025"
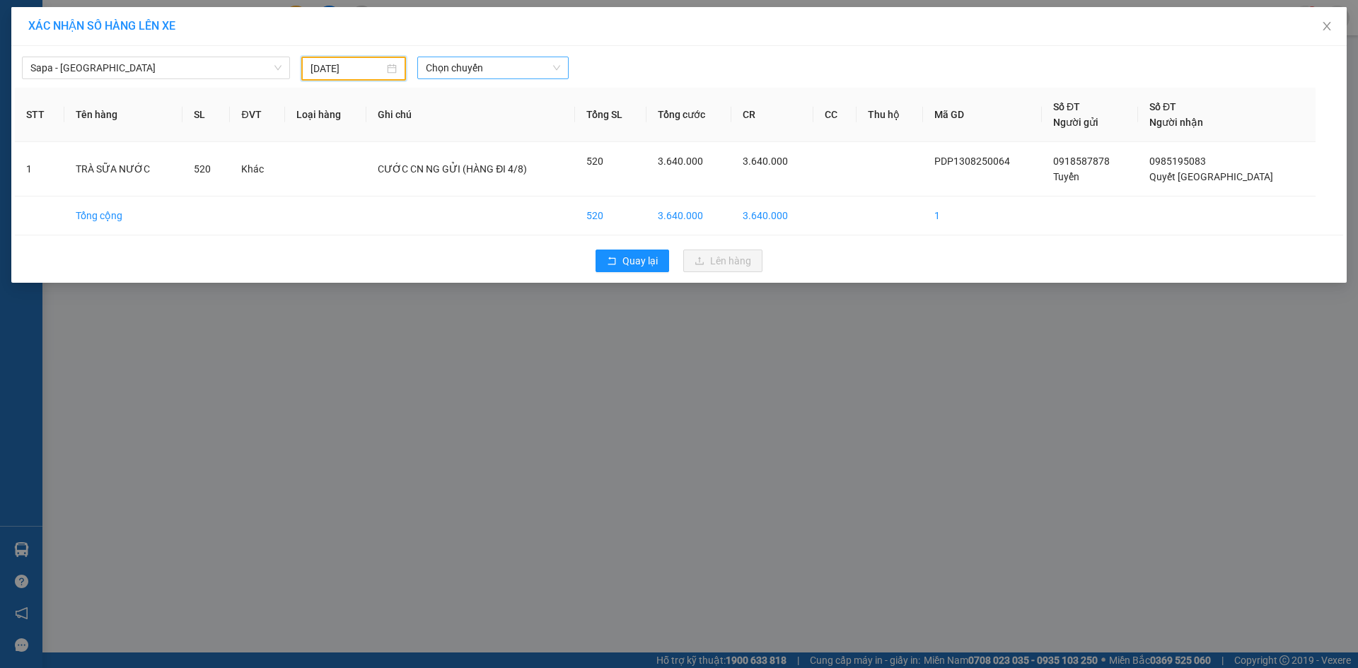
click at [475, 70] on span "Chọn chuyến" at bounding box center [493, 67] width 134 height 21
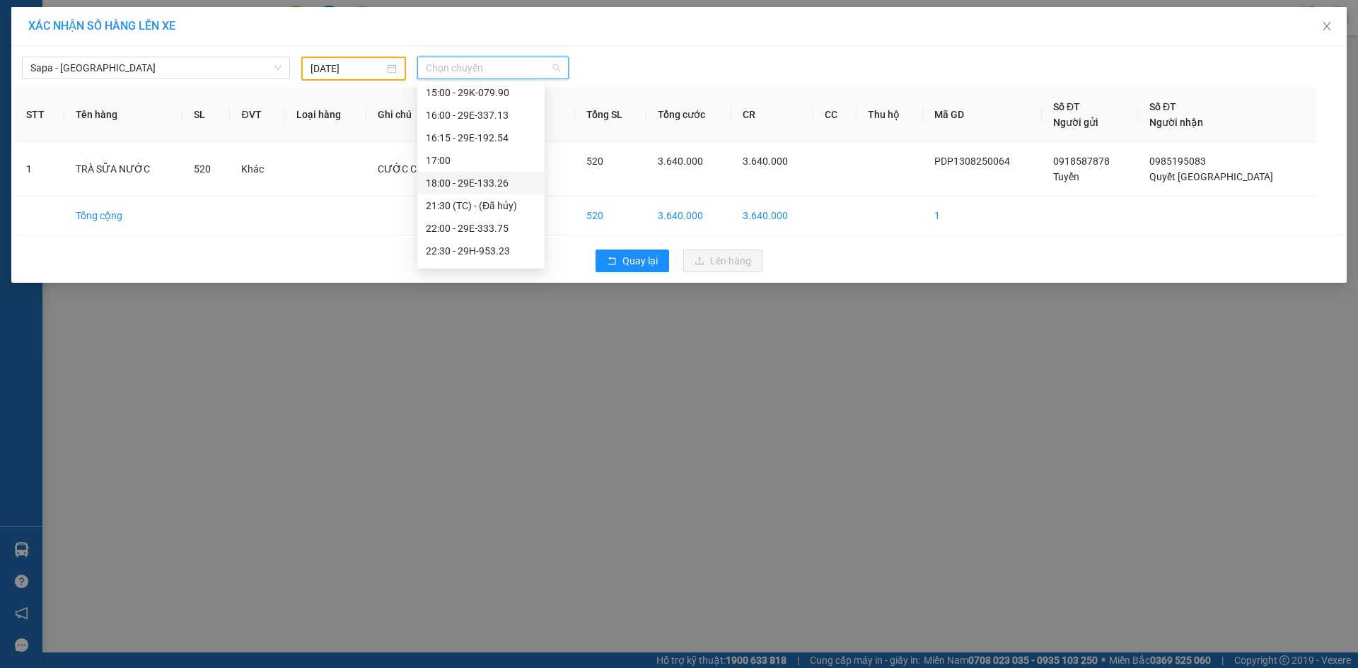
scroll to position [354, 0]
click at [487, 191] on div "22:00 - 29E-333.75" at bounding box center [481, 195] width 110 height 16
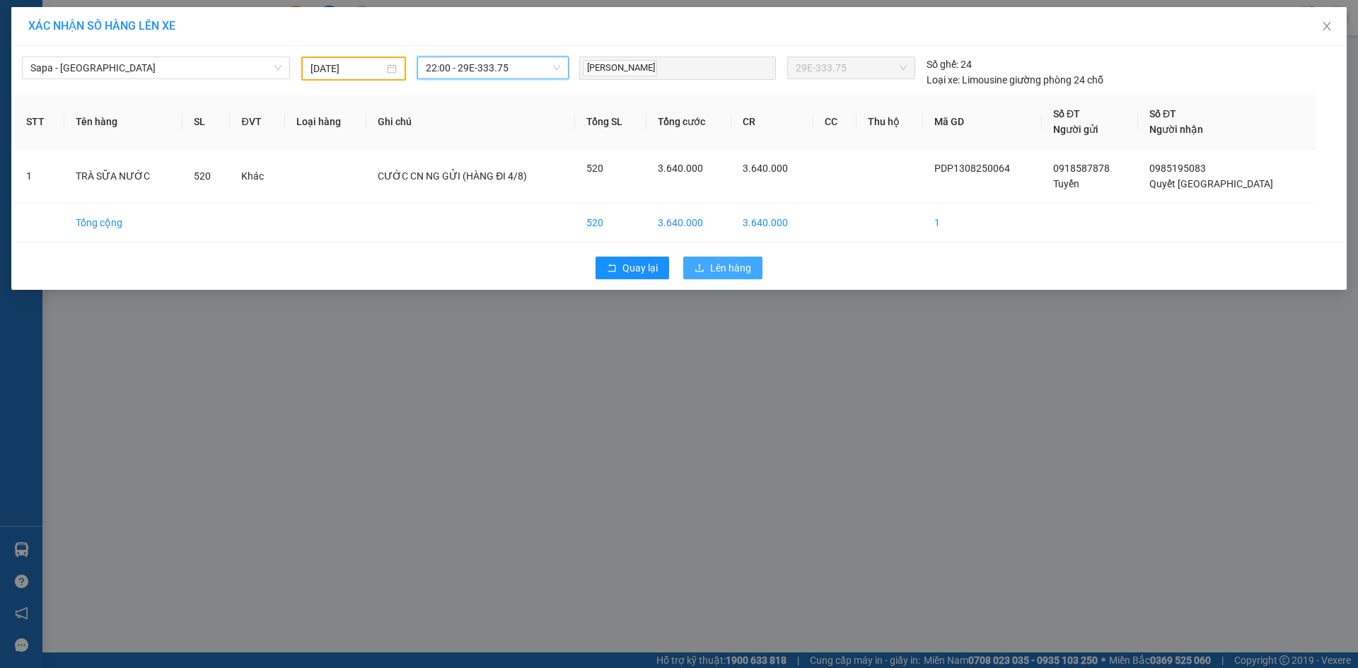
click at [729, 262] on span "Lên hàng" at bounding box center [730, 268] width 41 height 16
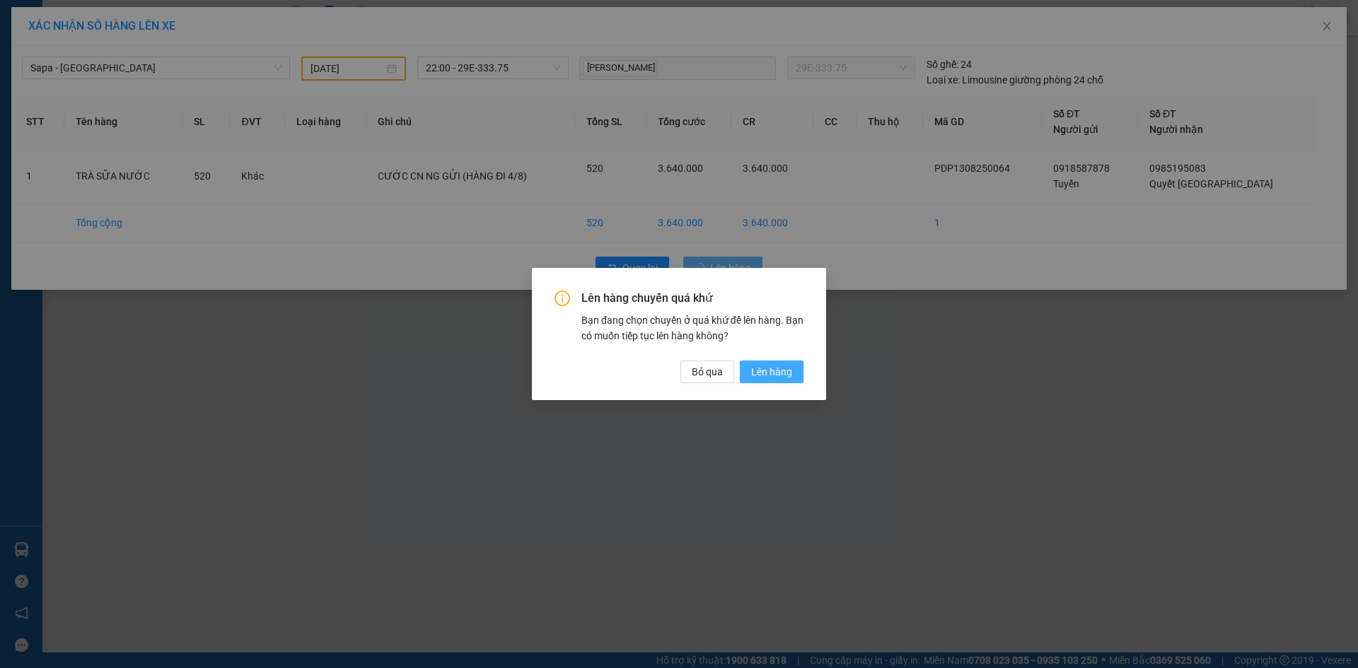
click at [783, 369] on span "Lên hàng" at bounding box center [771, 372] width 41 height 16
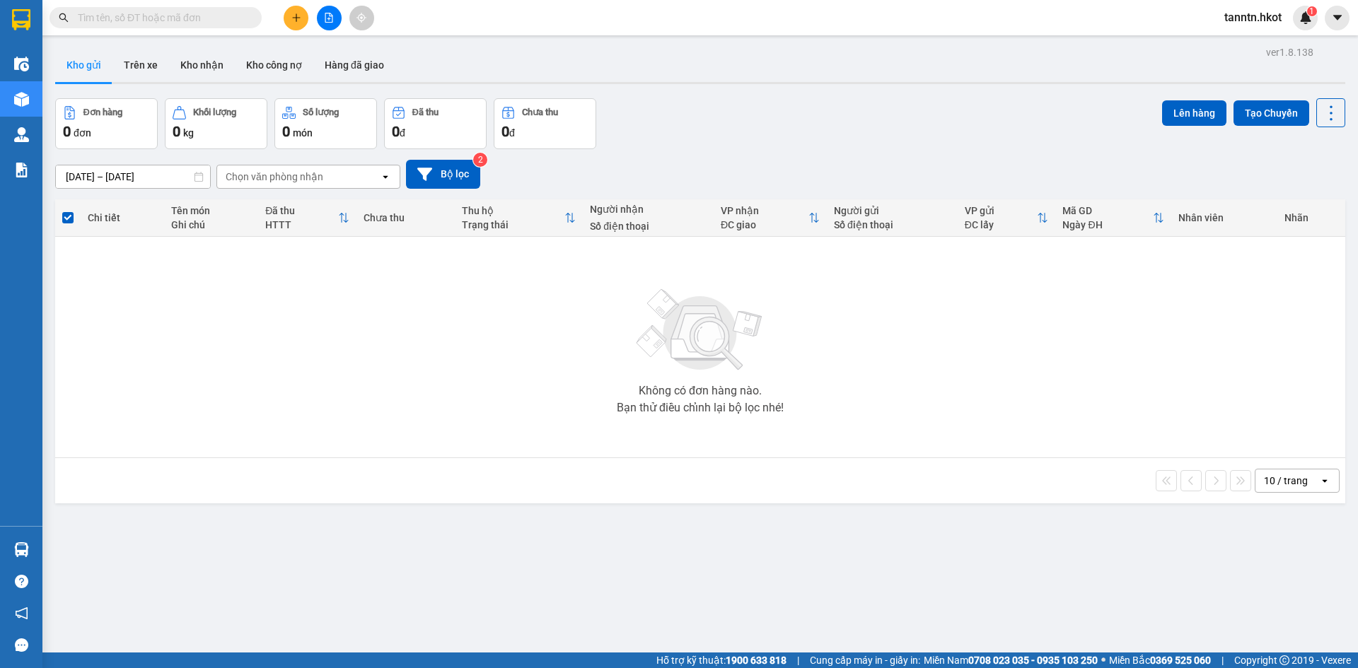
click at [149, 15] on input "text" at bounding box center [161, 18] width 167 height 16
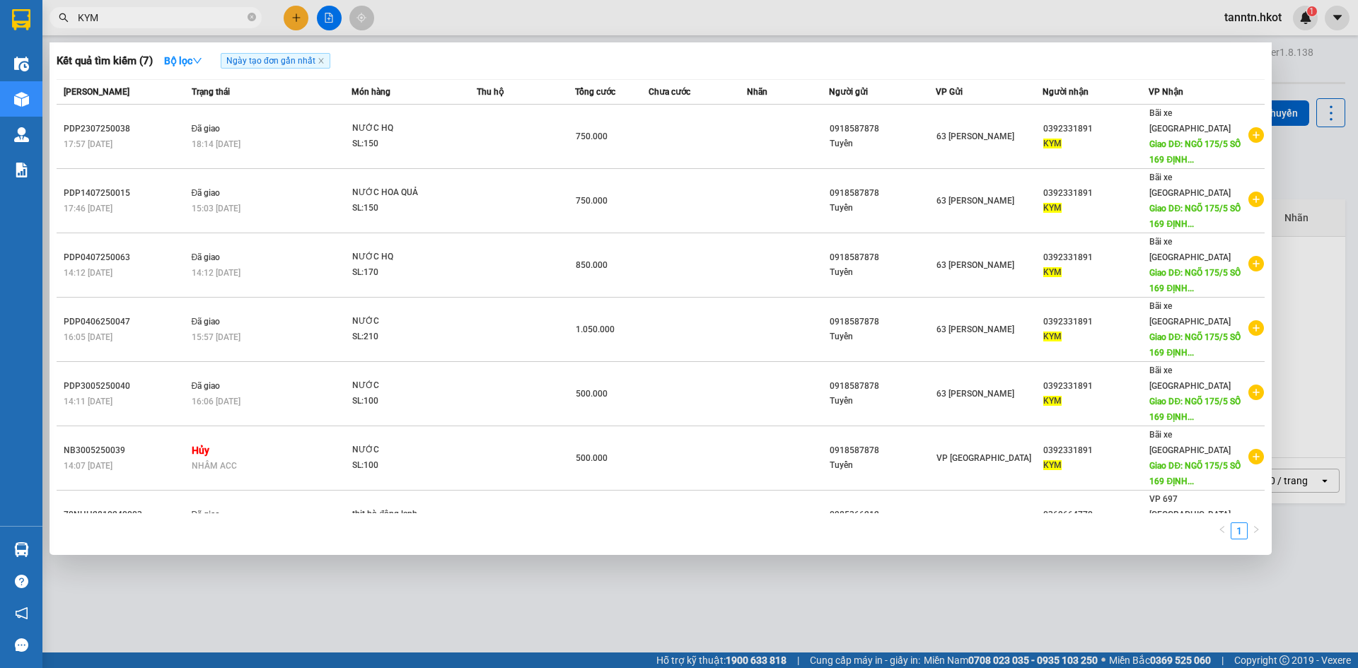
type input "KYM"
click at [249, 15] on icon "close-circle" at bounding box center [252, 17] width 8 height 8
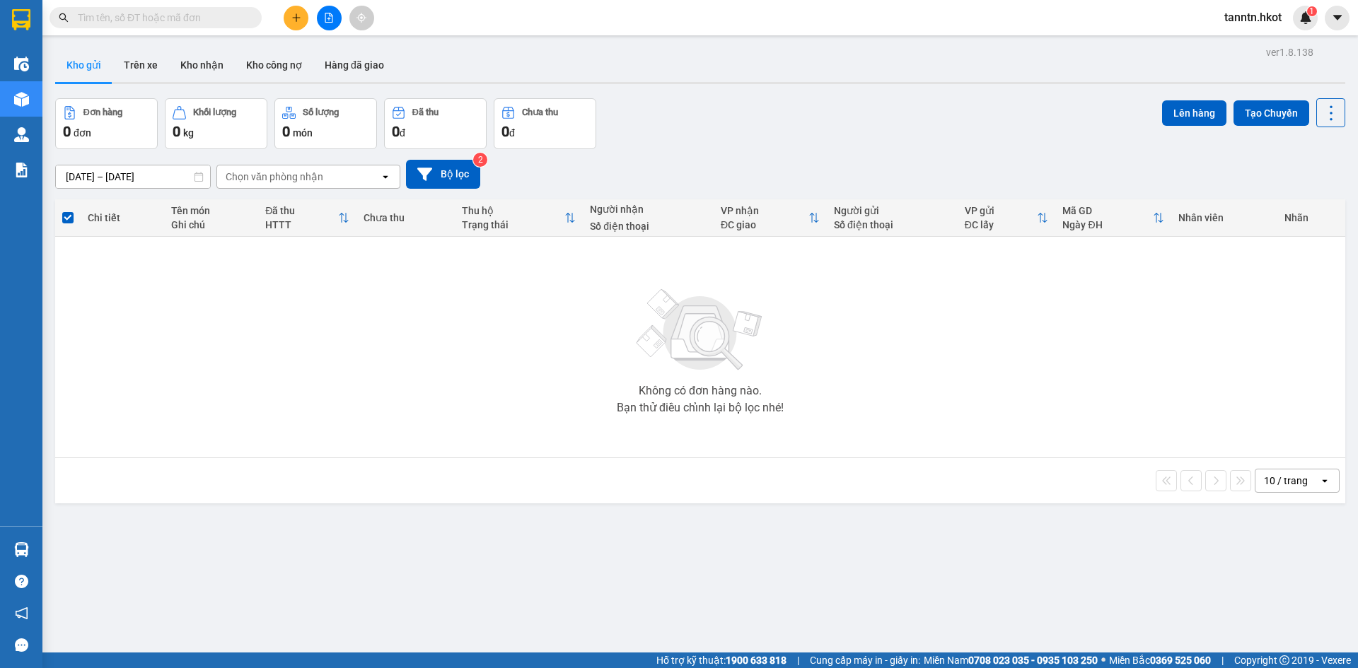
click at [139, 59] on button "Trên xe" at bounding box center [140, 65] width 57 height 34
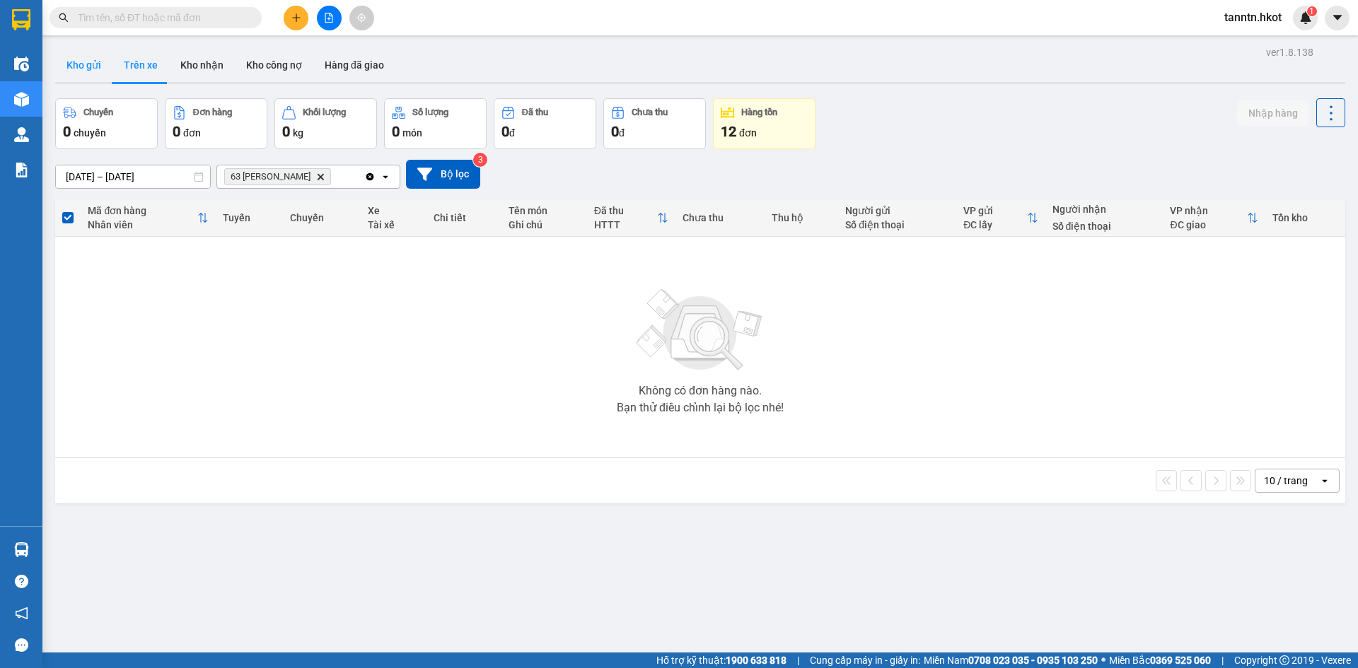
click at [84, 66] on button "Kho gửi" at bounding box center [83, 65] width 57 height 34
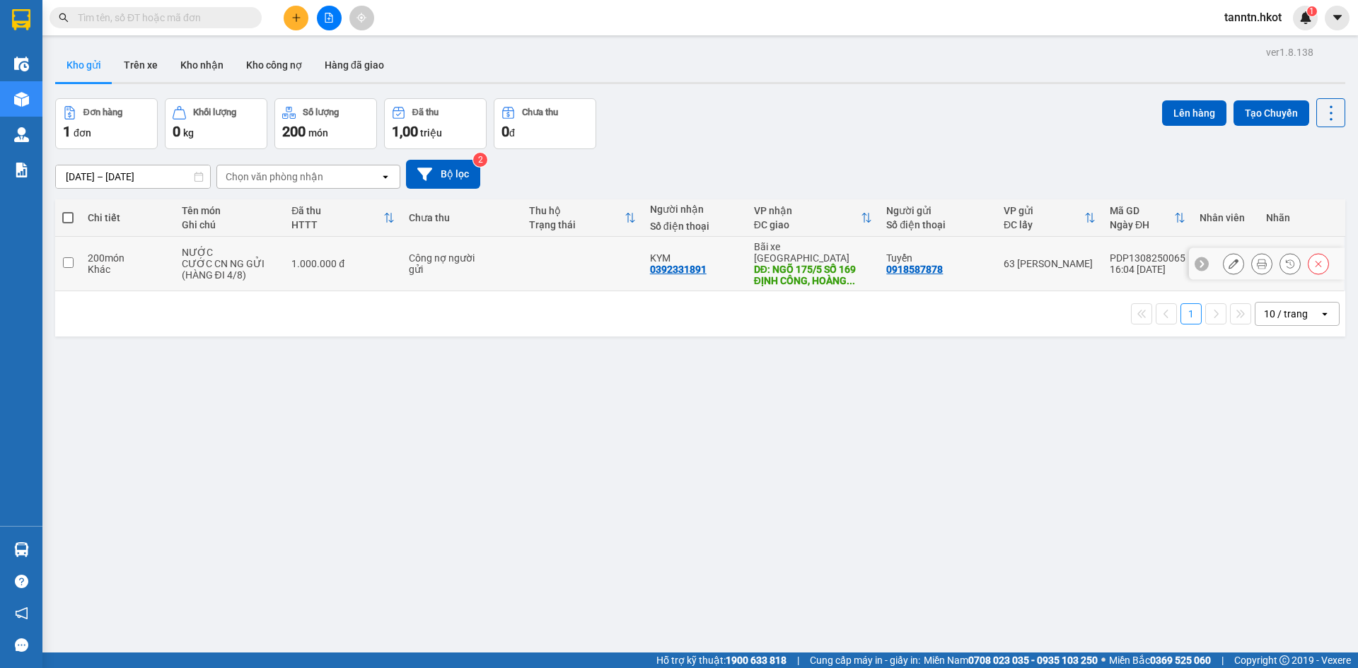
click at [262, 258] on div "CƯỚC CN NG GỬI (HÀNG ĐI 4/8)" at bounding box center [230, 269] width 96 height 23
checkbox input "true"
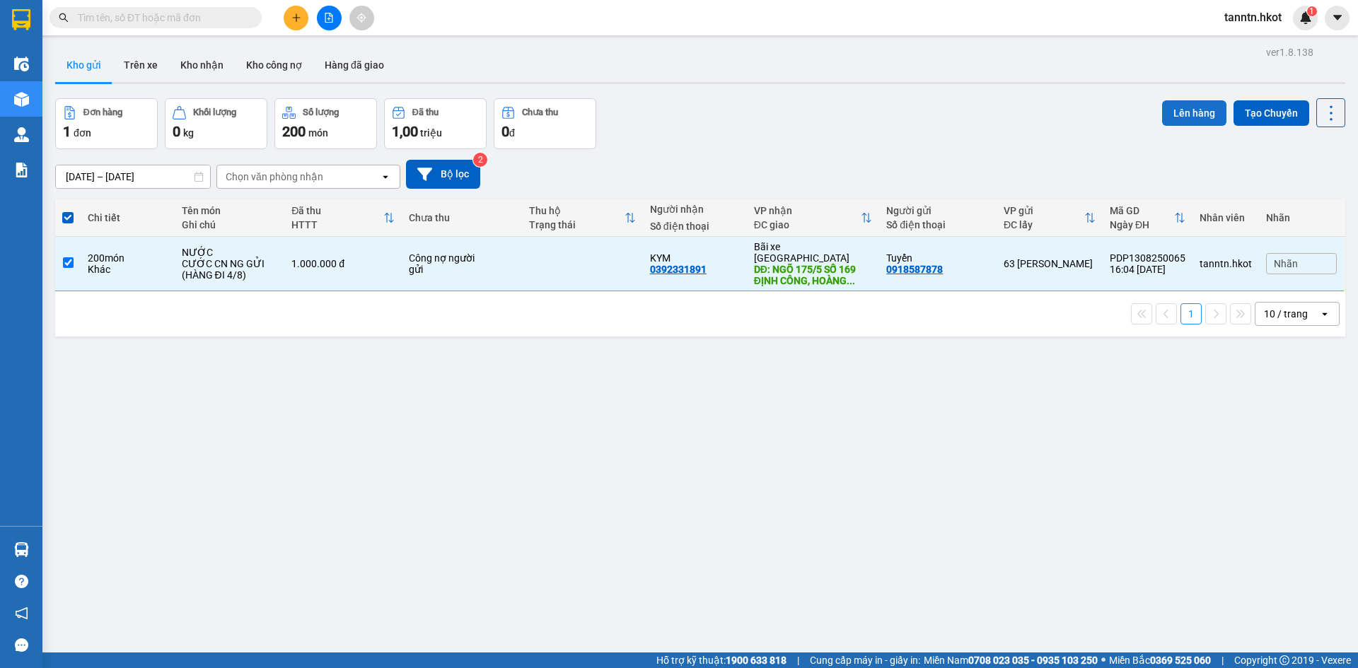
click at [1162, 111] on button "Lên hàng" at bounding box center [1194, 112] width 64 height 25
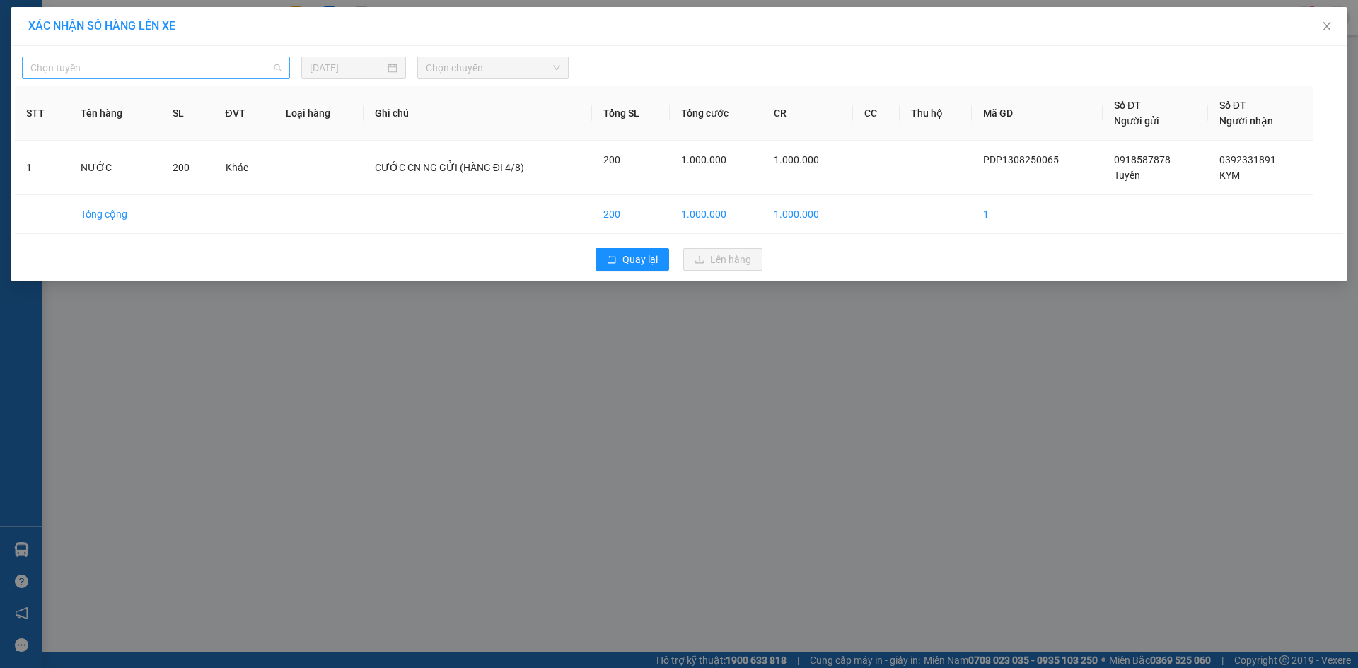
click at [142, 63] on span "Chọn tuyến" at bounding box center [155, 67] width 251 height 21
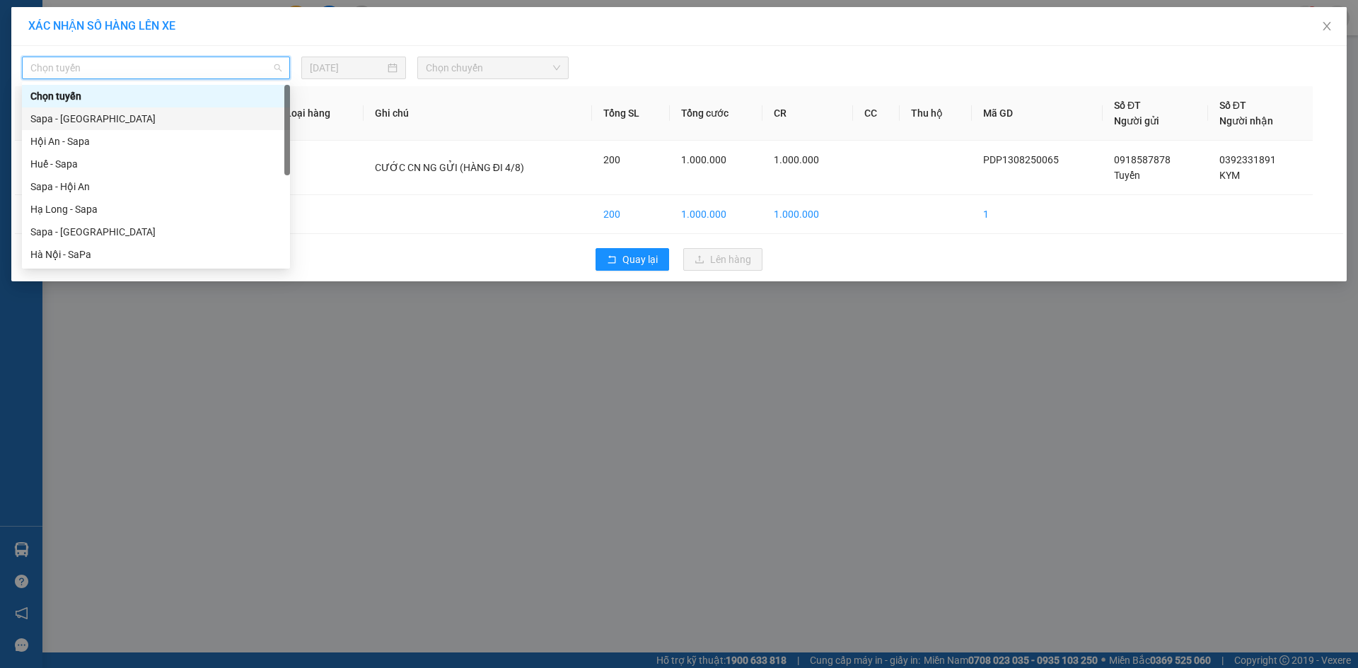
click at [117, 122] on div "Sapa - [GEOGRAPHIC_DATA]" at bounding box center [155, 119] width 251 height 16
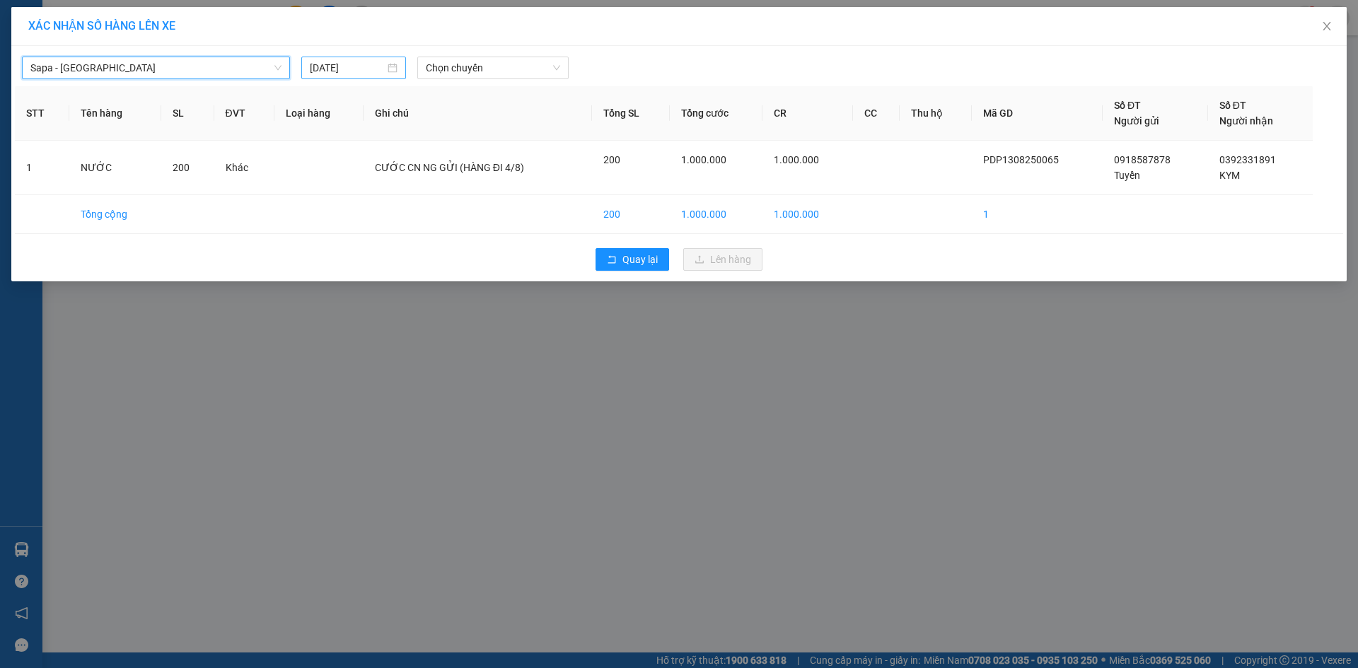
click at [390, 69] on div "[DATE]" at bounding box center [354, 68] width 88 height 16
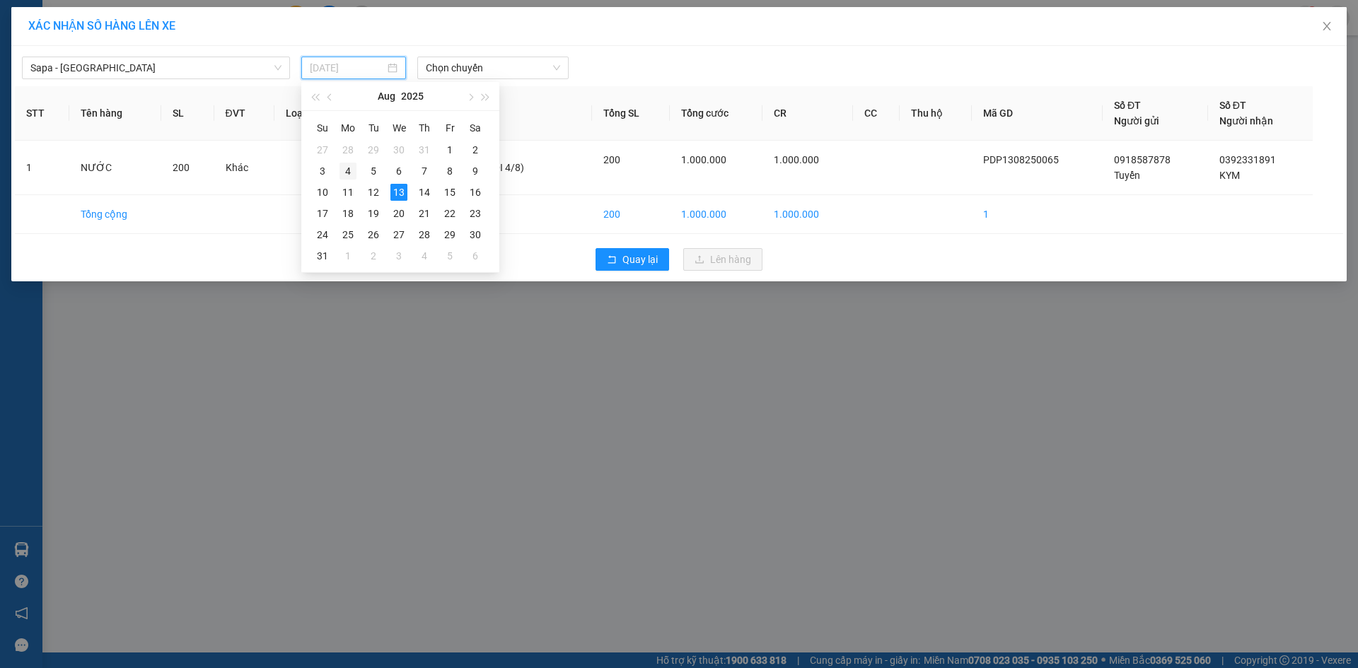
click at [345, 168] on div "4" at bounding box center [348, 171] width 17 height 17
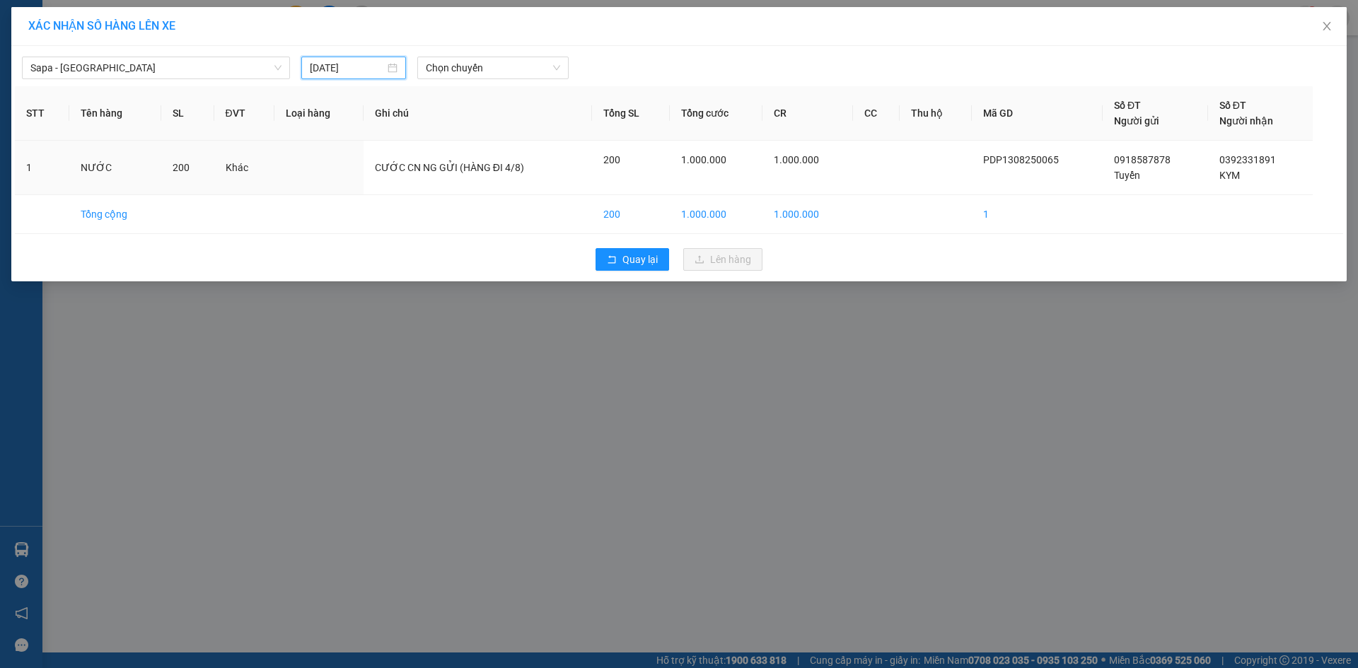
type input "04/08/2025"
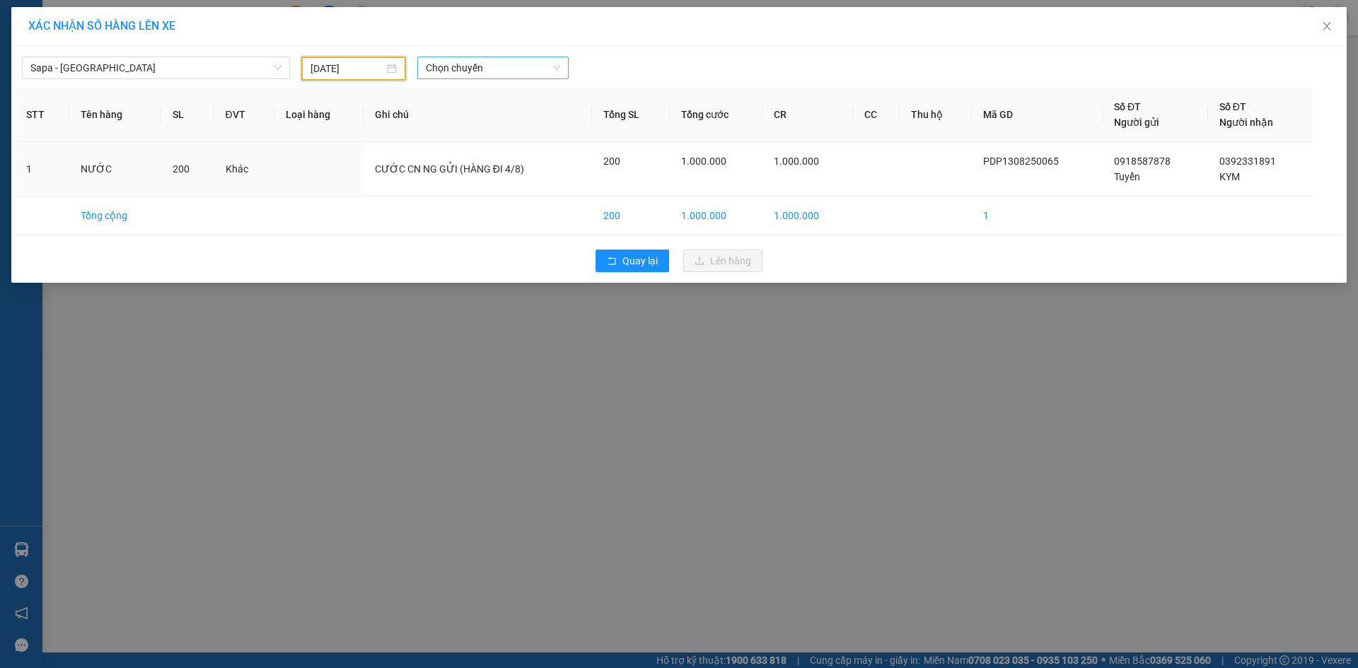
click at [460, 65] on span "Chọn chuyến" at bounding box center [493, 67] width 134 height 21
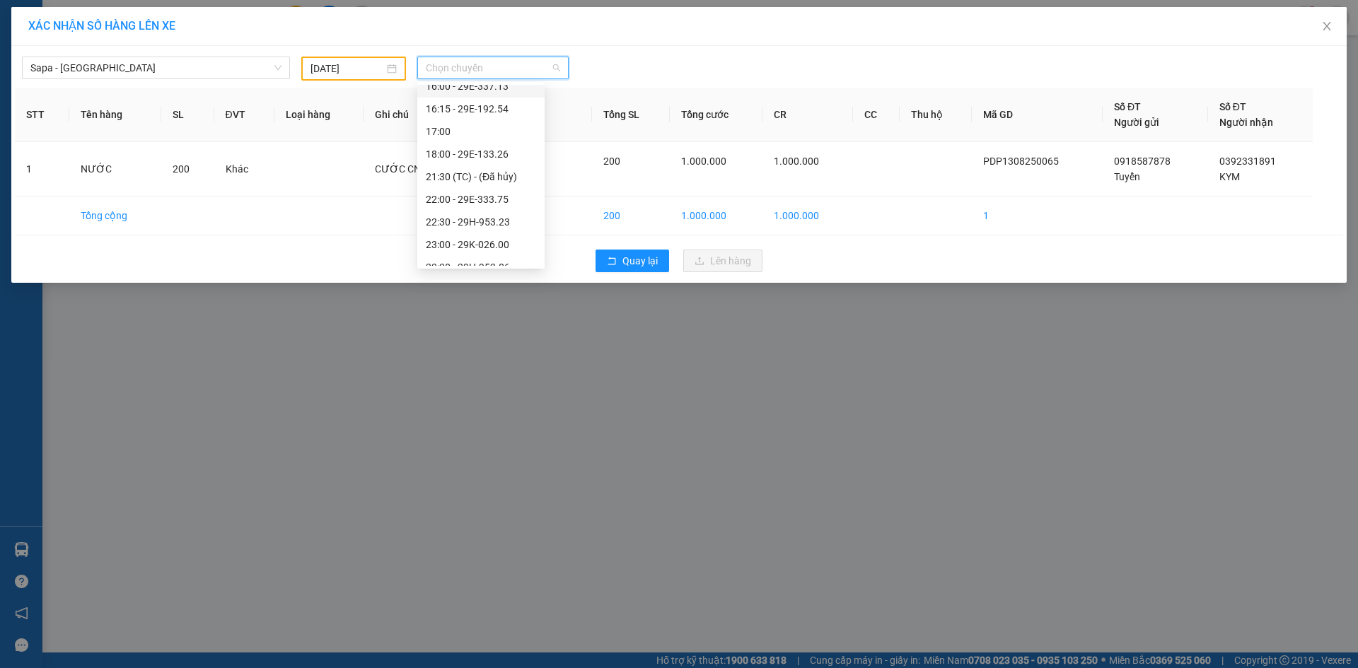
scroll to position [354, 0]
click at [482, 216] on div "22:30 - 29H-953.23" at bounding box center [481, 218] width 110 height 16
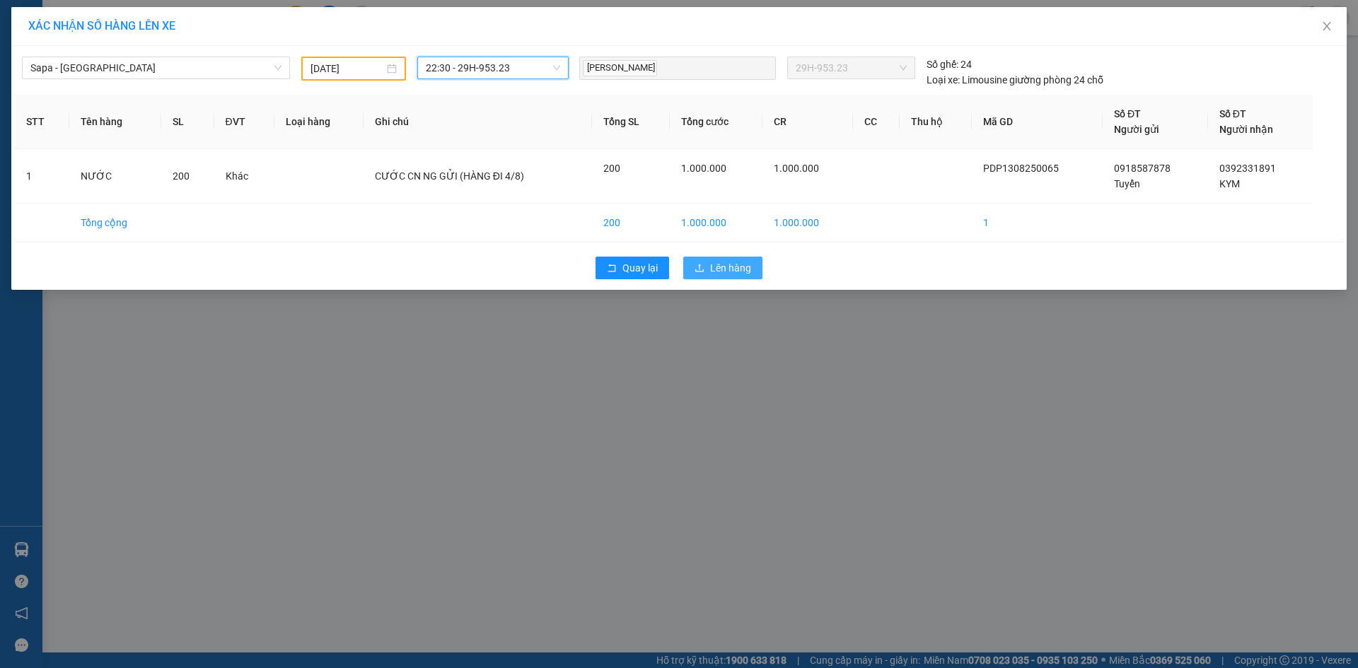
click at [707, 266] on button "Lên hàng" at bounding box center [722, 268] width 79 height 23
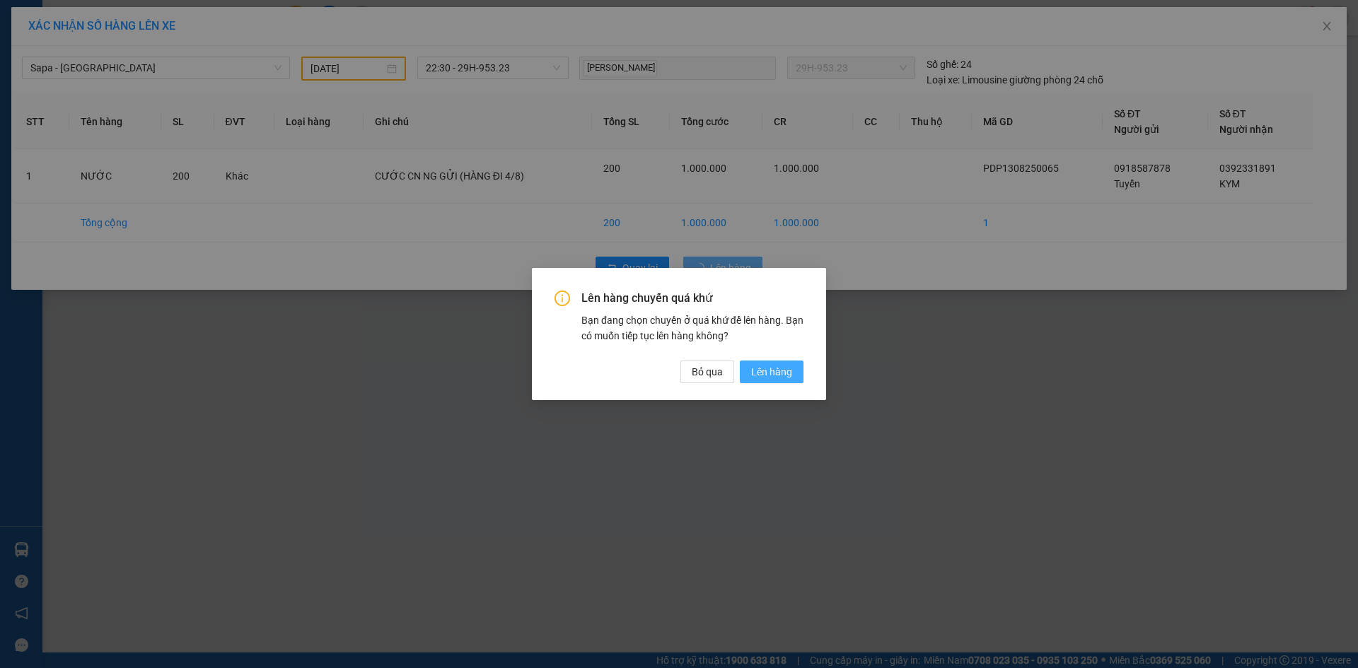
click at [781, 371] on span "Lên hàng" at bounding box center [771, 372] width 41 height 16
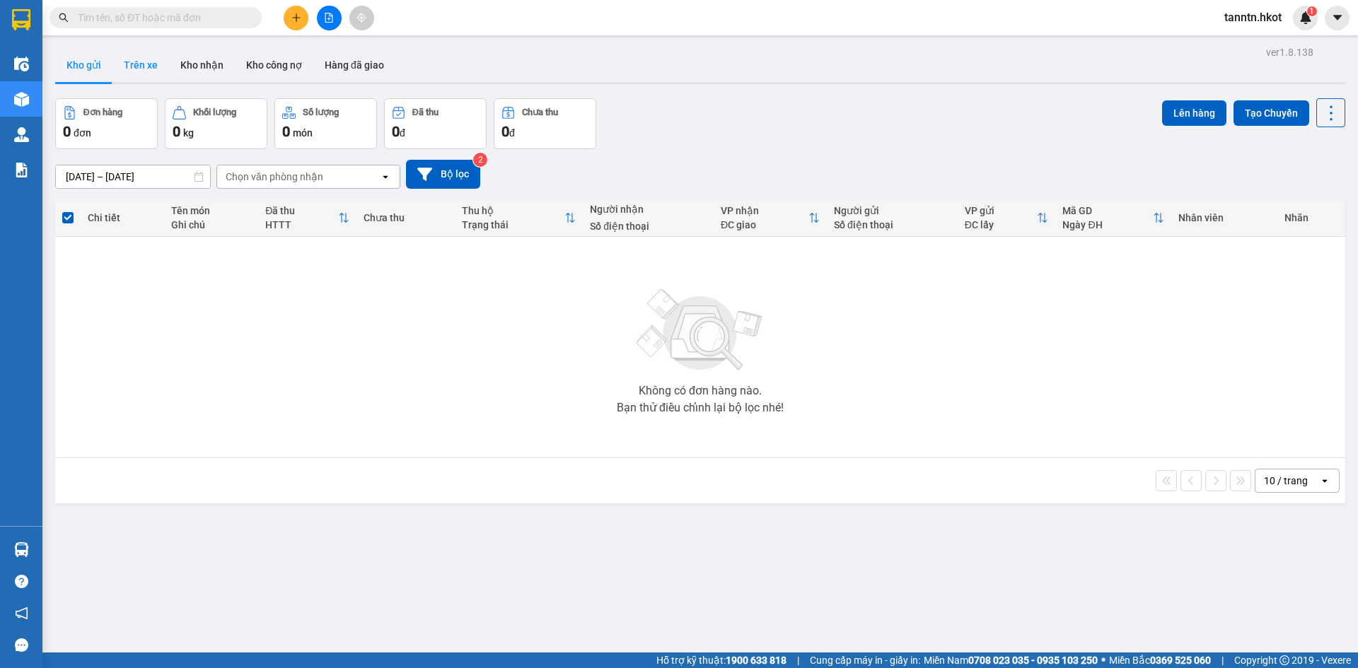
click at [143, 66] on button "Trên xe" at bounding box center [140, 65] width 57 height 34
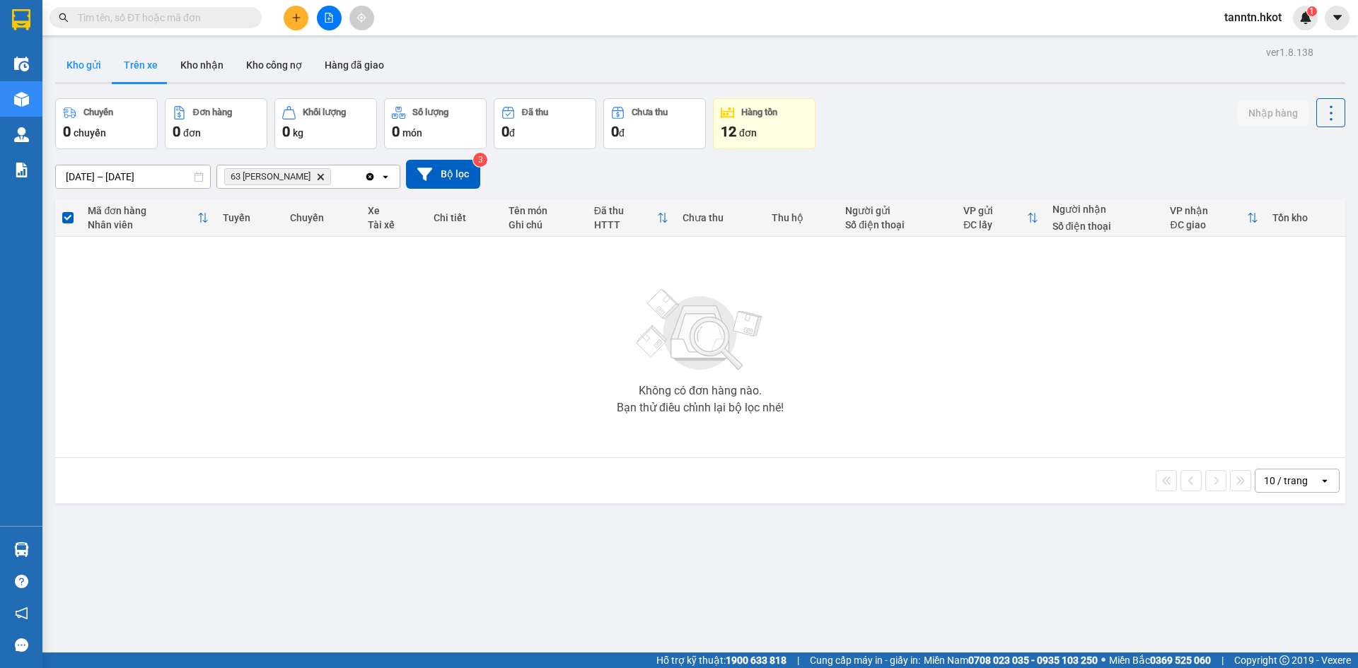
click at [83, 66] on button "Kho gửi" at bounding box center [83, 65] width 57 height 34
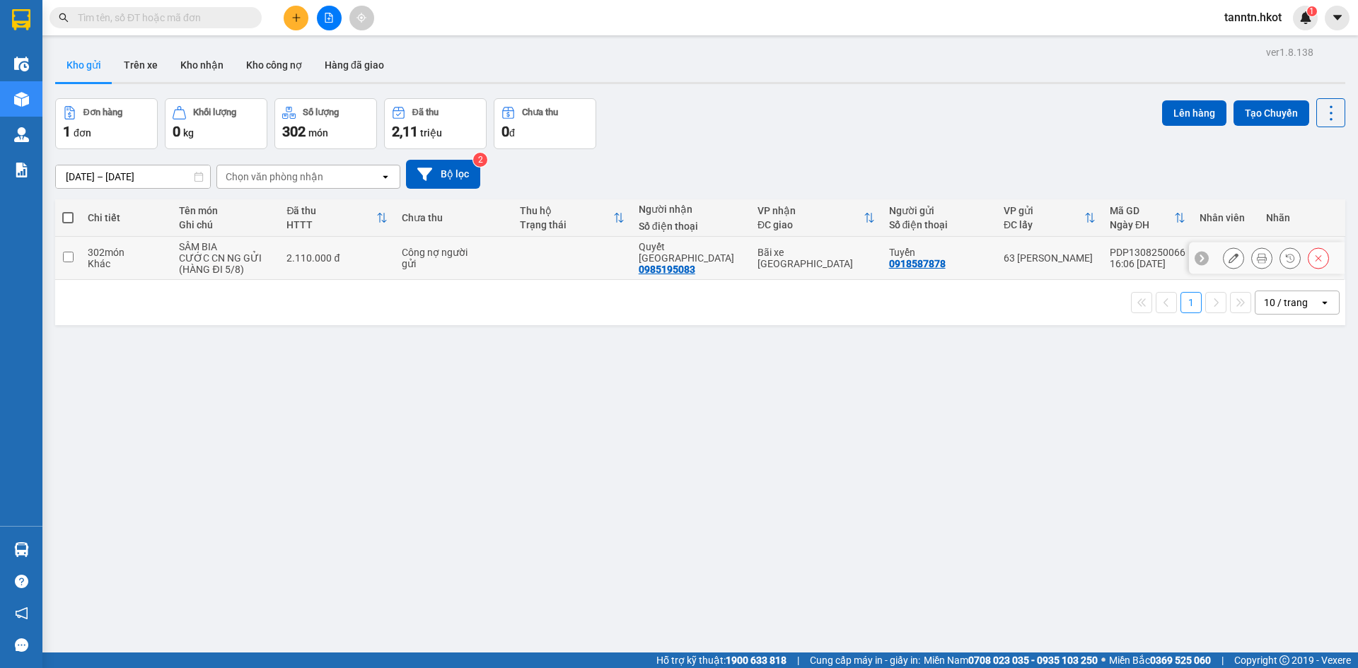
click at [345, 260] on div "2.110.000 đ" at bounding box center [336, 258] width 100 height 11
checkbox input "true"
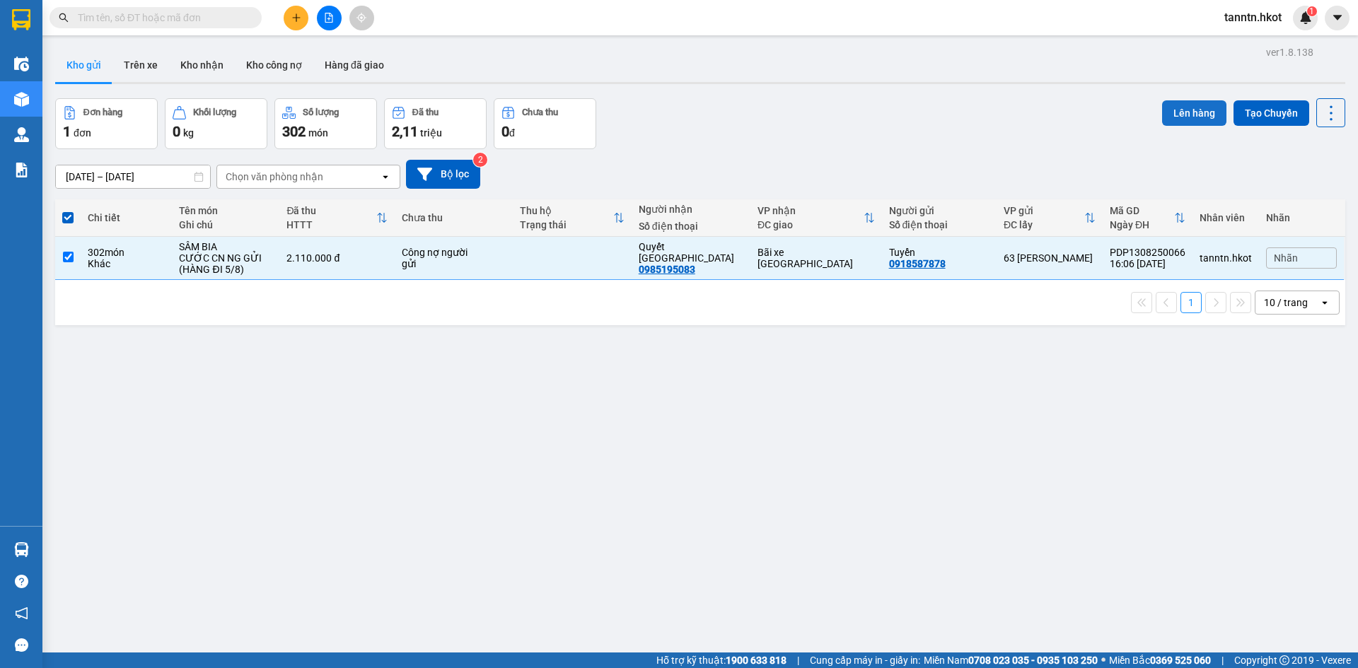
click at [1173, 108] on button "Lên hàng" at bounding box center [1194, 112] width 64 height 25
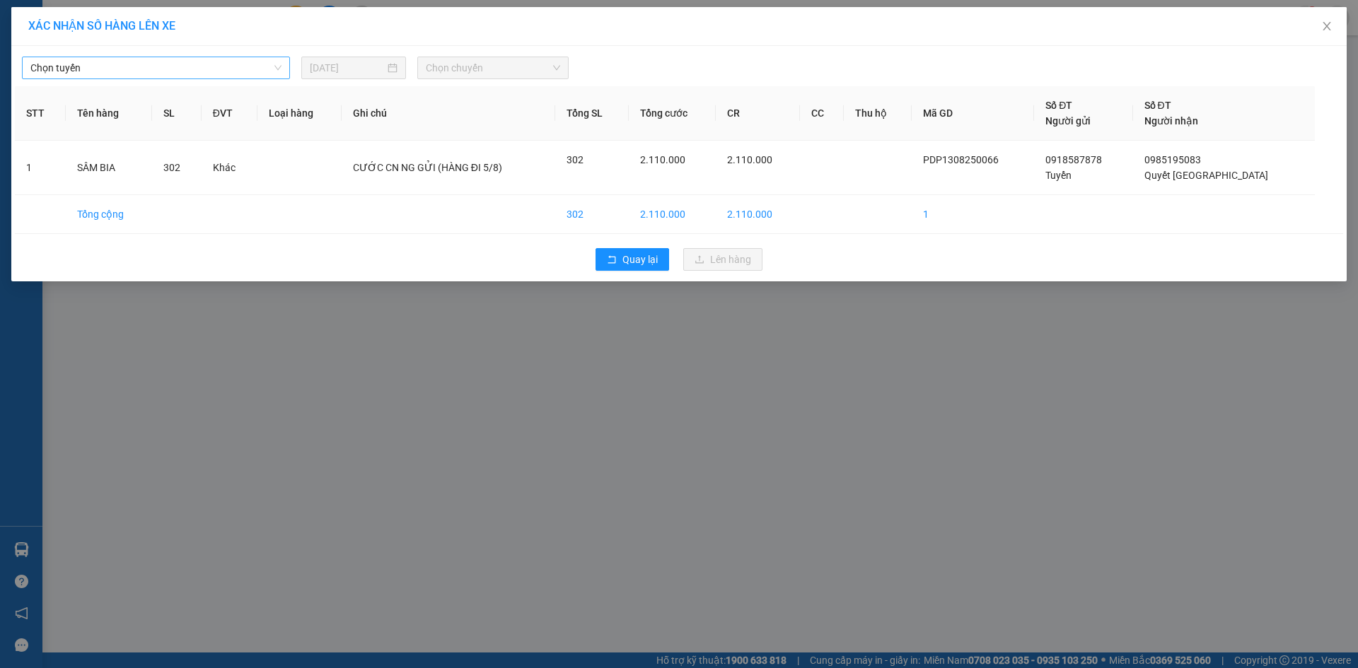
click at [277, 72] on span "Chọn tuyến" at bounding box center [155, 67] width 251 height 21
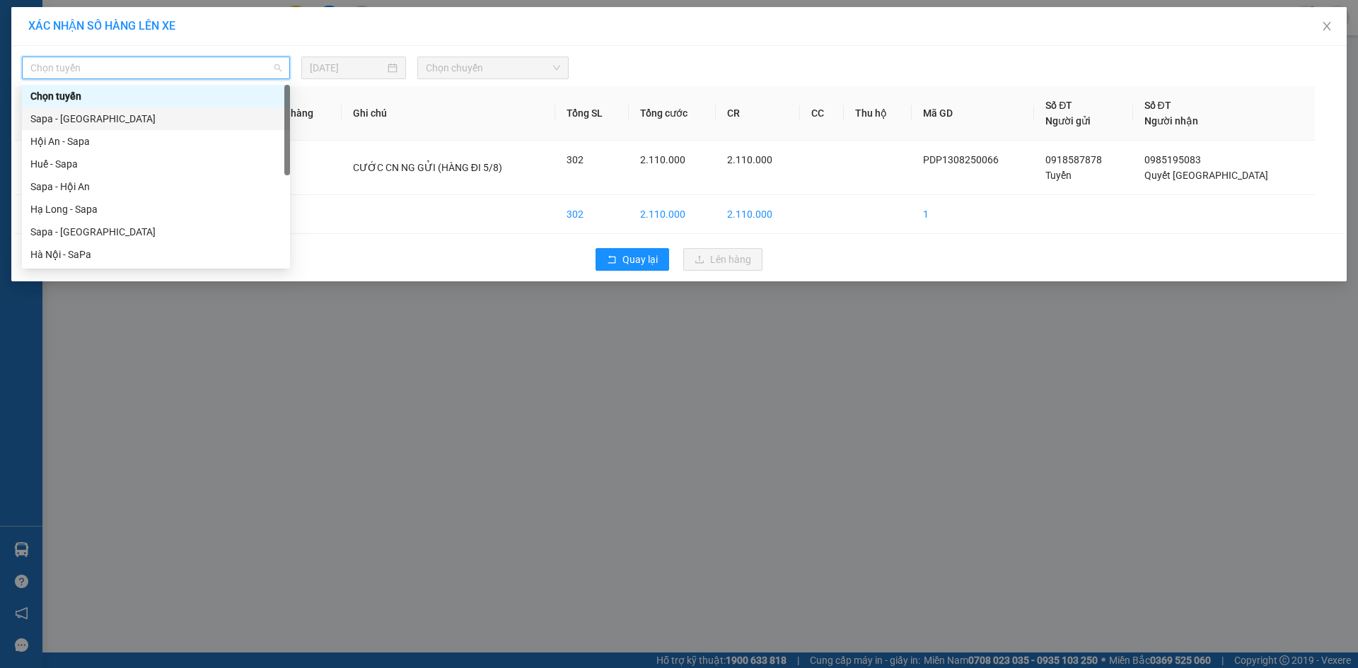
click at [248, 112] on div "Sapa - [GEOGRAPHIC_DATA]" at bounding box center [155, 119] width 251 height 16
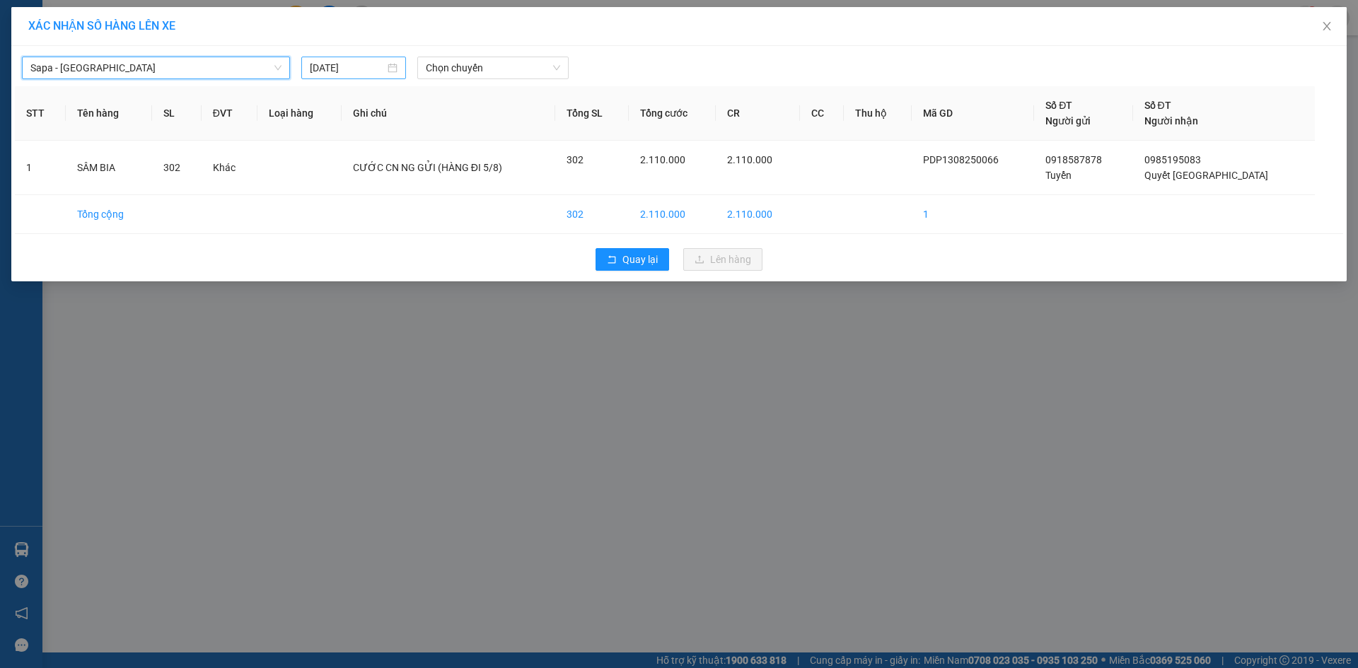
click at [337, 69] on input "[DATE]" at bounding box center [347, 68] width 75 height 16
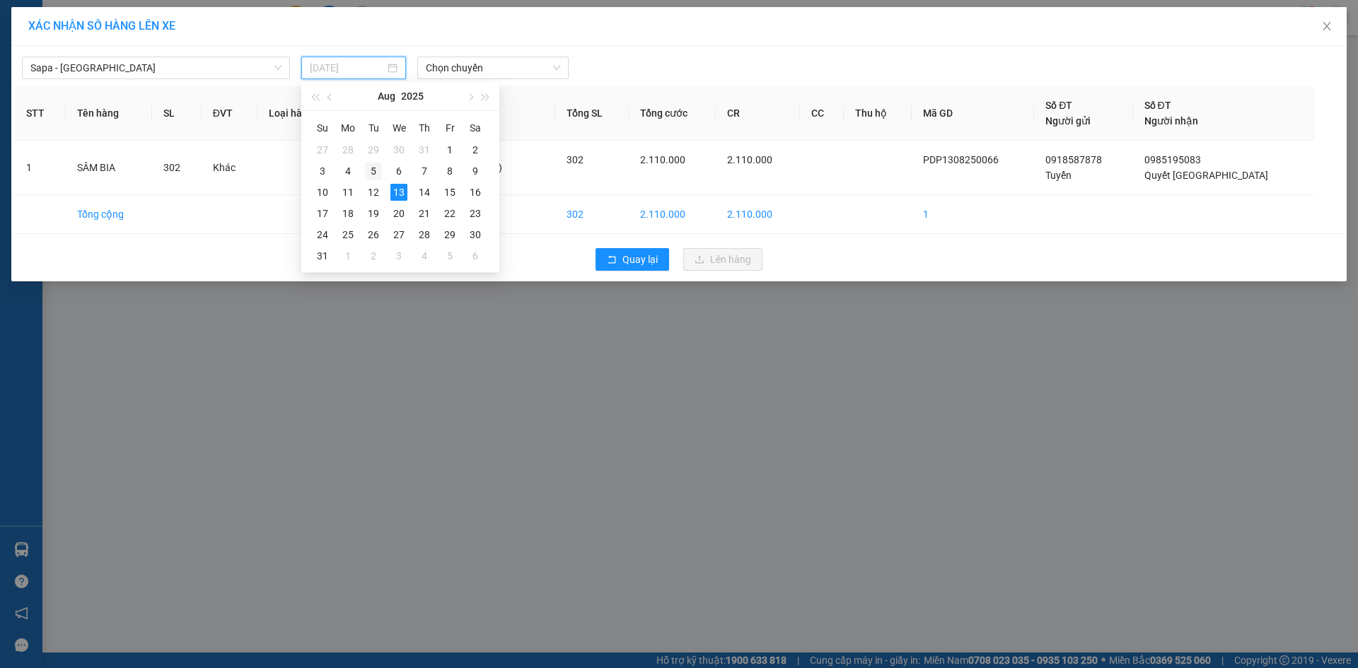
click at [377, 168] on div "5" at bounding box center [373, 171] width 17 height 17
type input "[DATE]"
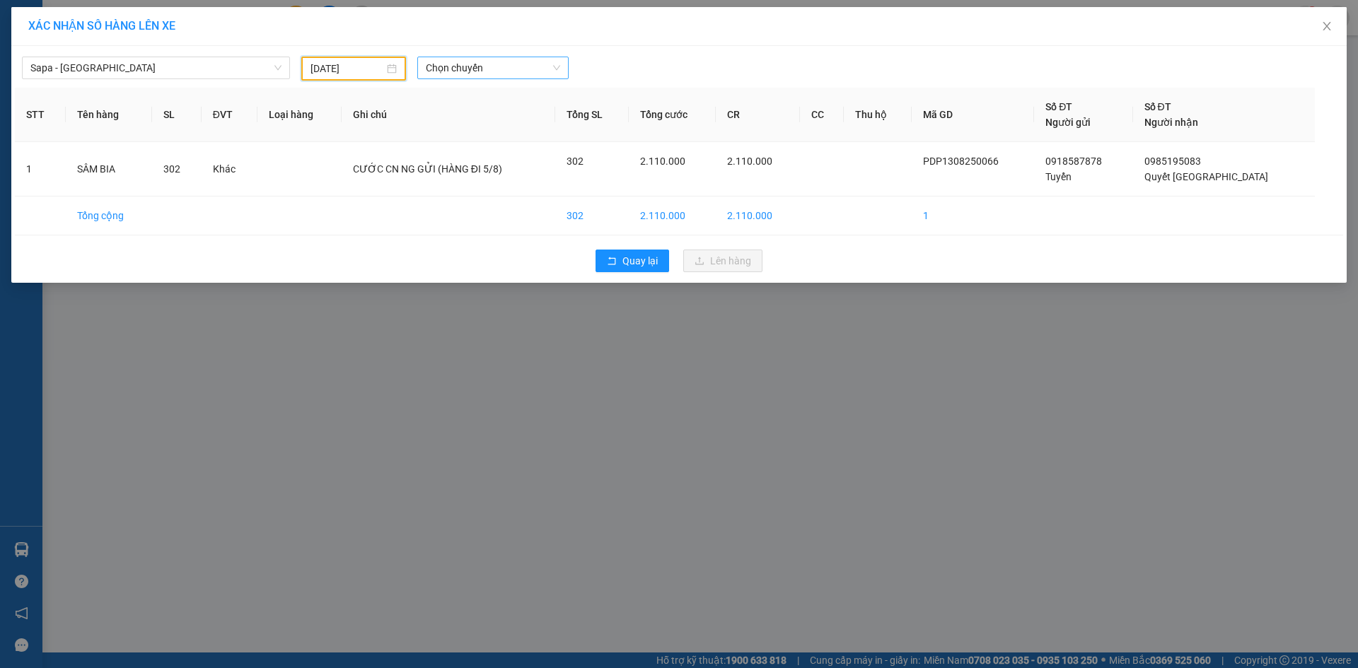
click at [489, 74] on span "Chọn chuyến" at bounding box center [493, 67] width 134 height 21
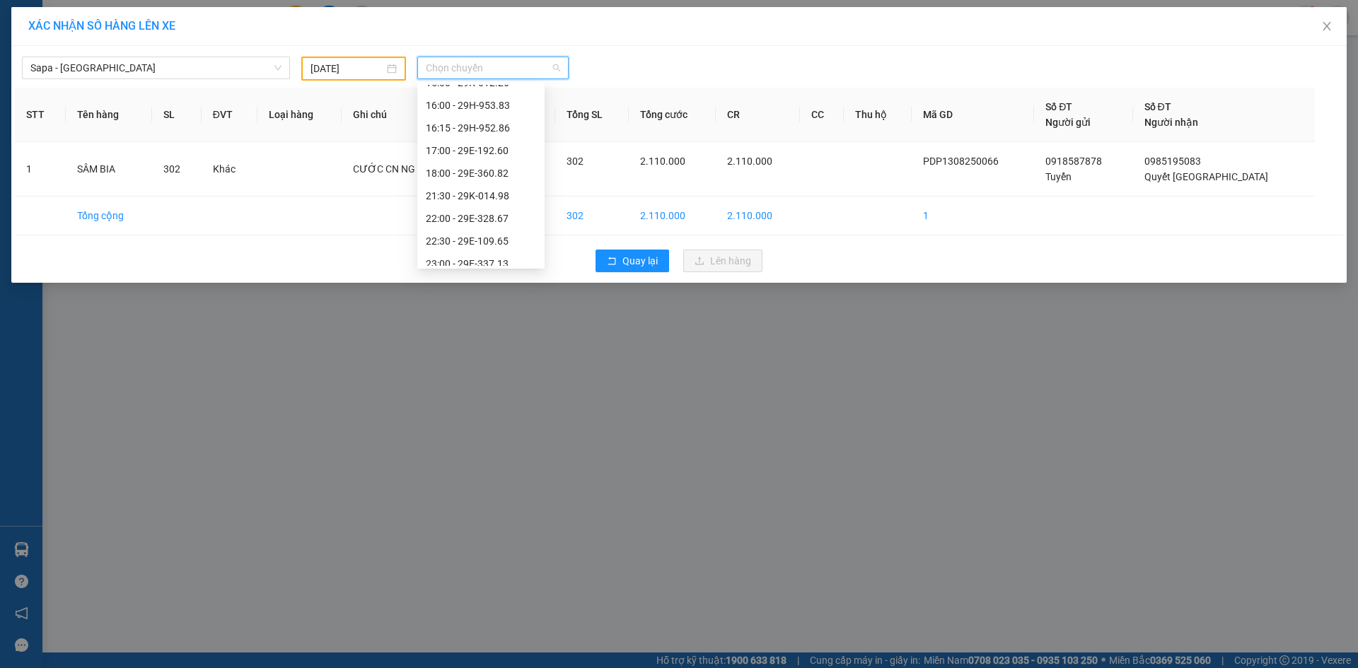
scroll to position [354, 0]
click at [475, 171] on div "21:30 - 29K-014.98" at bounding box center [481, 173] width 110 height 16
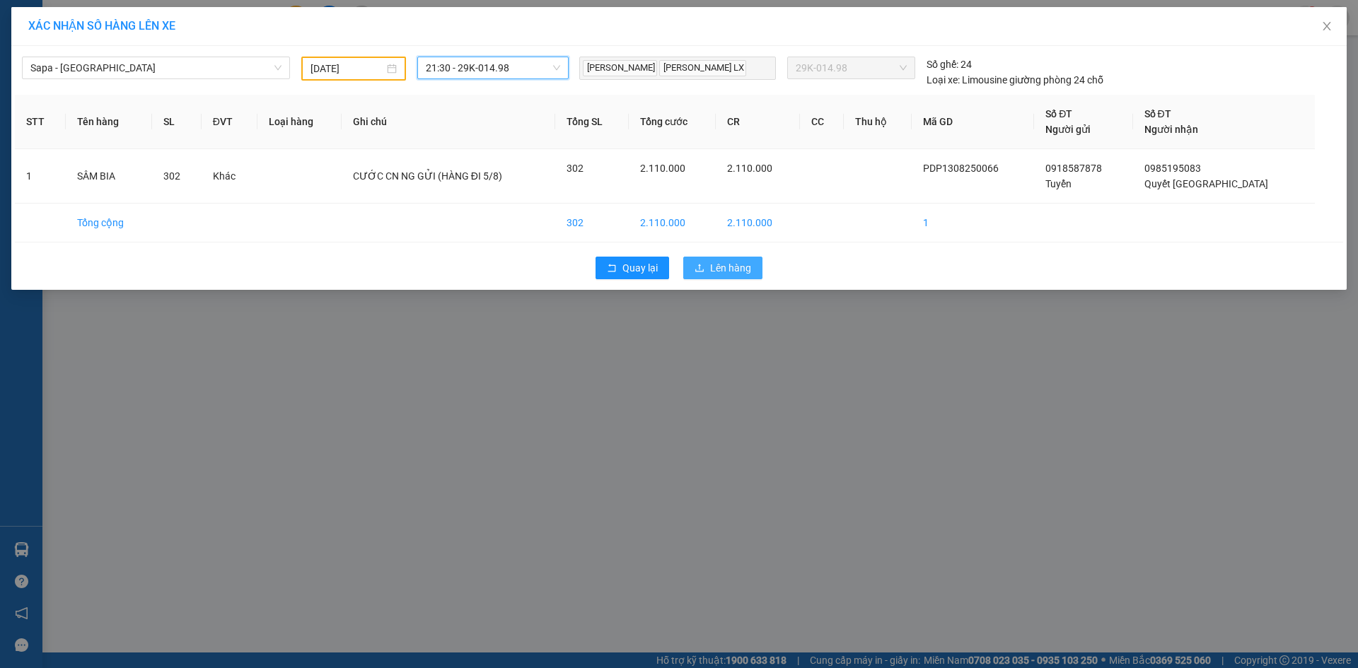
click at [708, 277] on button "Lên hàng" at bounding box center [722, 268] width 79 height 23
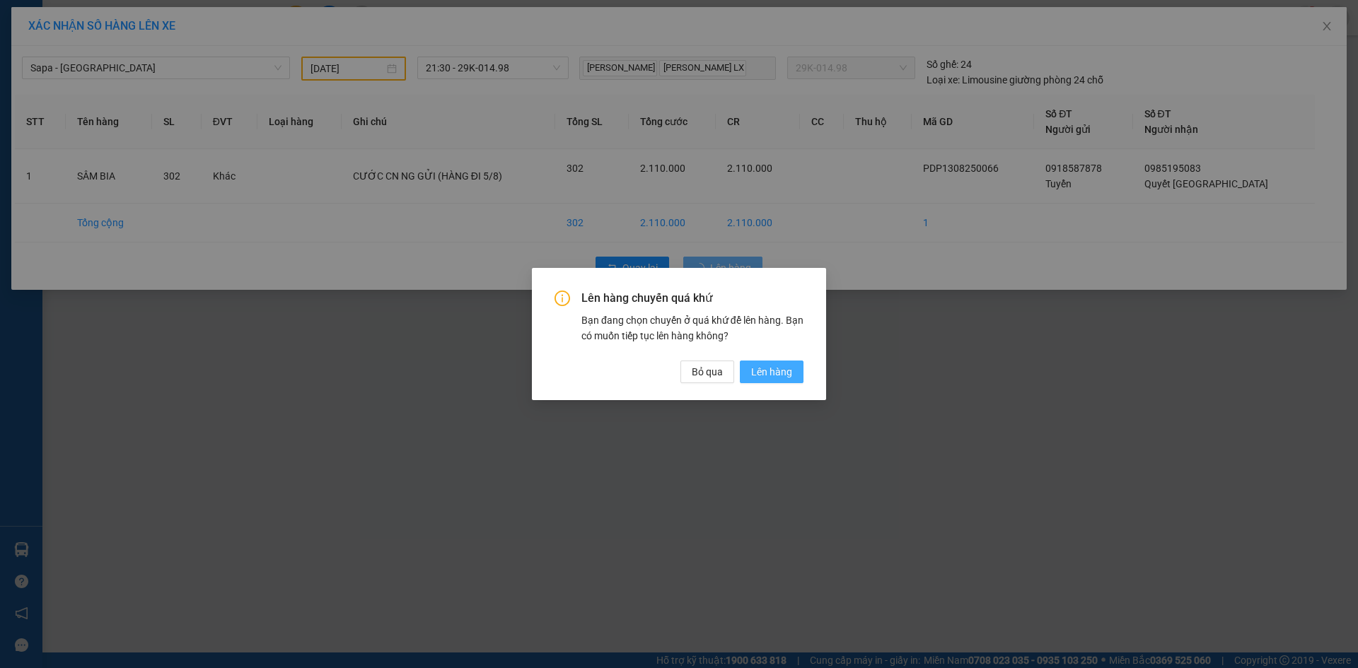
click at [770, 371] on span "Lên hàng" at bounding box center [771, 372] width 41 height 16
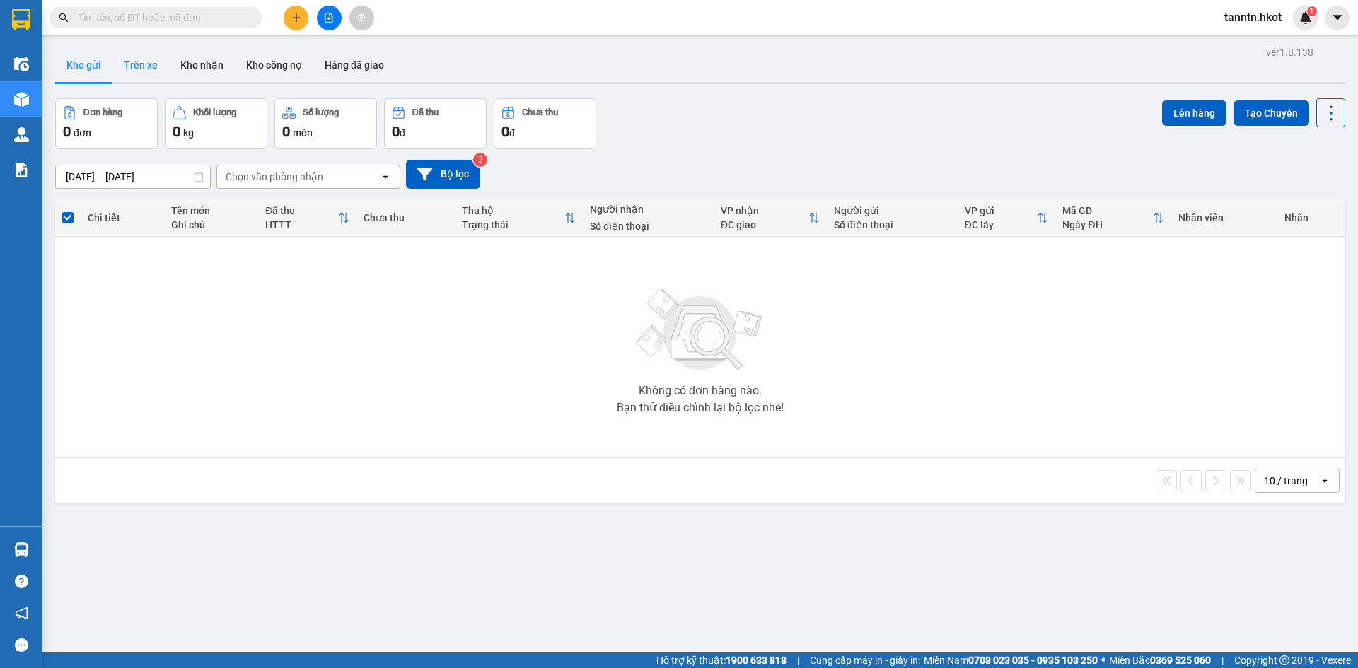
click at [139, 64] on button "Trên xe" at bounding box center [140, 65] width 57 height 34
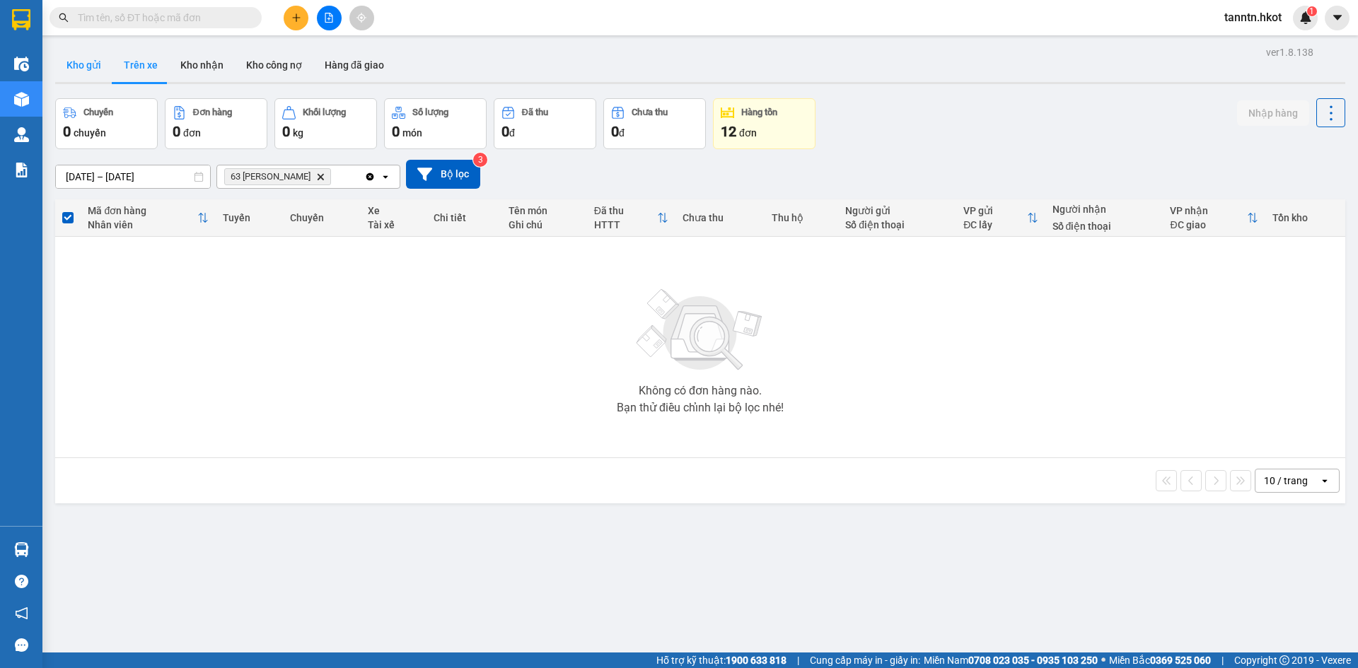
click at [88, 64] on button "Kho gửi" at bounding box center [83, 65] width 57 height 34
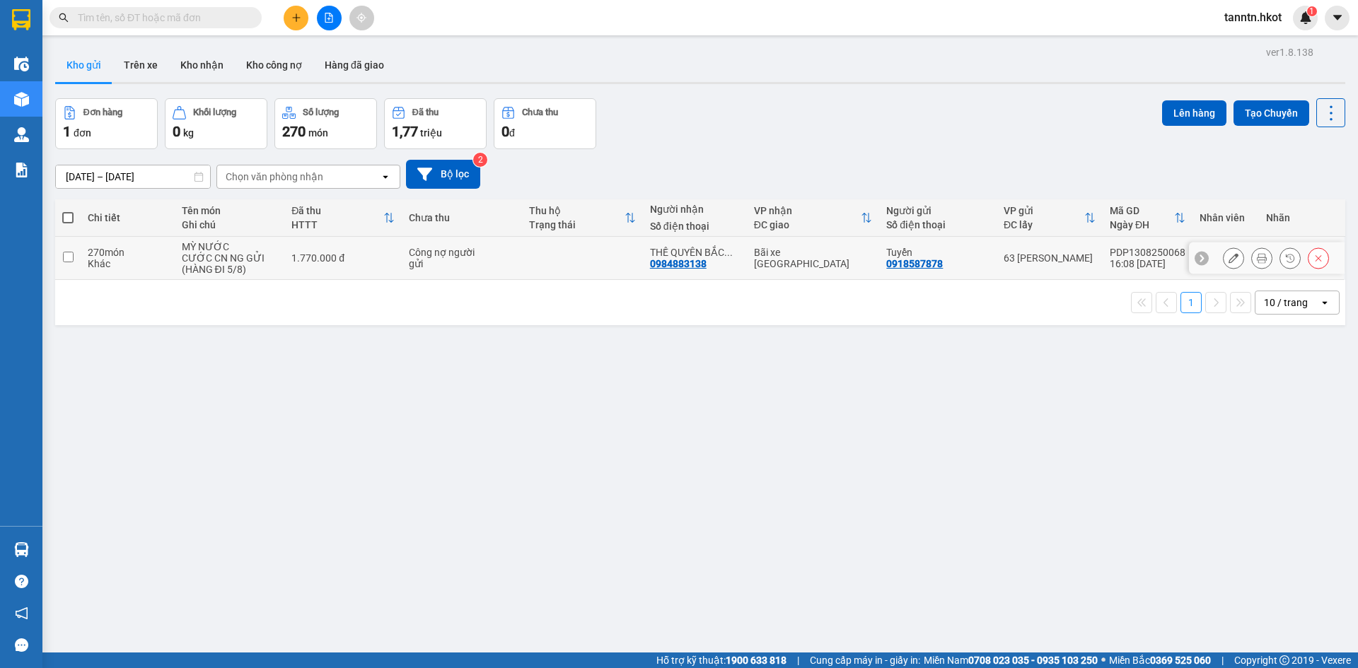
click at [202, 263] on div "CƯỚC CN NG GỬI (HÀNG ĐI 5/8)" at bounding box center [230, 264] width 96 height 23
checkbox input "true"
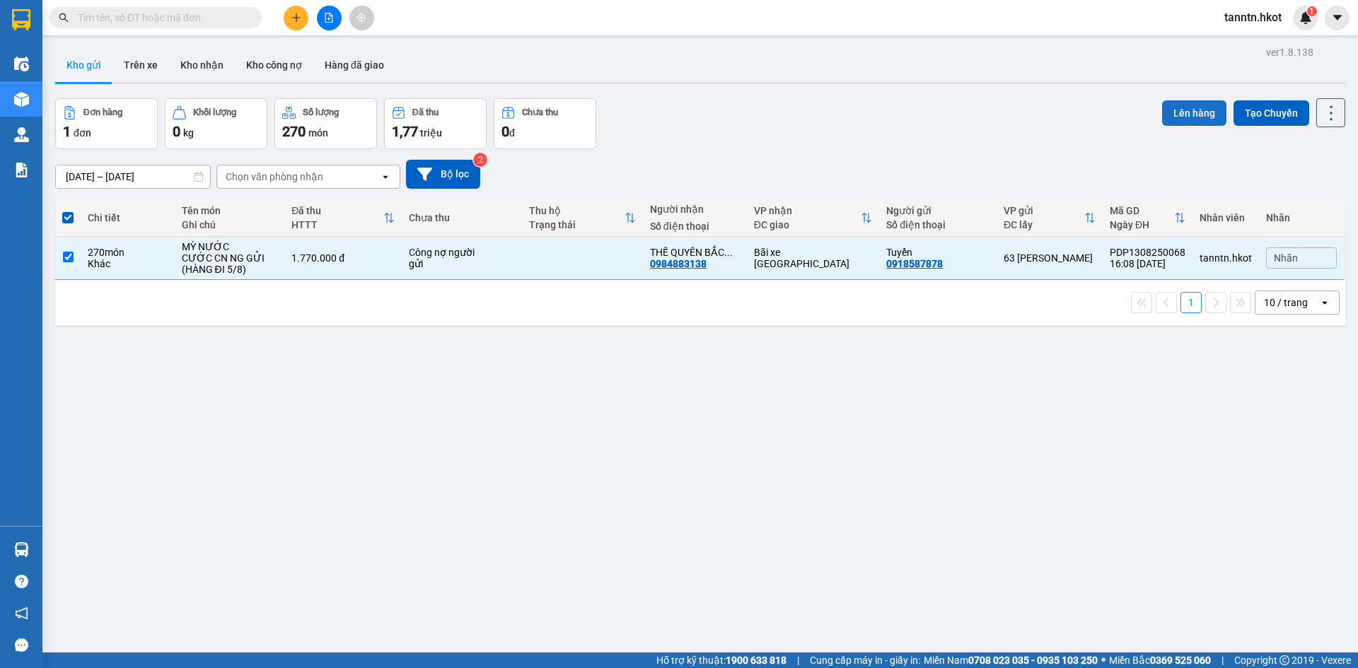
click at [1172, 108] on button "Lên hàng" at bounding box center [1194, 112] width 64 height 25
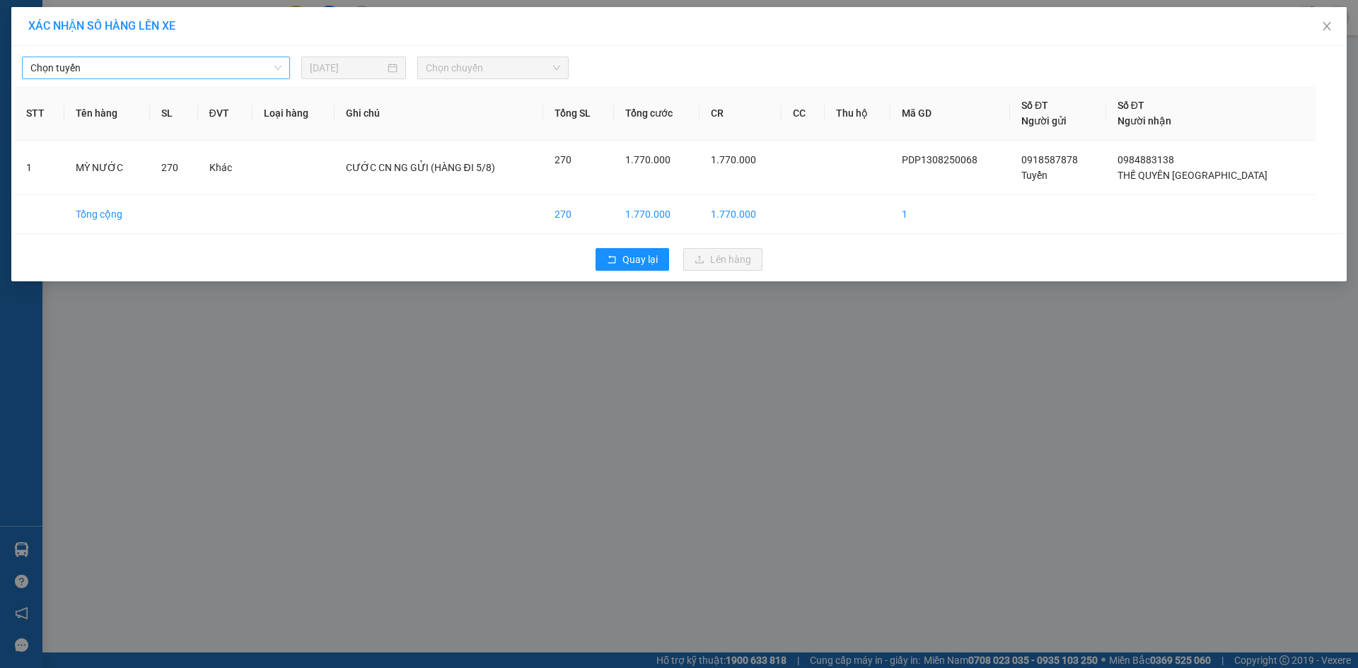
click at [263, 64] on span "Chọn tuyến" at bounding box center [155, 67] width 251 height 21
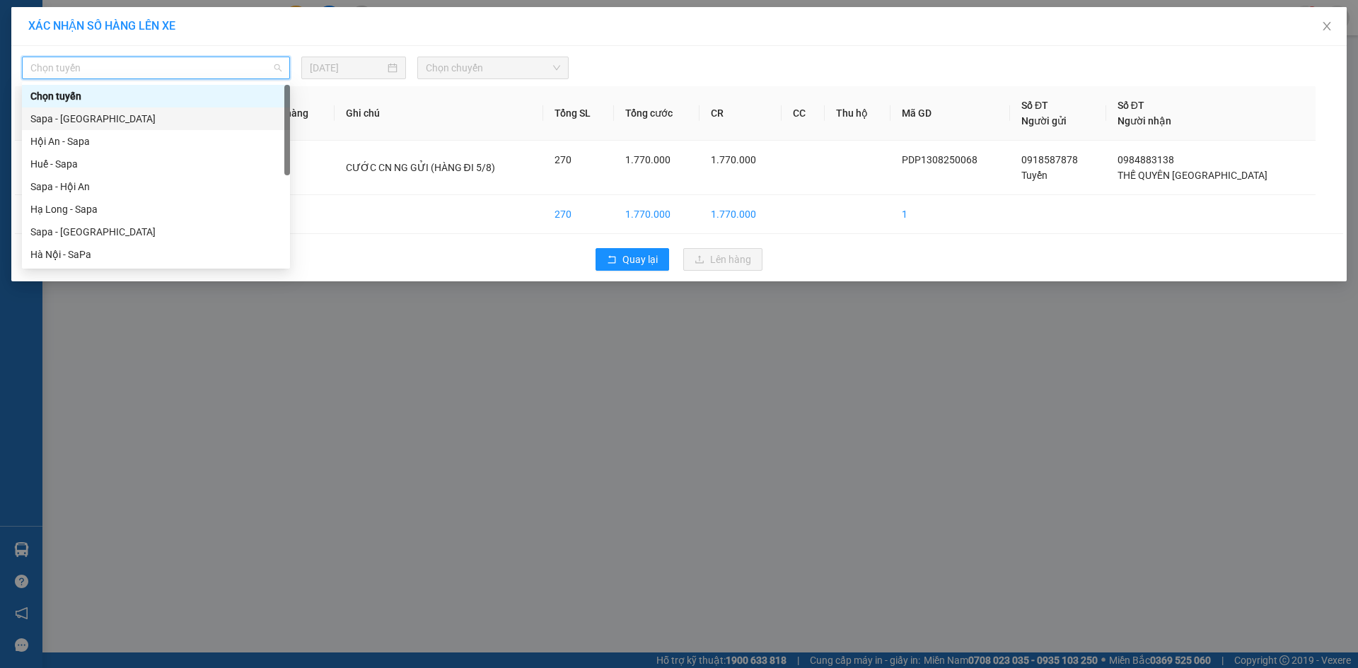
click at [255, 124] on div "Sapa - [GEOGRAPHIC_DATA]" at bounding box center [155, 119] width 251 height 16
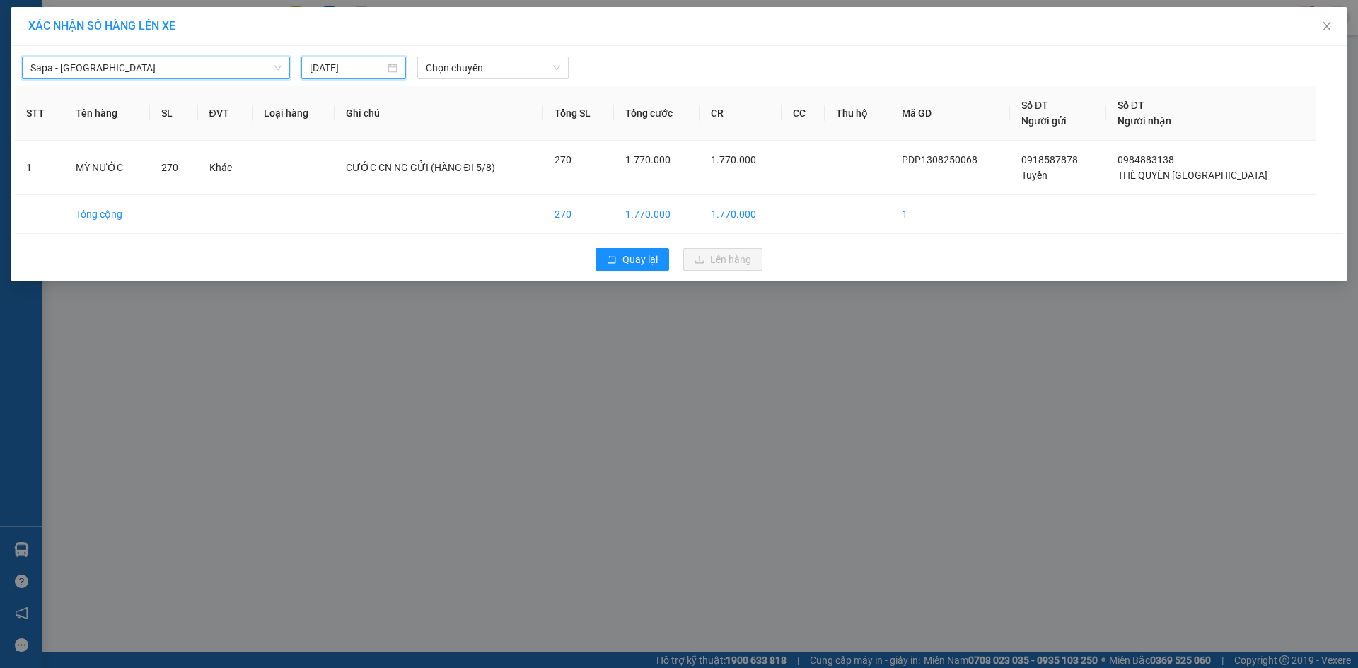
click at [357, 69] on input "[DATE]" at bounding box center [347, 68] width 75 height 16
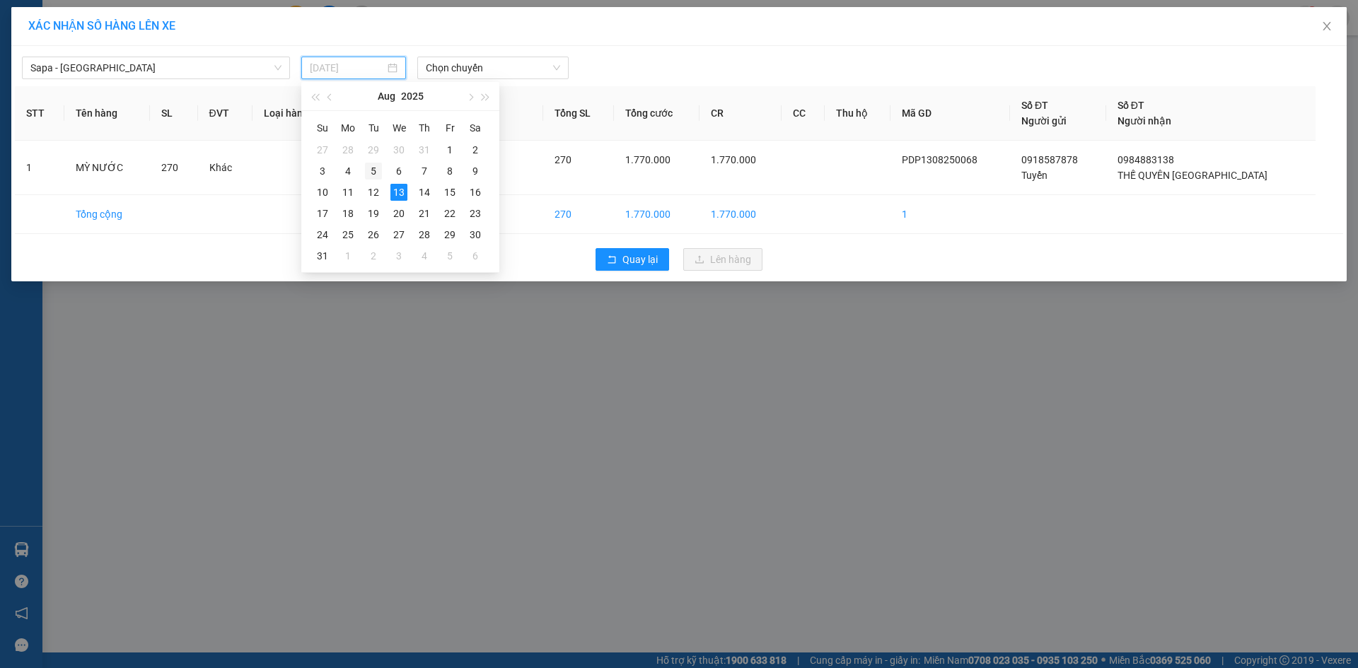
click at [378, 168] on div "5" at bounding box center [373, 171] width 17 height 17
type input "[DATE]"
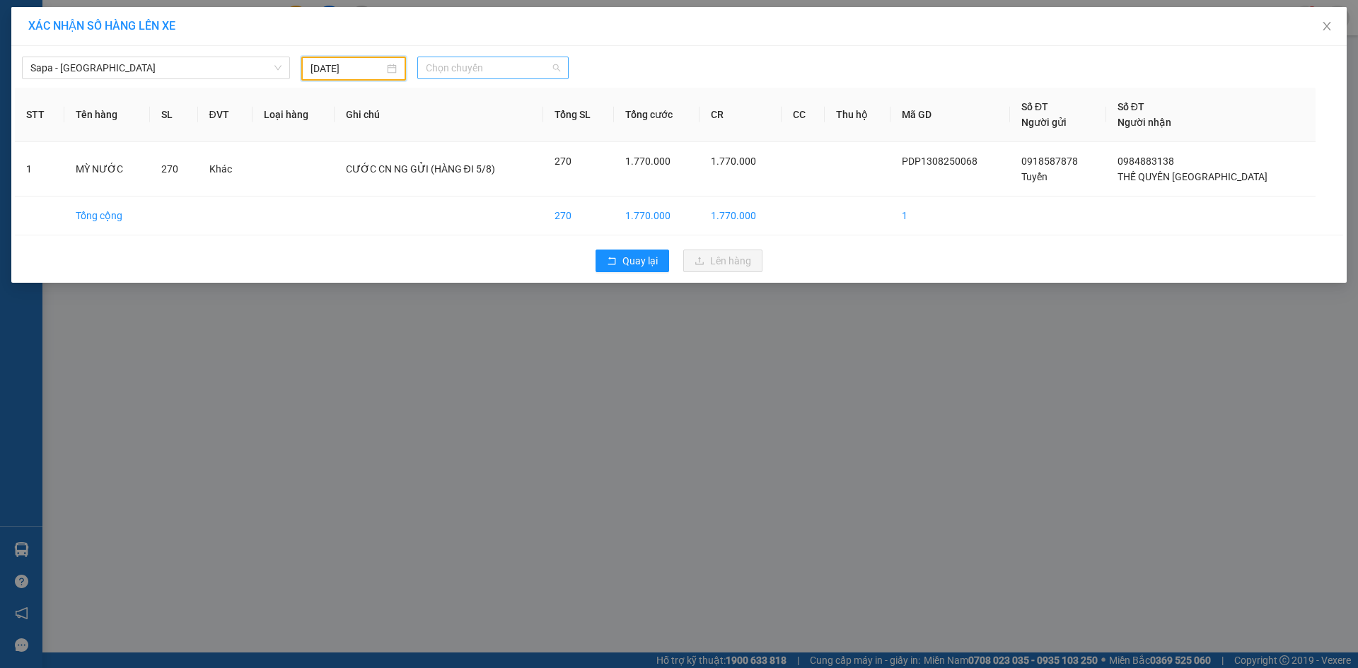
click at [487, 68] on span "Chọn chuyến" at bounding box center [493, 67] width 134 height 21
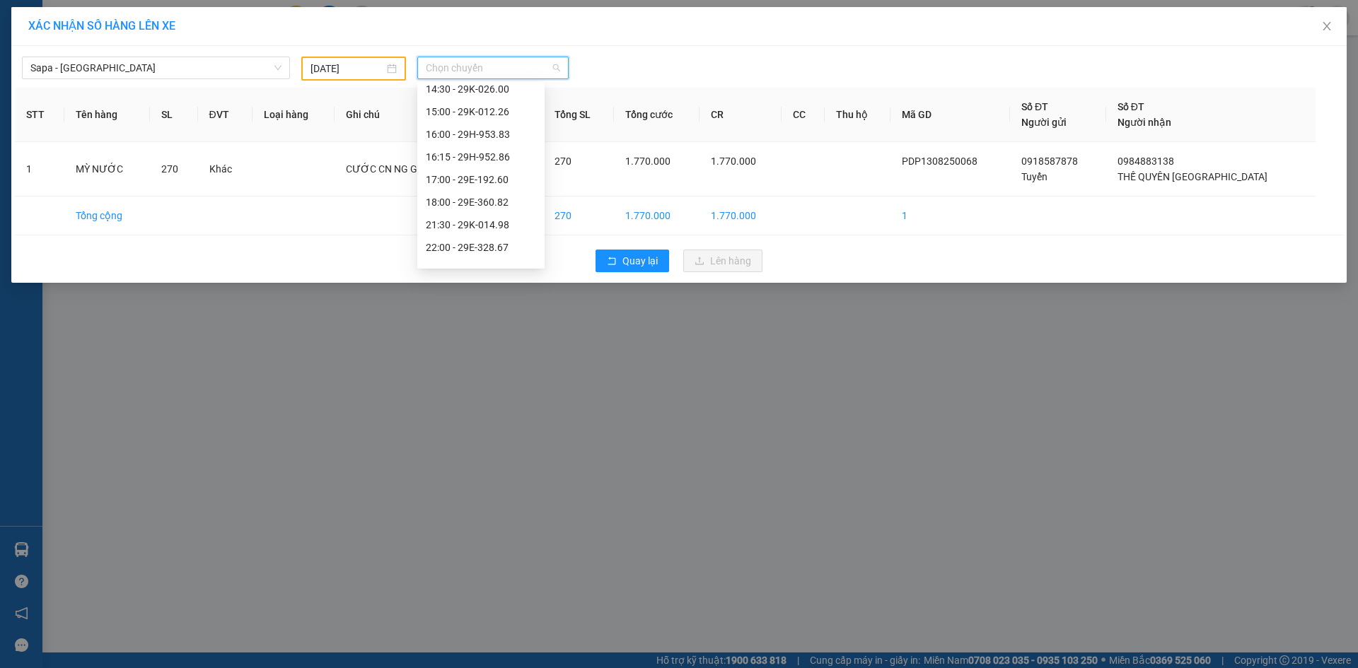
scroll to position [354, 0]
click at [490, 195] on div "22:00 - 29E-328.67" at bounding box center [481, 195] width 110 height 16
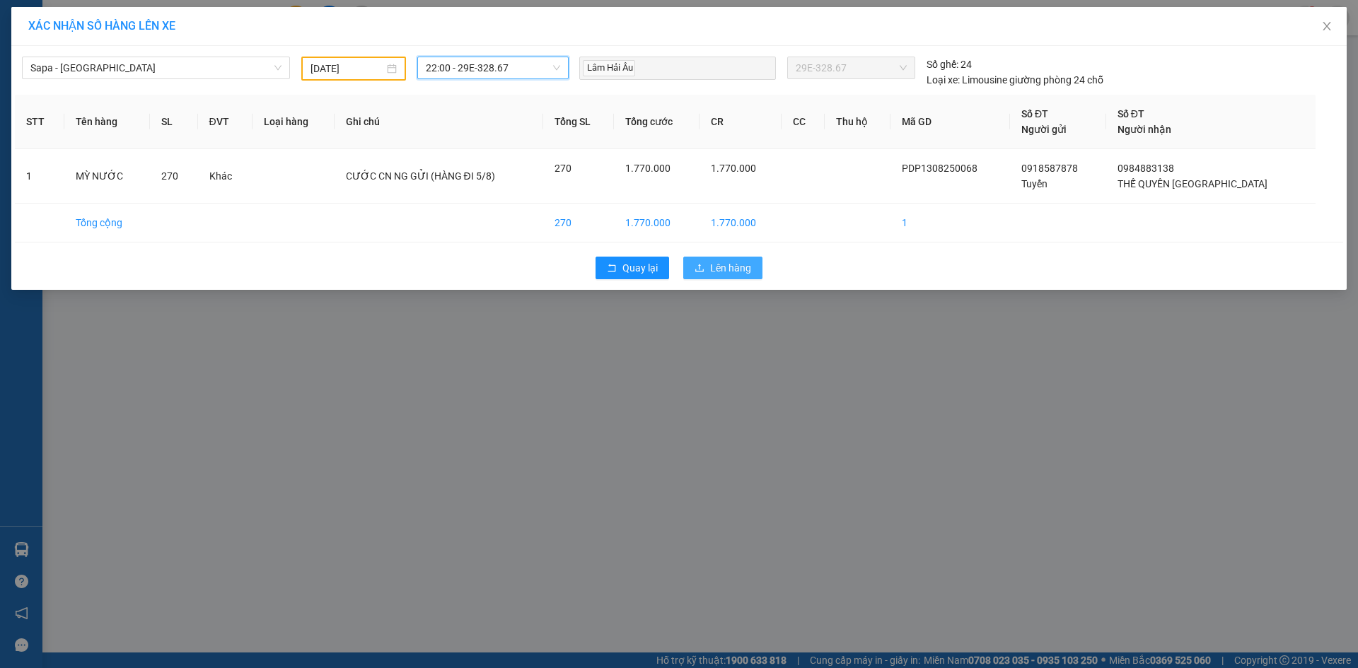
click at [740, 269] on span "Lên hàng" at bounding box center [730, 268] width 41 height 16
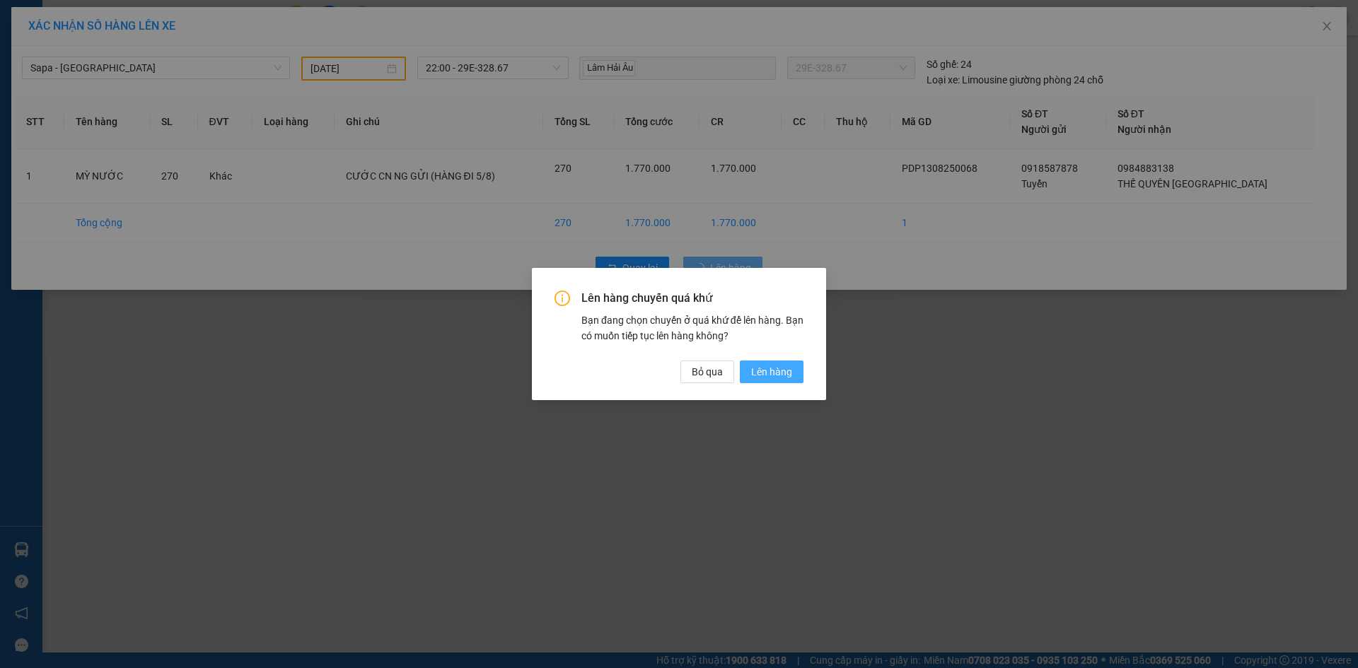
click at [796, 366] on button "Lên hàng" at bounding box center [772, 372] width 64 height 23
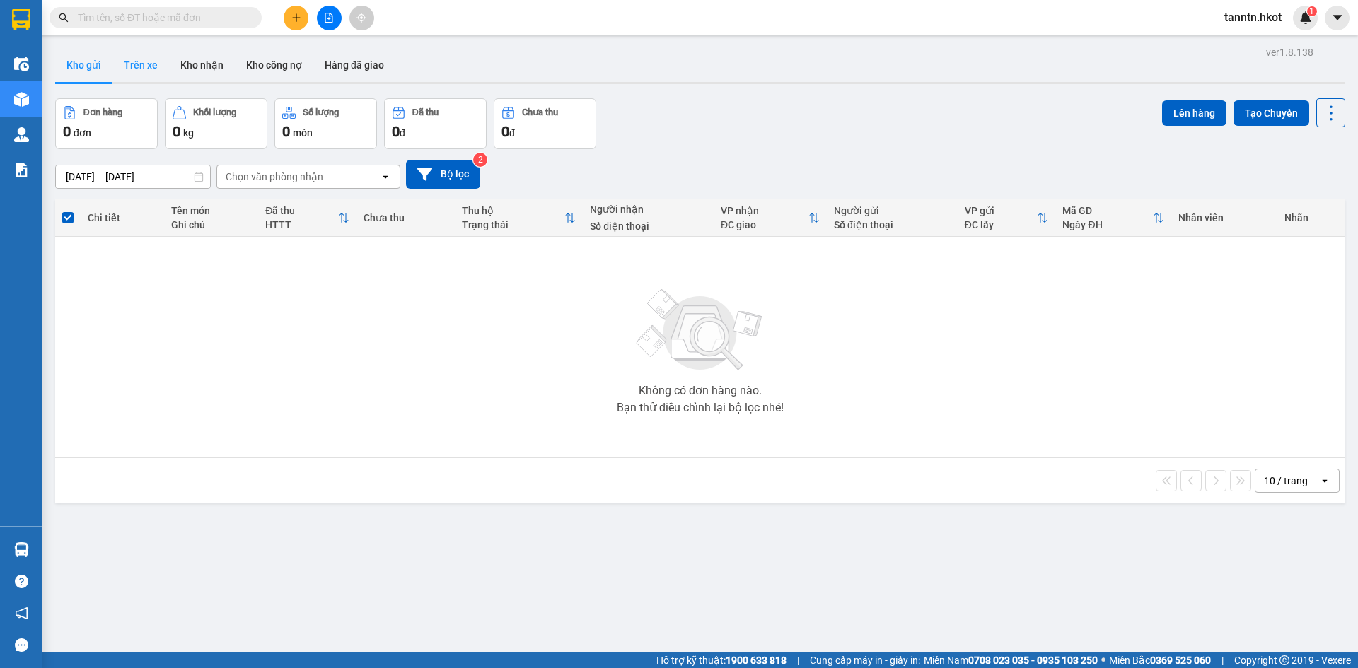
click at [140, 59] on button "Trên xe" at bounding box center [140, 65] width 57 height 34
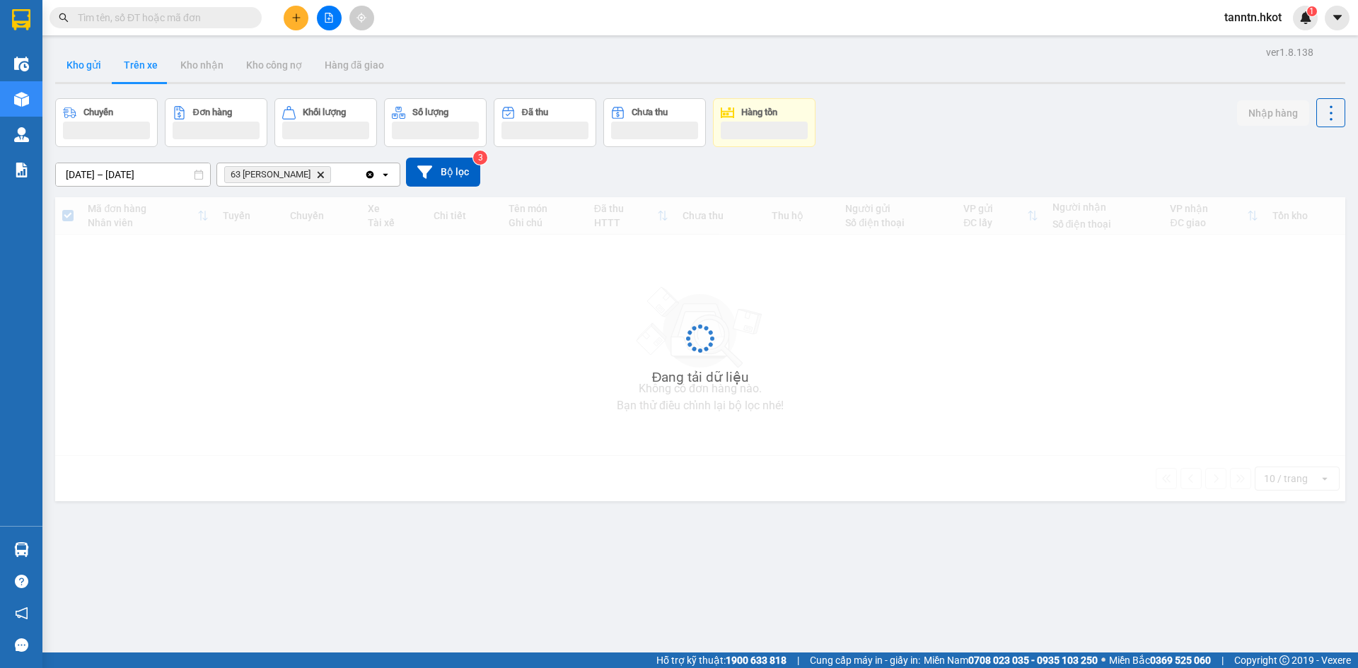
click at [85, 66] on button "Kho gửi" at bounding box center [83, 65] width 57 height 34
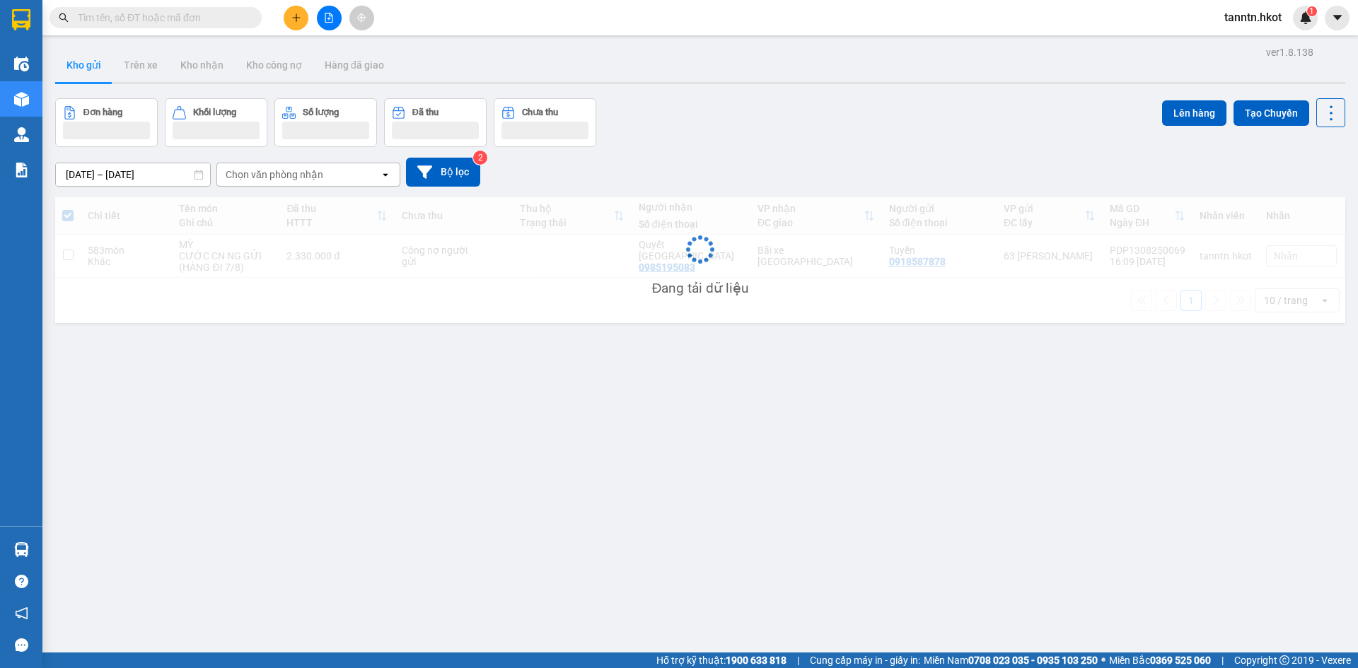
click at [85, 66] on button "Kho gửi" at bounding box center [83, 65] width 57 height 34
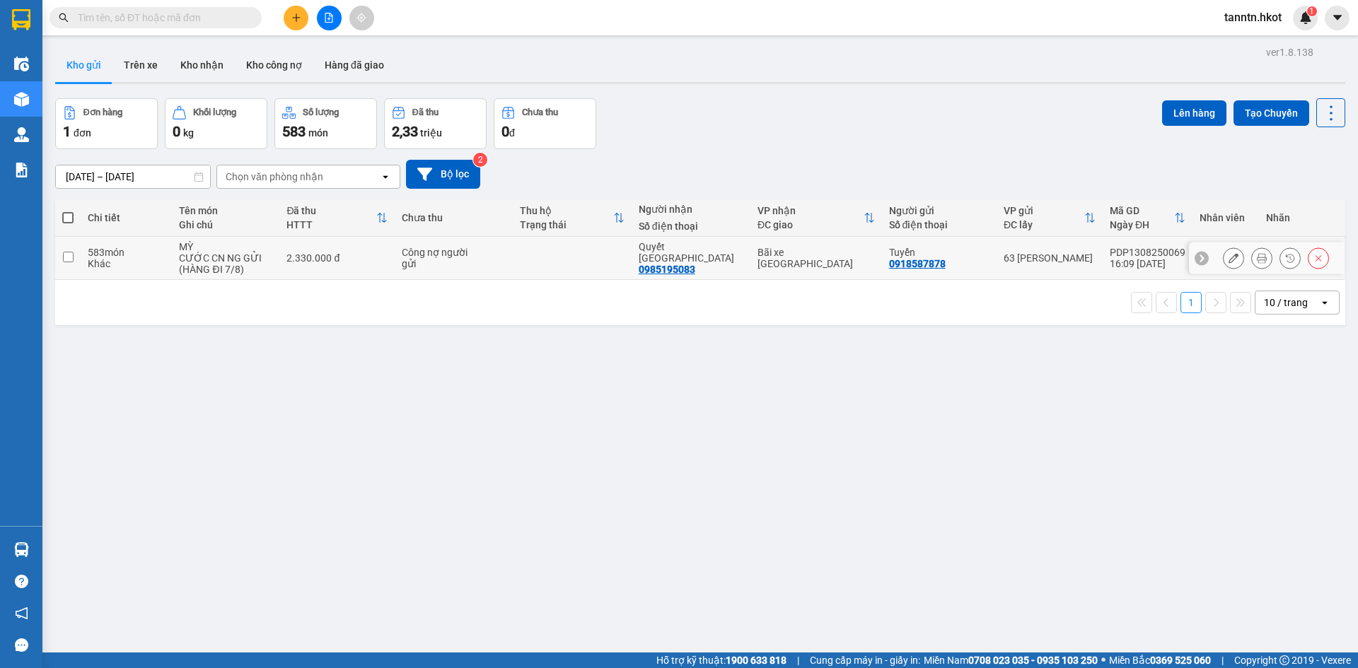
click at [271, 265] on div "CƯỚC CN NG GỬI (HÀNG ĐI 7/8)" at bounding box center [225, 264] width 93 height 23
checkbox input "true"
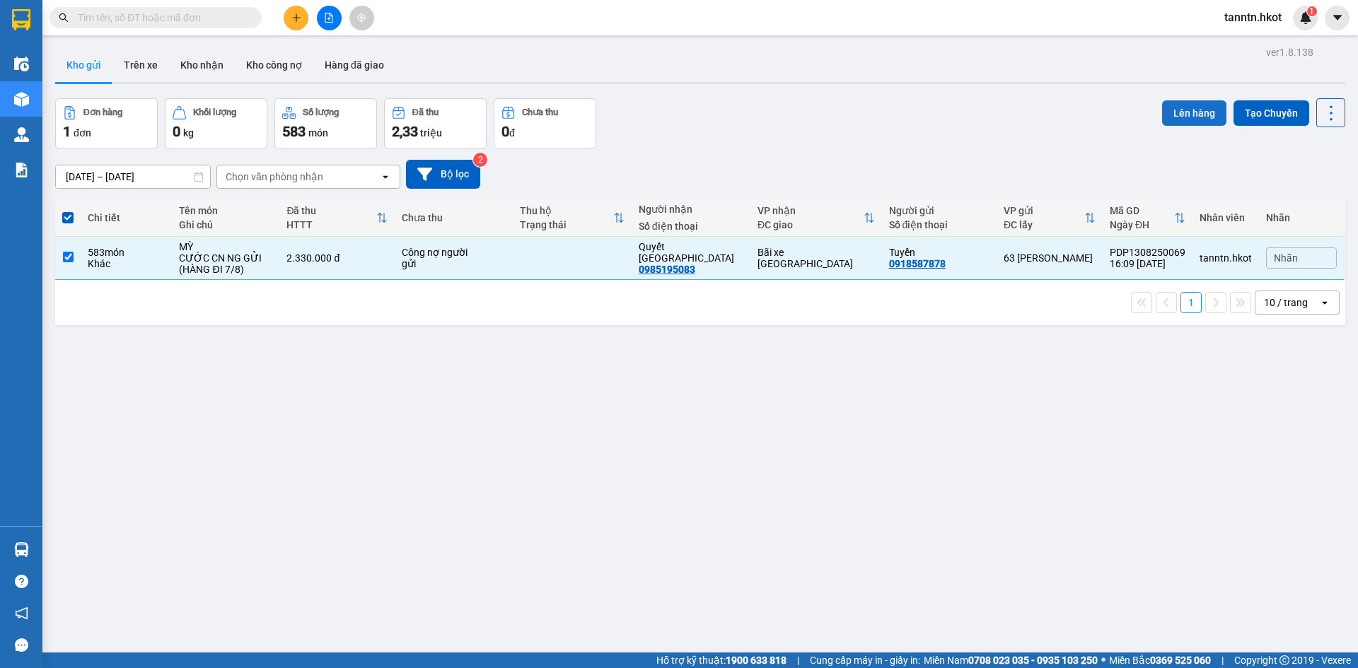
click at [1176, 107] on button "Lên hàng" at bounding box center [1194, 112] width 64 height 25
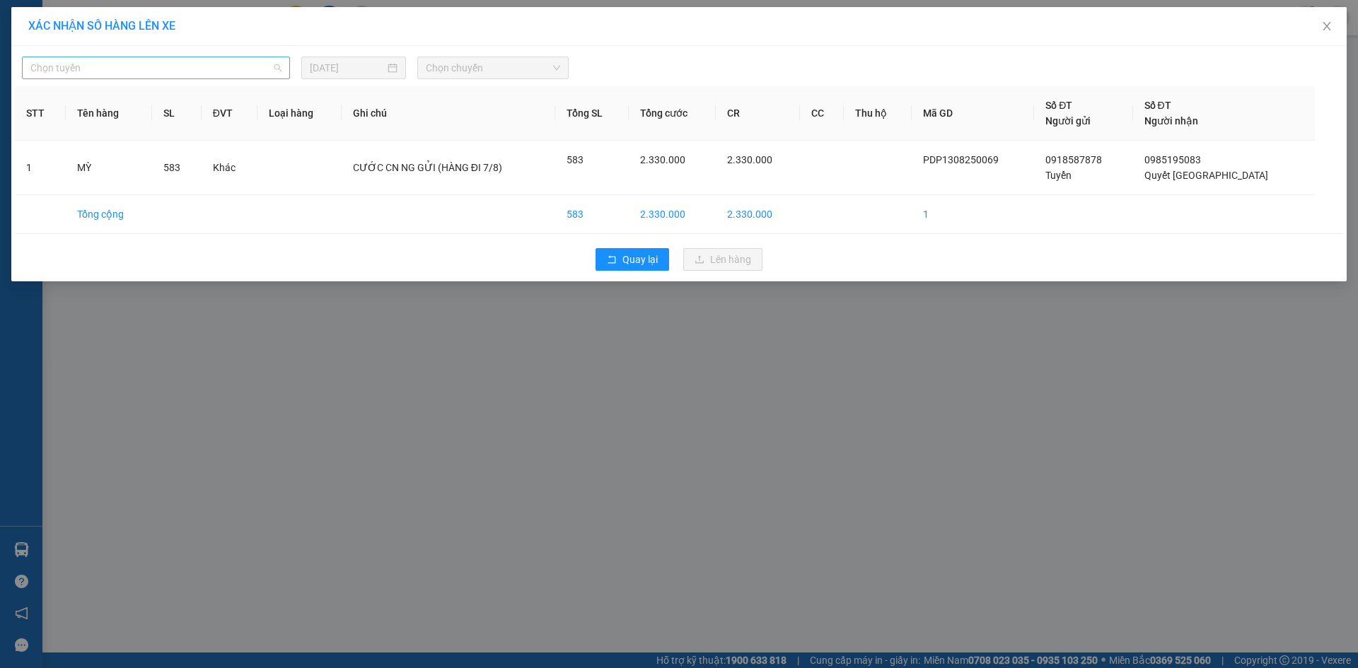
click at [268, 69] on span "Chọn tuyến" at bounding box center [155, 67] width 251 height 21
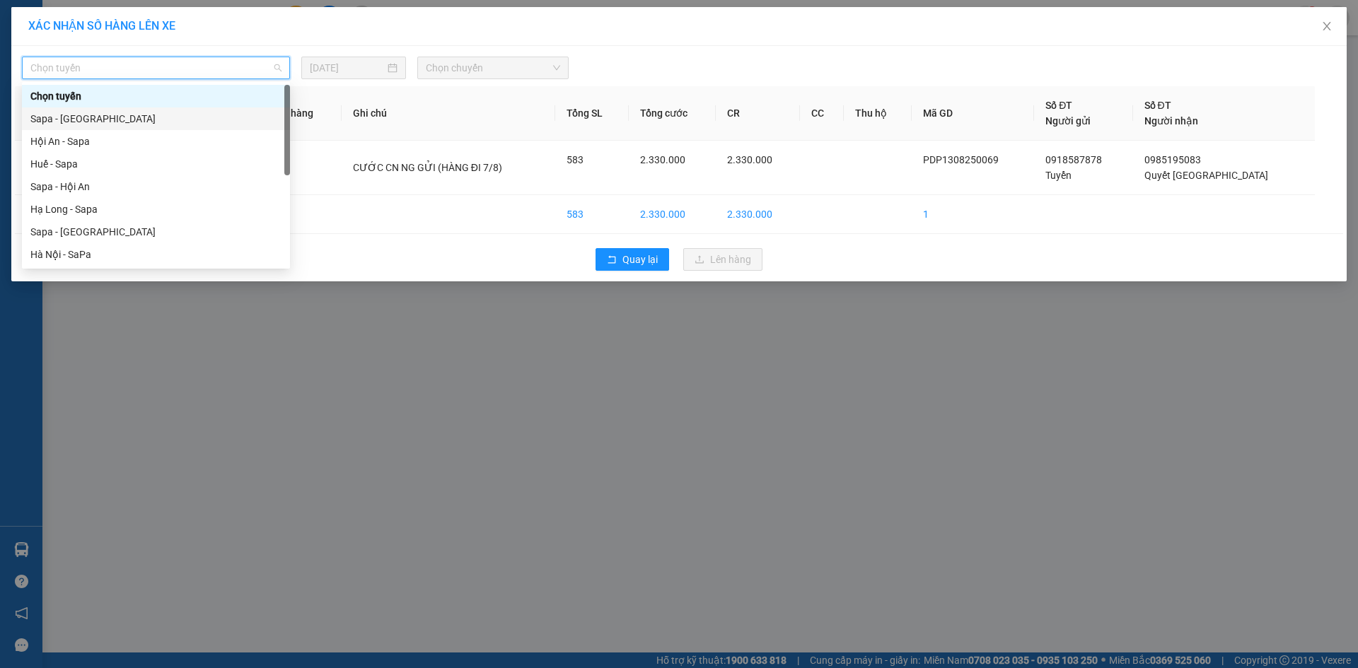
click at [233, 129] on div "Sapa - [GEOGRAPHIC_DATA]" at bounding box center [156, 119] width 268 height 23
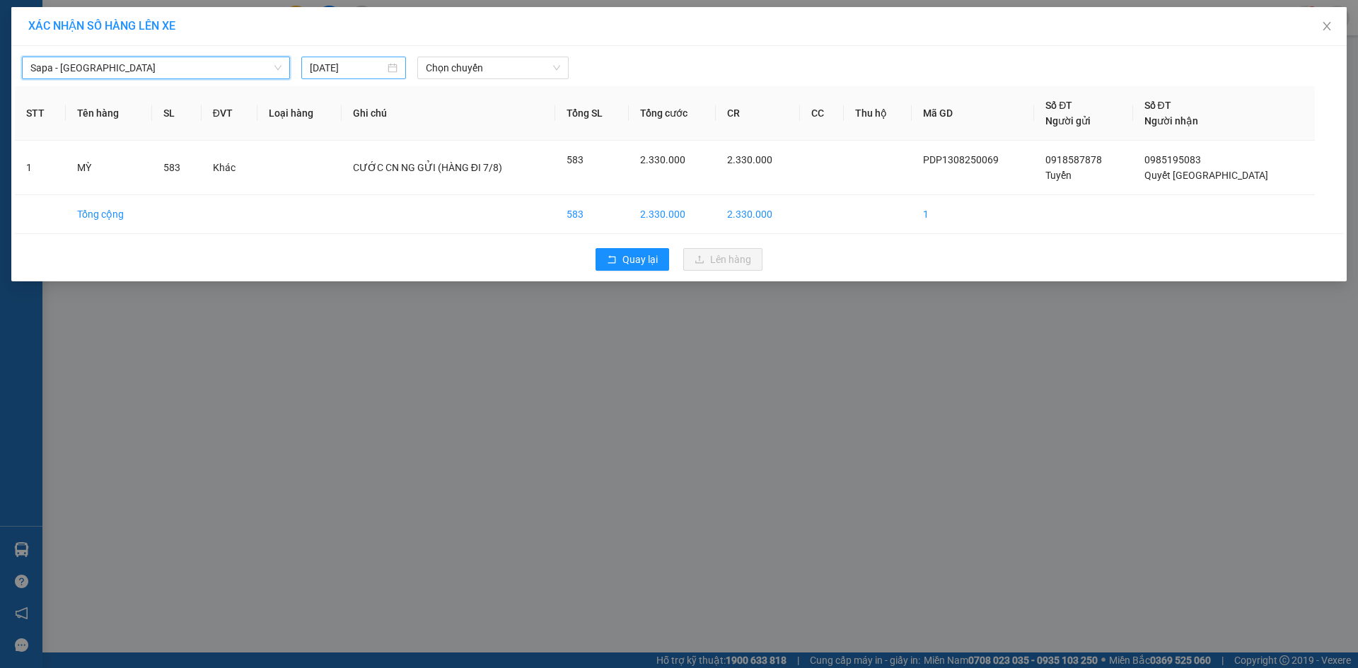
click at [344, 63] on input "[DATE]" at bounding box center [347, 68] width 75 height 16
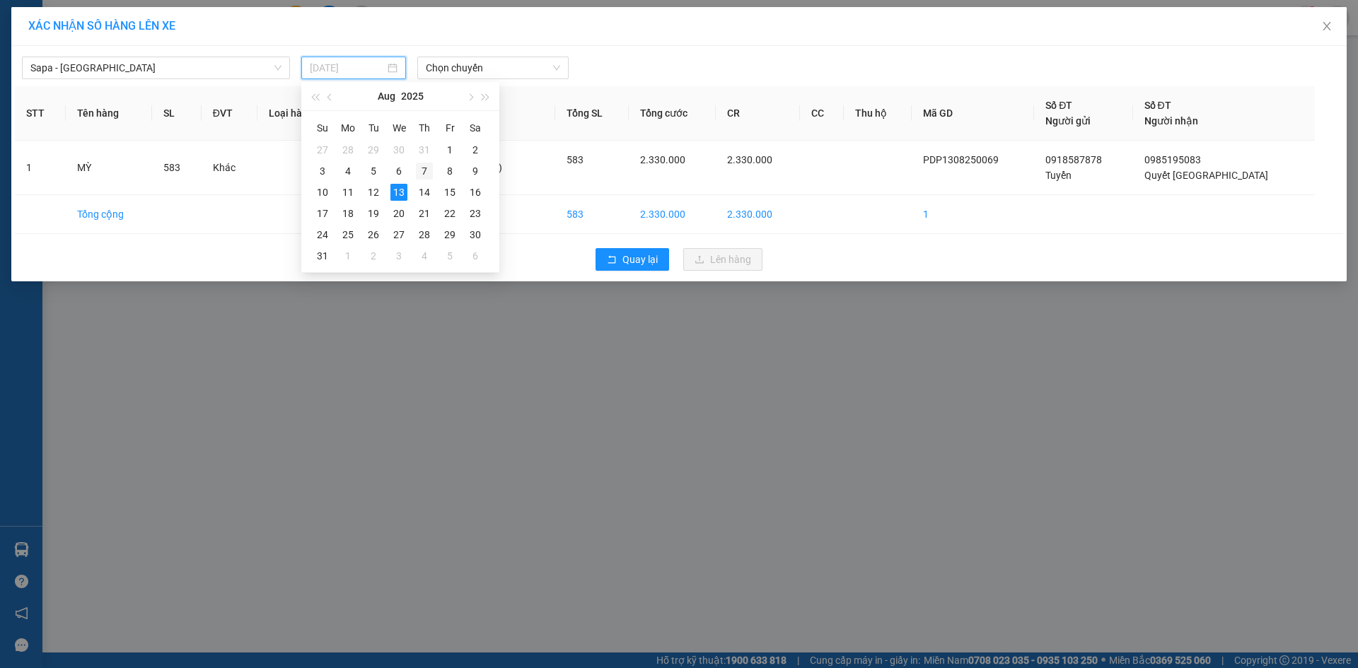
click at [422, 167] on div "7" at bounding box center [424, 171] width 17 height 17
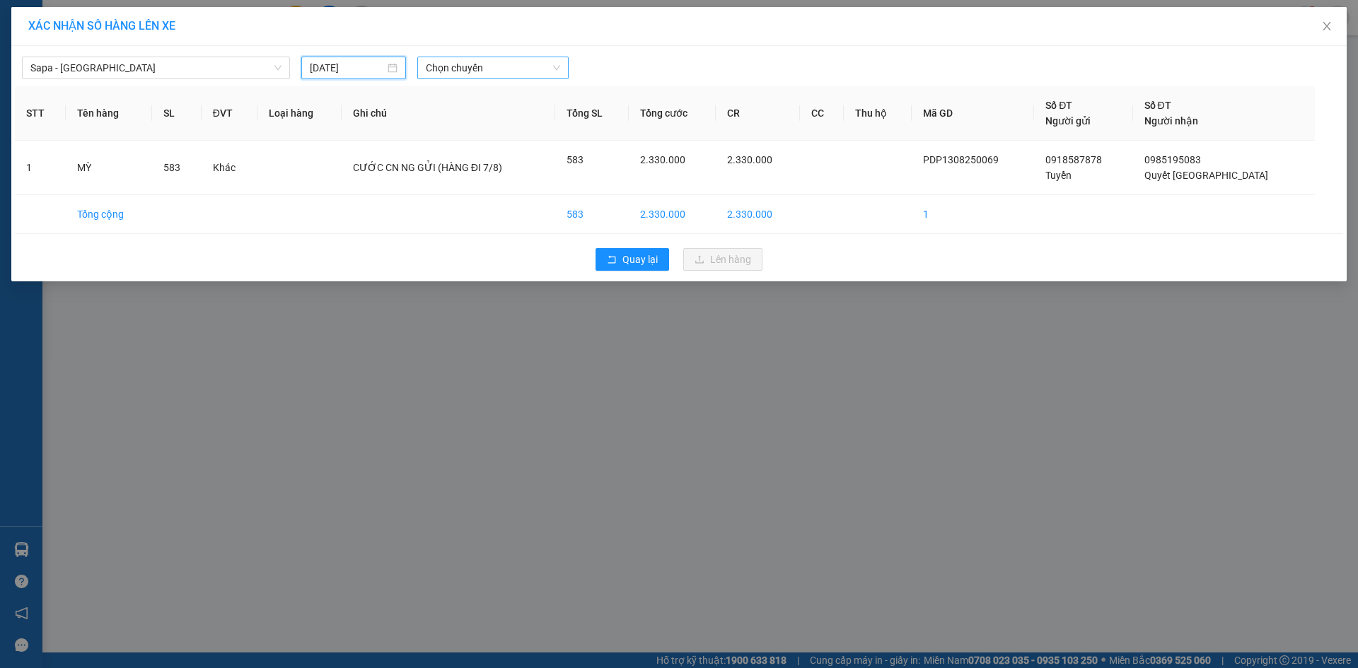
type input "[DATE]"
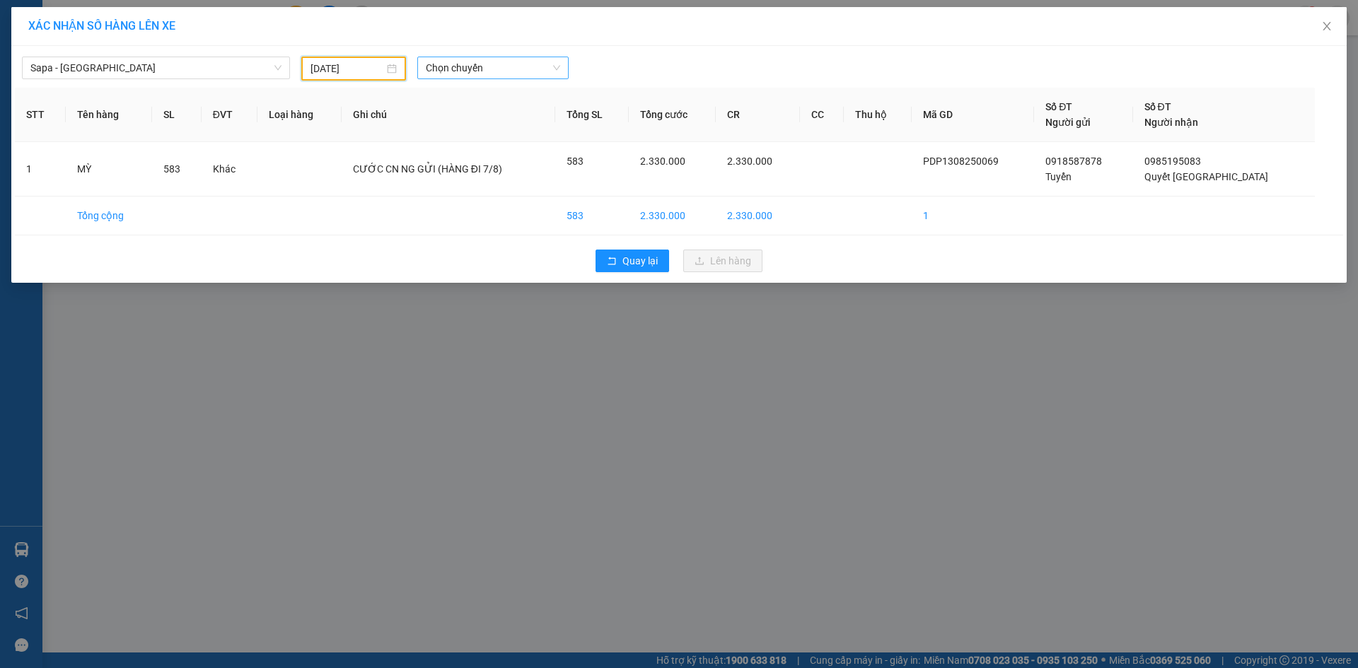
click at [470, 64] on span "Chọn chuyến" at bounding box center [493, 67] width 134 height 21
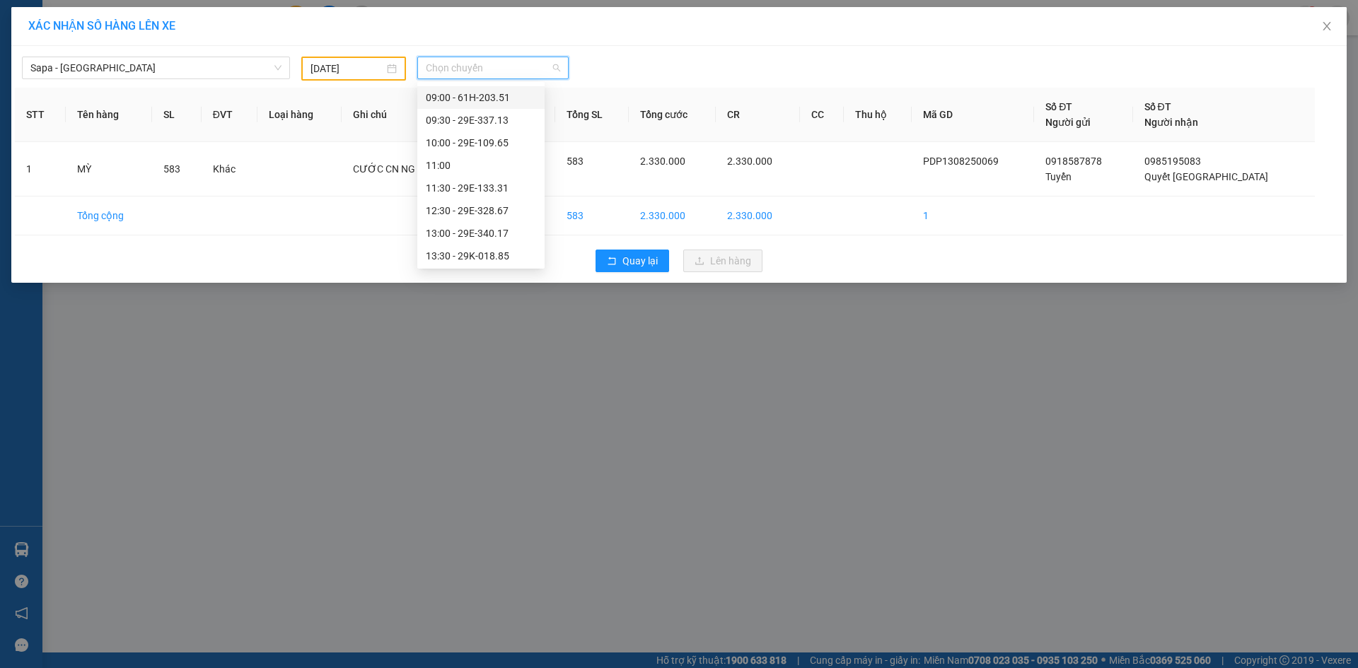
scroll to position [407, 0]
click at [481, 161] on div "22:00 - 29H-953.23" at bounding box center [481, 164] width 110 height 16
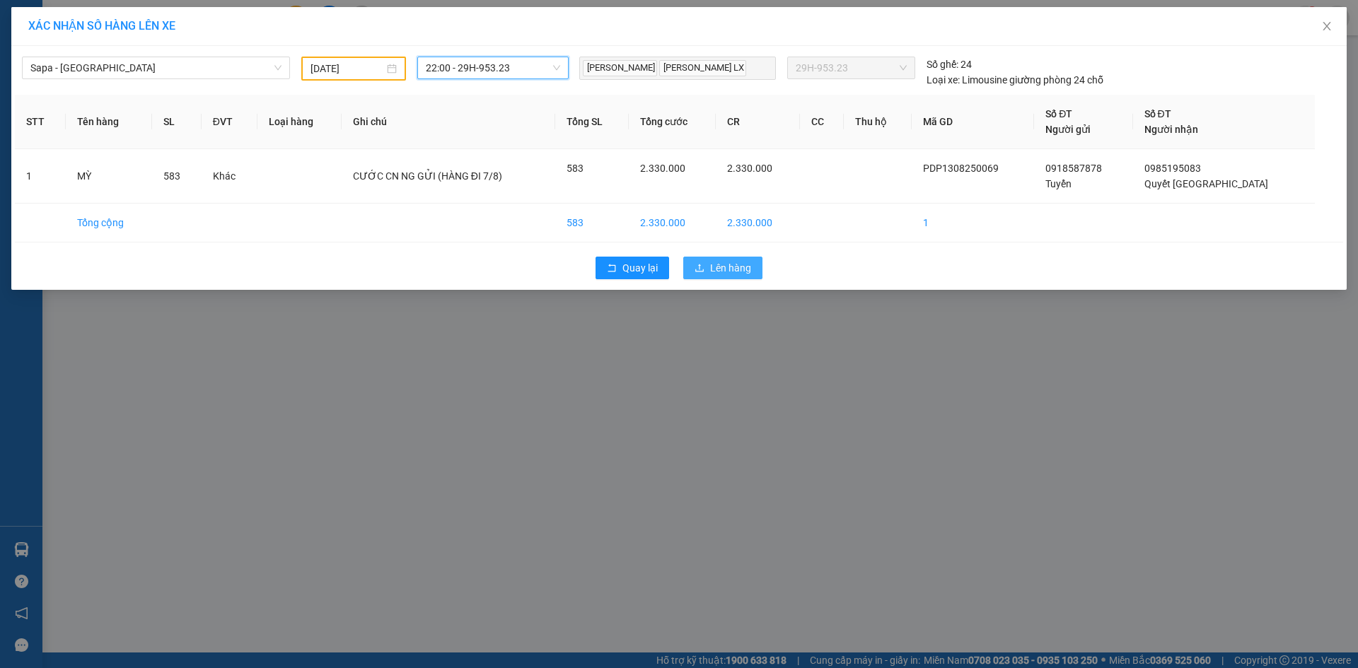
click at [723, 268] on span "Lên hàng" at bounding box center [730, 268] width 41 height 16
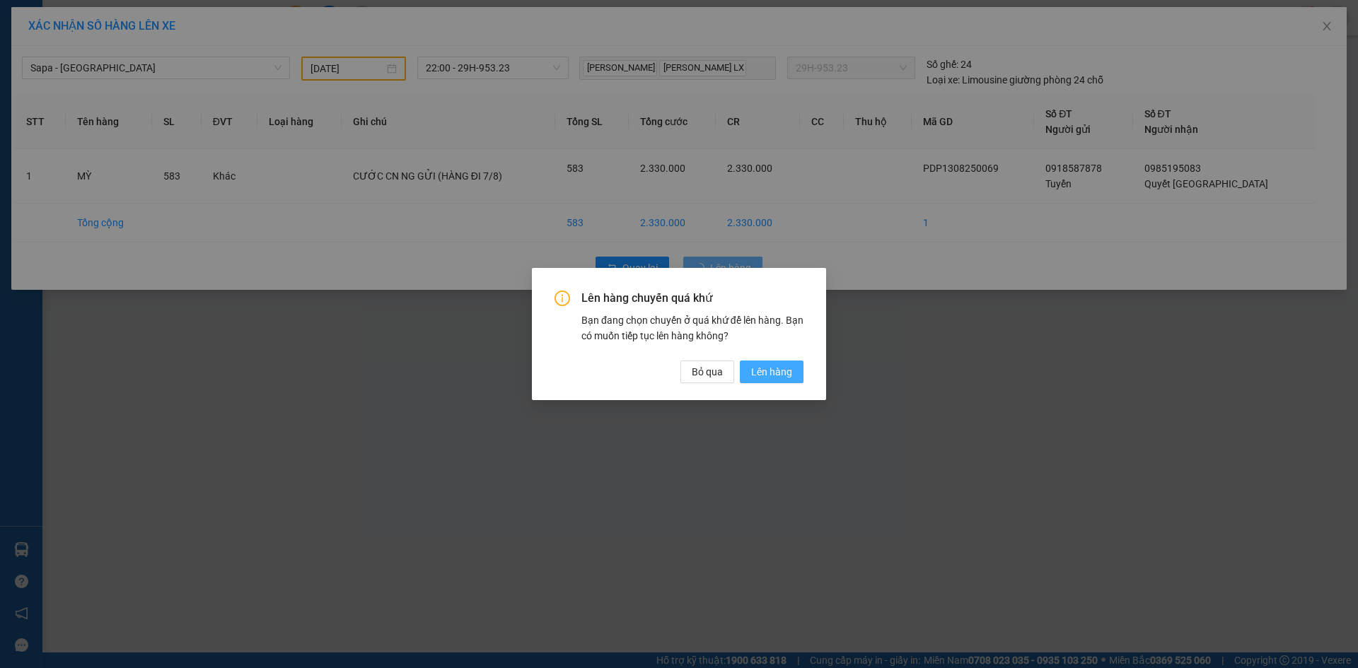
click at [800, 375] on button "Lên hàng" at bounding box center [772, 372] width 64 height 23
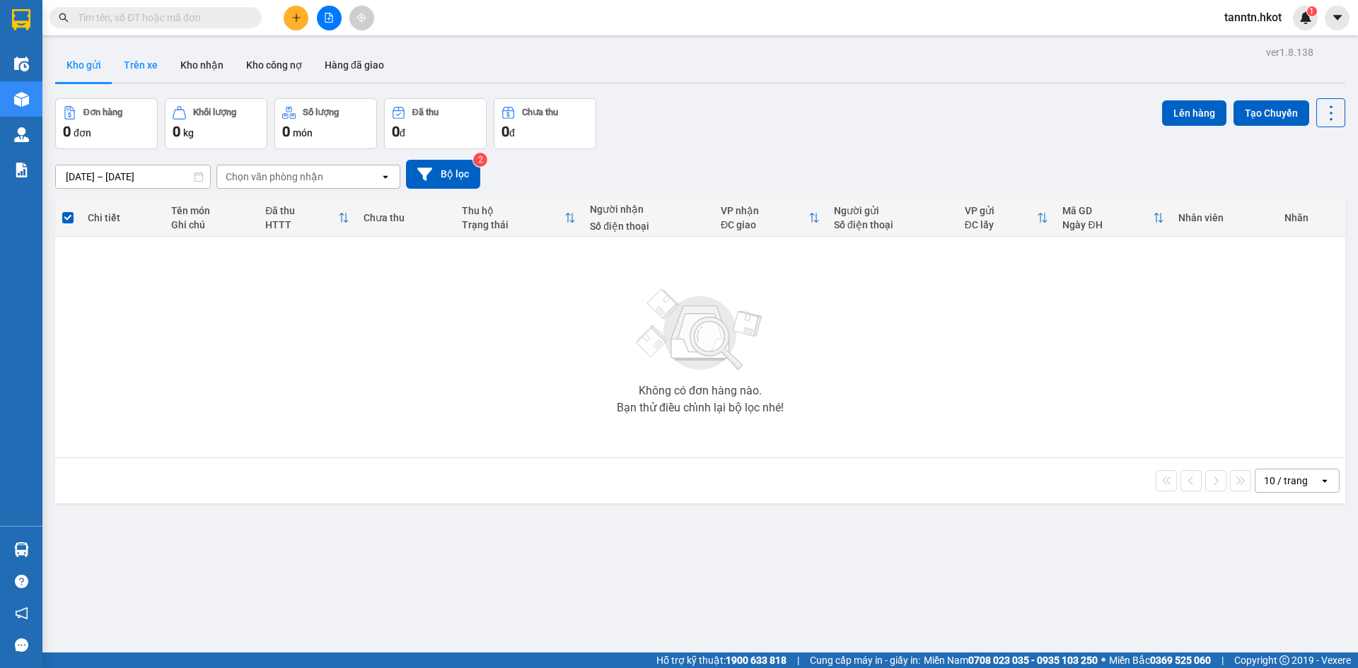
click at [153, 70] on button "Trên xe" at bounding box center [140, 65] width 57 height 34
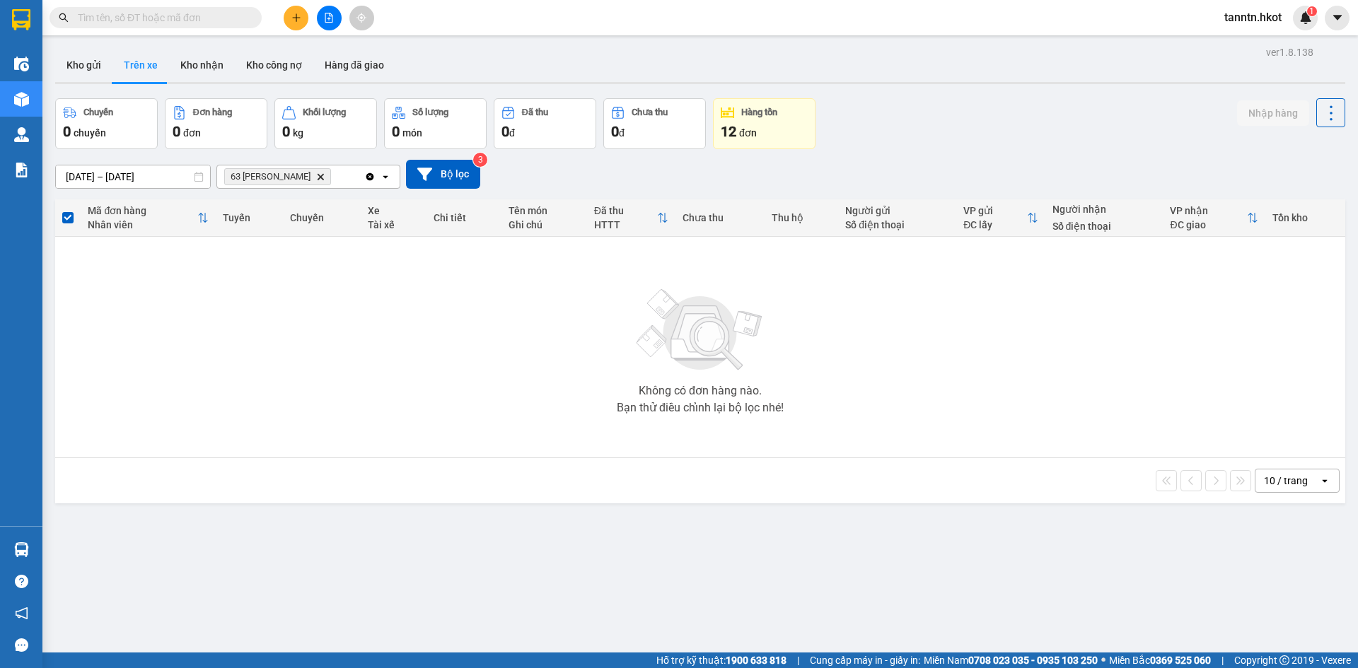
click at [325, 177] on icon "Delete" at bounding box center [320, 177] width 8 height 8
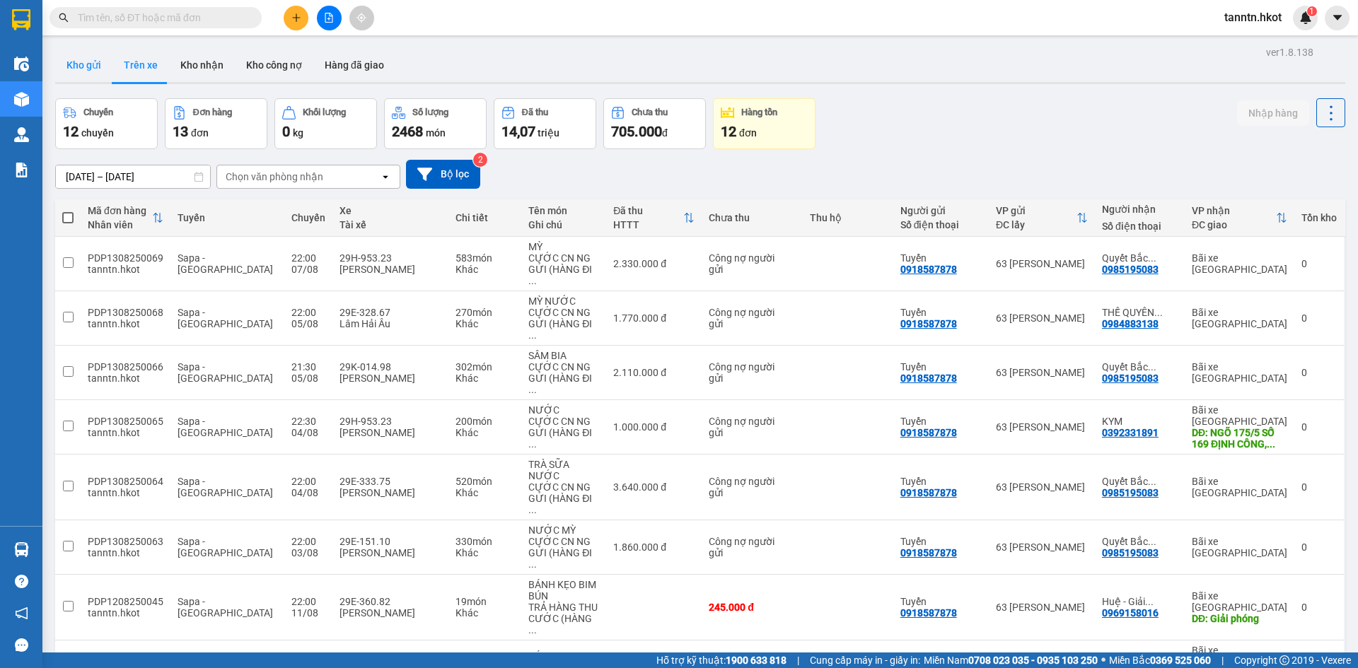
click at [94, 59] on button "Kho gửi" at bounding box center [83, 65] width 57 height 34
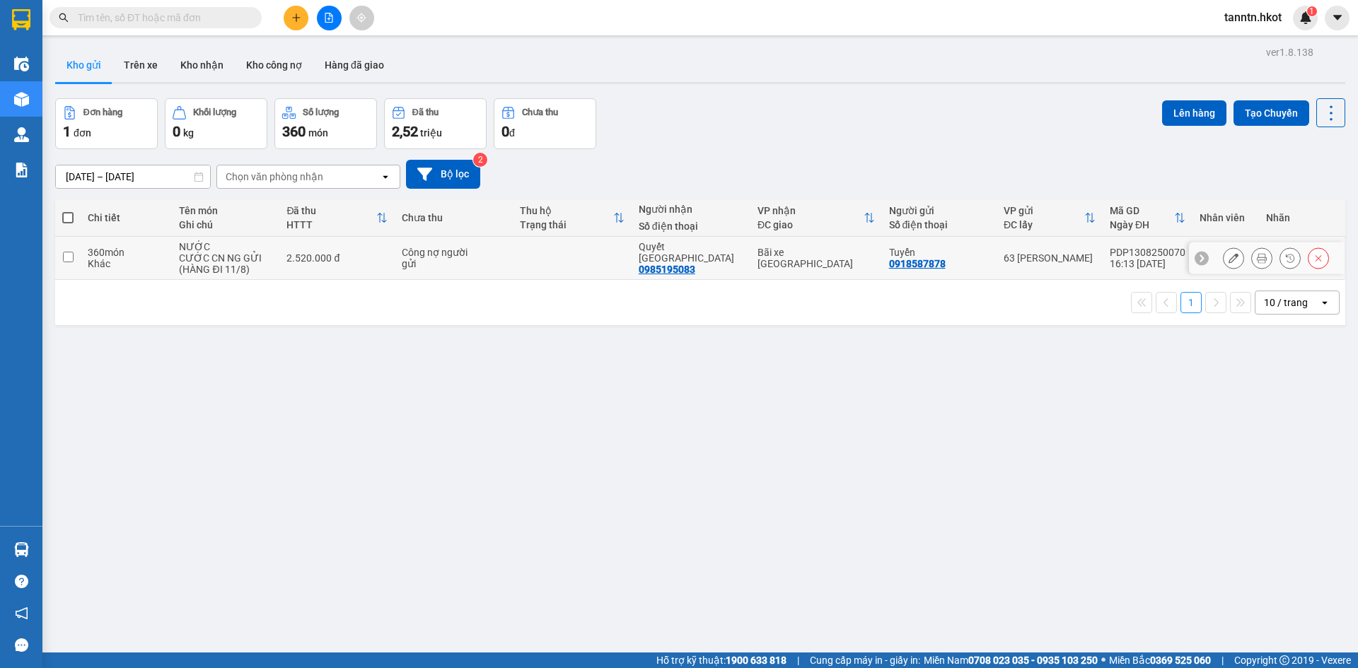
click at [166, 245] on td "360 món Khác" at bounding box center [126, 258] width 91 height 43
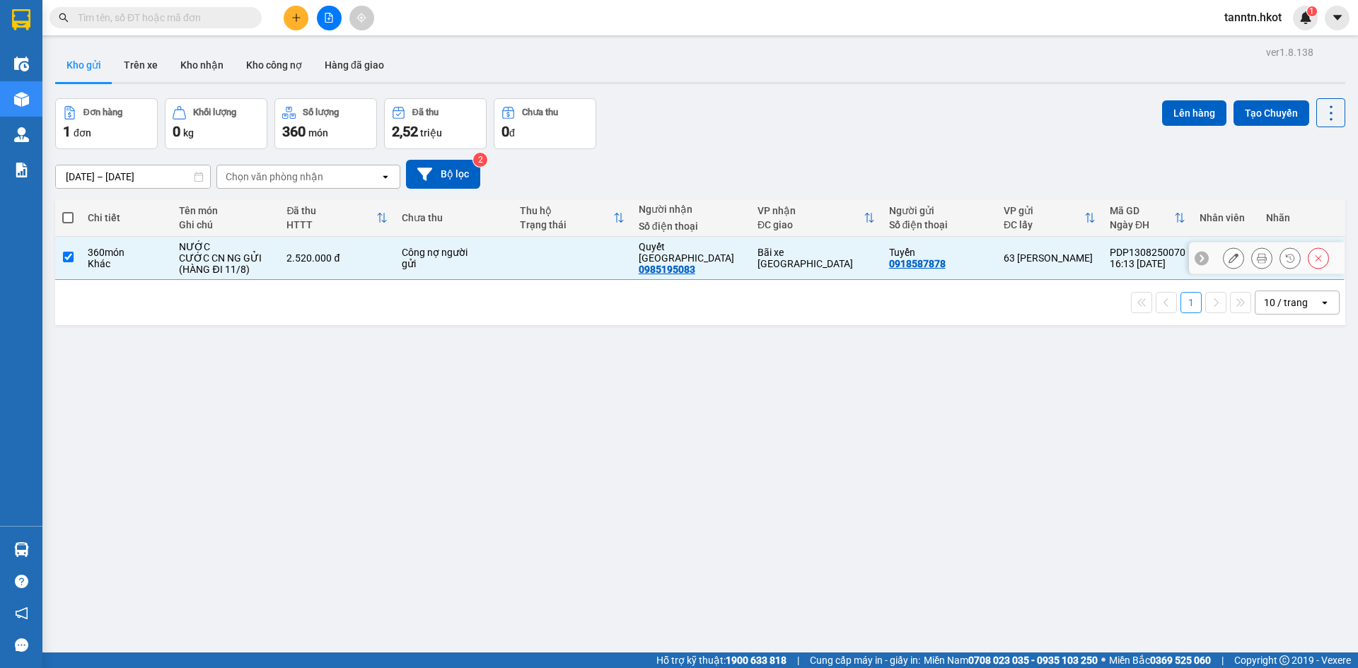
checkbox input "true"
click at [1190, 110] on button "Lên hàng" at bounding box center [1194, 112] width 64 height 25
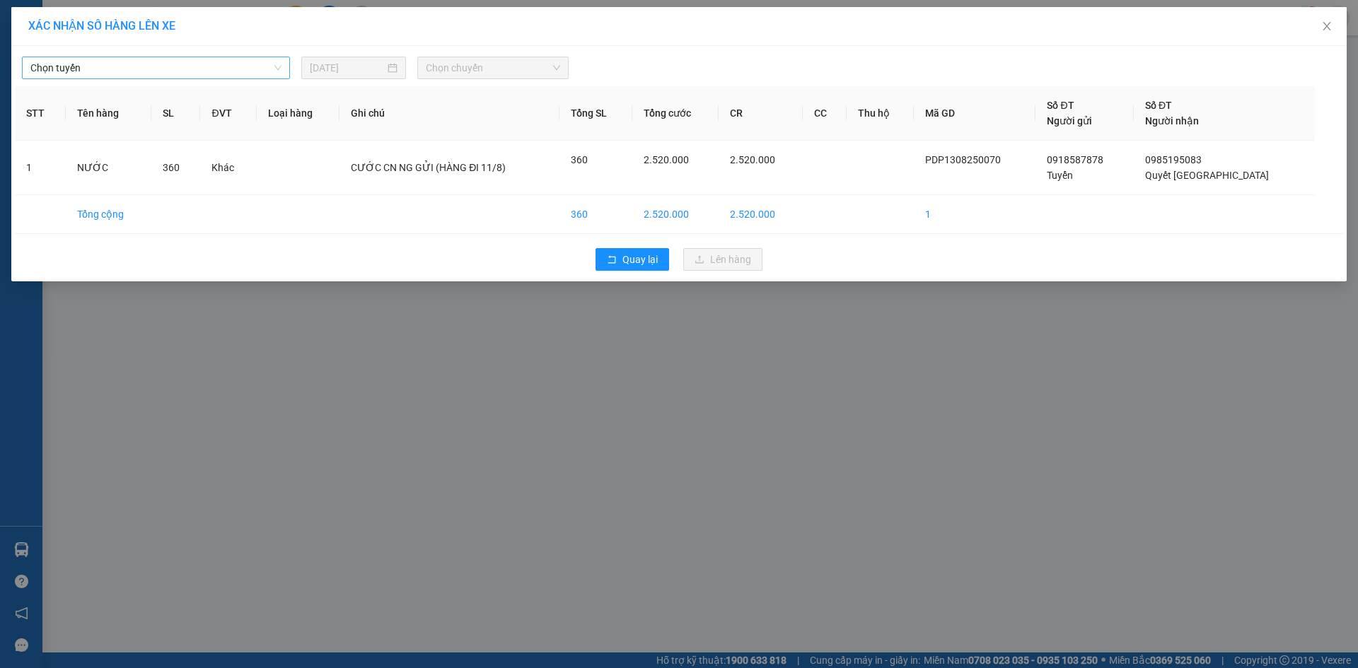
click at [252, 65] on span "Chọn tuyến" at bounding box center [155, 67] width 251 height 21
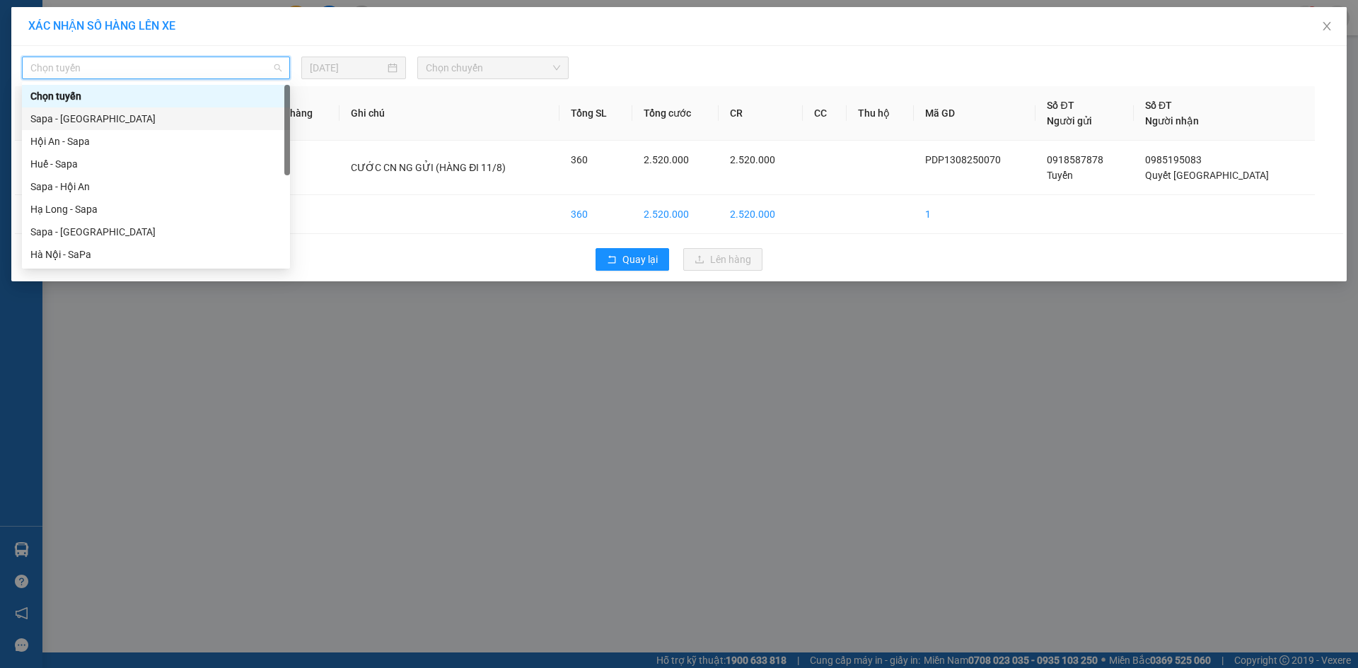
click at [198, 112] on div "Sapa - [GEOGRAPHIC_DATA]" at bounding box center [155, 119] width 251 height 16
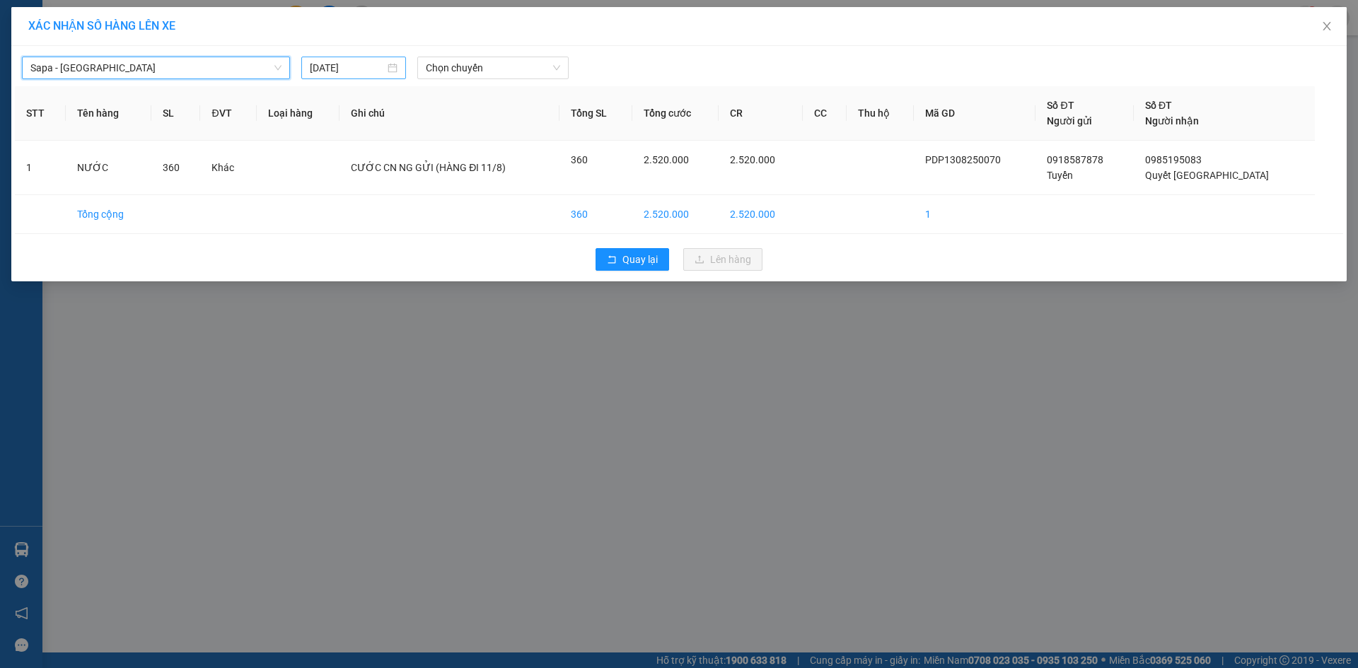
click at [347, 57] on div "[DATE]" at bounding box center [353, 68] width 105 height 23
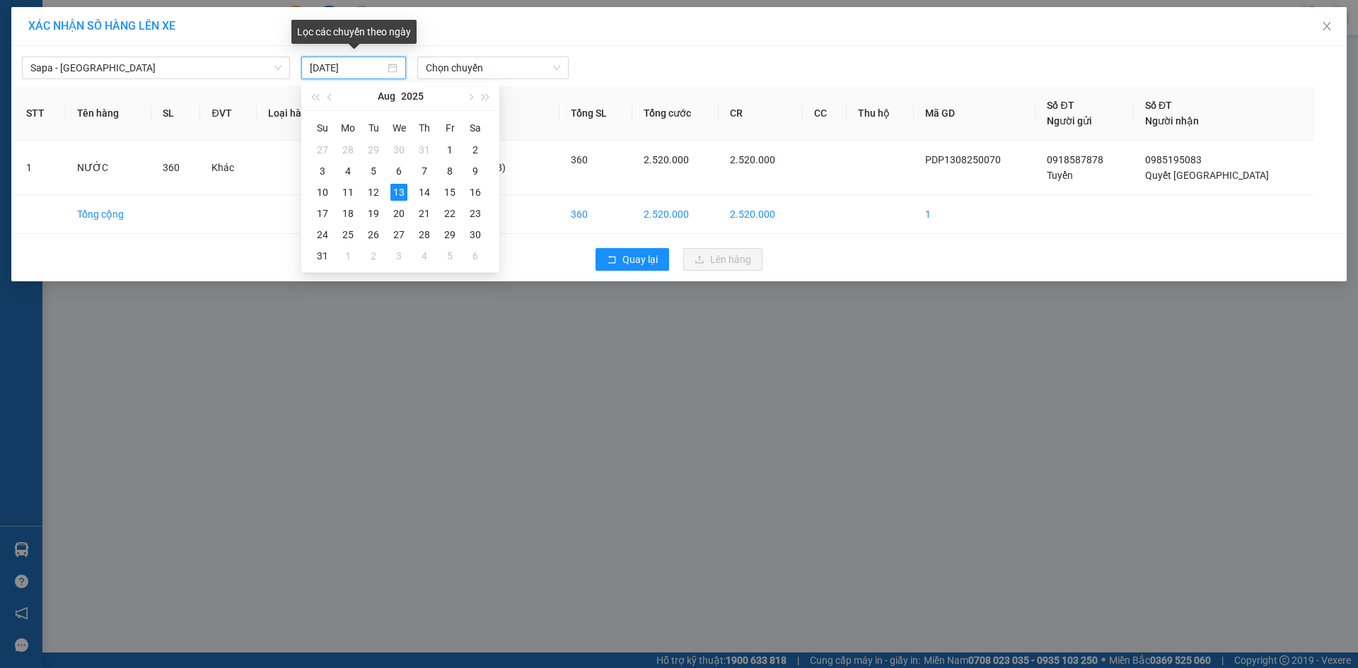
click at [362, 79] on div "Sapa - Hà Nội 13/08/2025 Chọn chuyến STT Tên hàng SL ĐVT Loại hàng Ghi chú Tổng…" at bounding box center [678, 164] width 1335 height 236
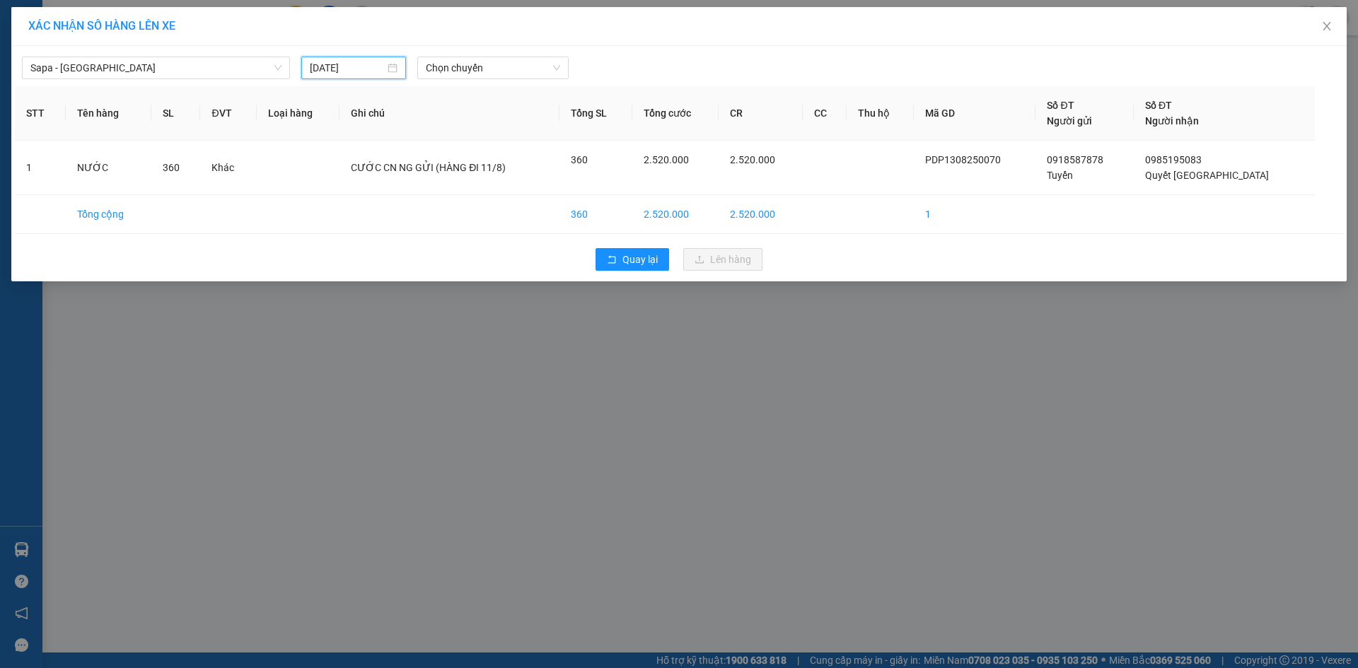
click at [371, 70] on input "[DATE]" at bounding box center [347, 68] width 75 height 16
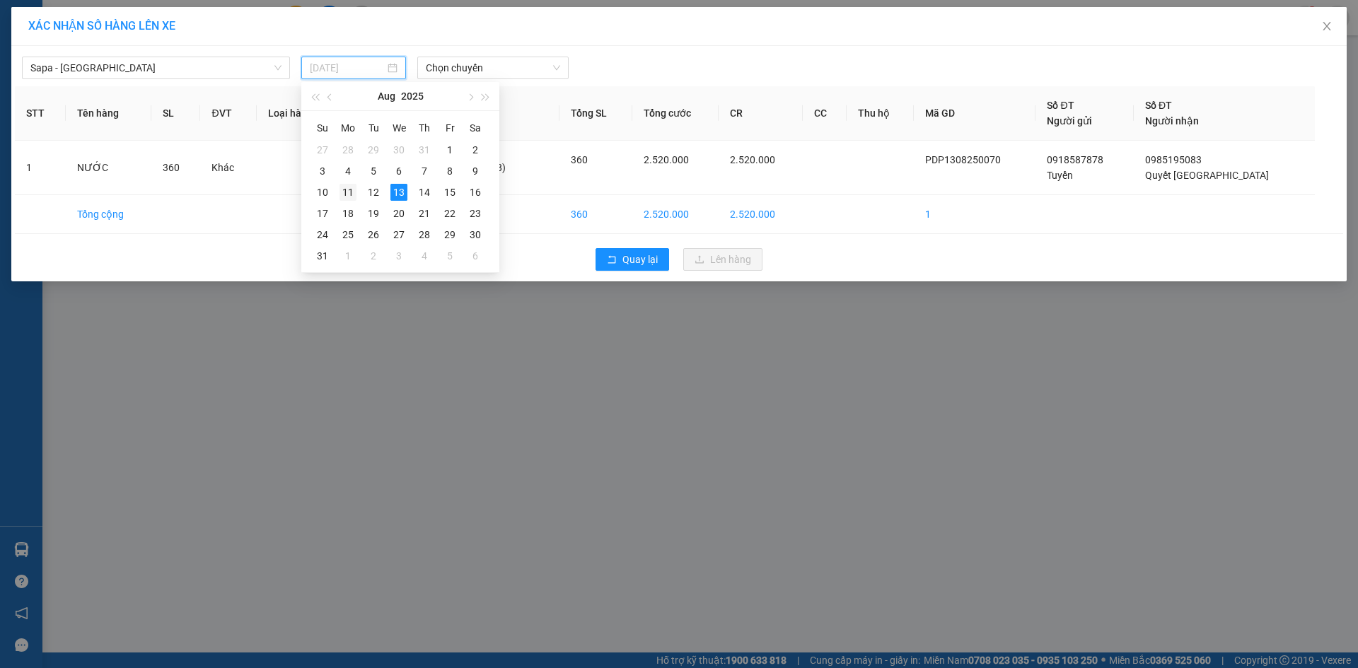
click at [347, 192] on div "11" at bounding box center [348, 192] width 17 height 17
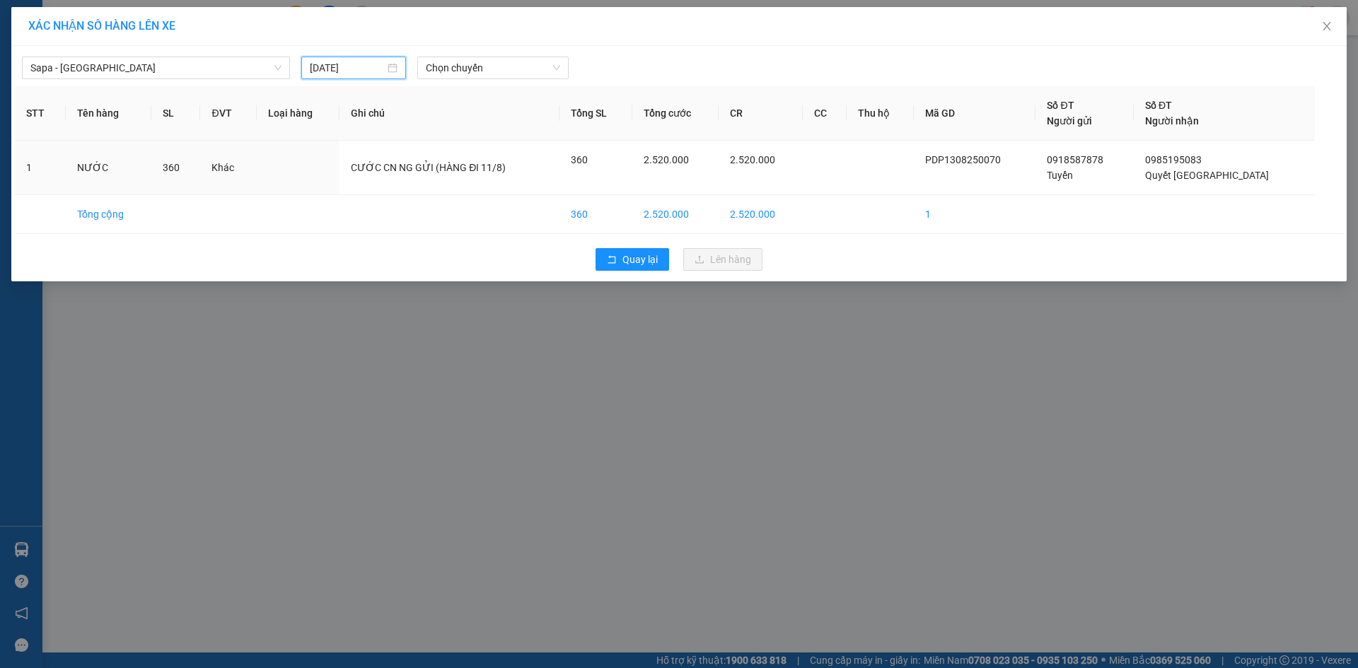
type input "[DATE]"
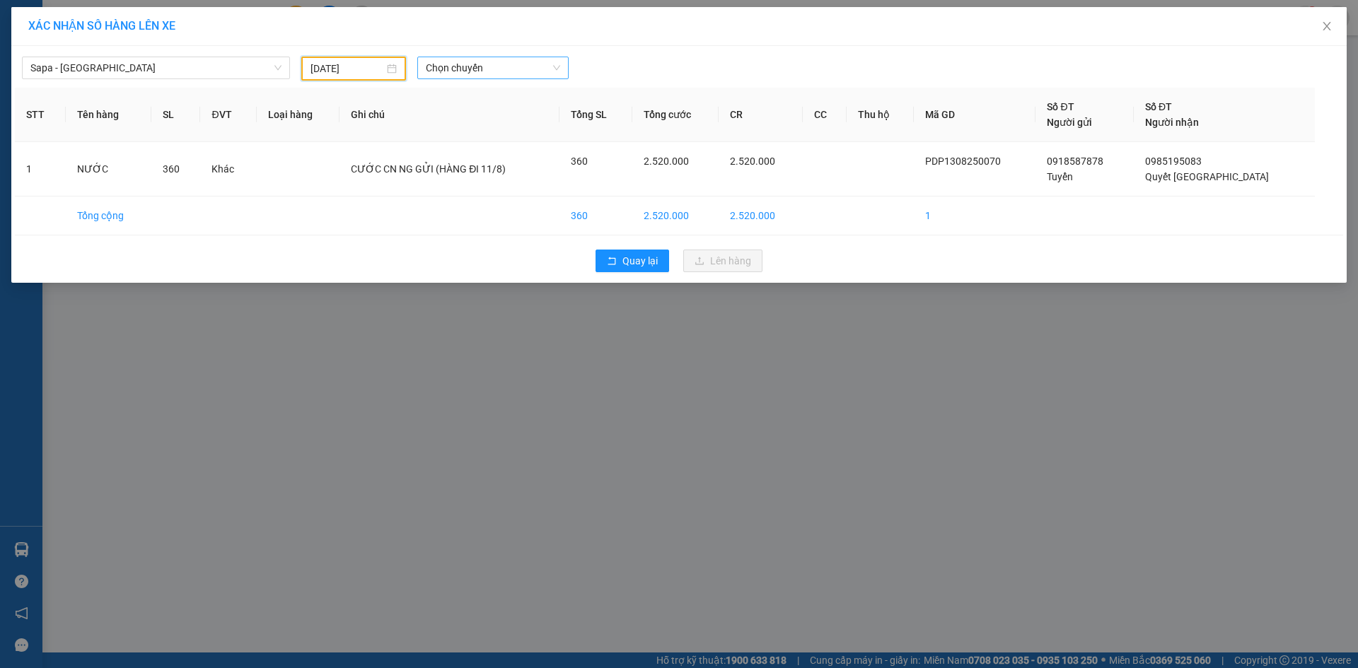
click at [469, 69] on span "Chọn chuyến" at bounding box center [493, 67] width 134 height 21
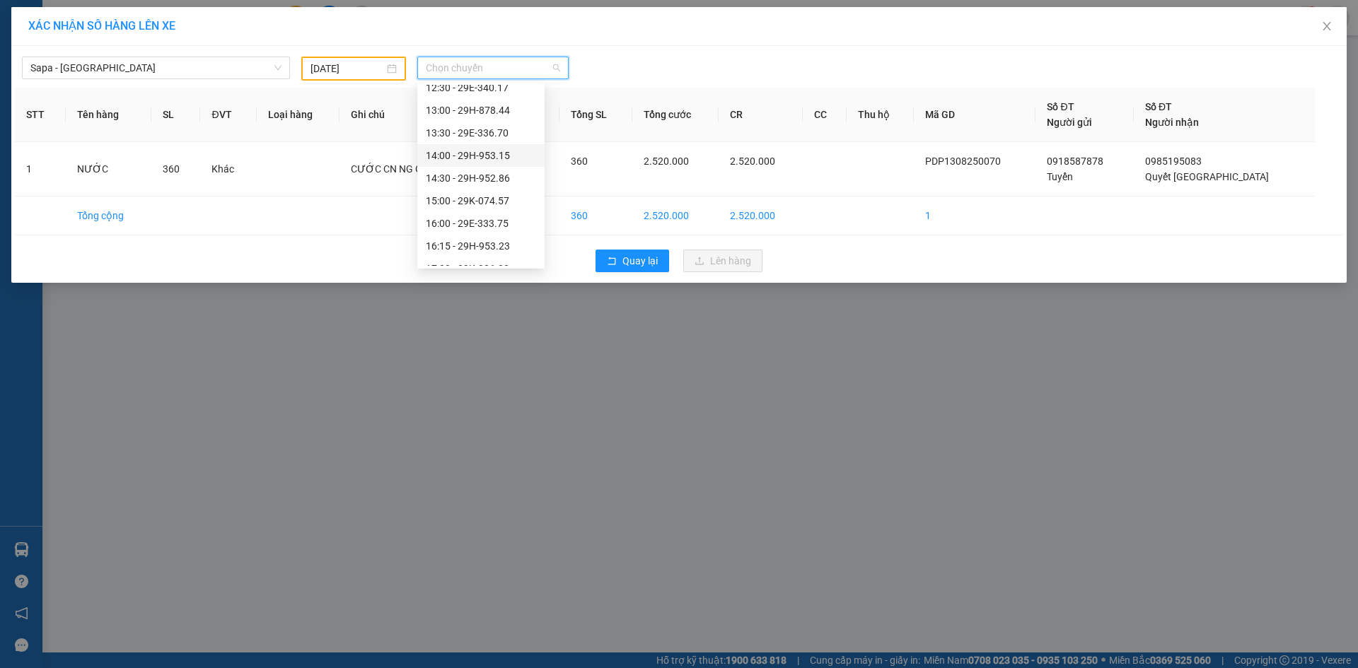
scroll to position [354, 0]
click at [489, 172] on div "22:00 - 29E-360.82" at bounding box center [481, 173] width 110 height 16
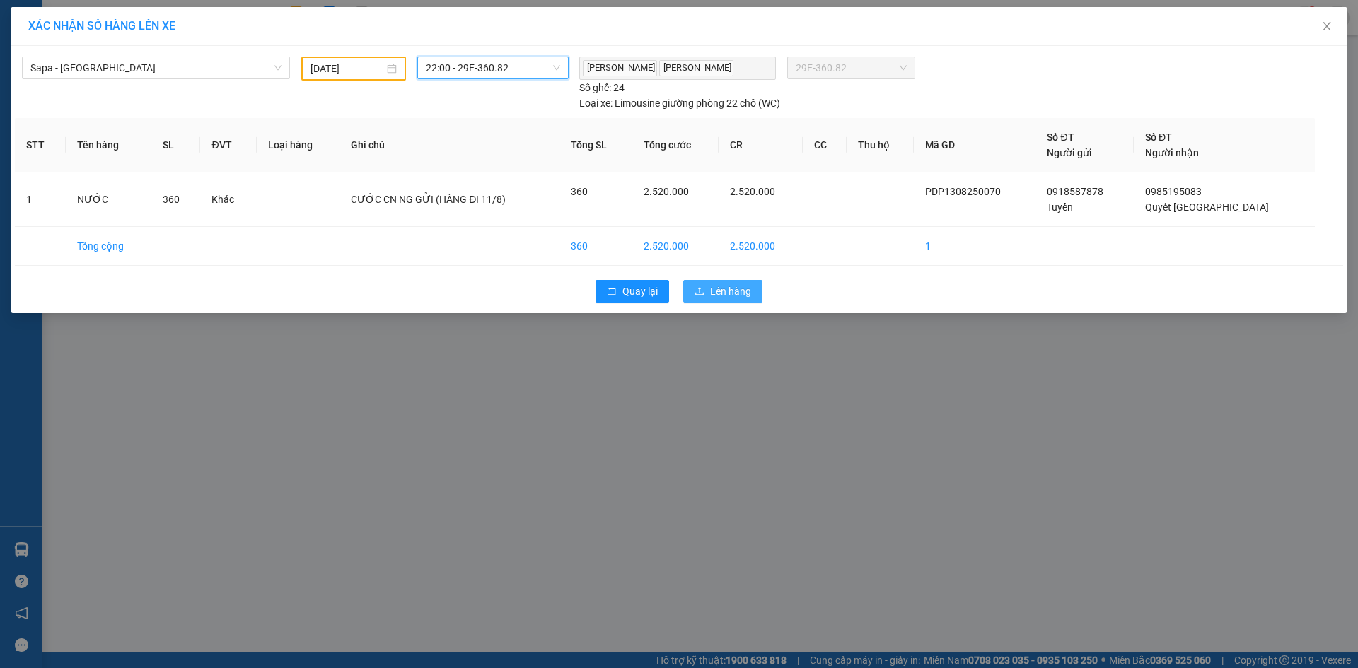
click at [736, 291] on span "Lên hàng" at bounding box center [730, 292] width 41 height 16
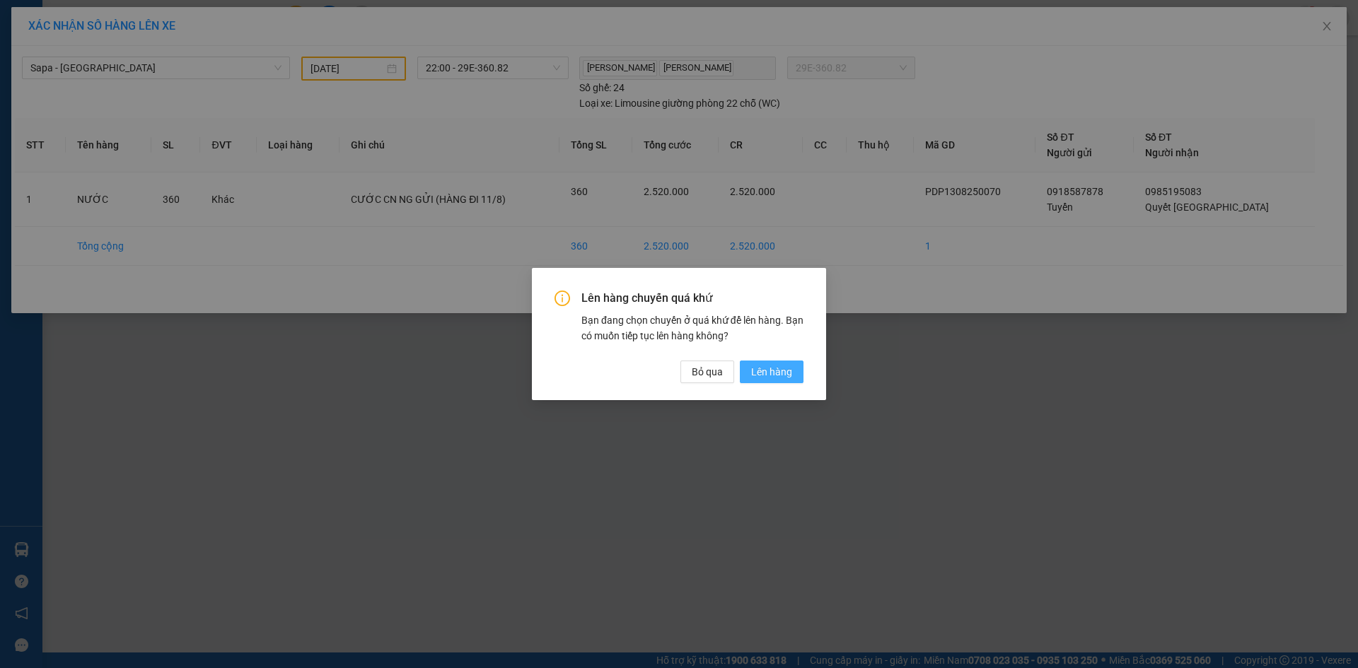
click at [773, 369] on span "Lên hàng" at bounding box center [771, 372] width 41 height 16
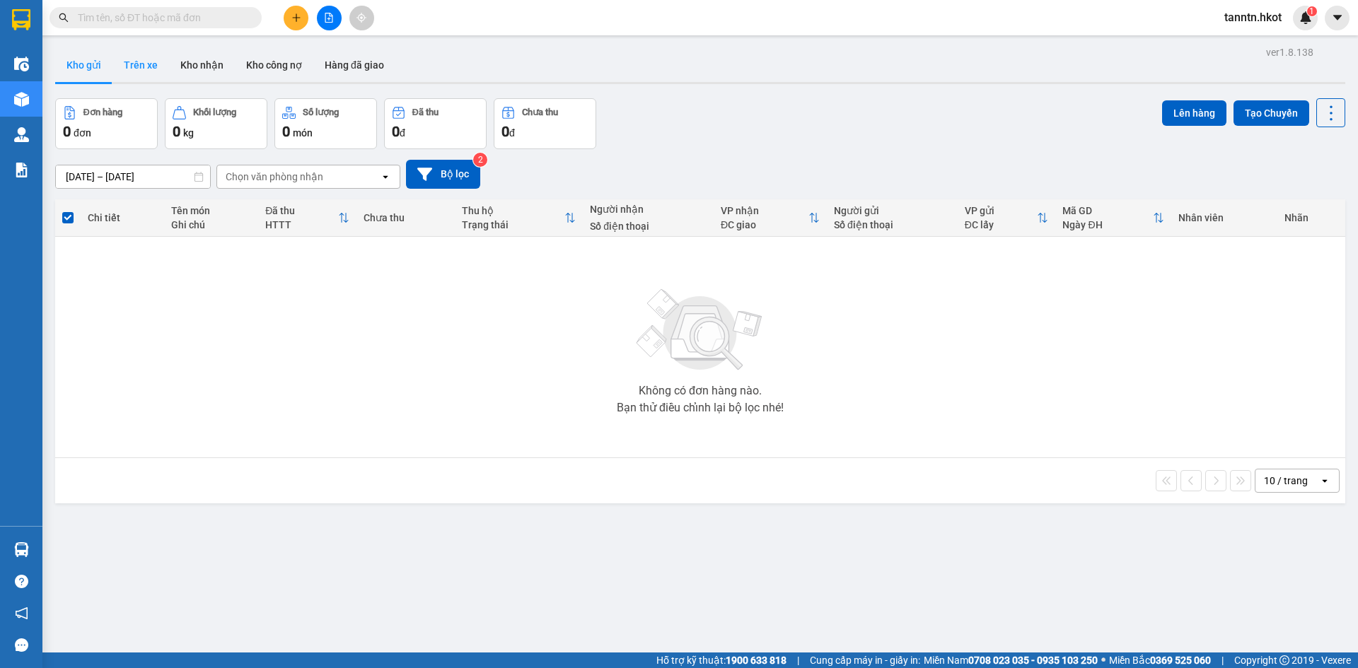
click at [144, 66] on button "Trên xe" at bounding box center [140, 65] width 57 height 34
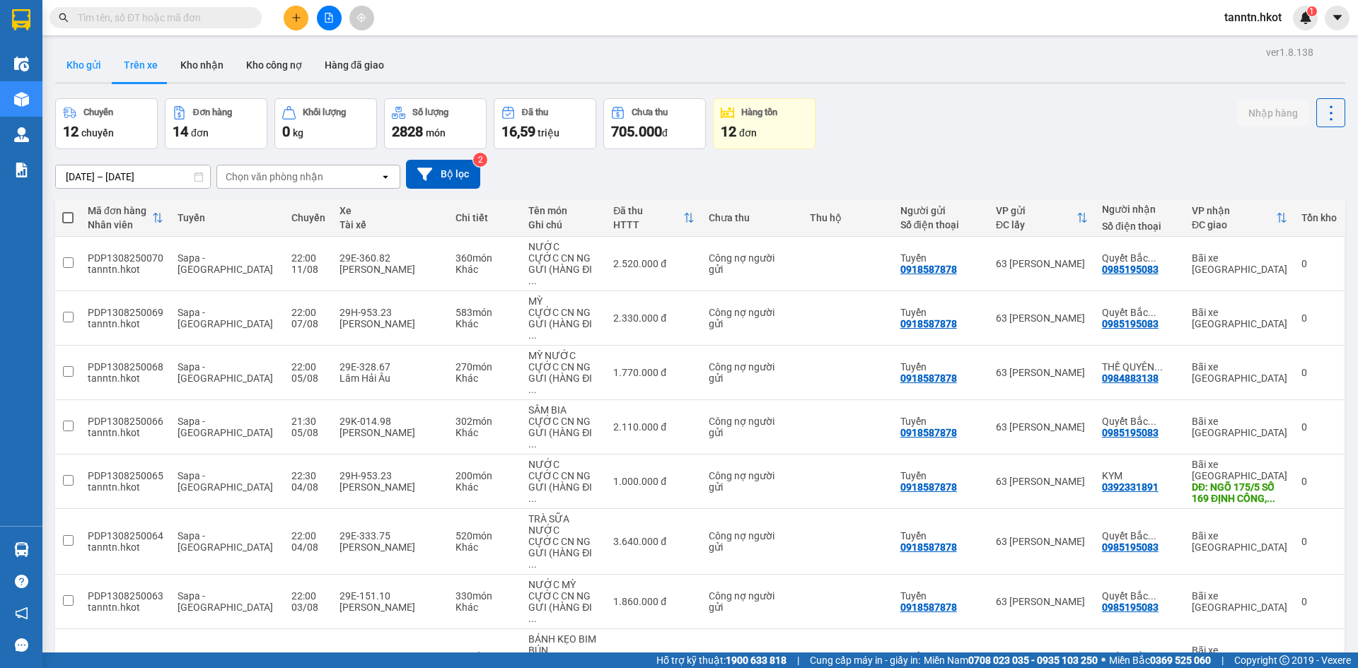
click at [79, 70] on button "Kho gửi" at bounding box center [83, 65] width 57 height 34
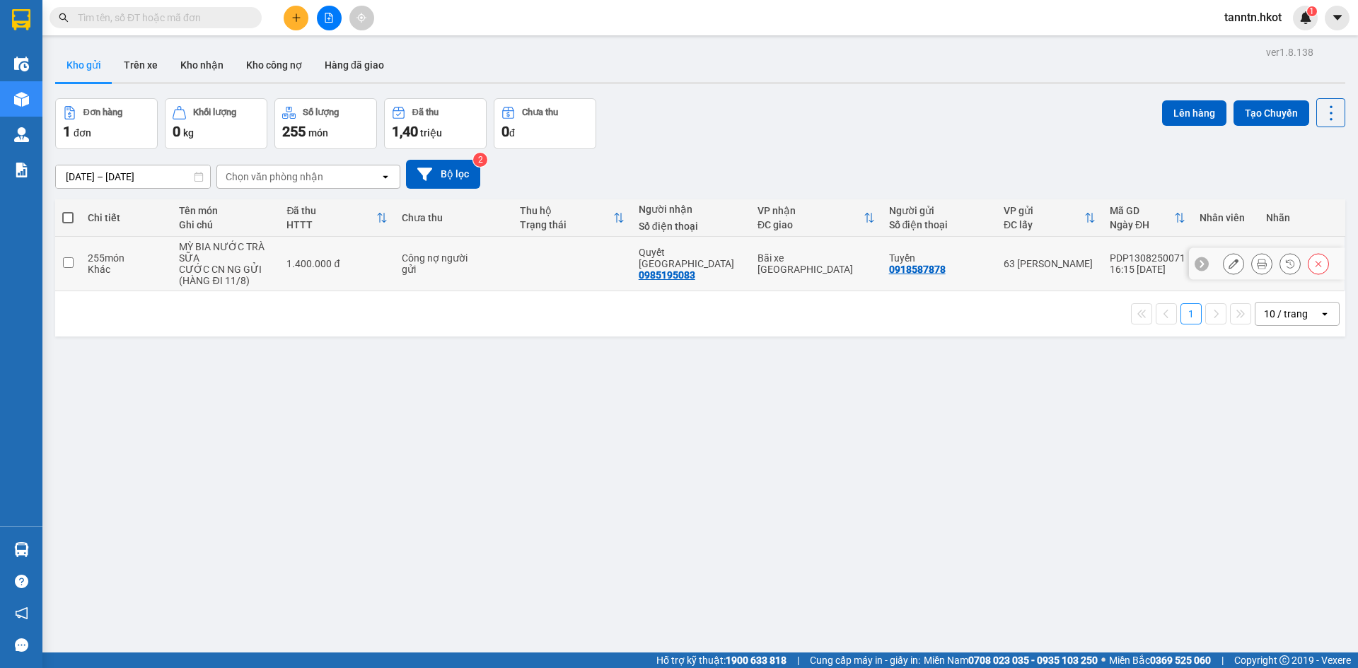
click at [209, 271] on div "CƯỚC CN NG GỬI (HÀNG ĐI 11/8)" at bounding box center [225, 275] width 93 height 23
checkbox input "true"
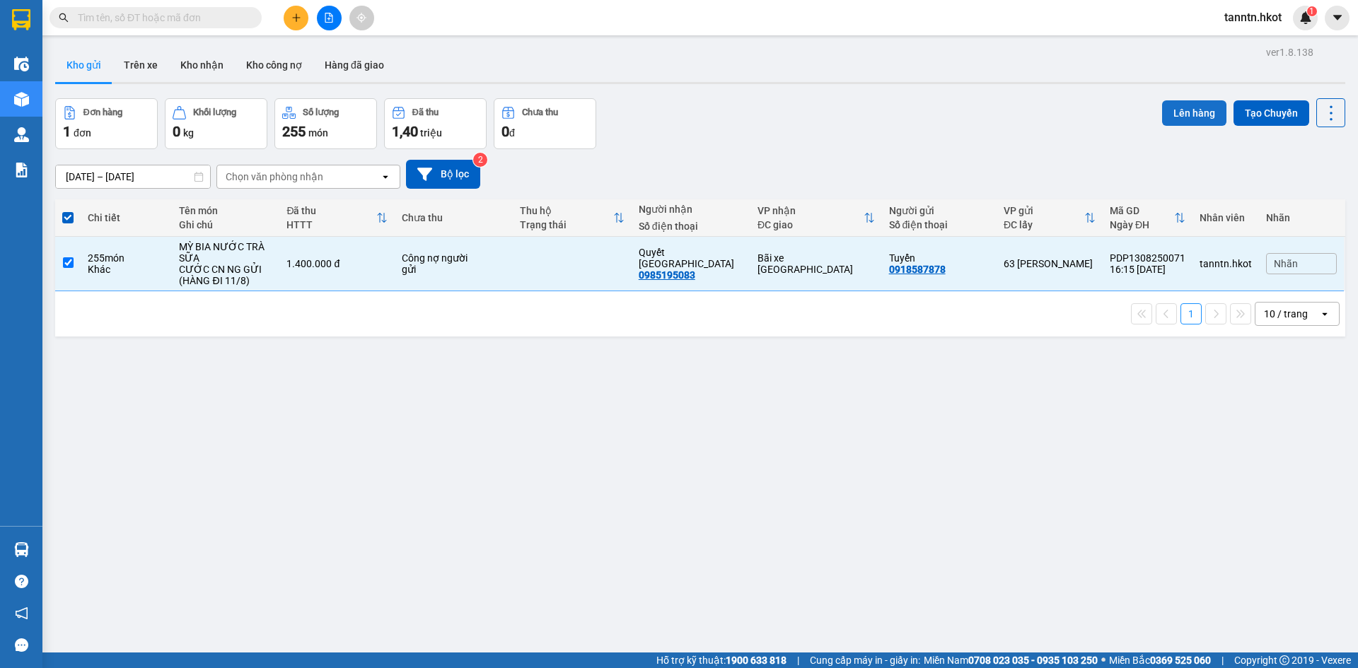
click at [1169, 115] on button "Lên hàng" at bounding box center [1194, 112] width 64 height 25
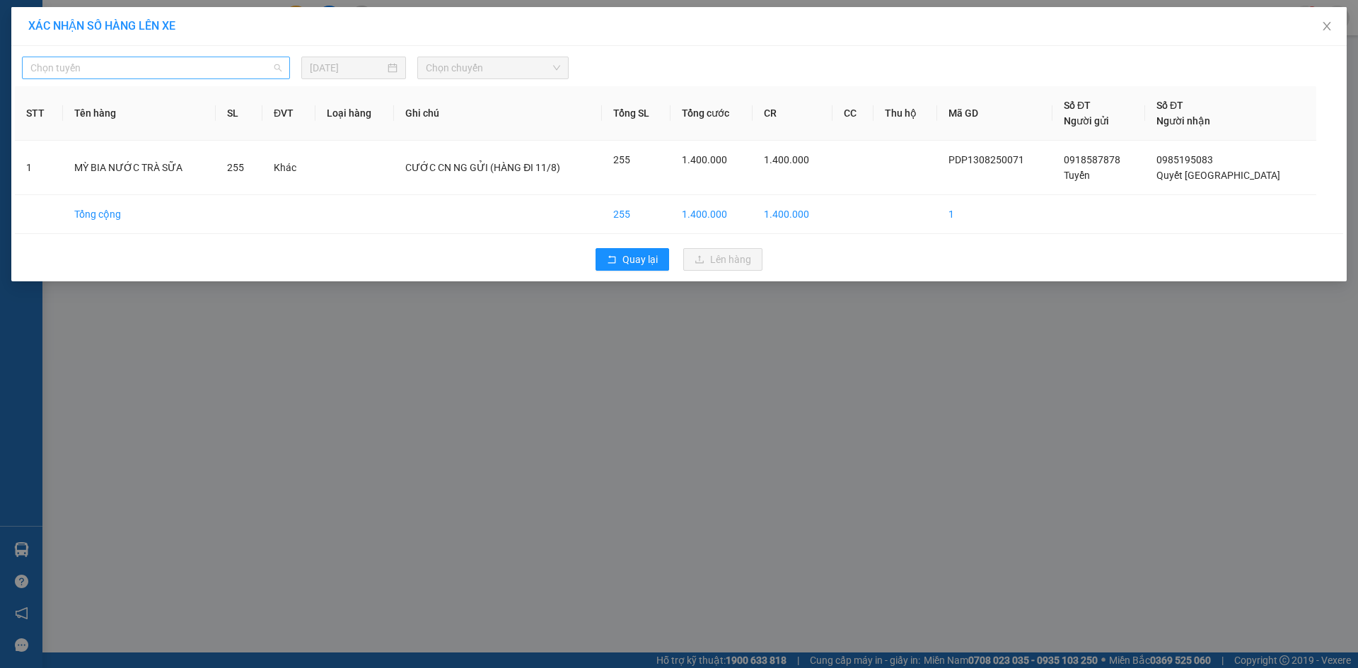
click at [261, 67] on span "Chọn tuyến" at bounding box center [155, 67] width 251 height 21
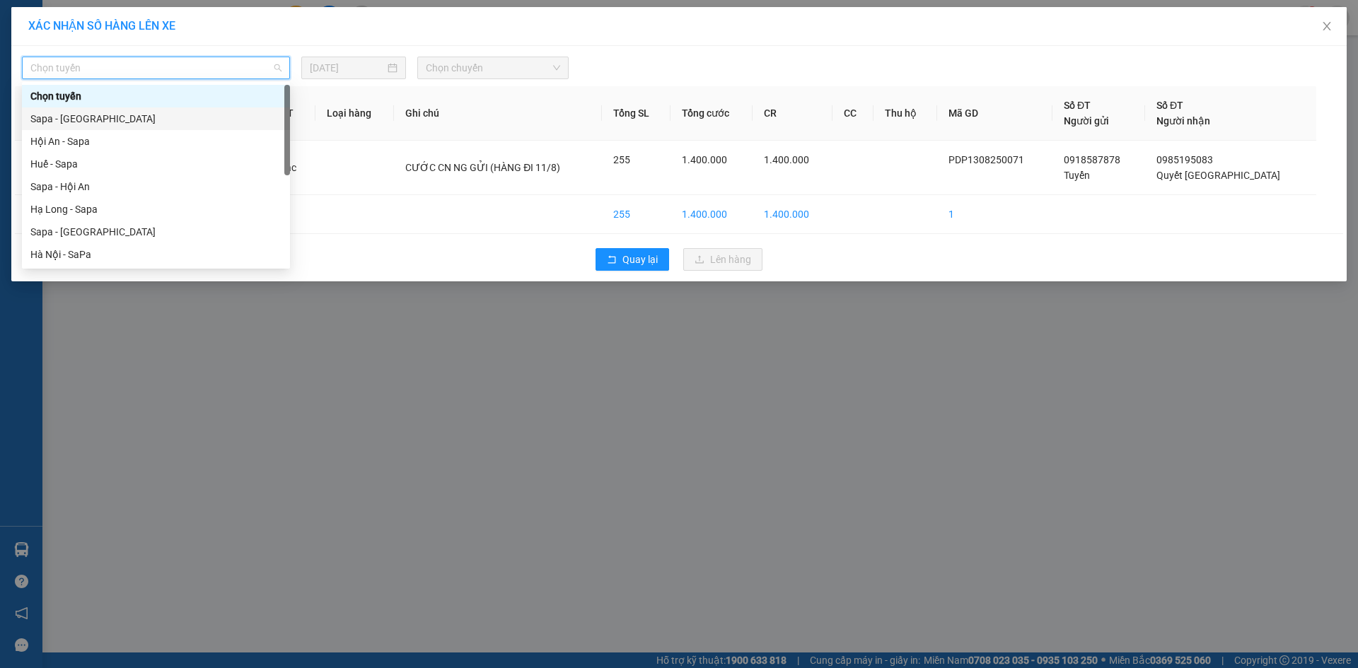
click at [242, 122] on div "Sapa - [GEOGRAPHIC_DATA]" at bounding box center [155, 119] width 251 height 16
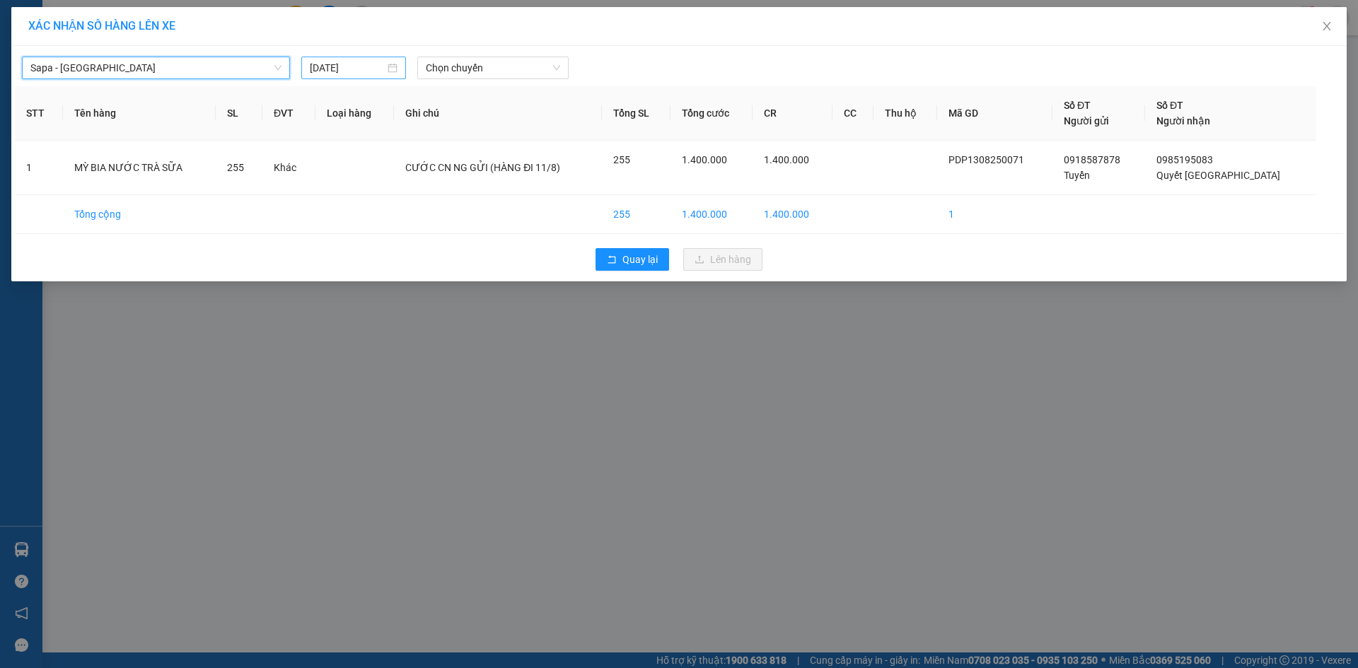
click at [333, 71] on input "[DATE]" at bounding box center [347, 68] width 75 height 16
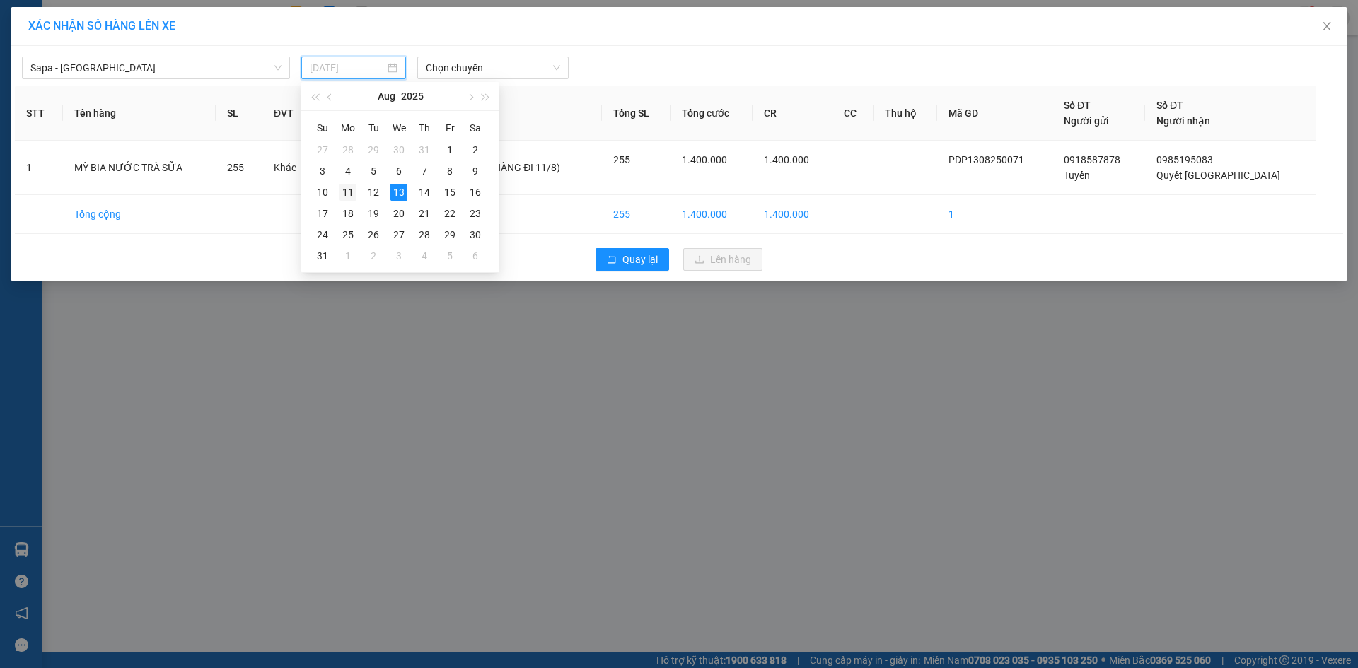
click at [350, 194] on div "11" at bounding box center [348, 192] width 17 height 17
type input "[DATE]"
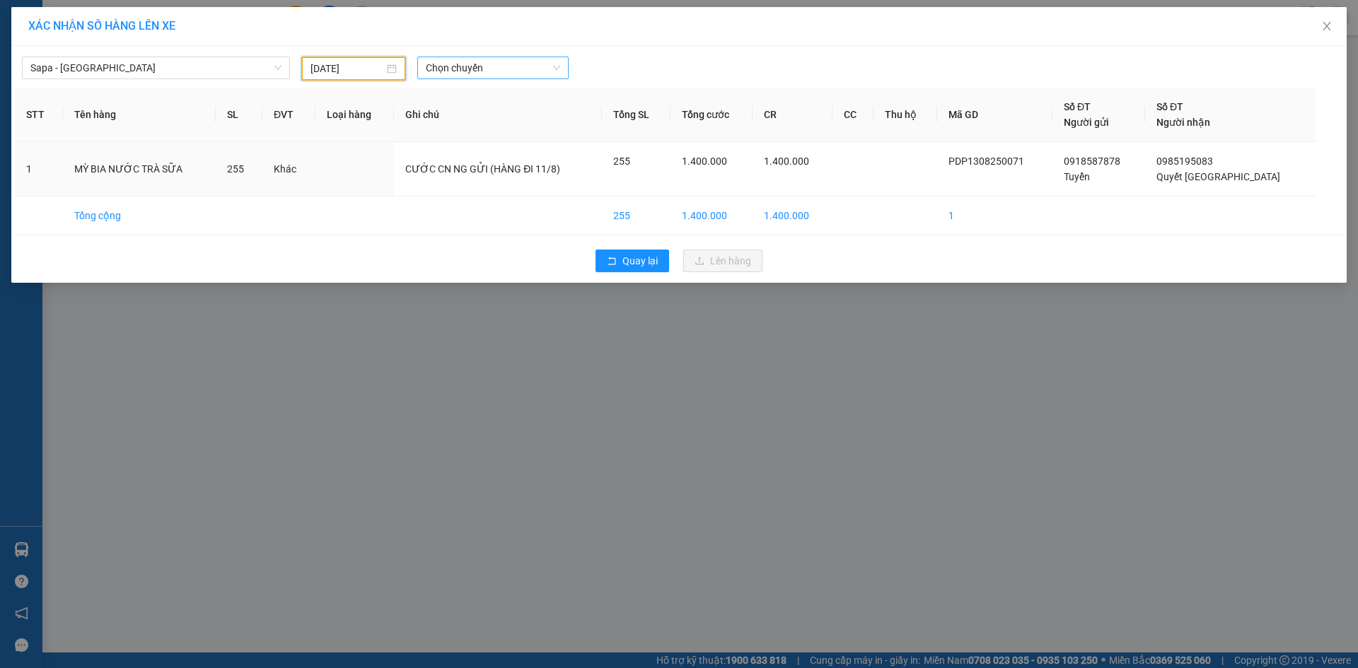
click at [480, 66] on span "Chọn chuyến" at bounding box center [493, 67] width 134 height 21
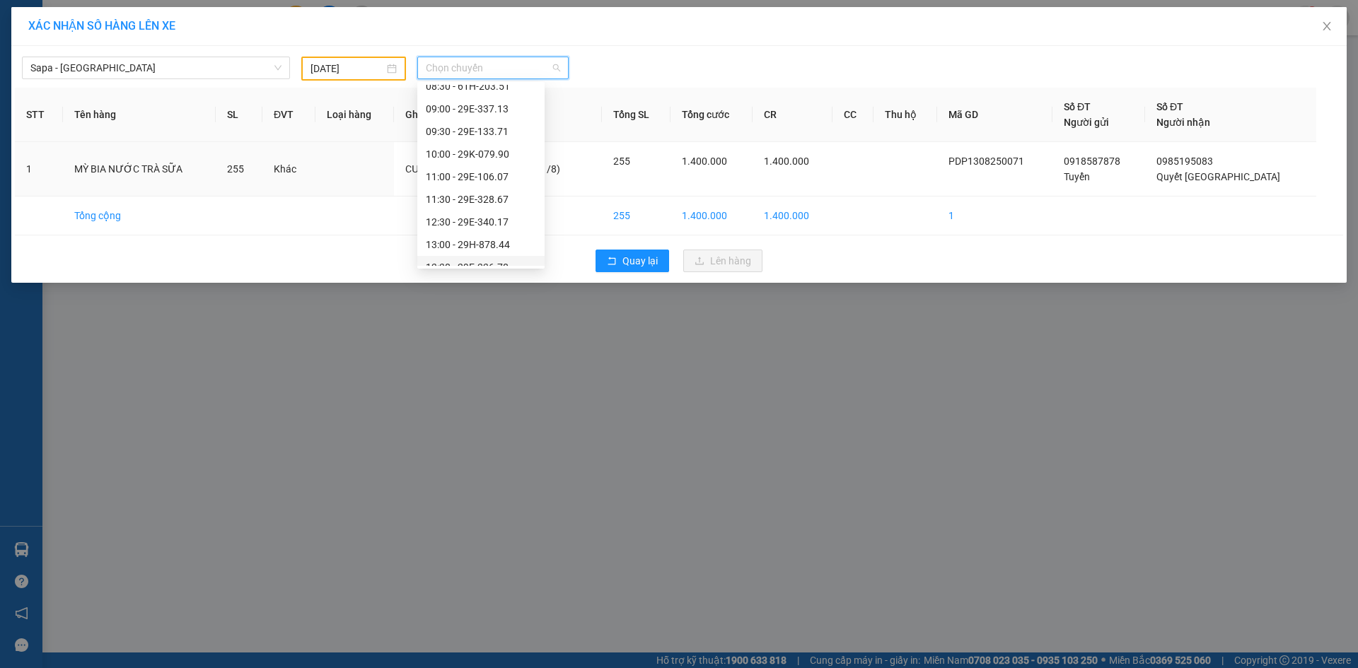
scroll to position [212, 0]
click at [491, 154] on div "14:00 - 29H-953.15" at bounding box center [481, 156] width 110 height 16
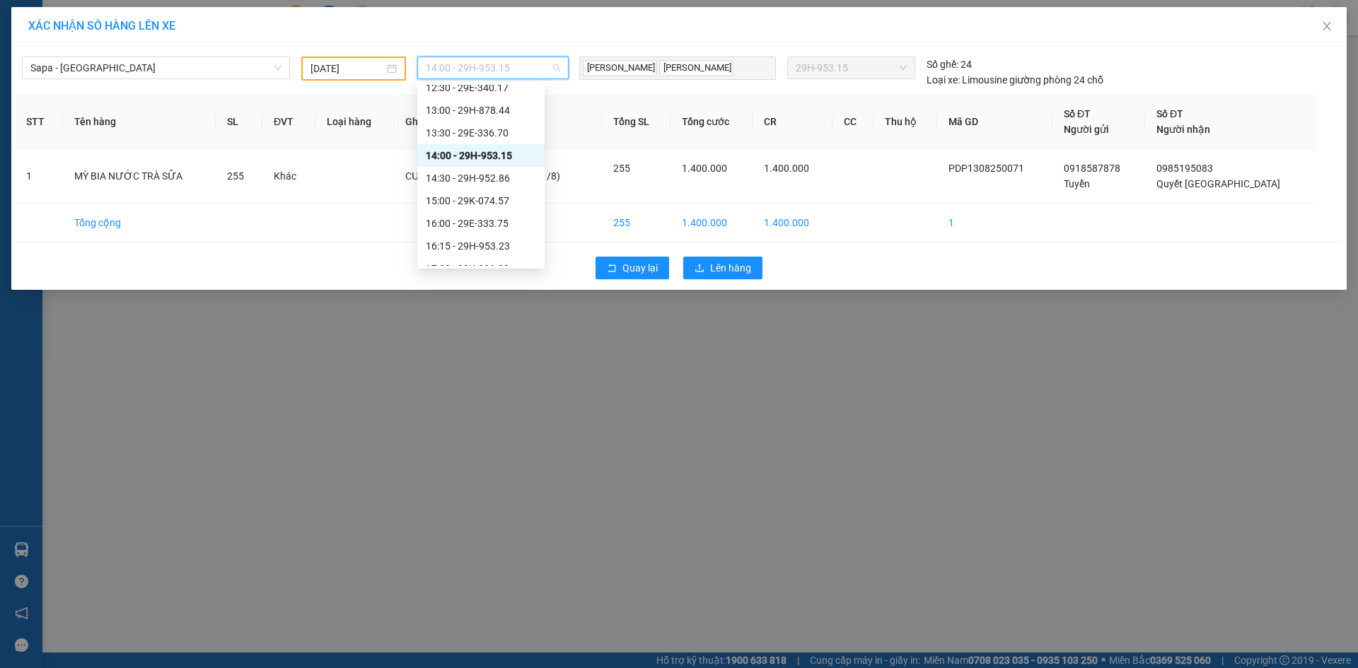
click at [488, 67] on span "14:00 - 29H-953.15" at bounding box center [493, 67] width 134 height 21
click at [494, 178] on div "14:30 - 29H-952.86" at bounding box center [481, 178] width 110 height 16
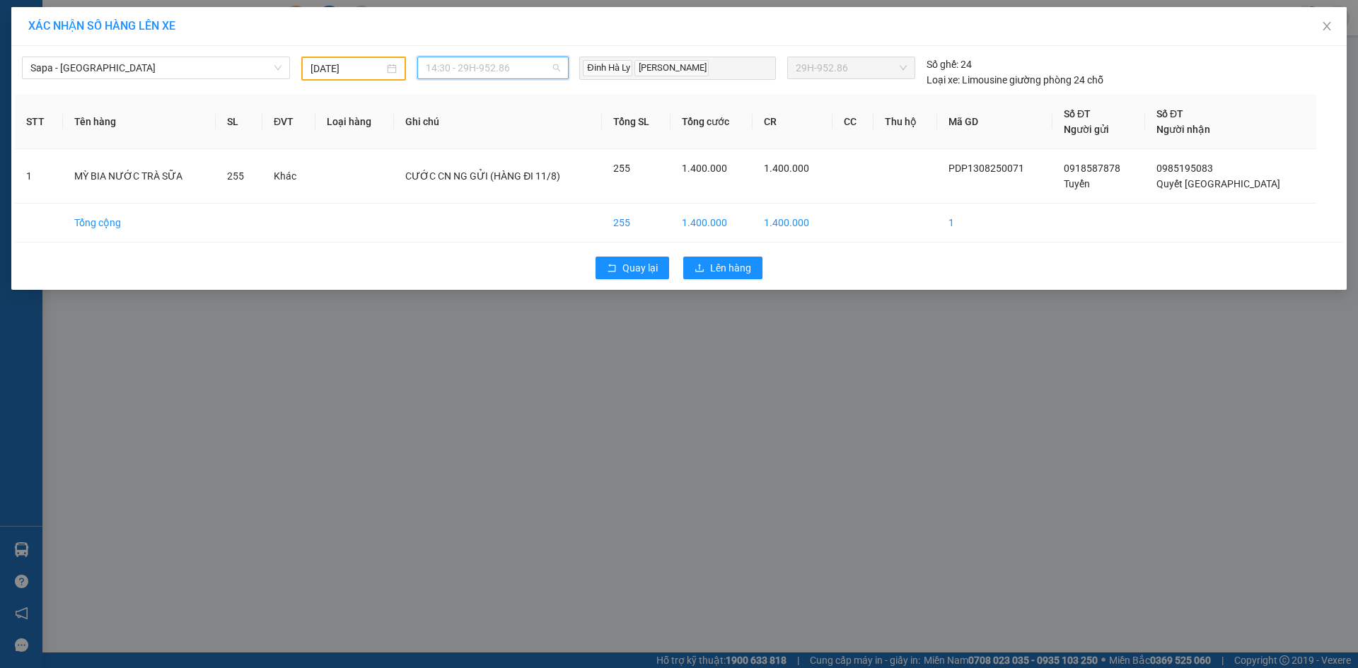
drag, startPoint x: 494, startPoint y: 67, endPoint x: 492, endPoint y: 83, distance: 15.8
click at [494, 66] on span "14:30 - 29H-952.86" at bounding box center [493, 67] width 134 height 21
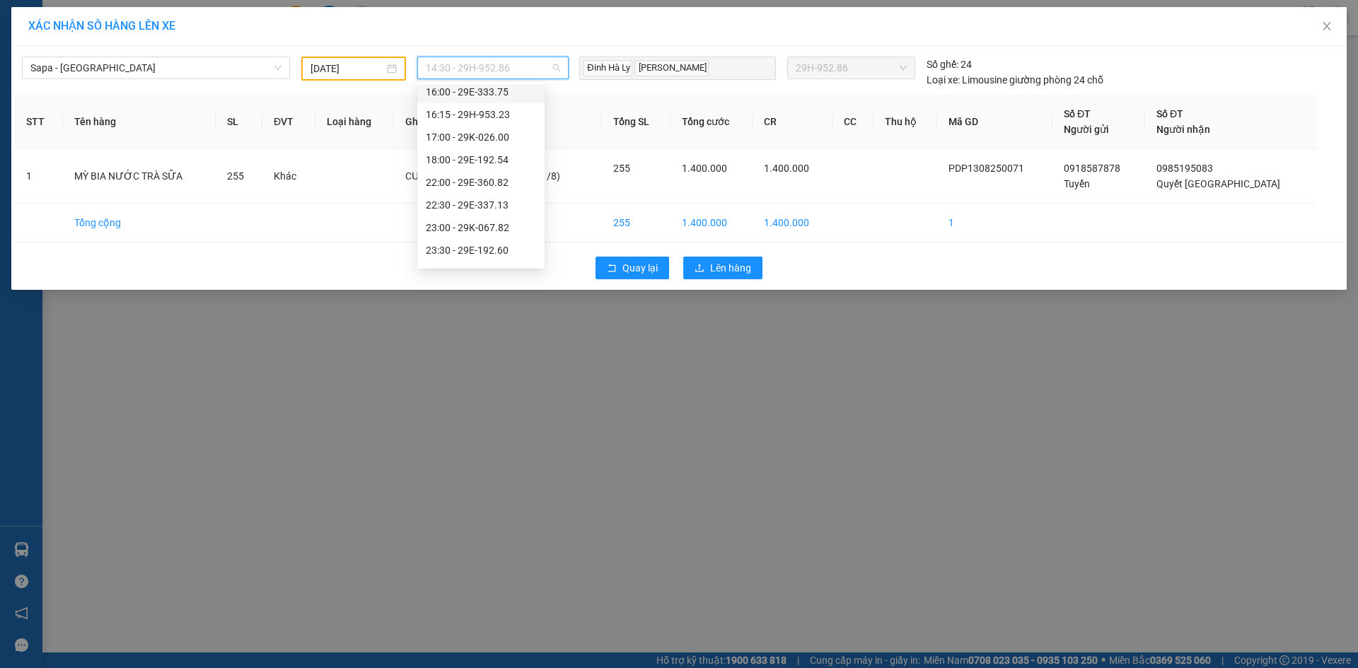
scroll to position [362, 0]
click at [497, 162] on div "22:00 - 29E-360.82" at bounding box center [481, 164] width 110 height 16
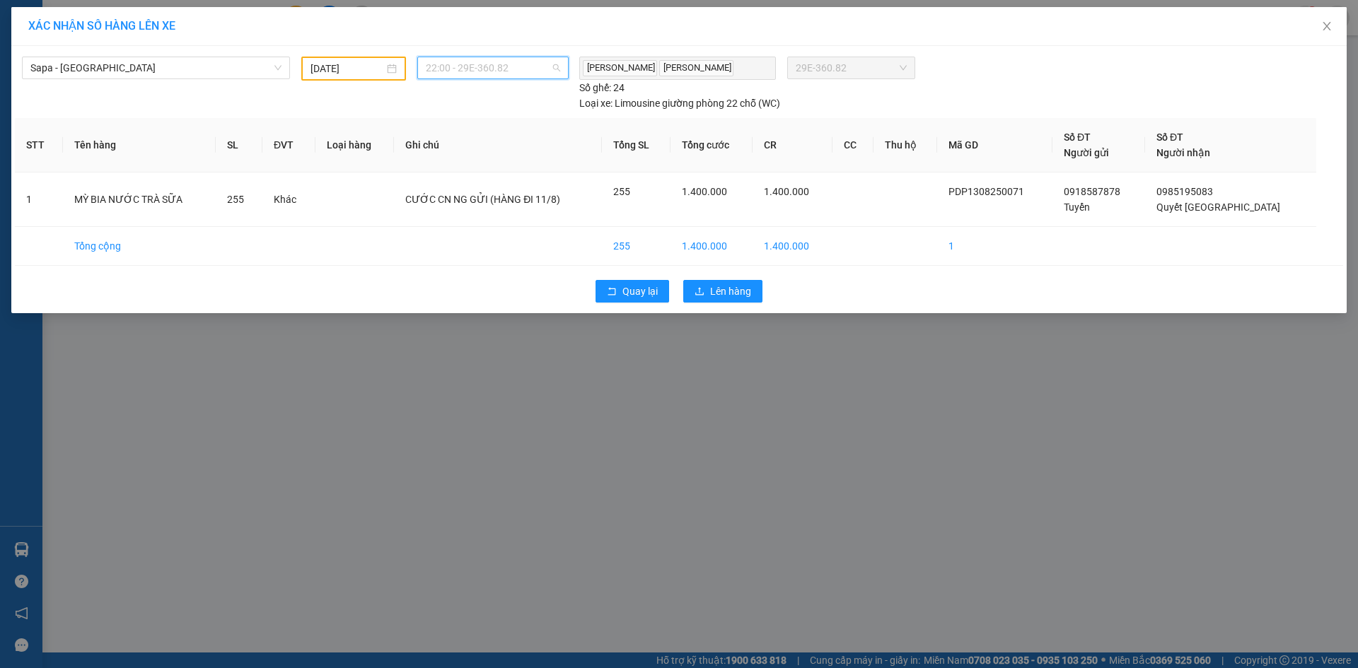
click at [509, 66] on span "22:00 - 29E-360.82" at bounding box center [493, 67] width 134 height 21
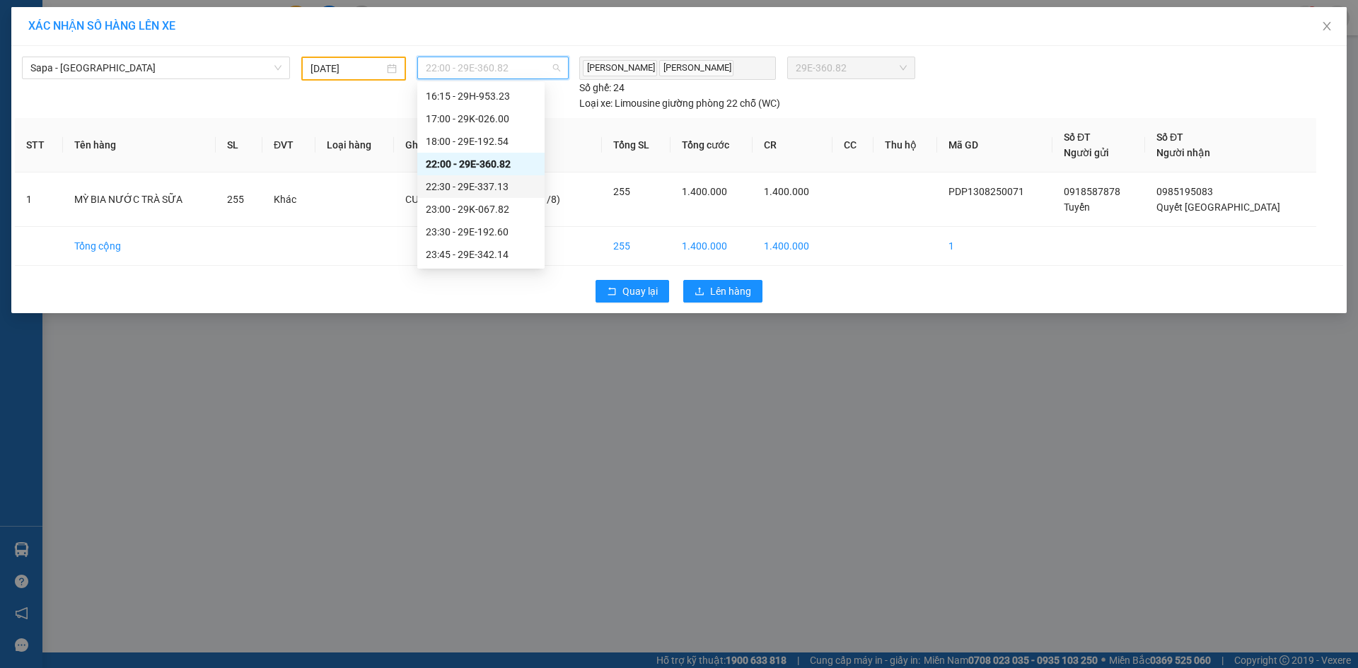
click at [509, 186] on div "22:30 - 29E-337.13" at bounding box center [481, 187] width 110 height 16
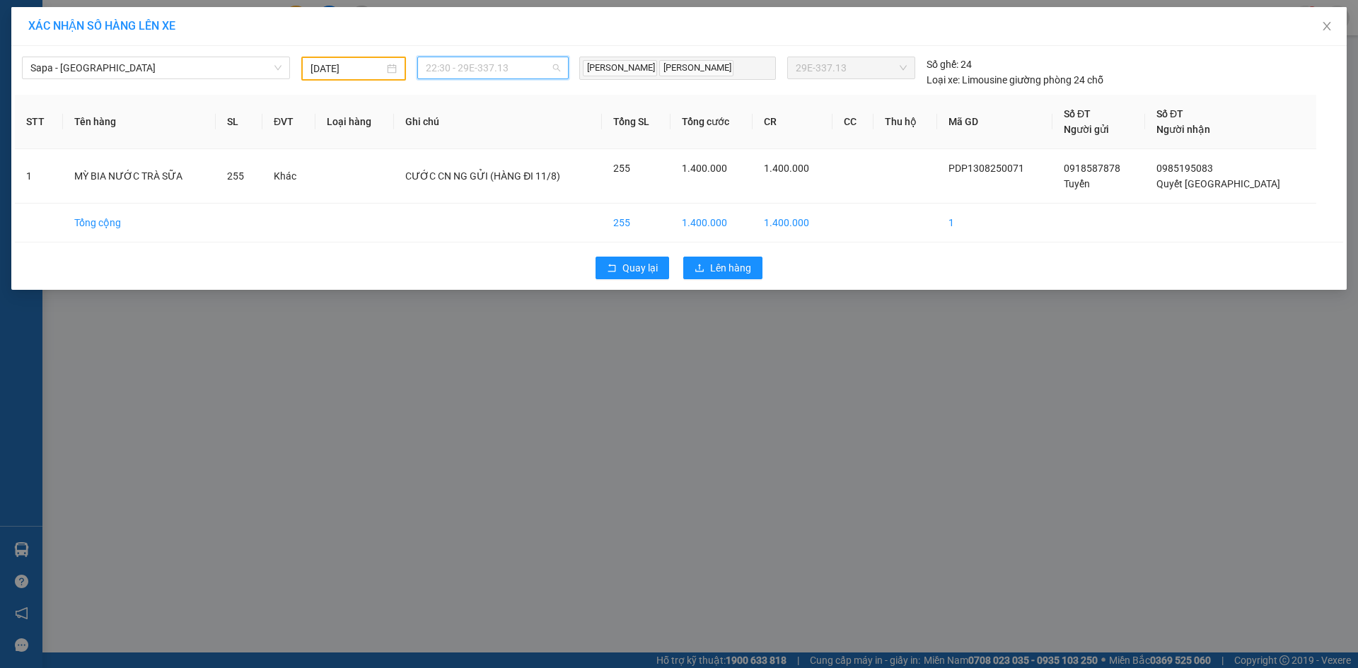
click at [520, 66] on span "22:30 - 29E-337.13" at bounding box center [493, 67] width 134 height 21
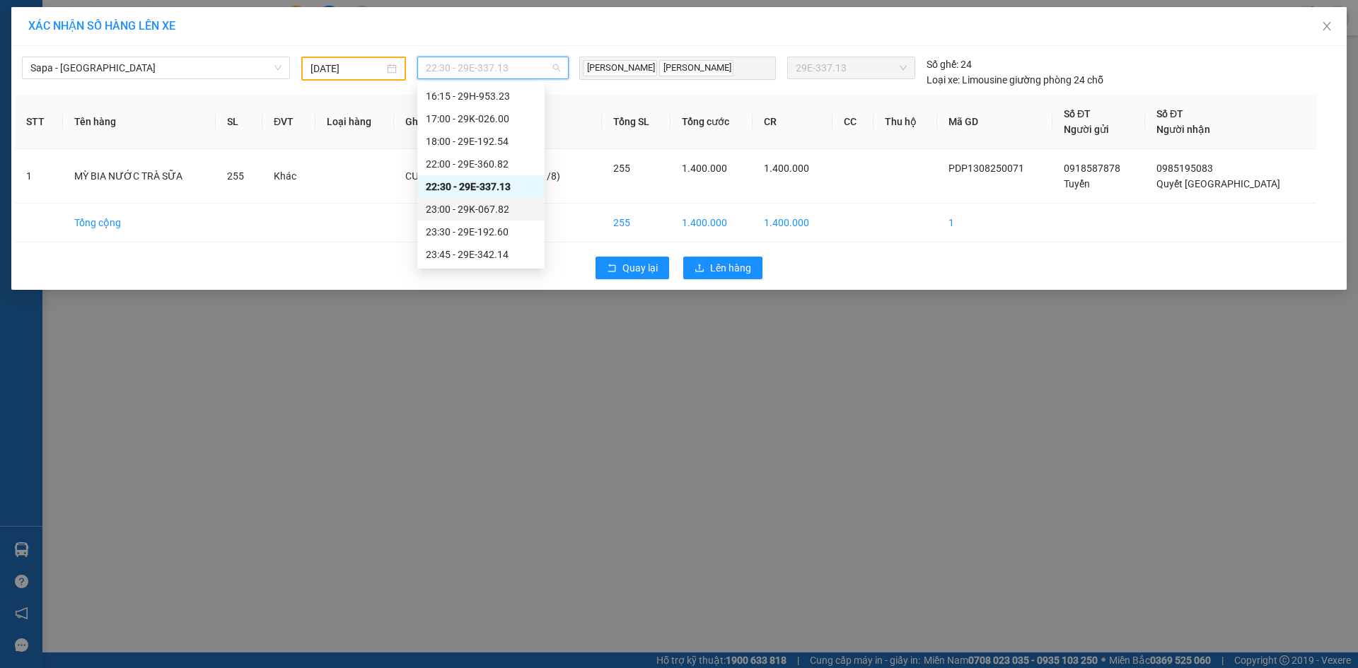
click at [498, 205] on div "23:00 - 29K-067.82" at bounding box center [481, 210] width 110 height 16
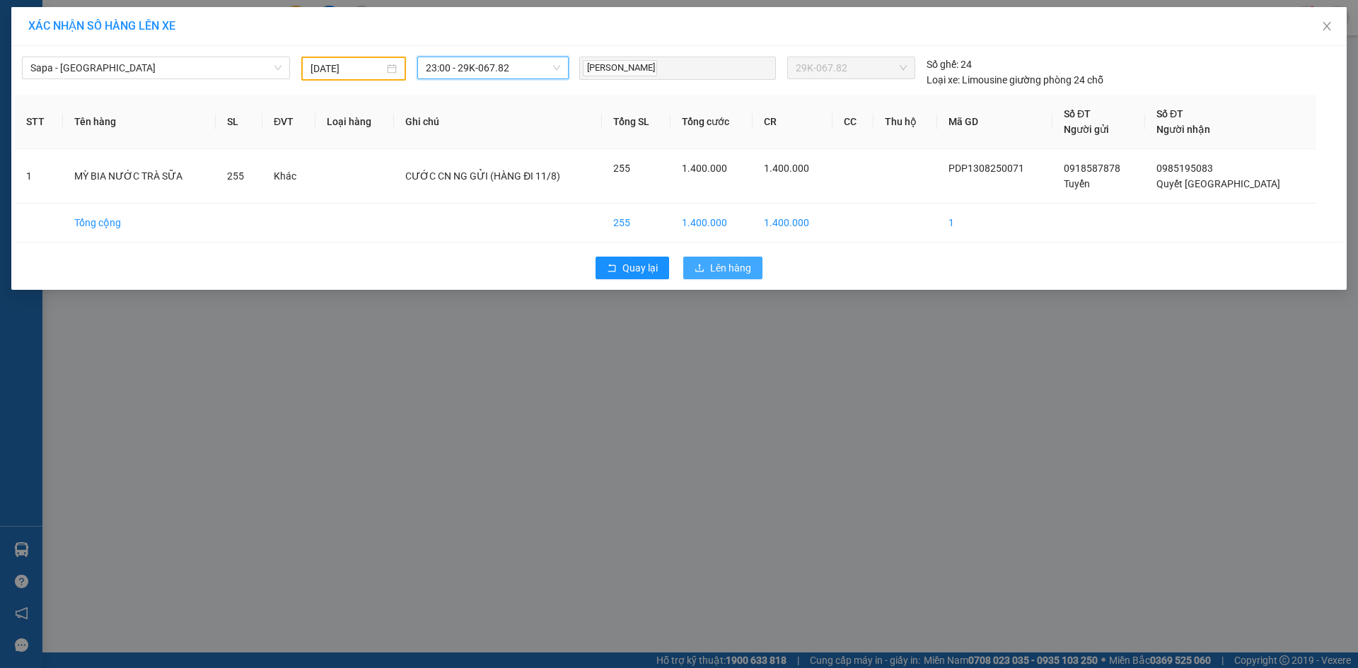
click at [728, 271] on span "Lên hàng" at bounding box center [730, 268] width 41 height 16
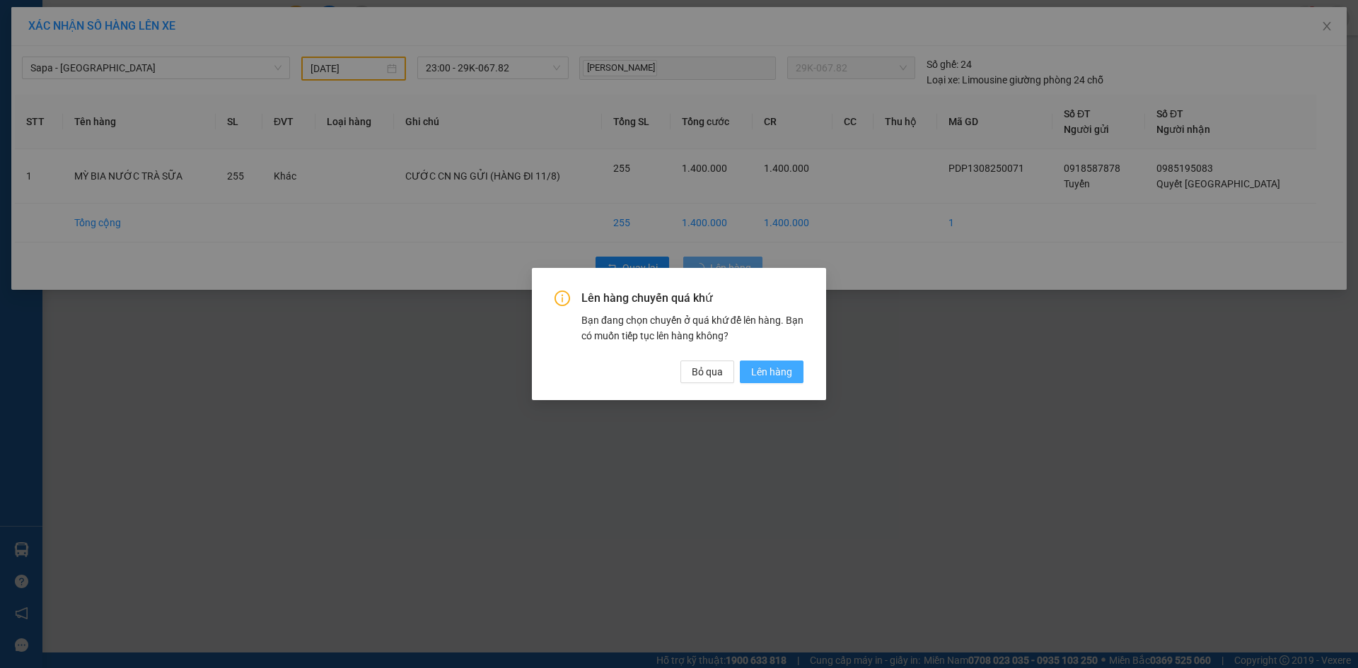
click at [784, 371] on span "Lên hàng" at bounding box center [771, 372] width 41 height 16
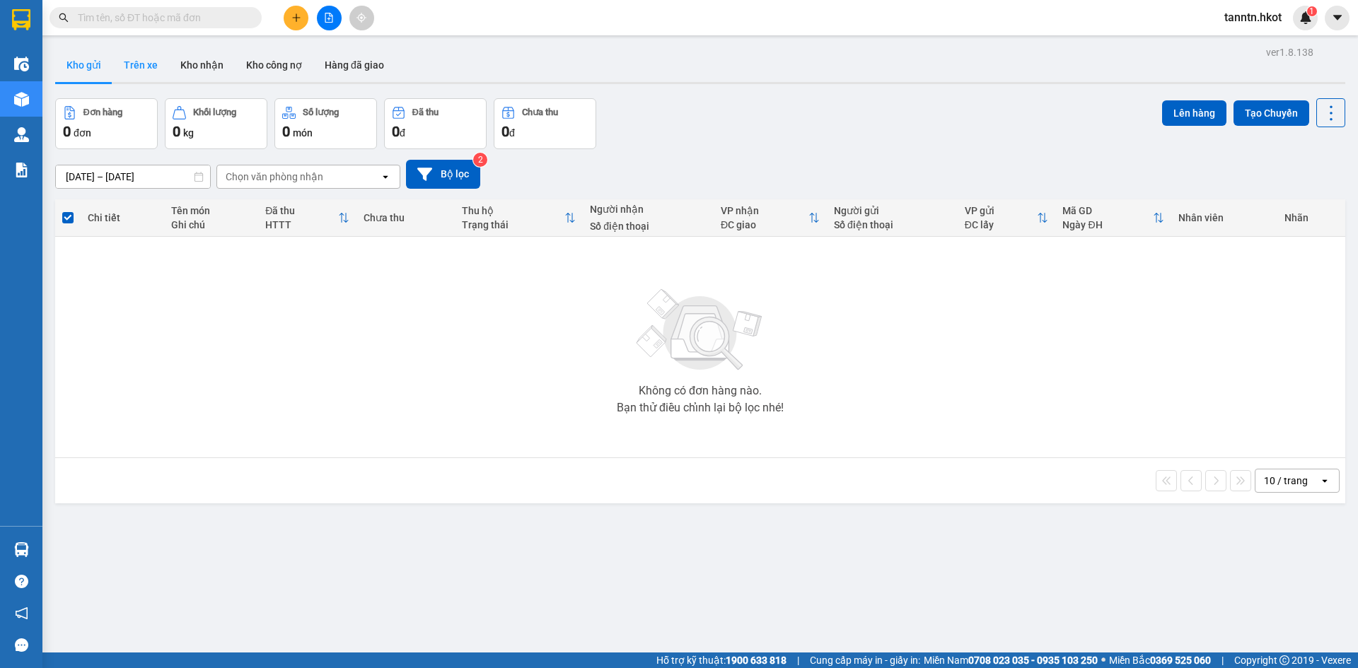
click at [139, 62] on button "Trên xe" at bounding box center [140, 65] width 57 height 34
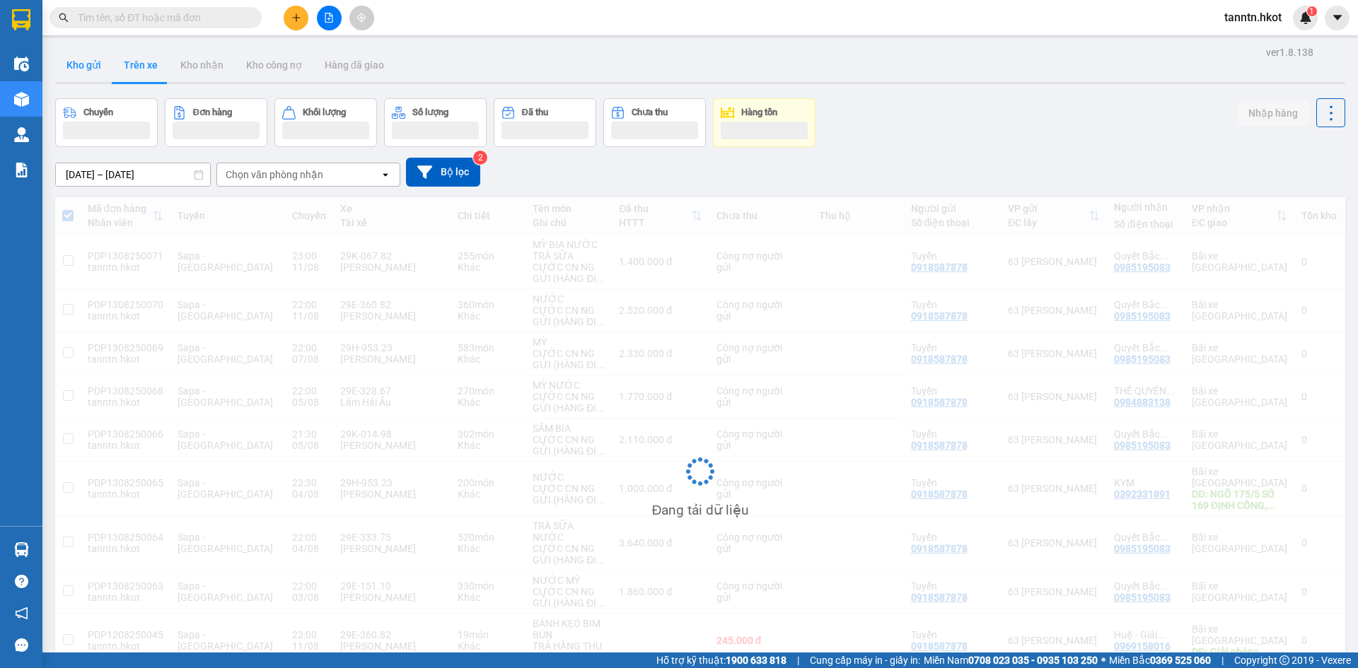
click at [86, 66] on button "Kho gửi" at bounding box center [83, 65] width 57 height 34
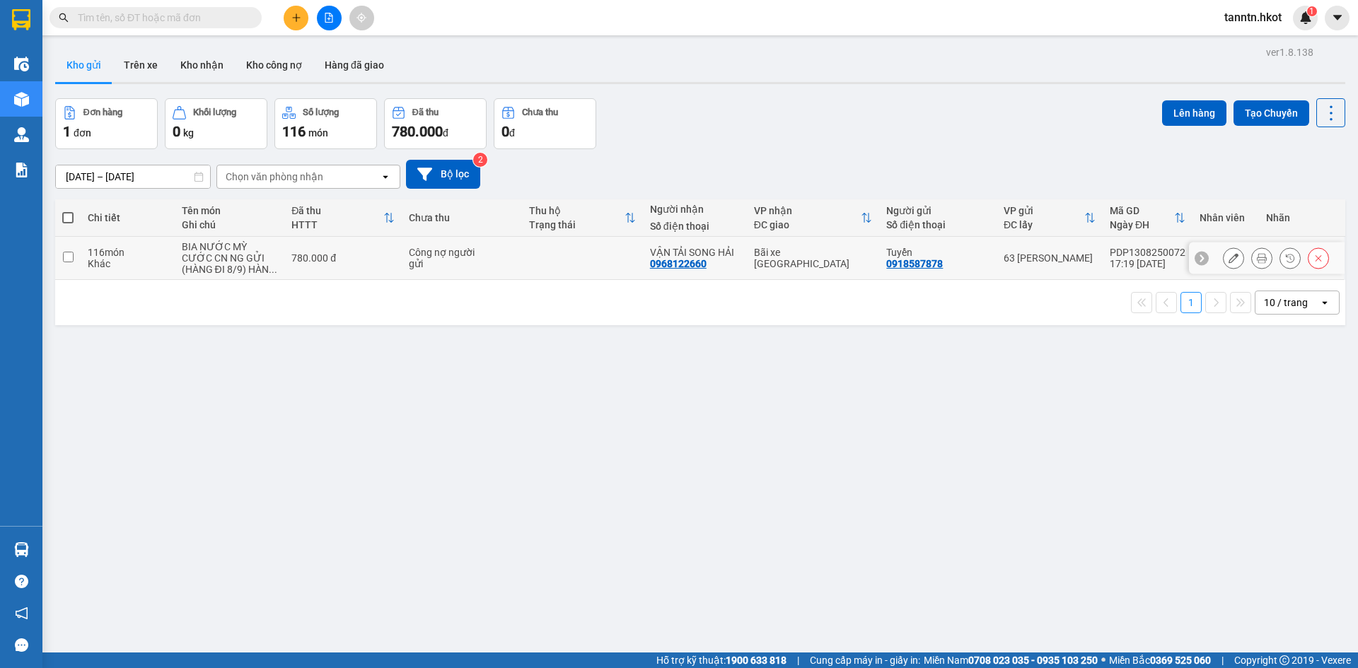
drag, startPoint x: 227, startPoint y: 259, endPoint x: 250, endPoint y: 257, distance: 22.7
click at [228, 259] on div "CƯỚC CN NG GỬI (HÀNG ĐI 8/9) HÀN ..." at bounding box center [230, 264] width 96 height 23
checkbox input "true"
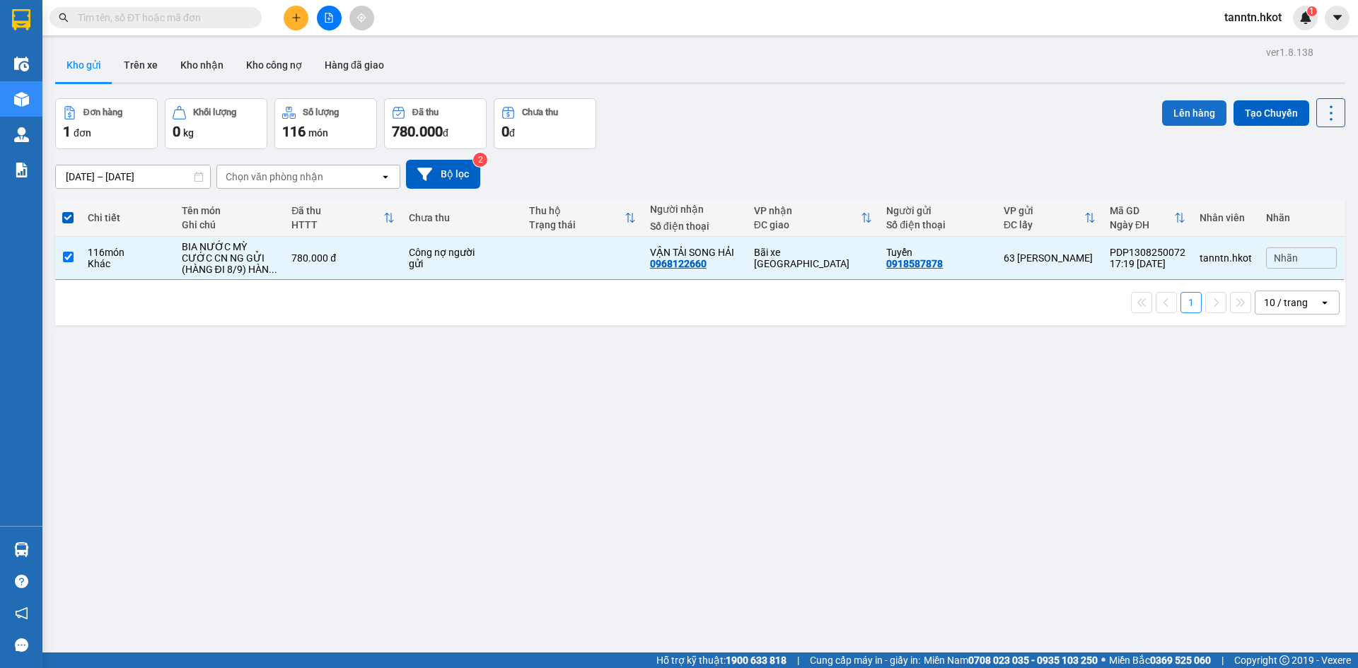
click at [1183, 106] on button "Lên hàng" at bounding box center [1194, 112] width 64 height 25
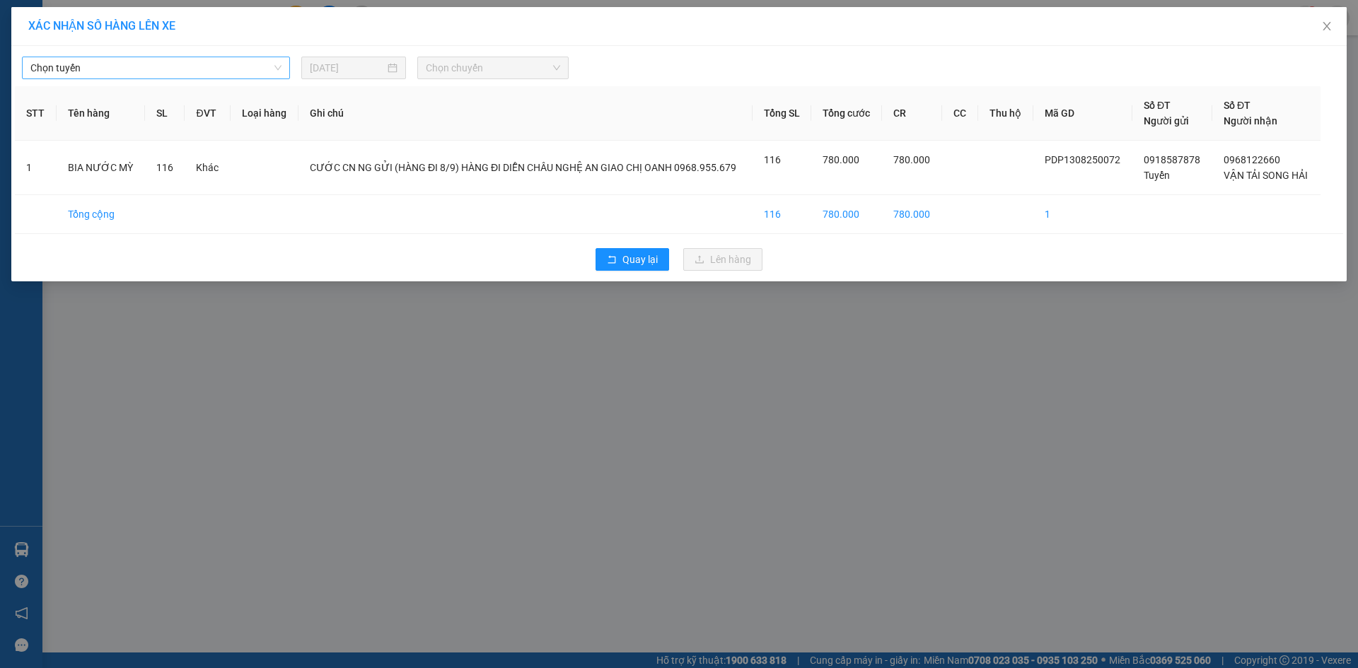
click at [257, 66] on span "Chọn tuyến" at bounding box center [155, 67] width 251 height 21
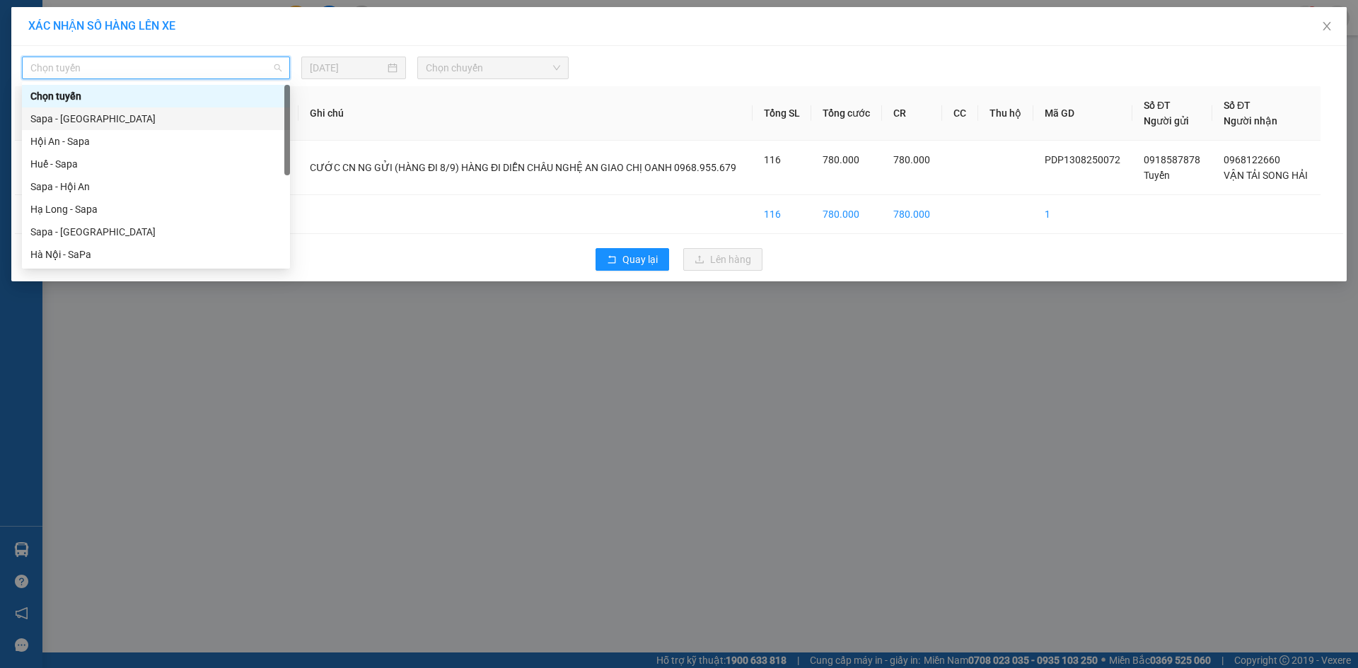
click at [238, 117] on div "Sapa - [GEOGRAPHIC_DATA]" at bounding box center [155, 119] width 251 height 16
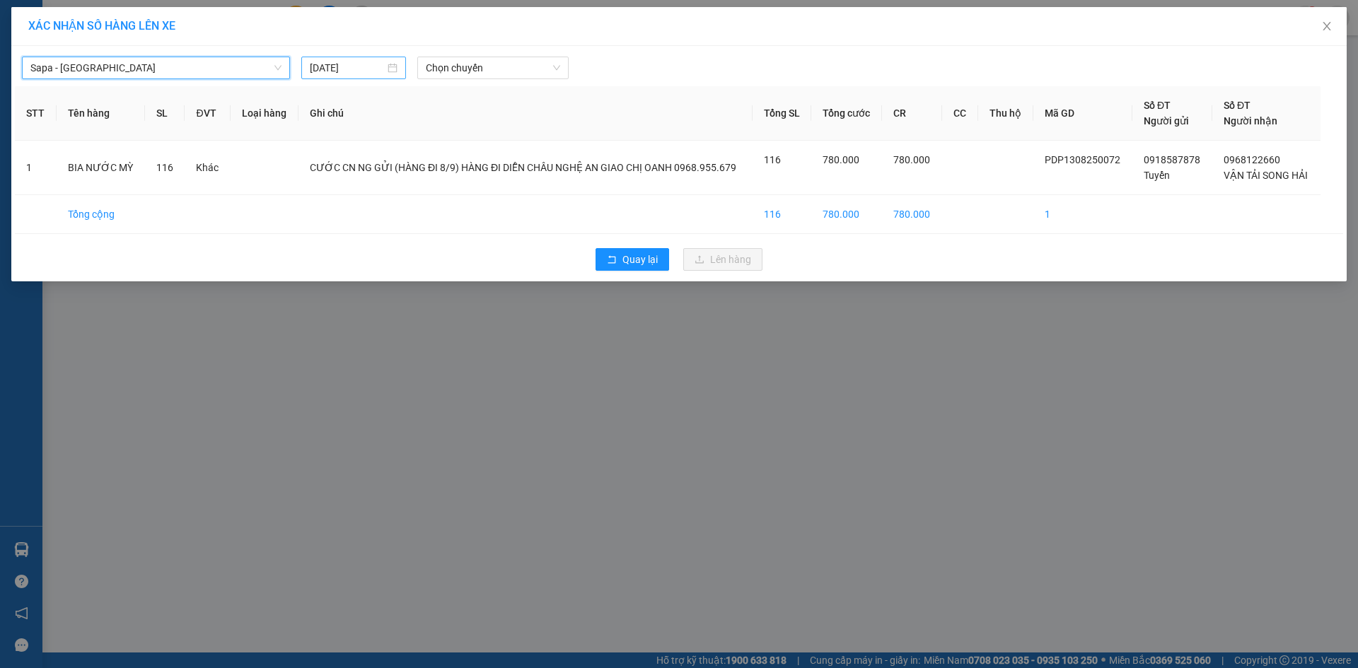
click at [373, 66] on input "[DATE]" at bounding box center [347, 68] width 75 height 16
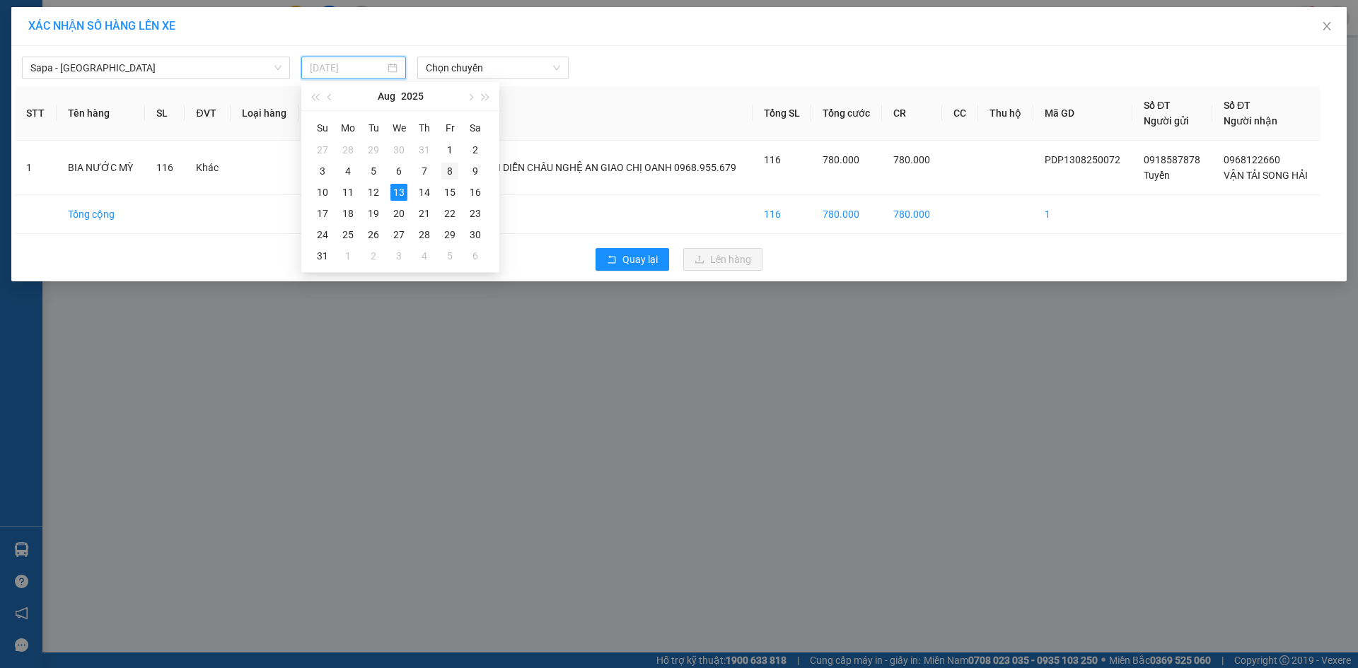
click at [450, 168] on div "8" at bounding box center [449, 171] width 17 height 17
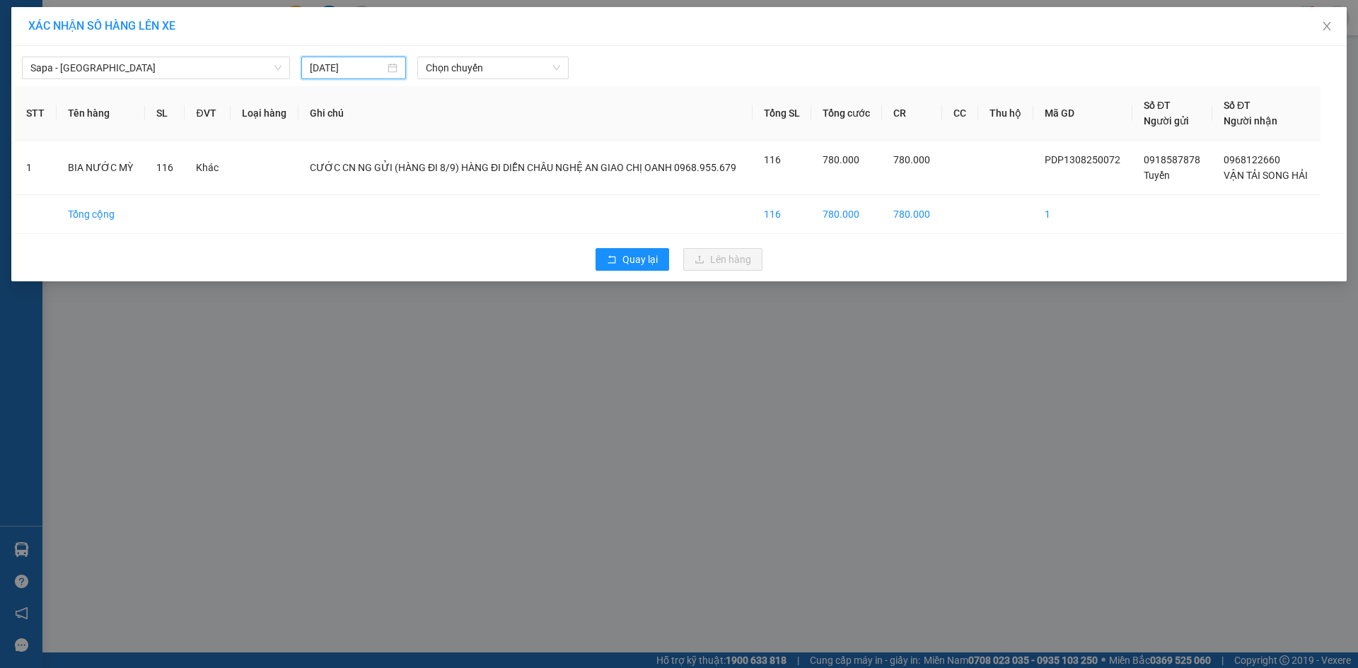
type input "[DATE]"
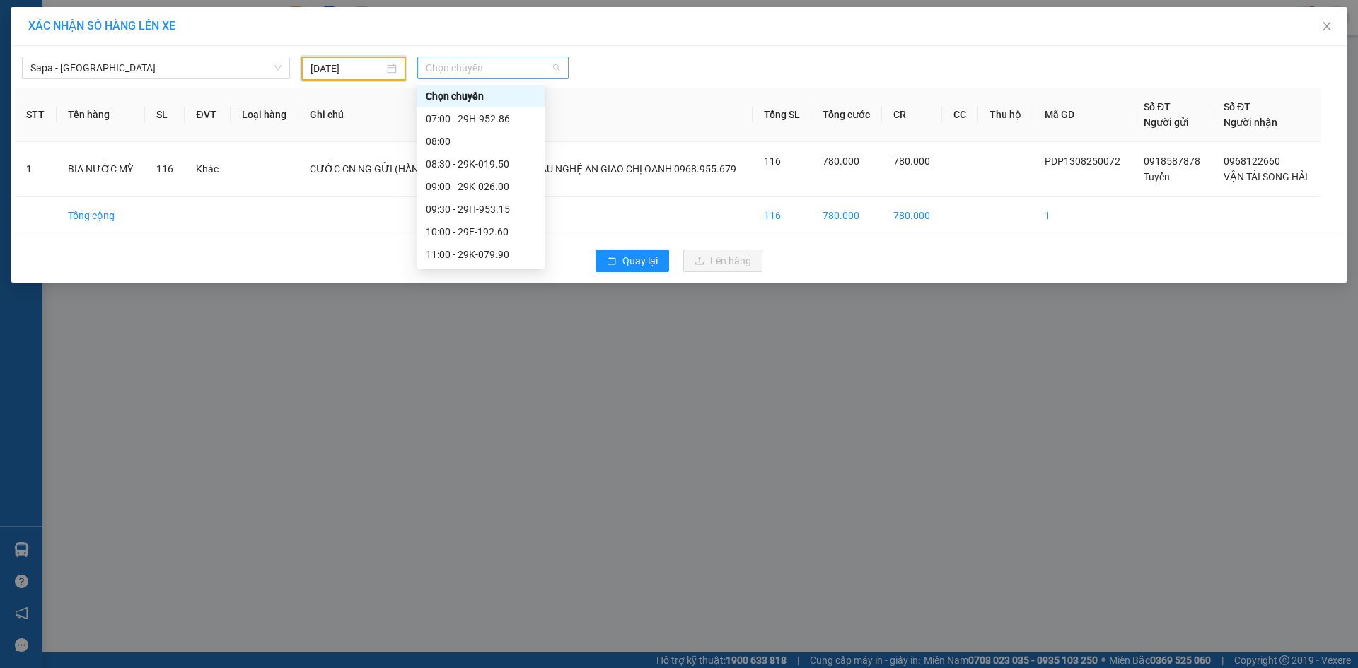
click at [505, 63] on span "Chọn chuyến" at bounding box center [493, 67] width 134 height 21
type input "99"
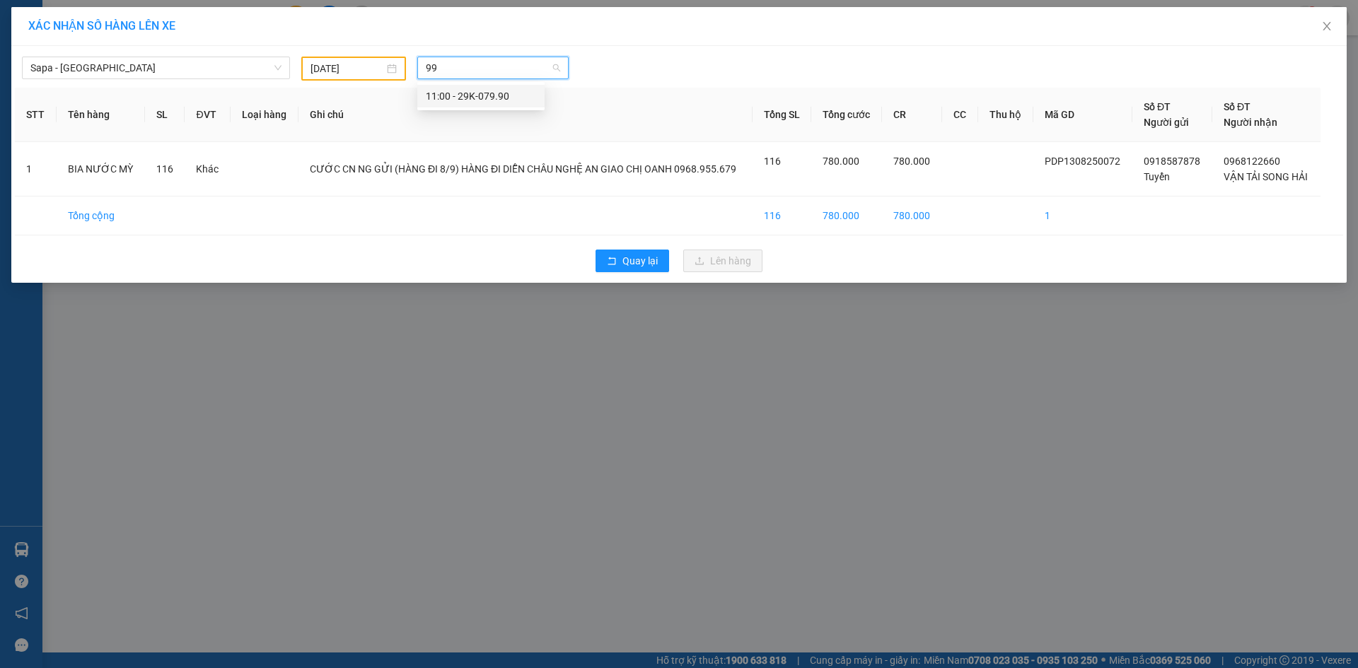
scroll to position [0, 0]
click at [237, 70] on span "Sapa - [GEOGRAPHIC_DATA]" at bounding box center [155, 67] width 251 height 21
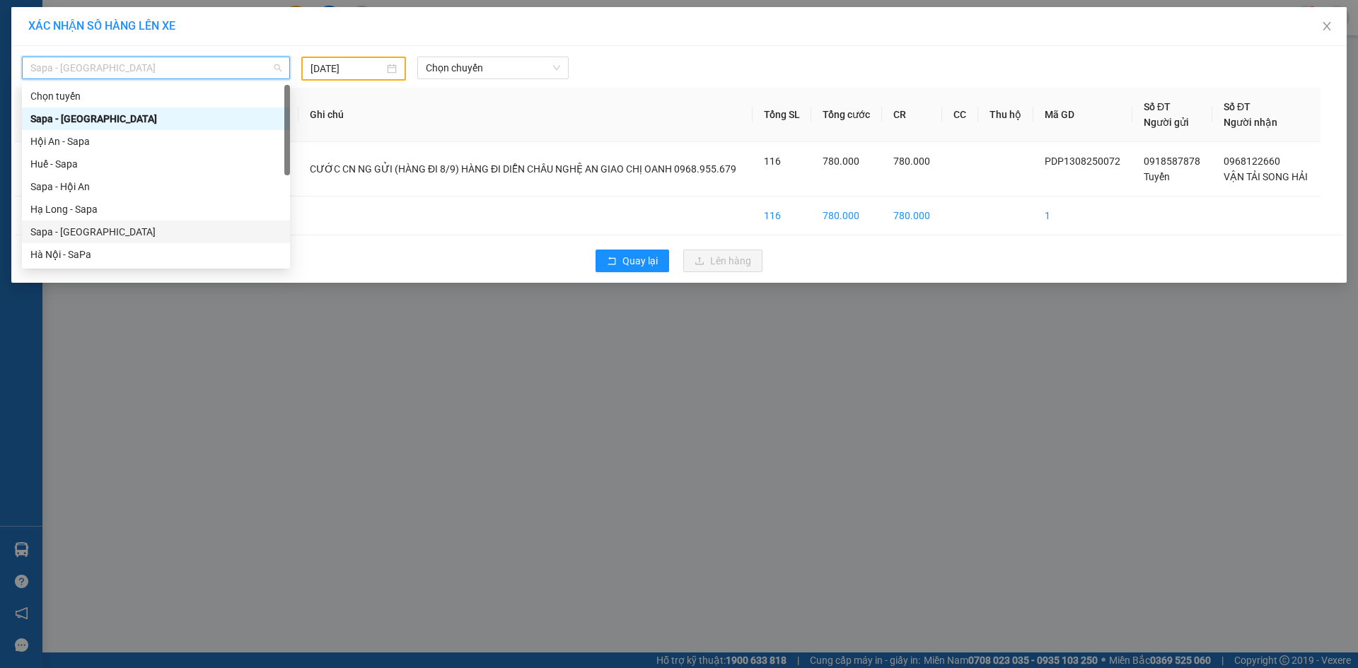
click at [159, 233] on div "Sapa - [GEOGRAPHIC_DATA]" at bounding box center [155, 232] width 251 height 16
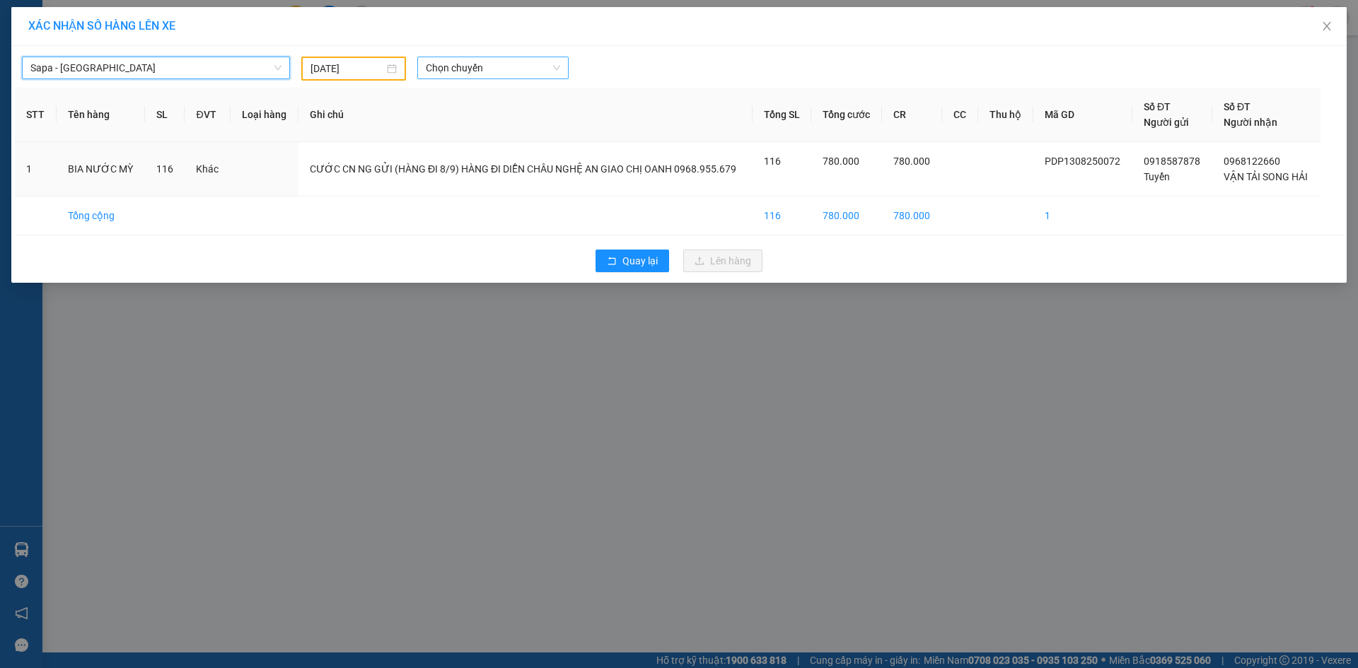
click at [494, 69] on span "Chọn chuyến" at bounding box center [493, 67] width 134 height 21
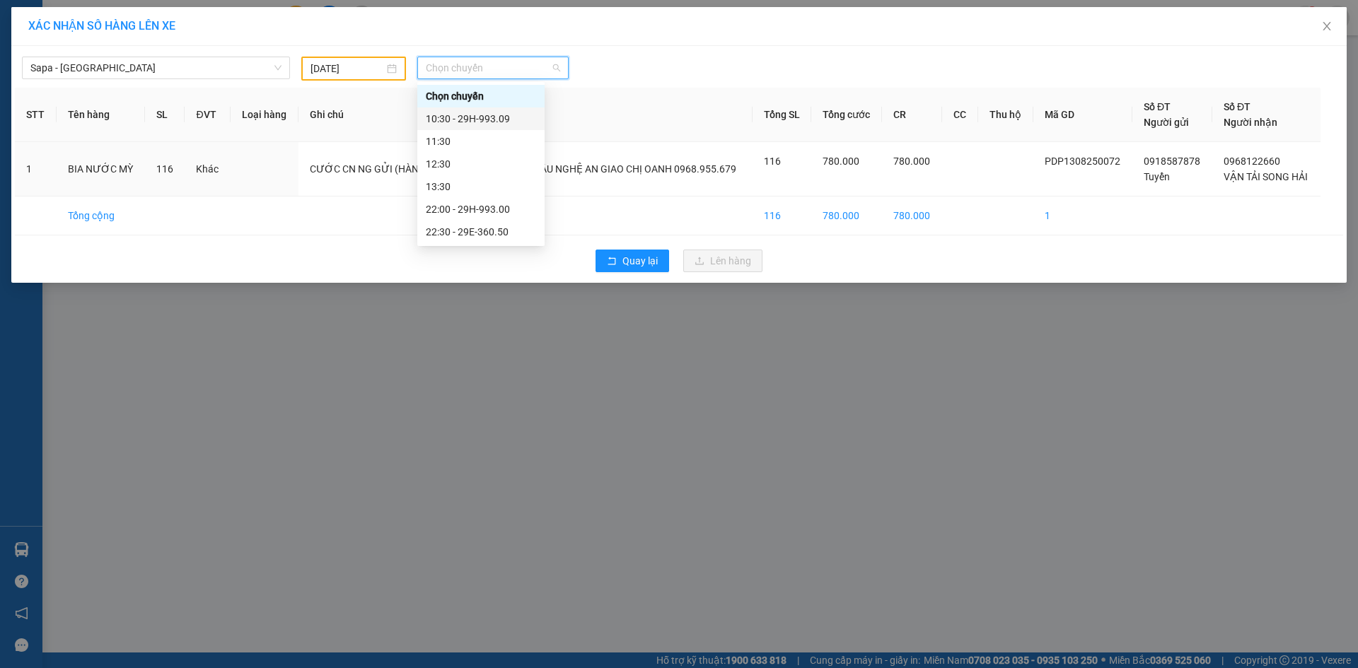
click at [504, 111] on div "10:30 - 29H-993.09" at bounding box center [481, 119] width 110 height 16
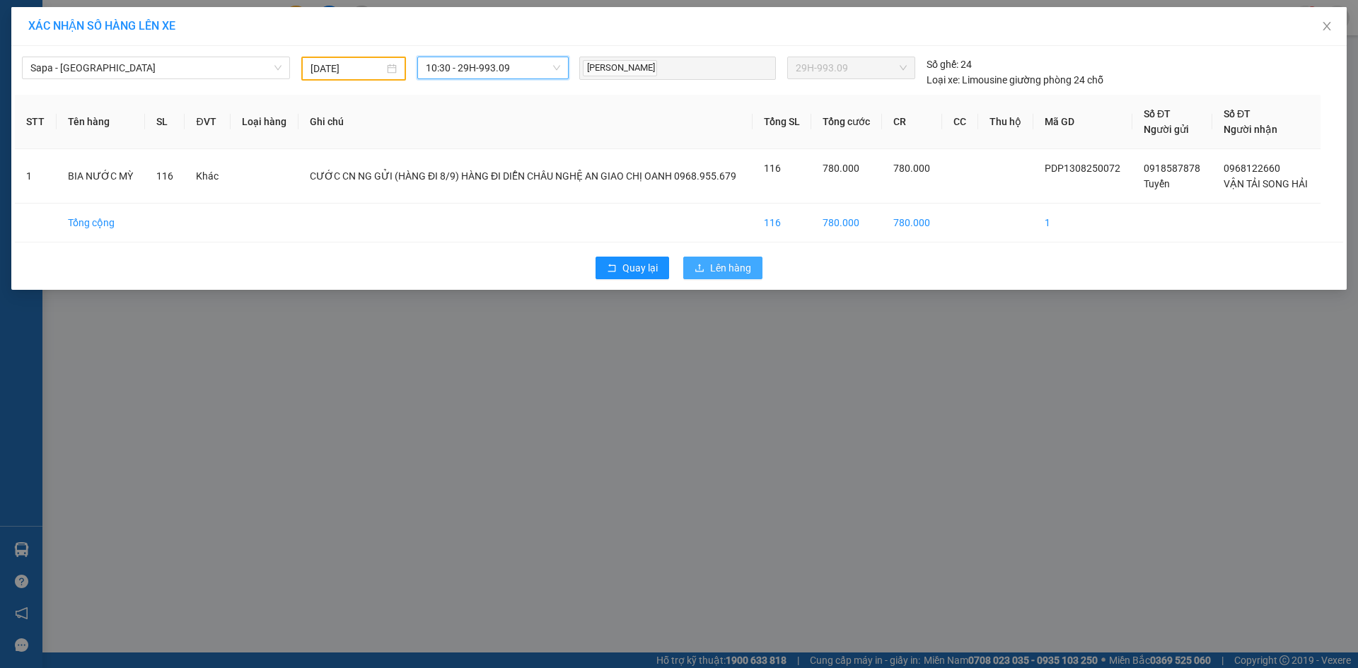
click at [726, 261] on span "Lên hàng" at bounding box center [730, 268] width 41 height 16
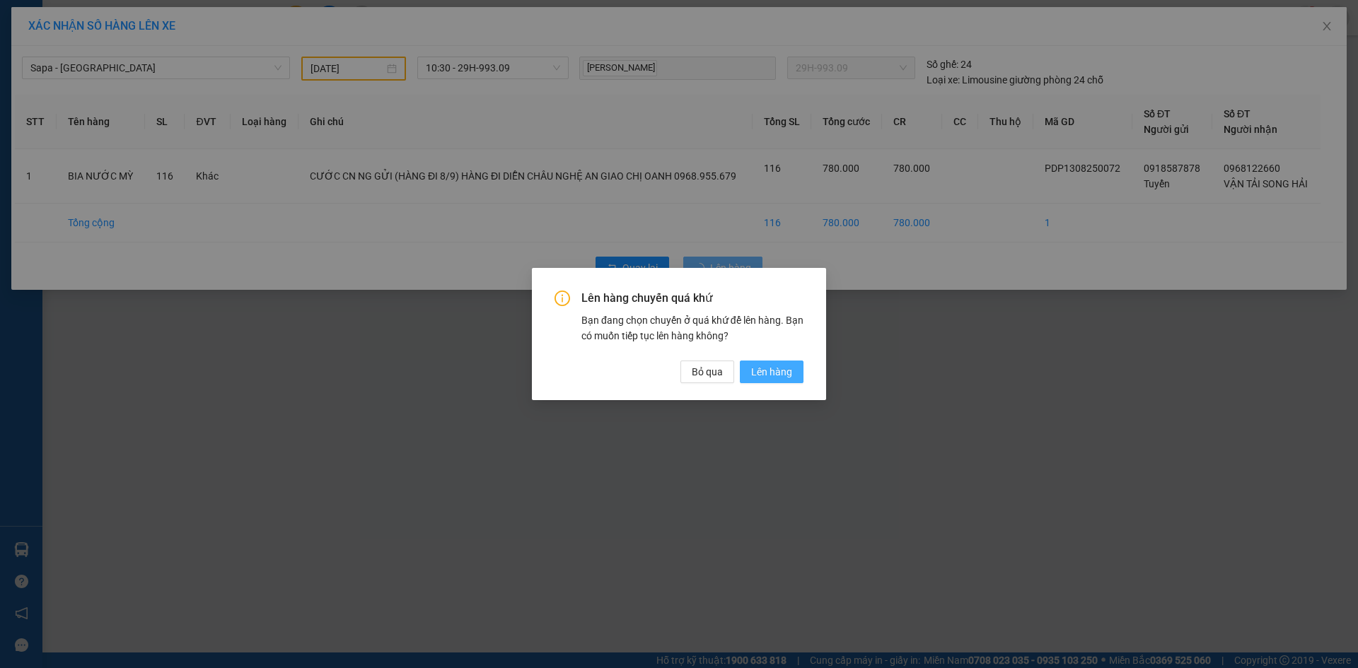
click at [792, 367] on button "Lên hàng" at bounding box center [772, 372] width 64 height 23
